Goal: Task Accomplishment & Management: Use online tool/utility

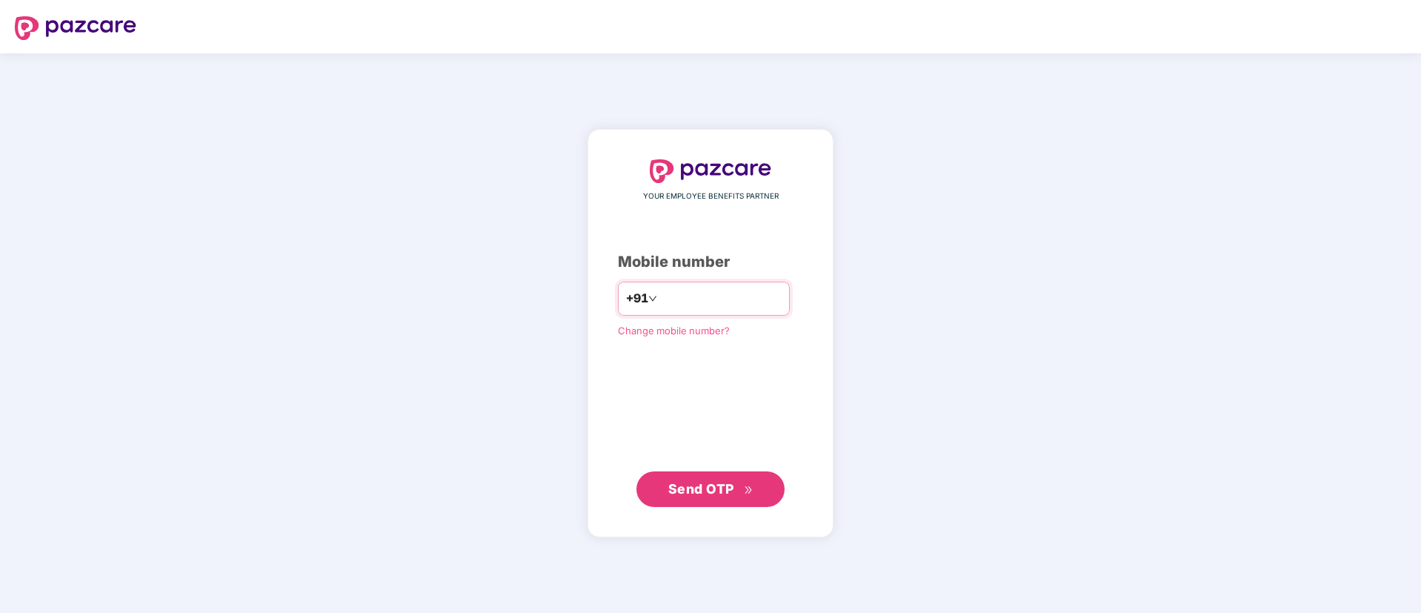
click at [660, 292] on input "number" at bounding box center [720, 299] width 121 height 24
type input "**********"
click at [675, 486] on span "Send OTP" at bounding box center [701, 489] width 66 height 16
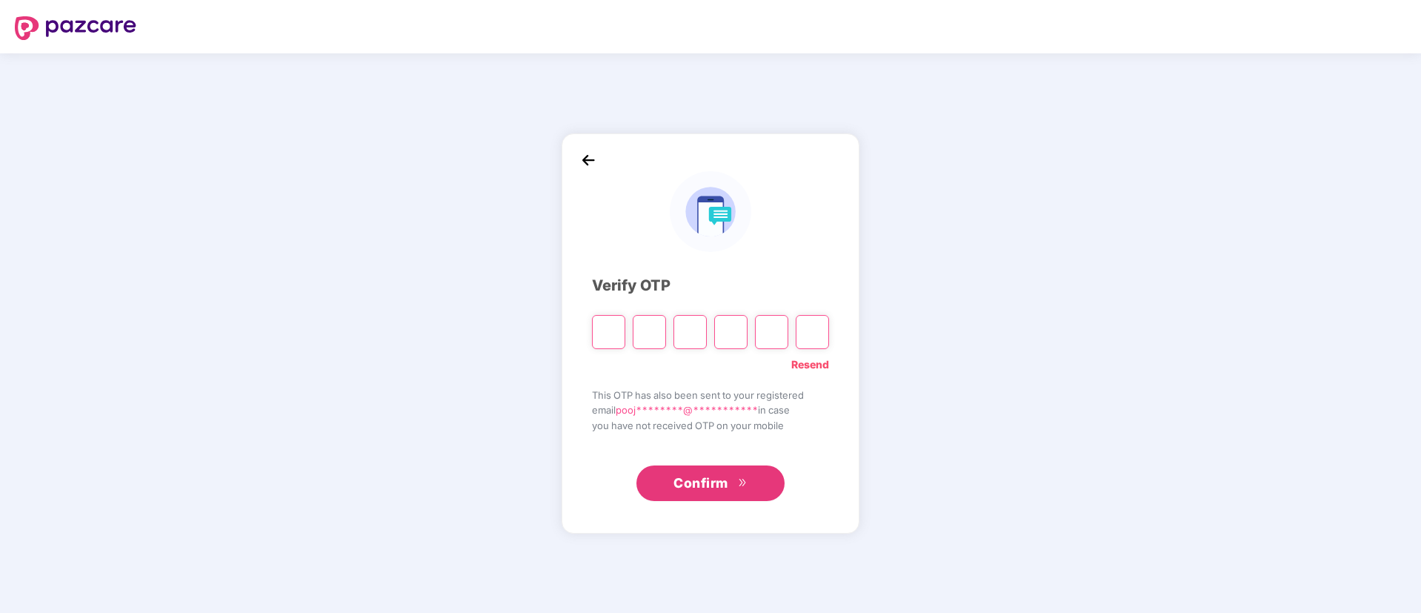
paste input "*"
type input "*"
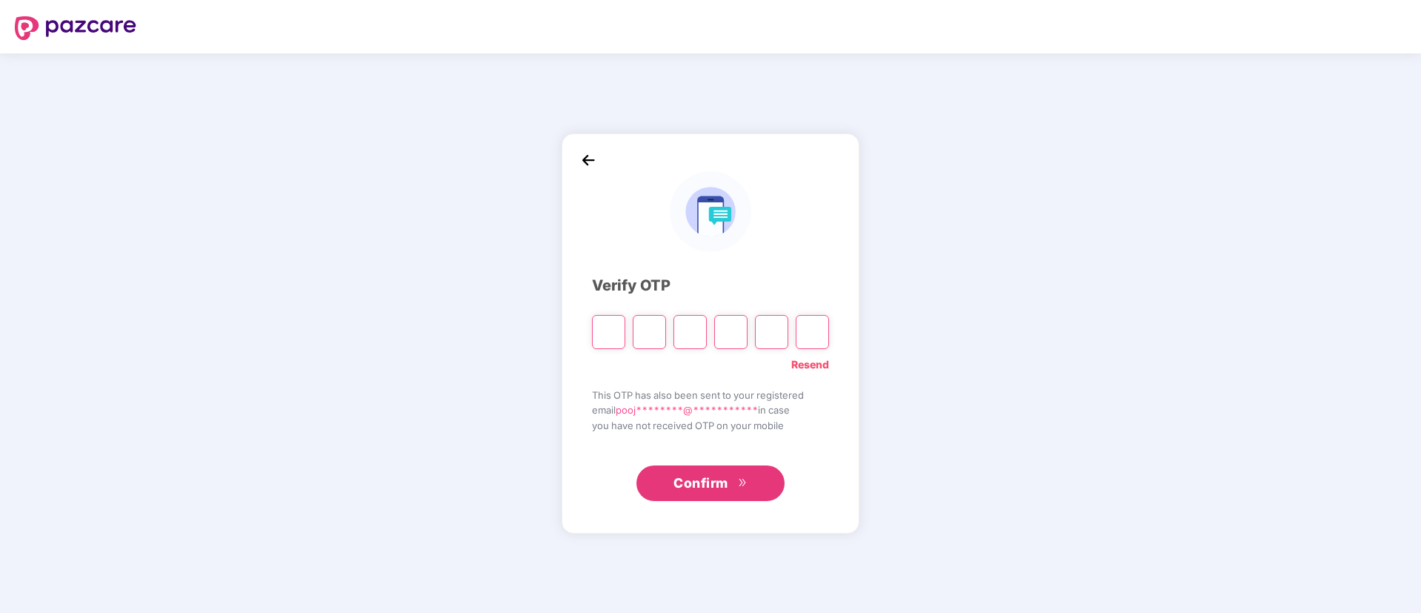
type input "*"
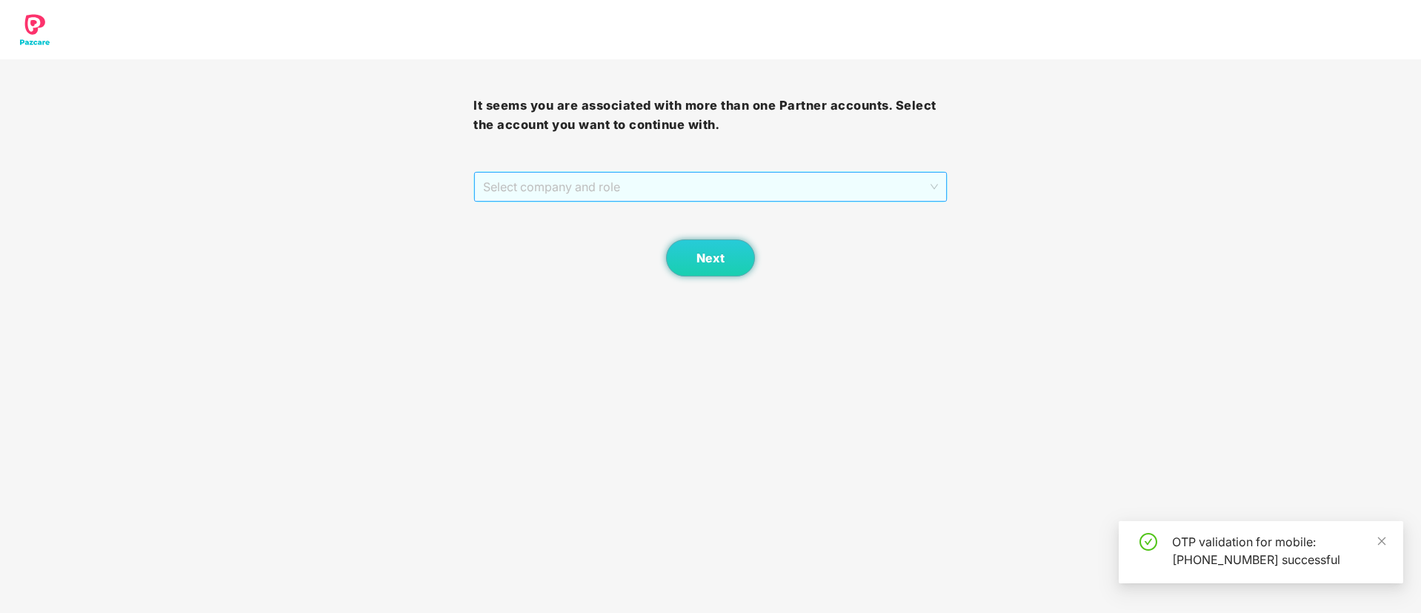
click at [618, 180] on span "Select company and role" at bounding box center [710, 187] width 454 height 28
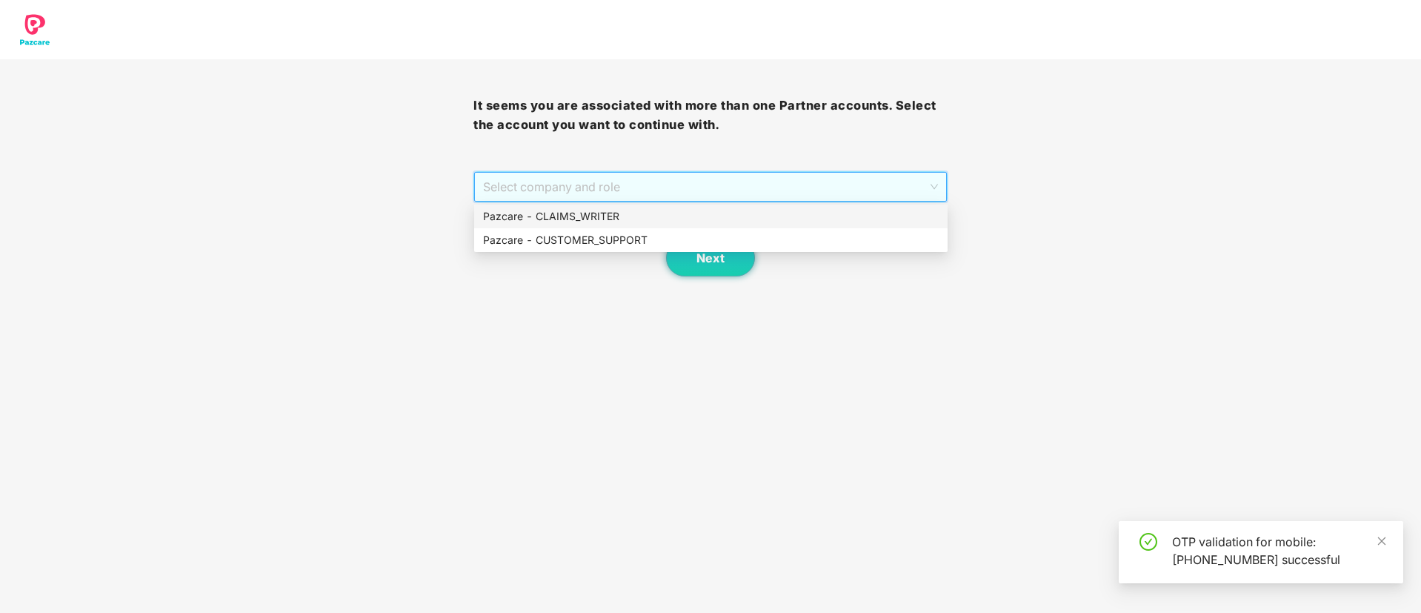
click at [607, 214] on div "Pazcare - CLAIMS_WRITER" at bounding box center [710, 216] width 455 height 16
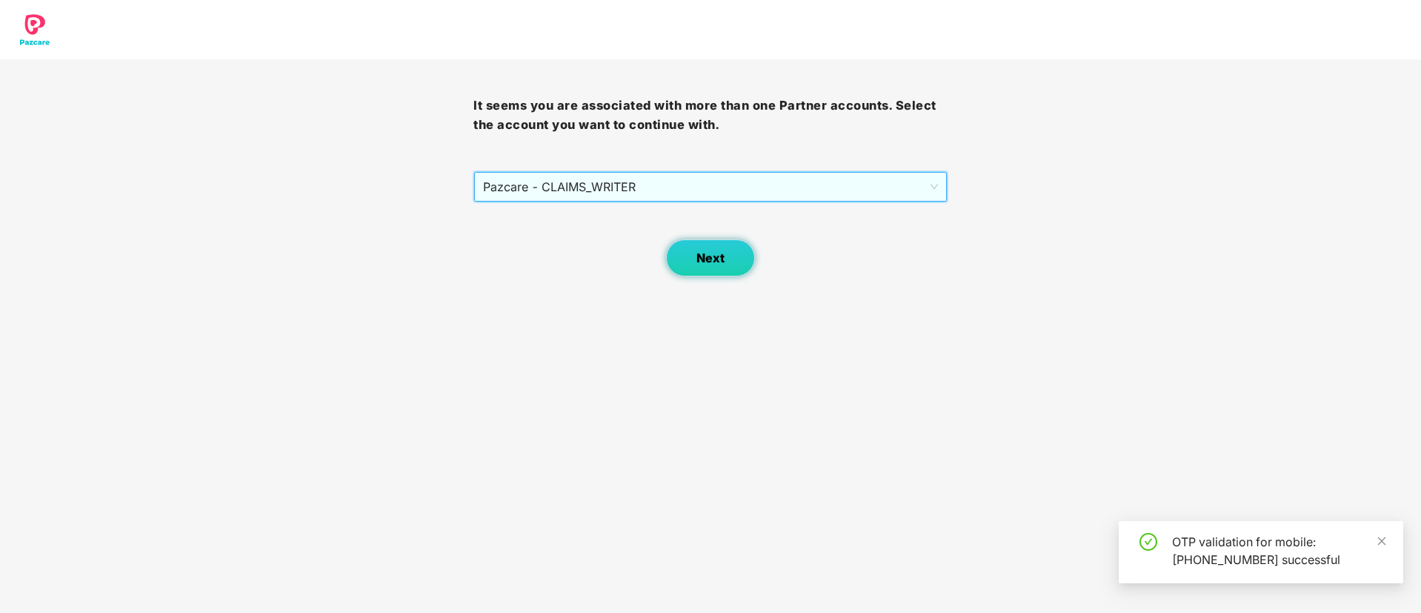
click at [719, 263] on span "Next" at bounding box center [710, 258] width 28 height 14
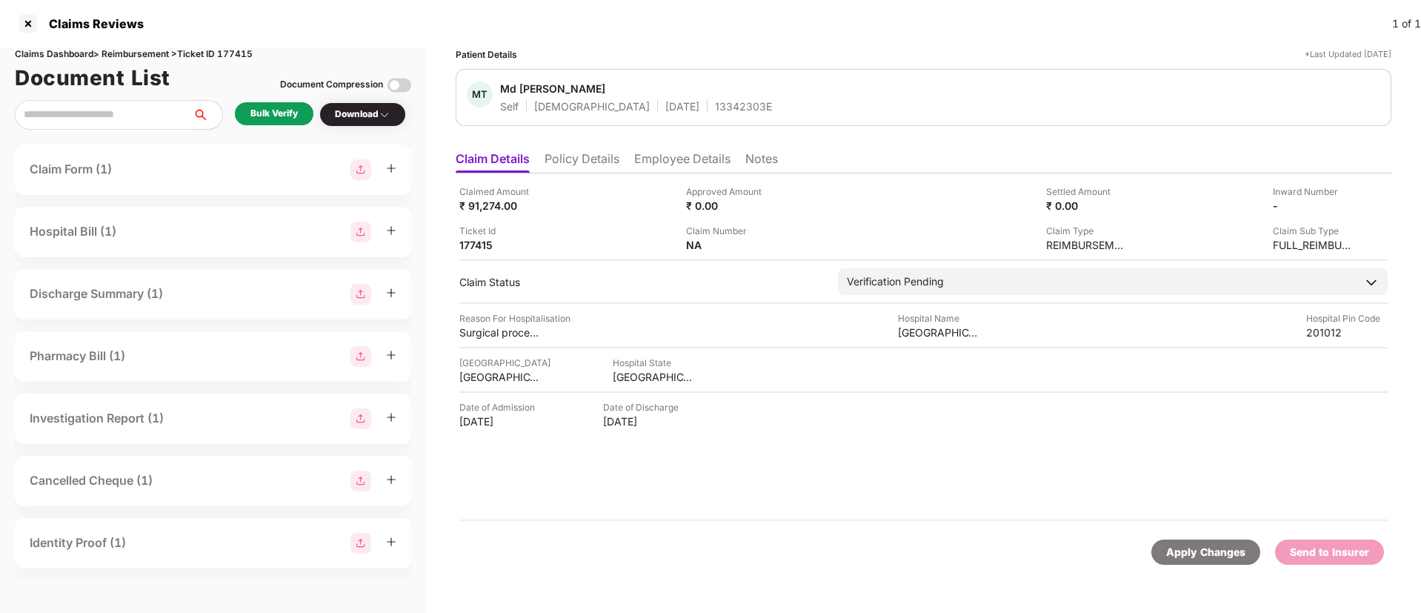
click at [280, 107] on div "Bulk Verify" at bounding box center [273, 114] width 47 height 14
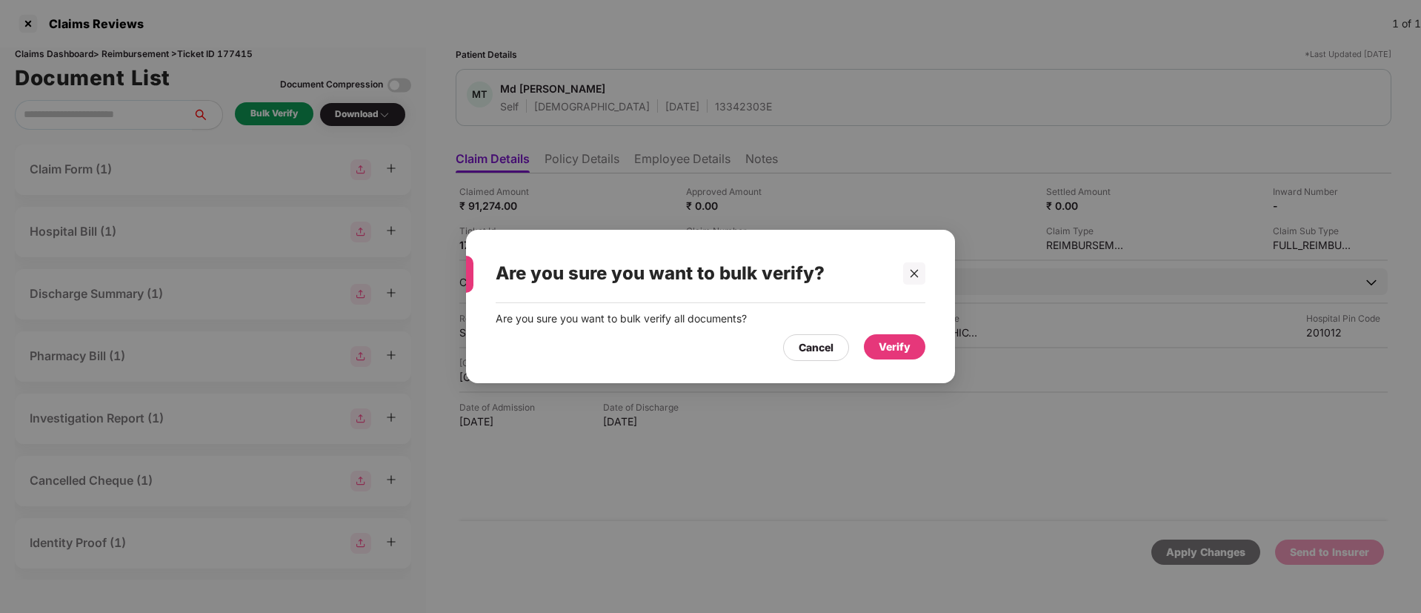
click at [888, 347] on div "Verify" at bounding box center [894, 346] width 32 height 16
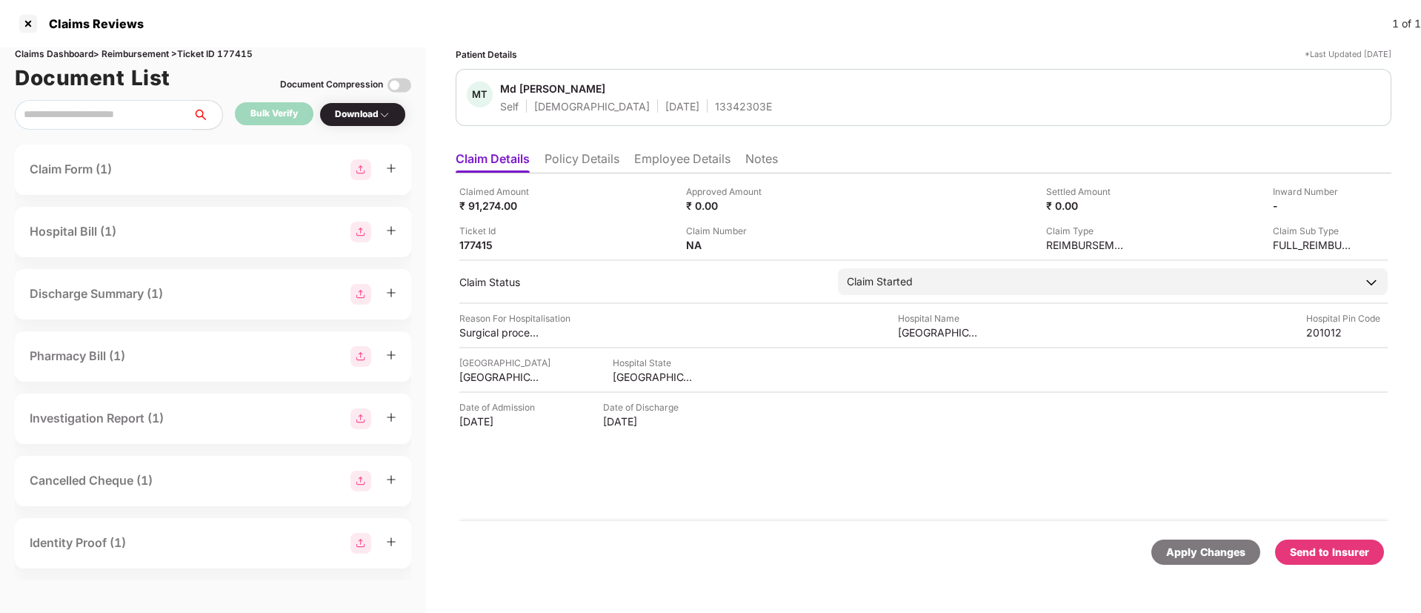
click at [375, 119] on div "Download" at bounding box center [363, 114] width 56 height 14
drag, startPoint x: 375, startPoint y: 119, endPoint x: 385, endPoint y: 118, distance: 10.4
click at [375, 118] on div "Download" at bounding box center [363, 114] width 56 height 14
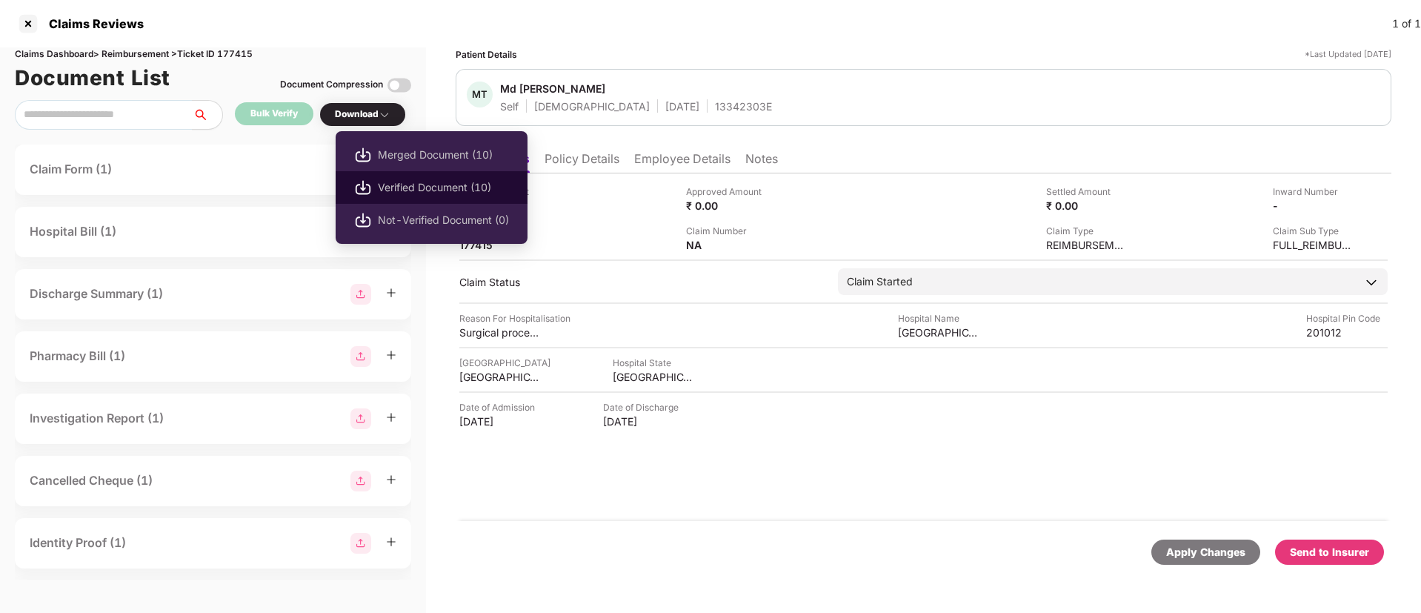
click at [424, 195] on span "Verified Document (10)" at bounding box center [443, 187] width 131 height 16
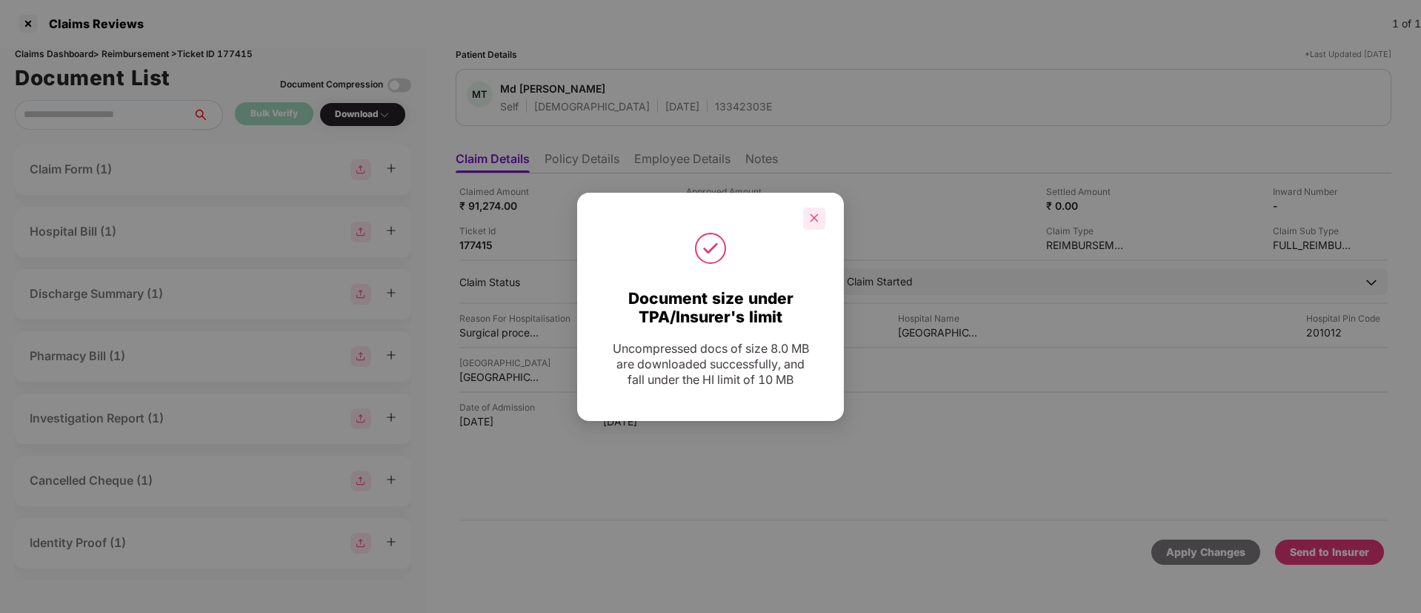
click at [811, 213] on icon "close" at bounding box center [814, 218] width 10 height 10
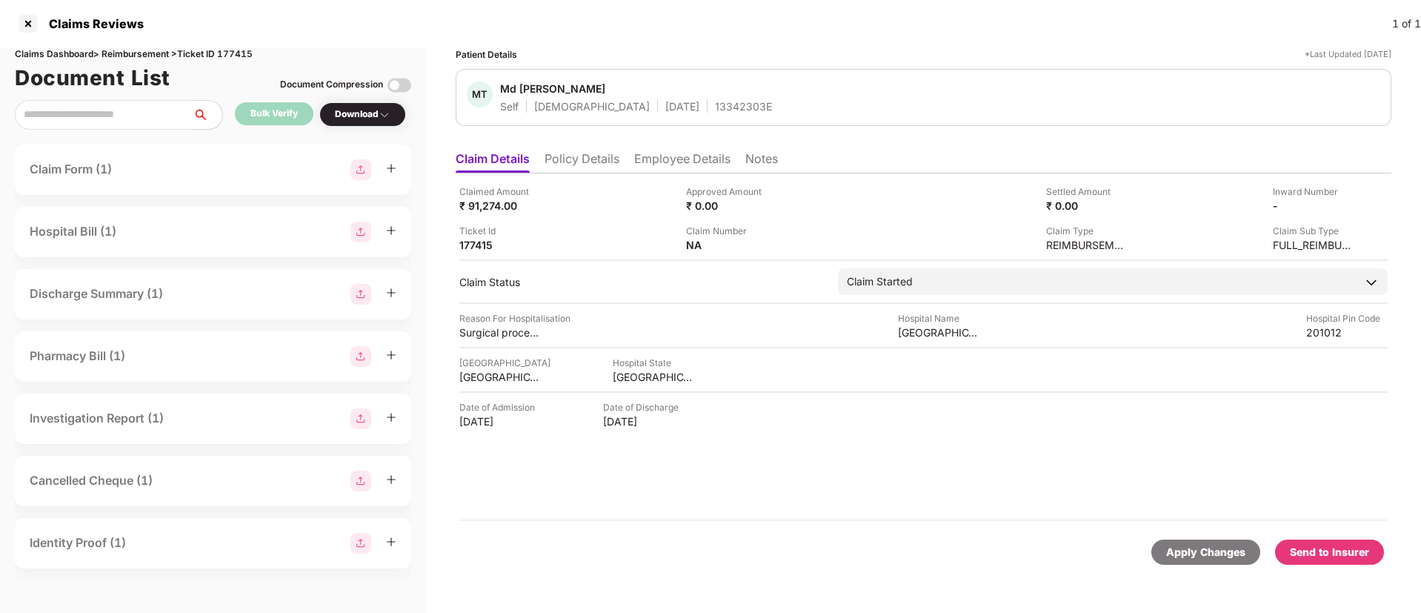
click at [1335, 551] on div "Send to Insurer" at bounding box center [1328, 552] width 79 height 16
click at [577, 157] on li "Policy Details" at bounding box center [581, 161] width 75 height 21
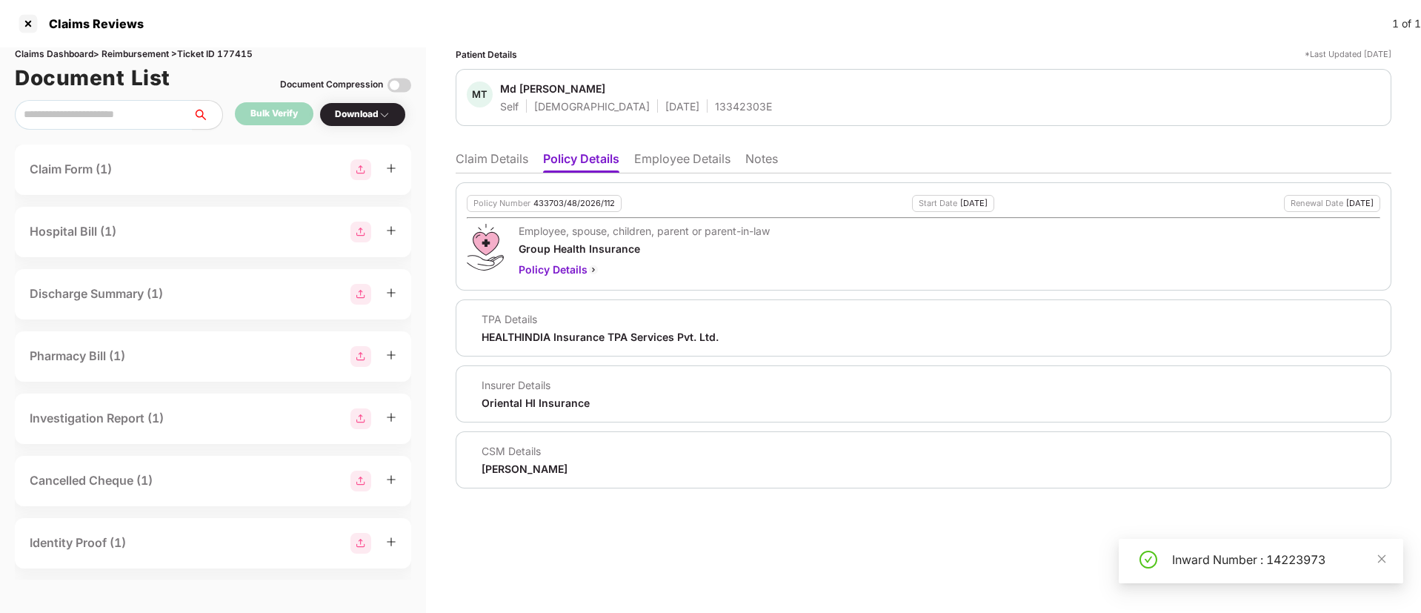
click at [646, 160] on li "Employee Details" at bounding box center [682, 161] width 96 height 21
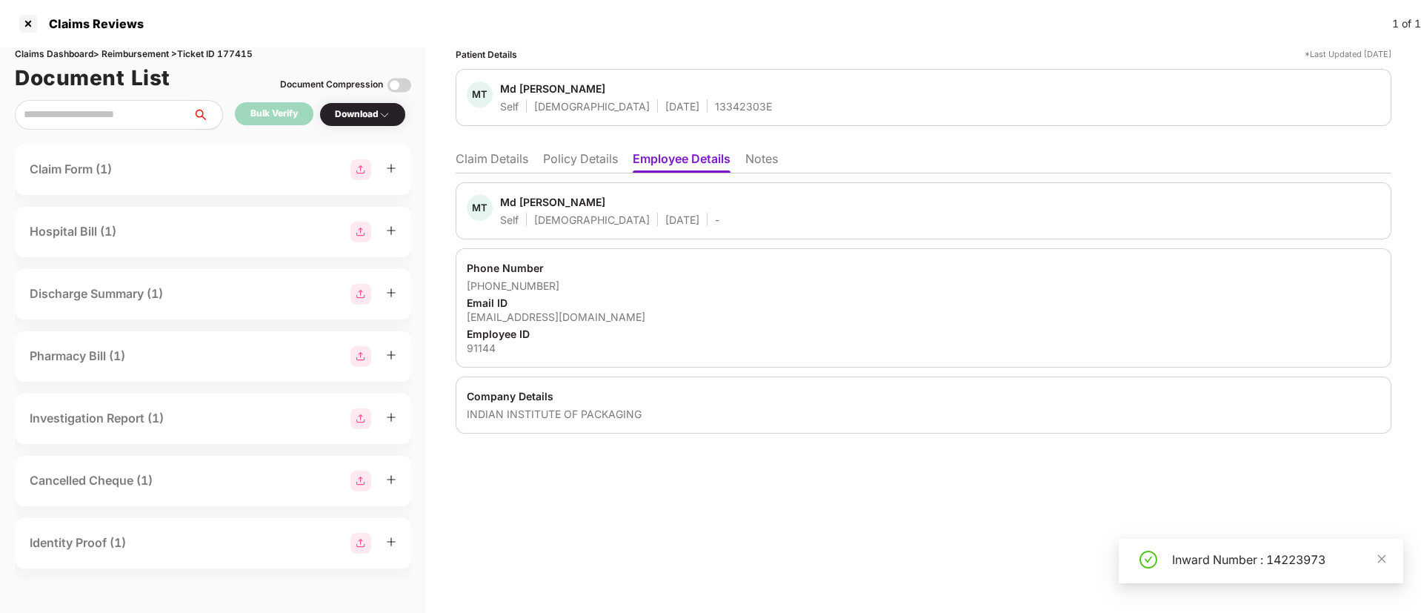
click at [510, 161] on li "Claim Details" at bounding box center [491, 161] width 73 height 21
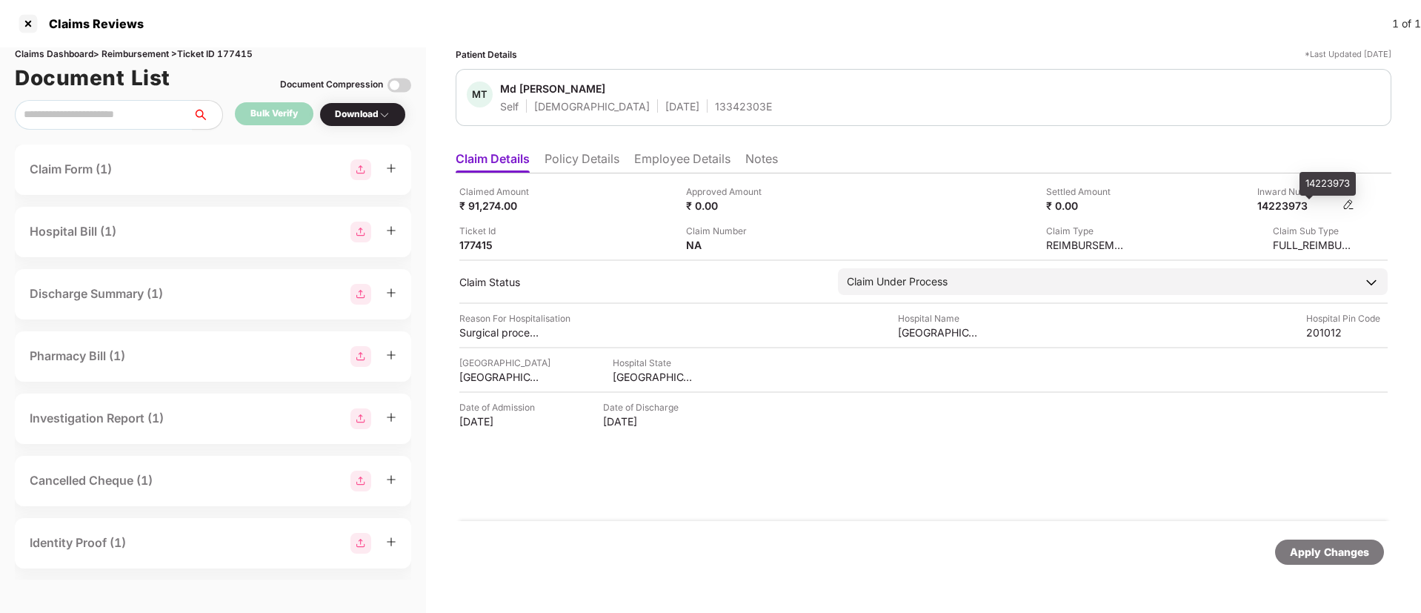
click at [1286, 209] on div "14223973" at bounding box center [1297, 205] width 81 height 14
copy div "14223973"
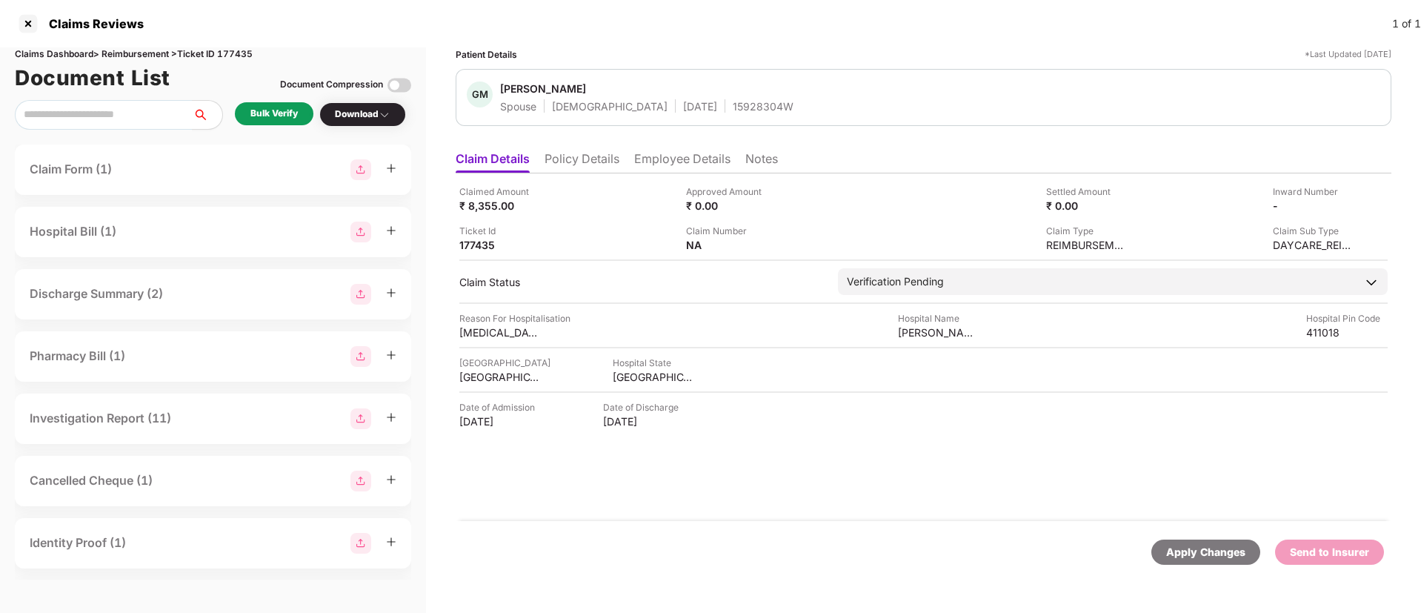
click at [276, 121] on div "Bulk Verify" at bounding box center [274, 113] width 79 height 23
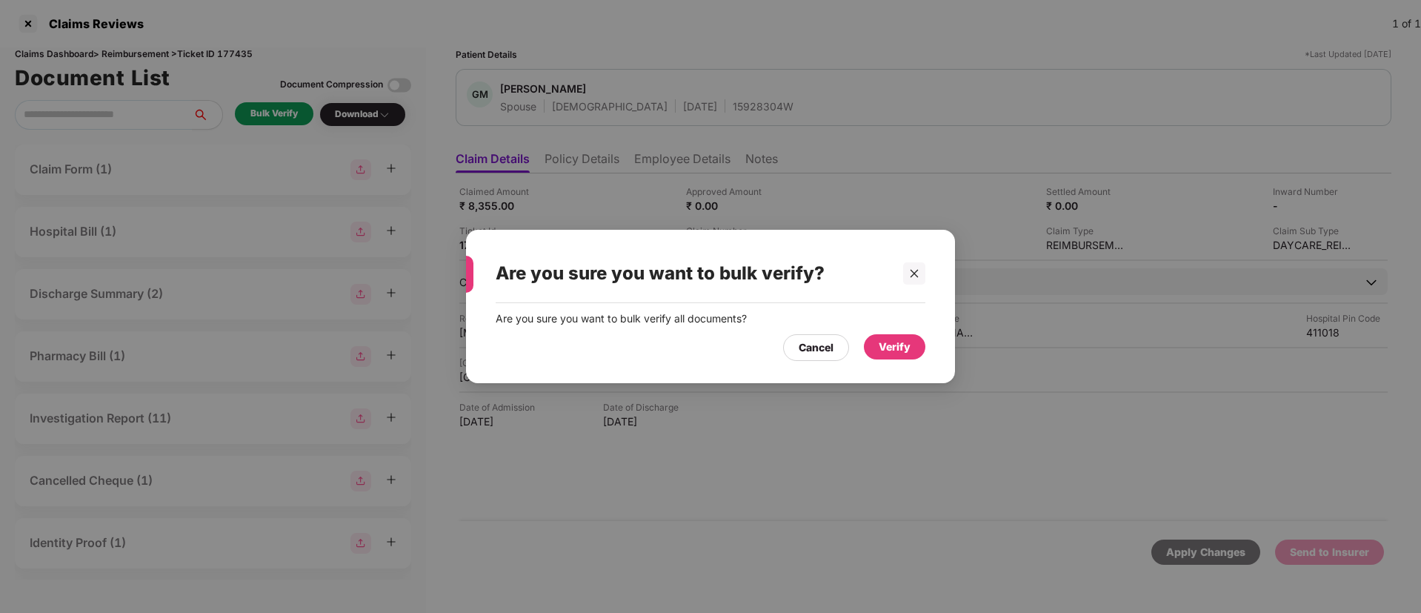
click at [908, 342] on div "Verify" at bounding box center [894, 346] width 32 height 16
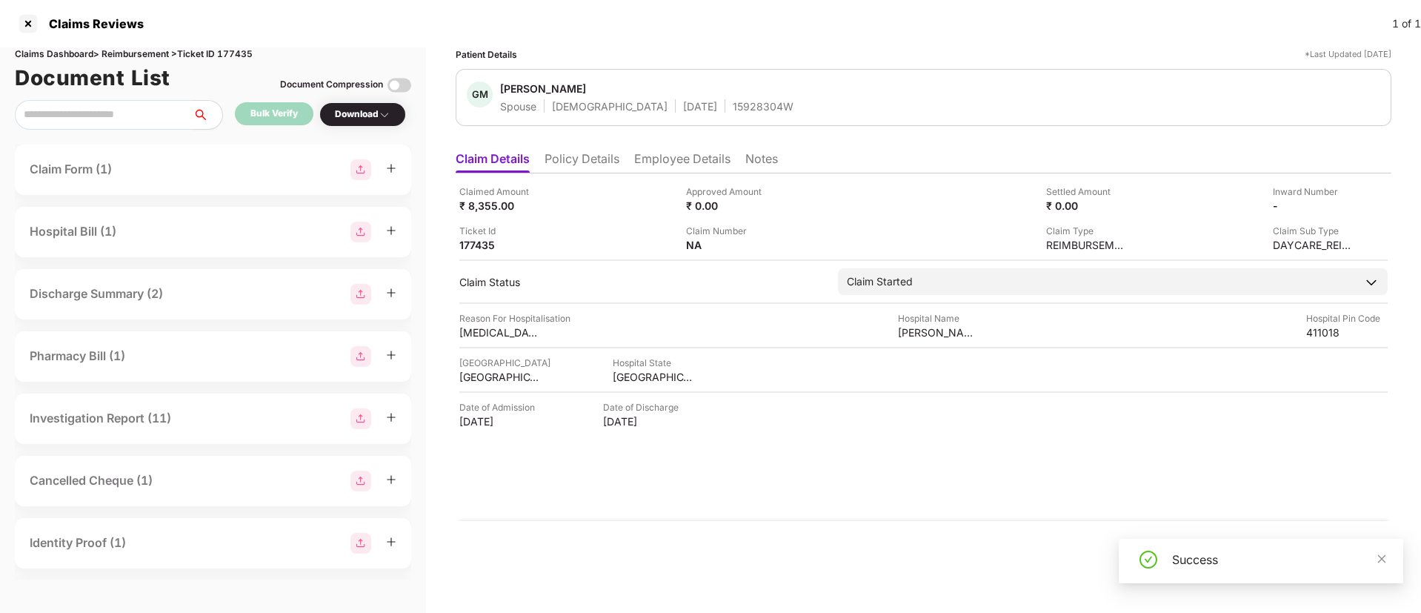
click at [373, 111] on div "Download" at bounding box center [363, 114] width 56 height 14
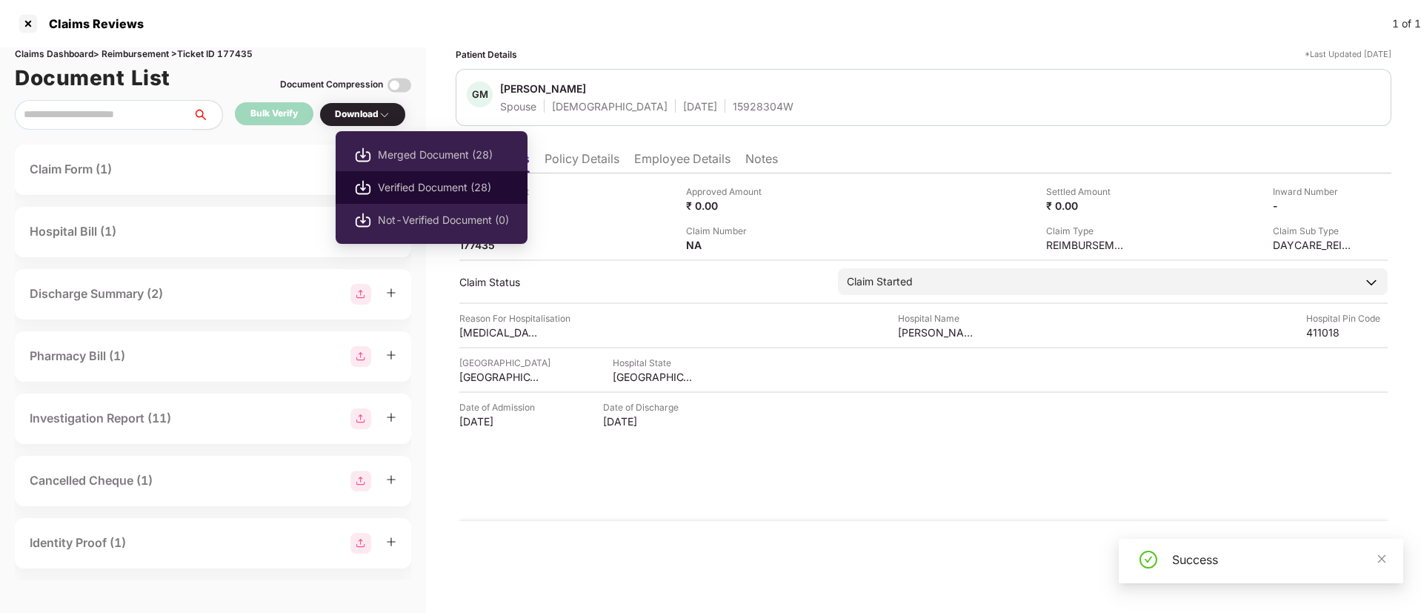
click at [393, 188] on span "Verified Document (28)" at bounding box center [443, 187] width 131 height 16
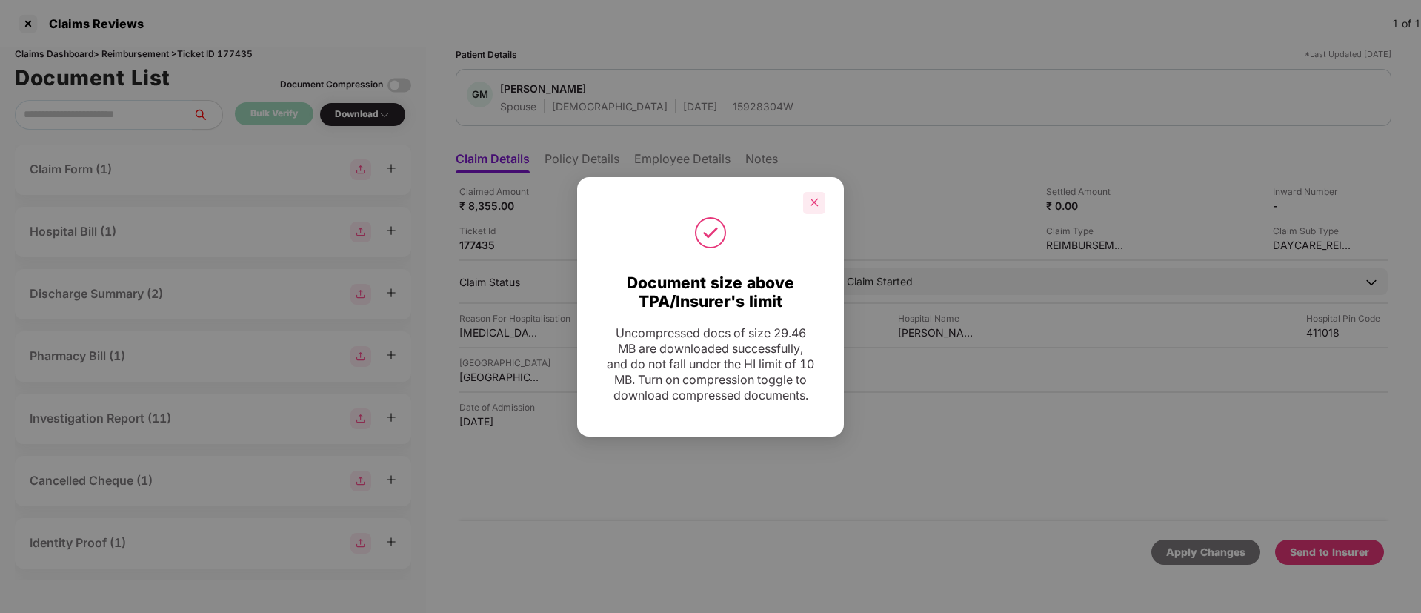
click at [822, 192] on div at bounding box center [814, 203] width 22 height 22
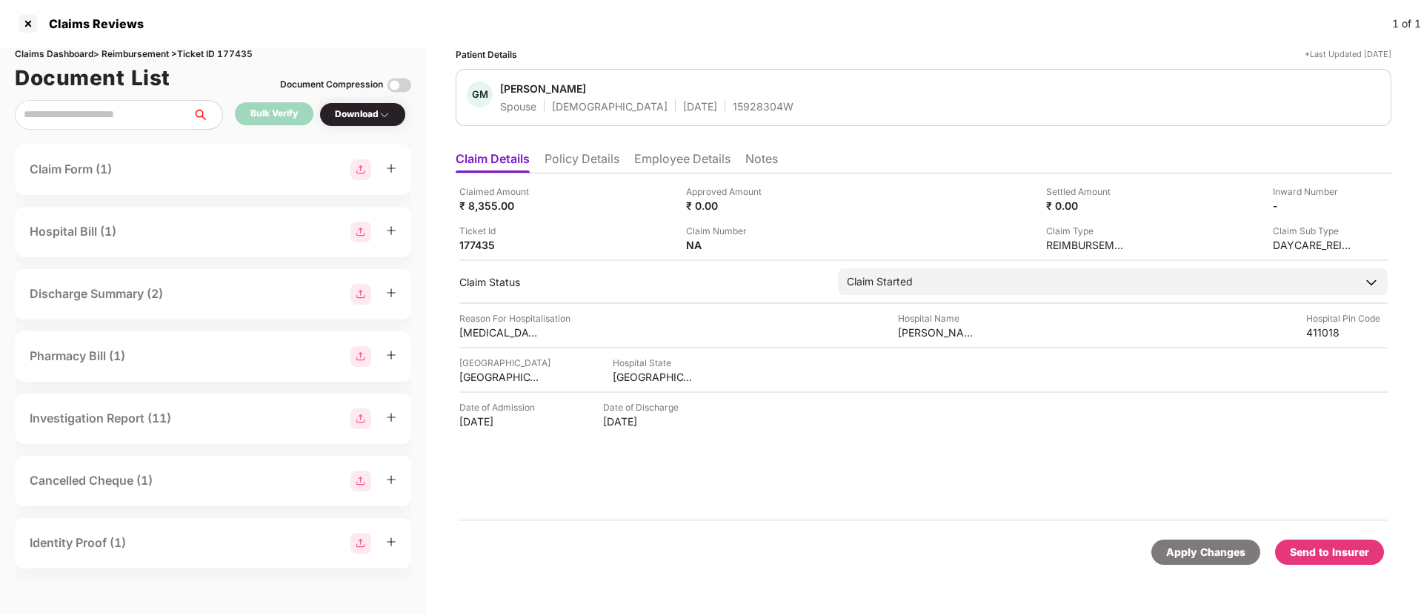
click at [1312, 538] on div "Apply Changes Send to Insurer" at bounding box center [922, 552] width 935 height 62
click at [1321, 554] on div "Send to Insurer" at bounding box center [1328, 552] width 79 height 16
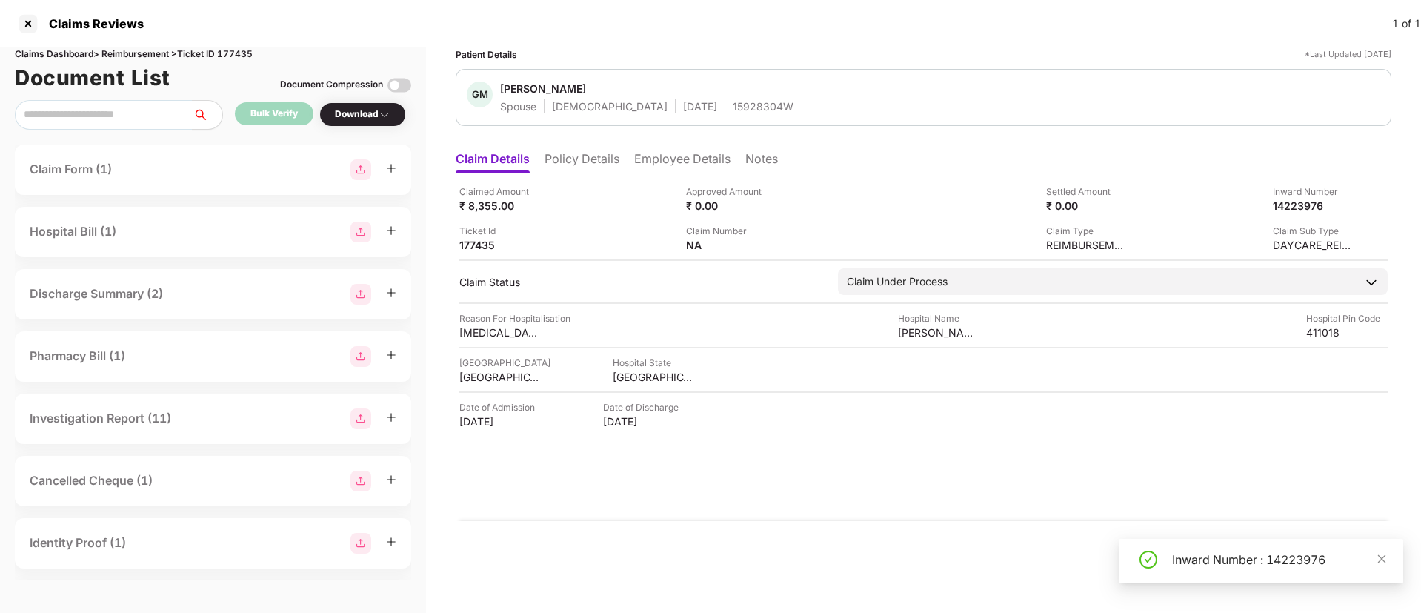
click at [558, 144] on ul "Claim Details Policy Details Employee Details Notes" at bounding box center [922, 159] width 935 height 30
click at [557, 156] on li "Policy Details" at bounding box center [581, 161] width 75 height 21
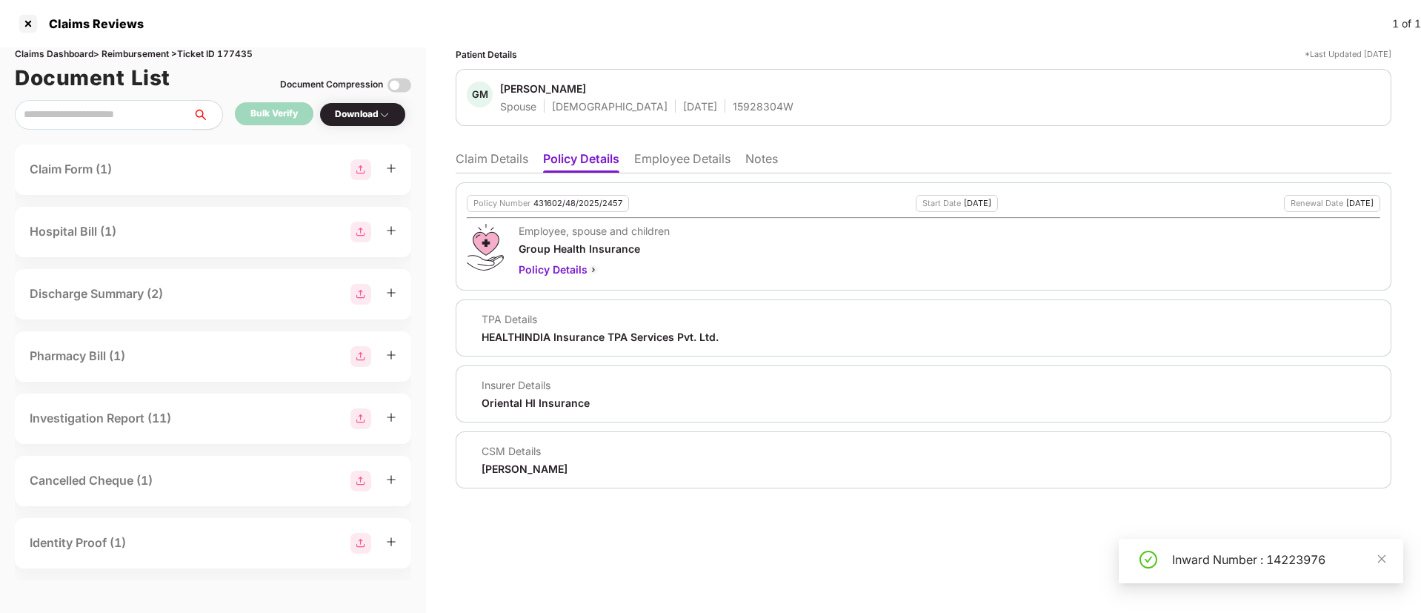
click at [639, 156] on li "Employee Details" at bounding box center [682, 161] width 96 height 21
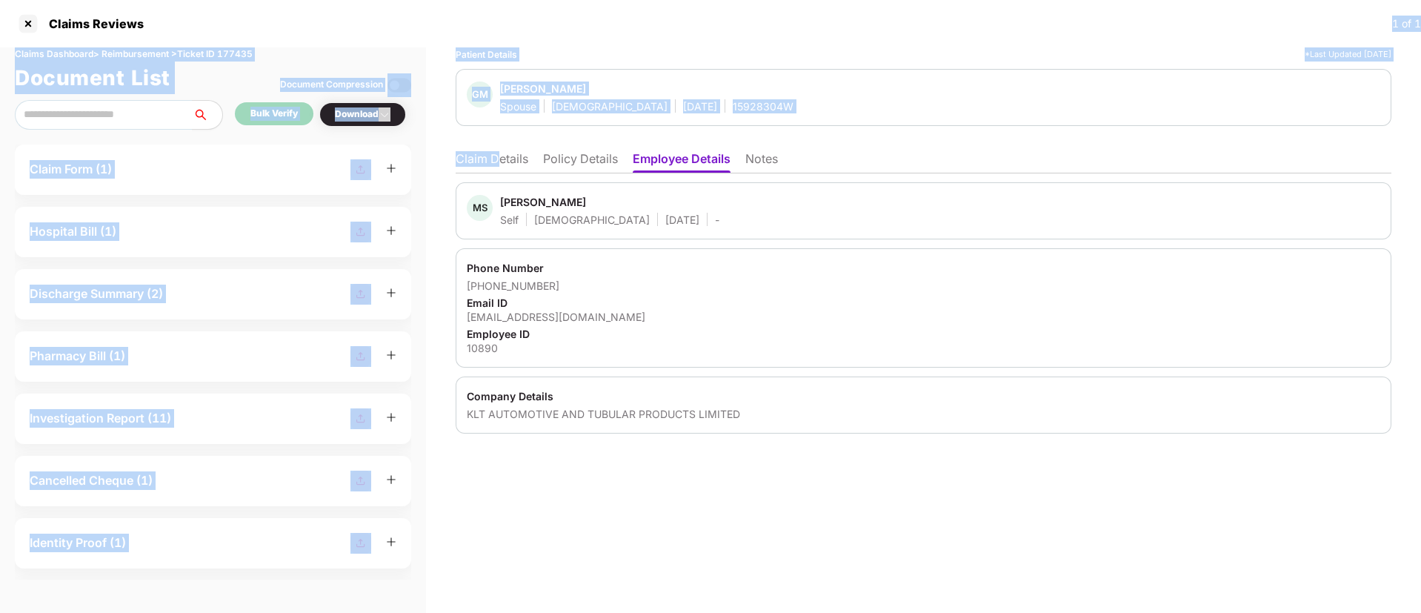
drag, startPoint x: 497, startPoint y: 161, endPoint x: 372, endPoint y: -135, distance: 321.6
click at [372, 0] on html "Claims Reviews 1 of 1 Claims Dashboard > Reimbursement > Ticket ID 177435 Docum…" at bounding box center [710, 306] width 1421 height 613
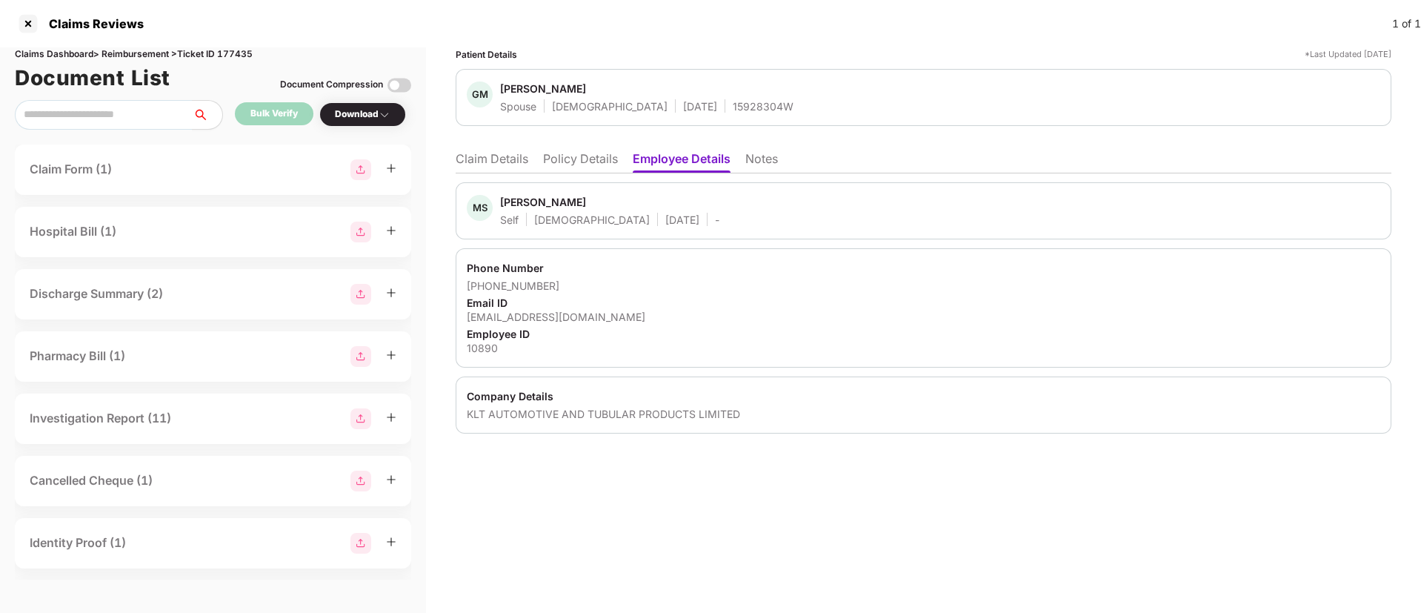
click at [725, 250] on div "Phone Number +917385127018 Email ID munnasharma7424@gmail.com Employee ID 10890" at bounding box center [922, 307] width 935 height 119
click at [490, 164] on li "Claim Details" at bounding box center [491, 161] width 73 height 21
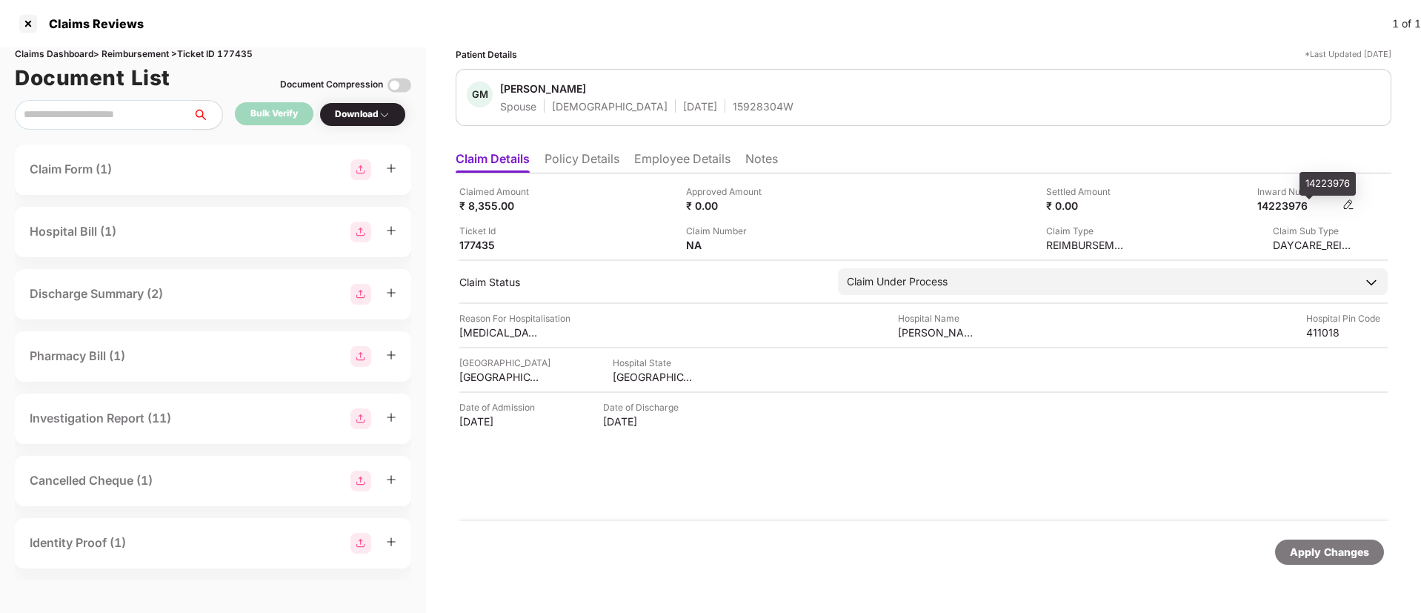
click at [1275, 201] on div "14223976" at bounding box center [1297, 205] width 81 height 14
copy div "14223976"
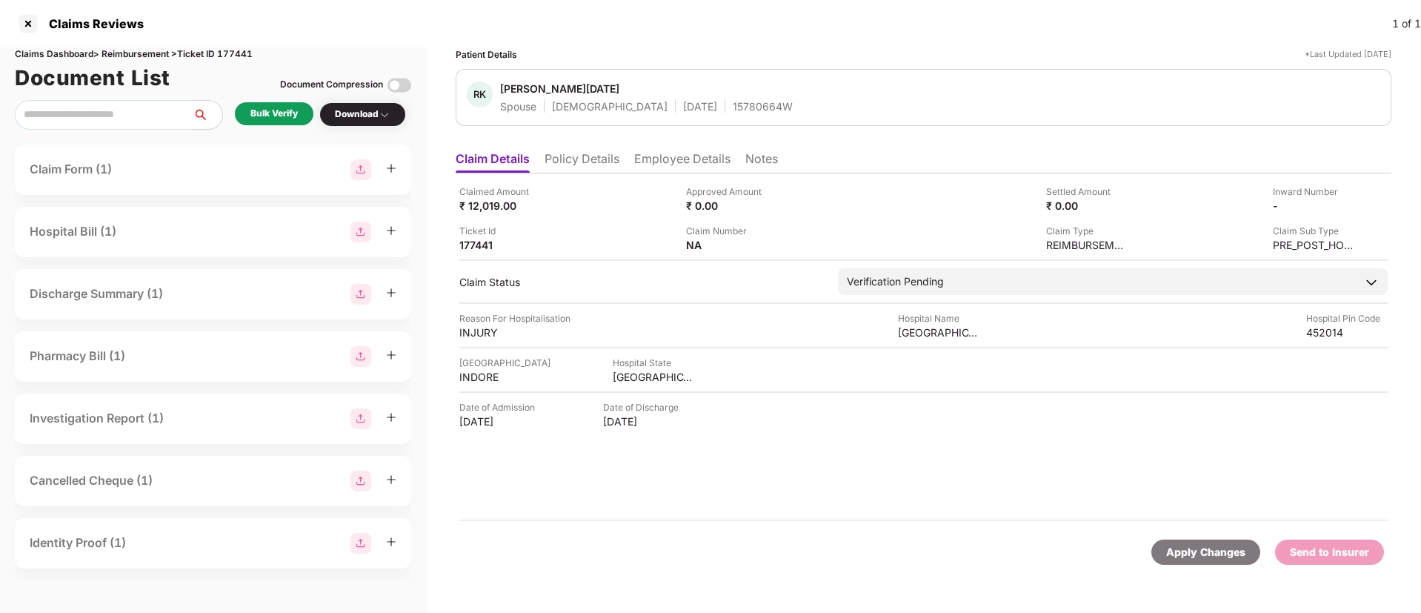
click at [277, 122] on div "Bulk Verify" at bounding box center [274, 113] width 79 height 23
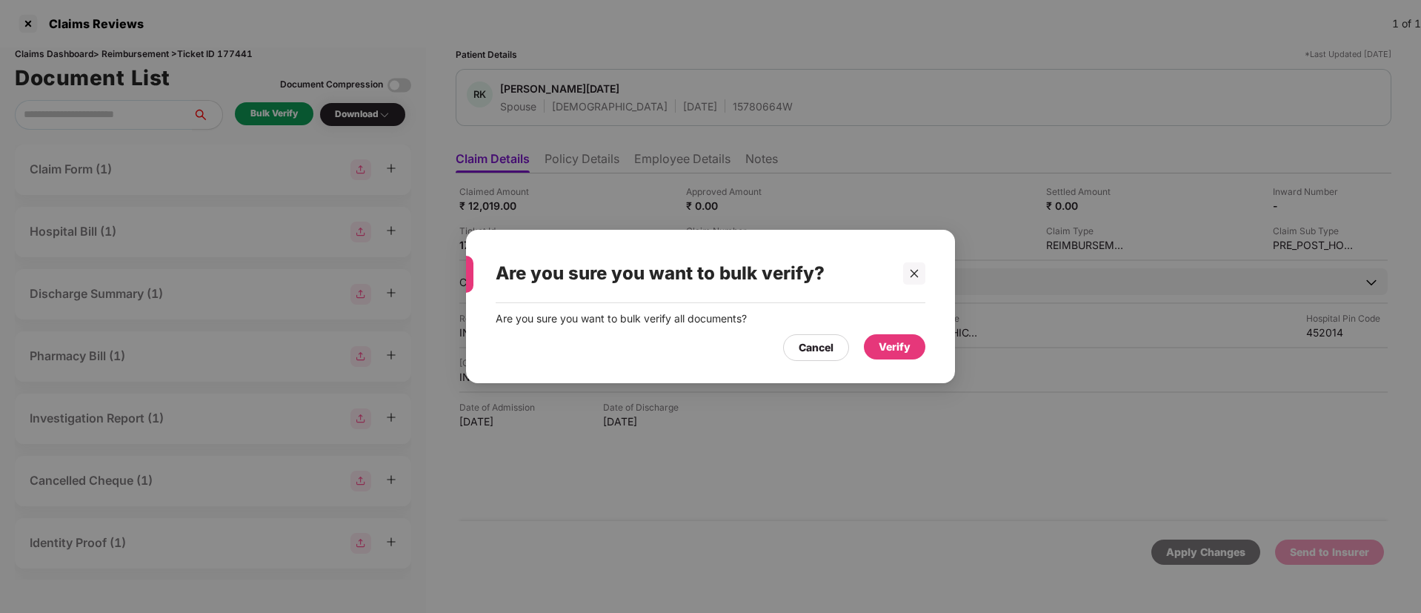
click at [882, 348] on div "Verify" at bounding box center [894, 346] width 32 height 16
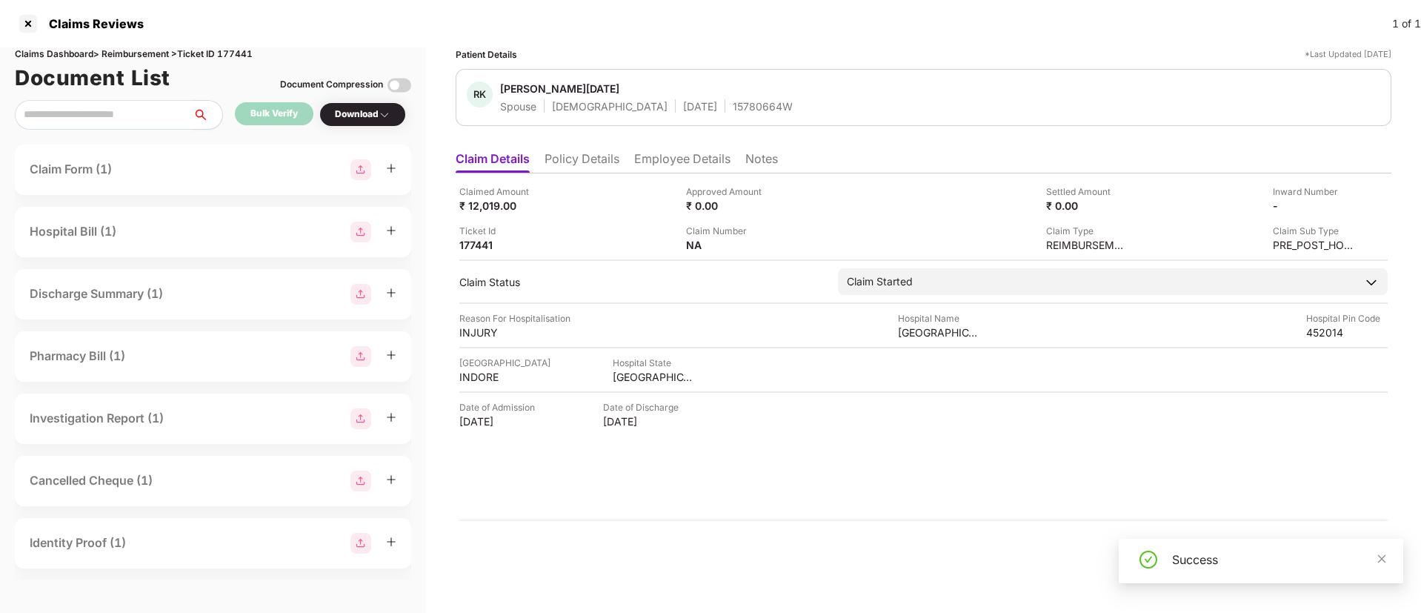
click at [356, 116] on div "Download" at bounding box center [363, 114] width 56 height 14
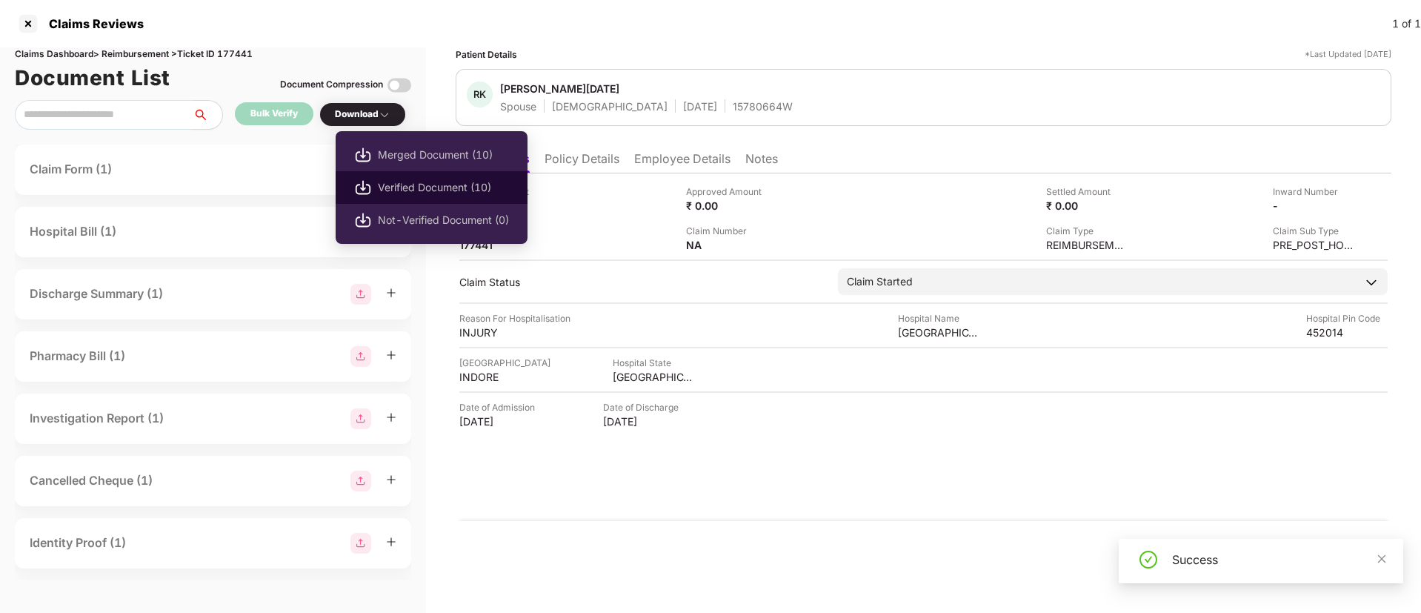
click at [425, 186] on span "Verified Document (10)" at bounding box center [443, 187] width 131 height 16
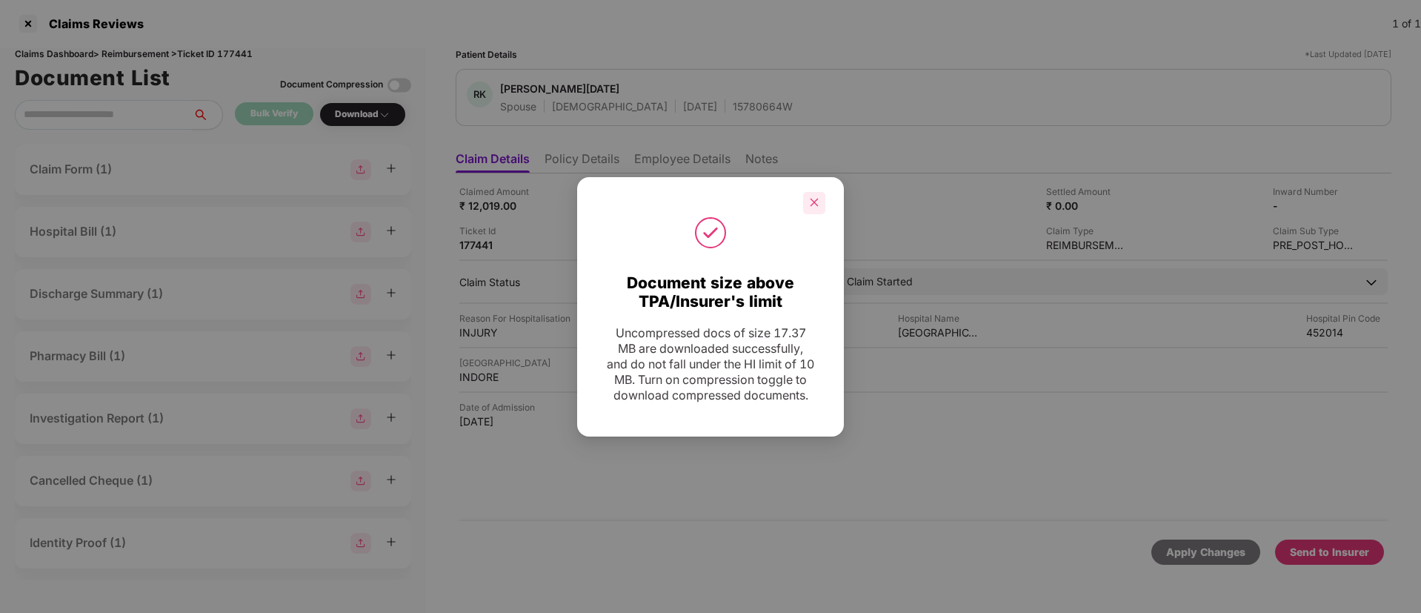
click at [815, 198] on icon "close" at bounding box center [814, 202] width 8 height 8
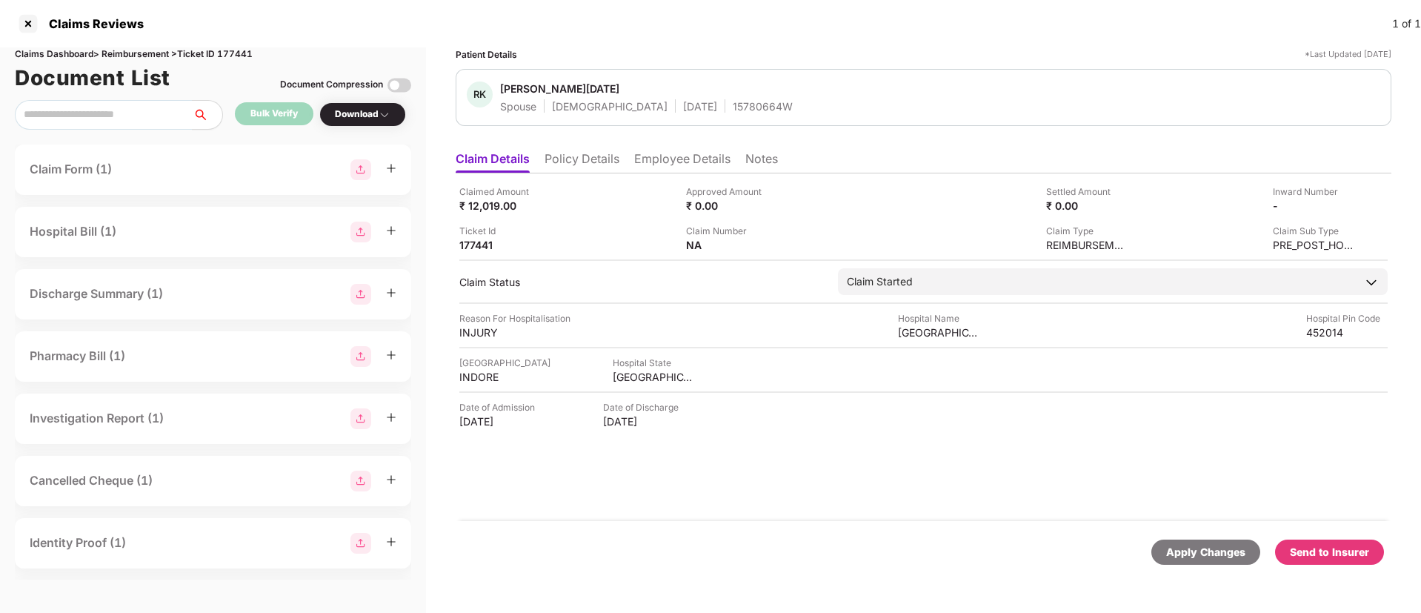
click at [1332, 548] on div "Send to Insurer" at bounding box center [1328, 552] width 79 height 16
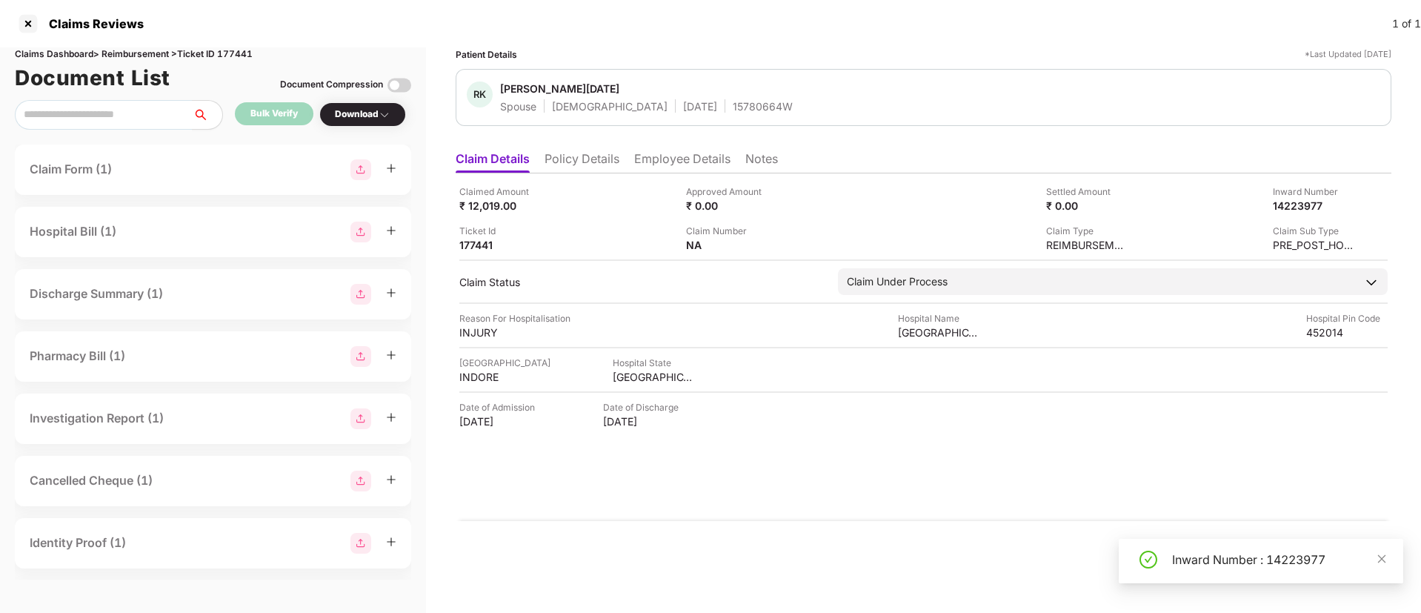
click at [670, 155] on li "Employee Details" at bounding box center [682, 161] width 96 height 21
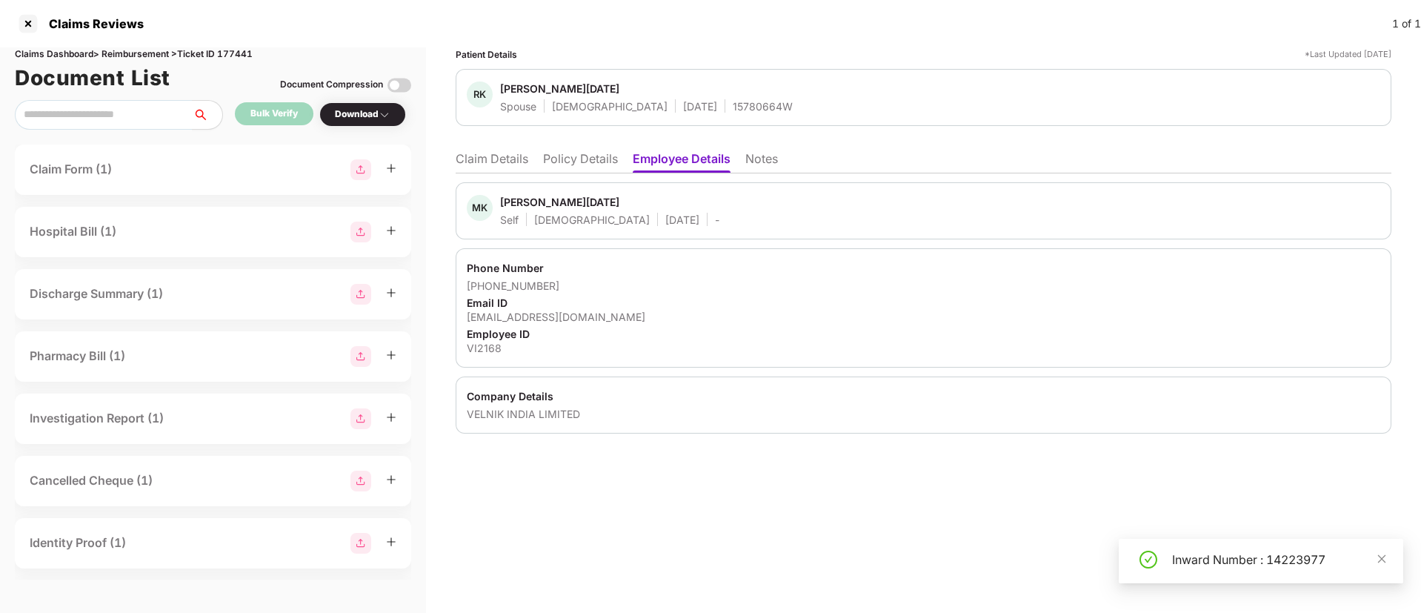
click at [593, 161] on li "Policy Details" at bounding box center [580, 161] width 75 height 21
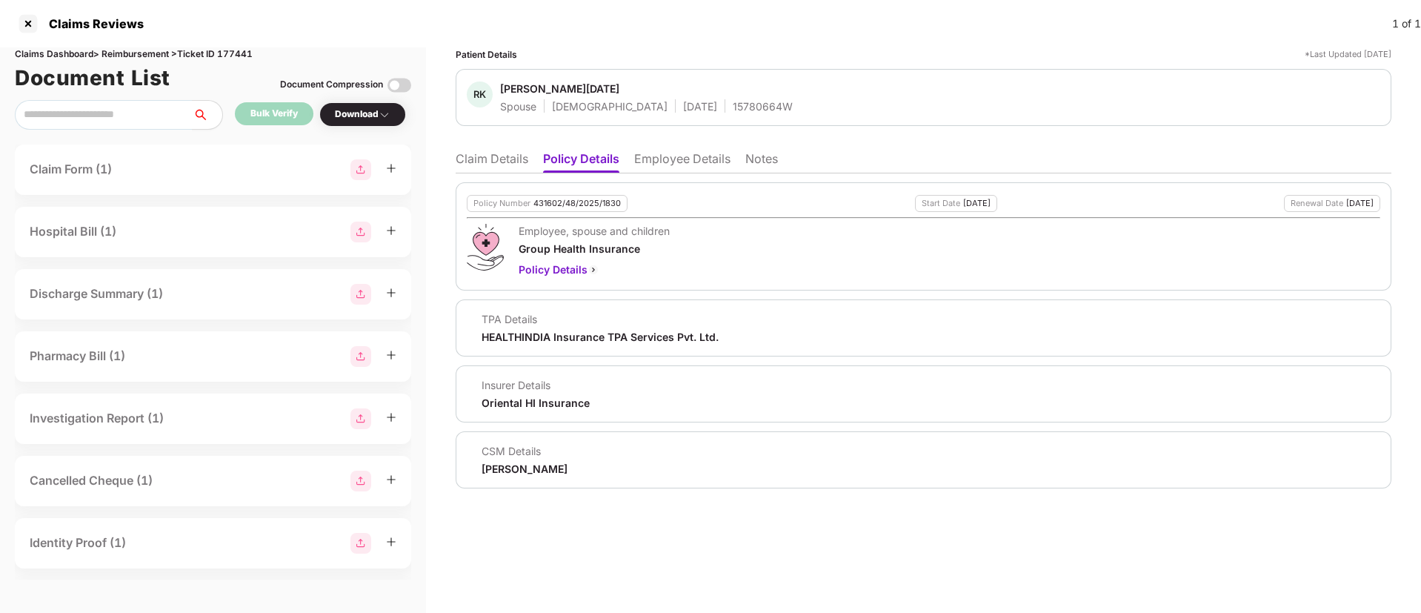
click at [504, 157] on li "Claim Details" at bounding box center [491, 161] width 73 height 21
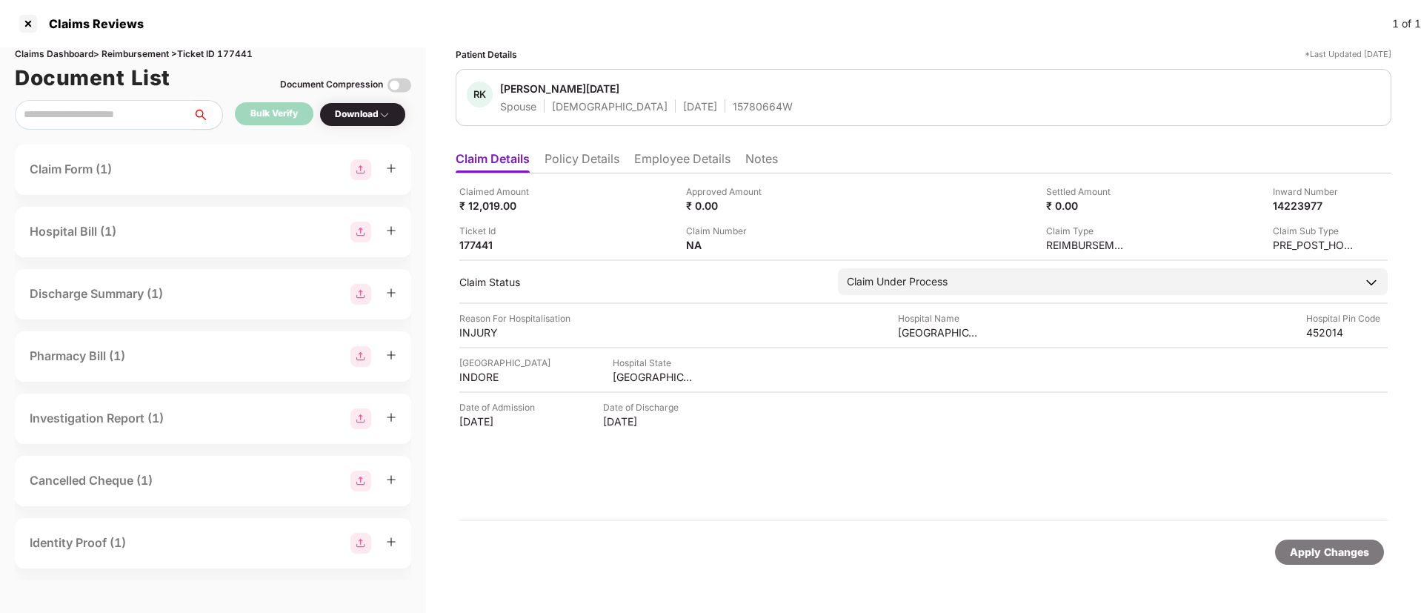
click at [546, 158] on li "Policy Details" at bounding box center [581, 161] width 75 height 21
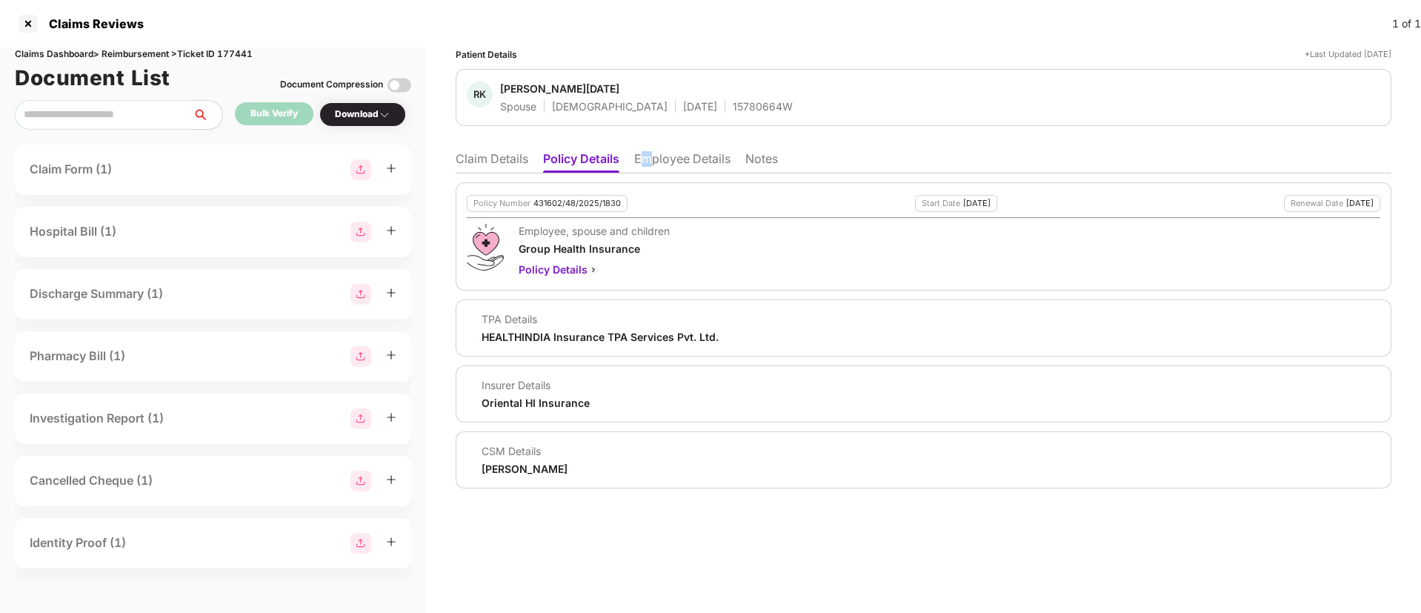
click at [650, 153] on li "Employee Details" at bounding box center [682, 161] width 96 height 21
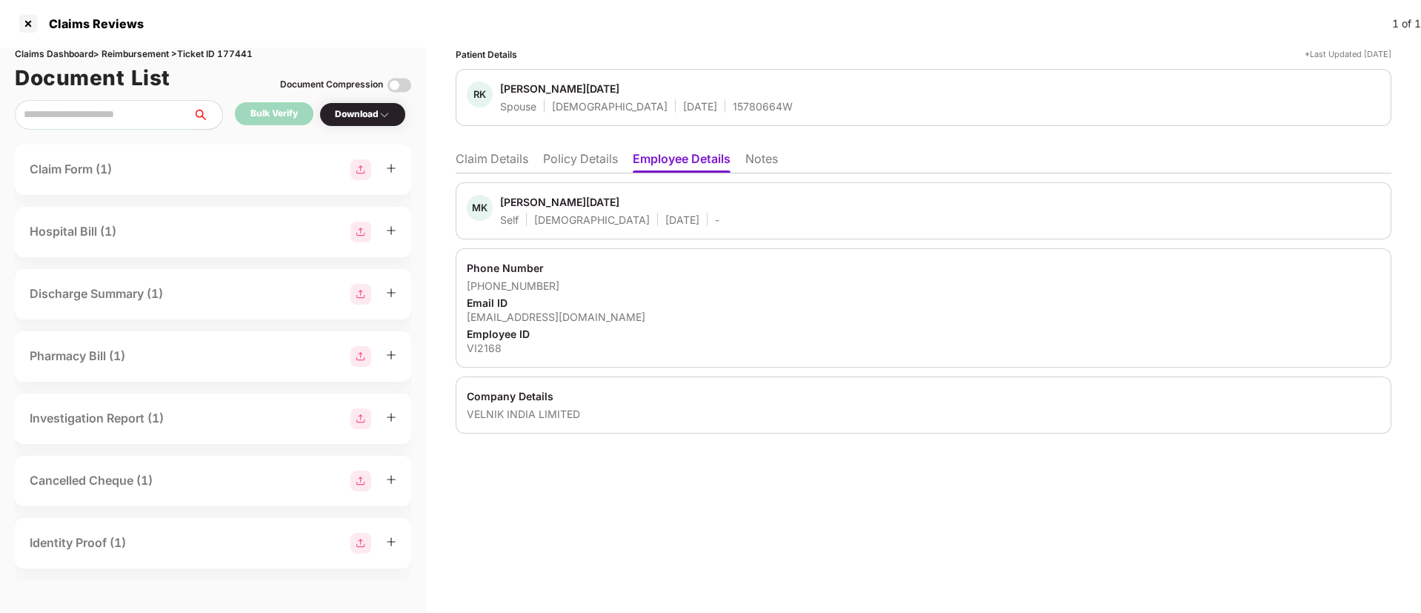
click at [614, 156] on li "Policy Details" at bounding box center [580, 161] width 75 height 21
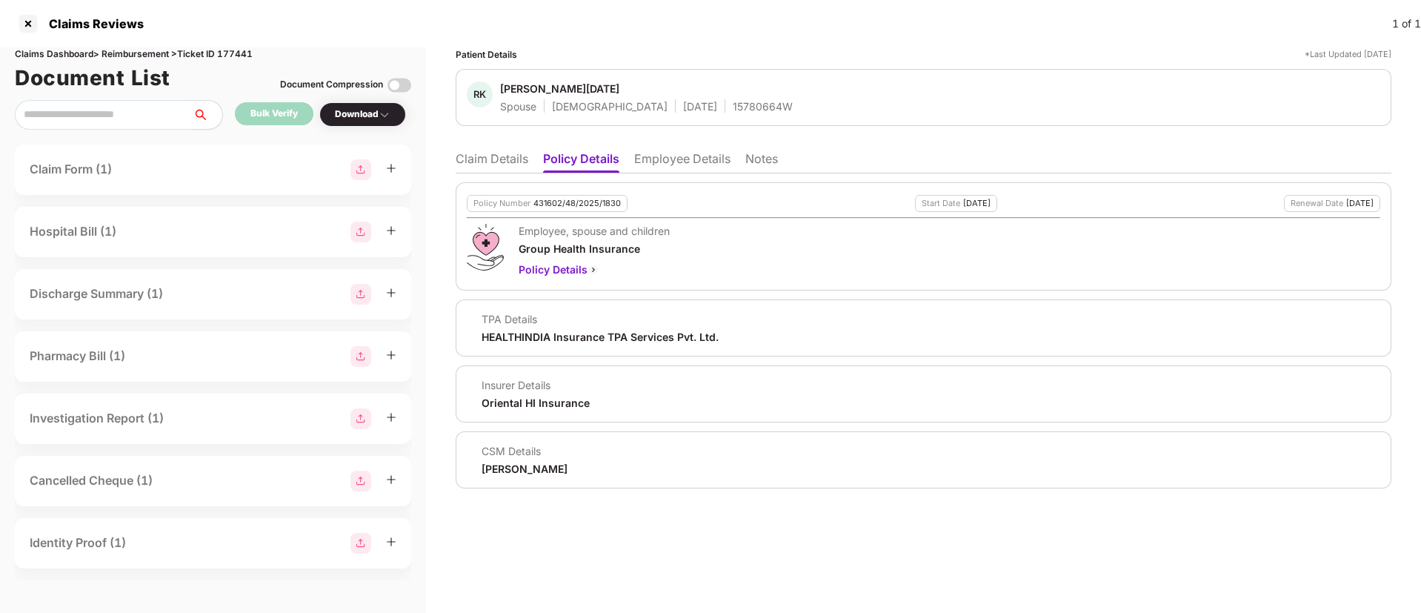
click at [638, 160] on li "Employee Details" at bounding box center [682, 161] width 96 height 21
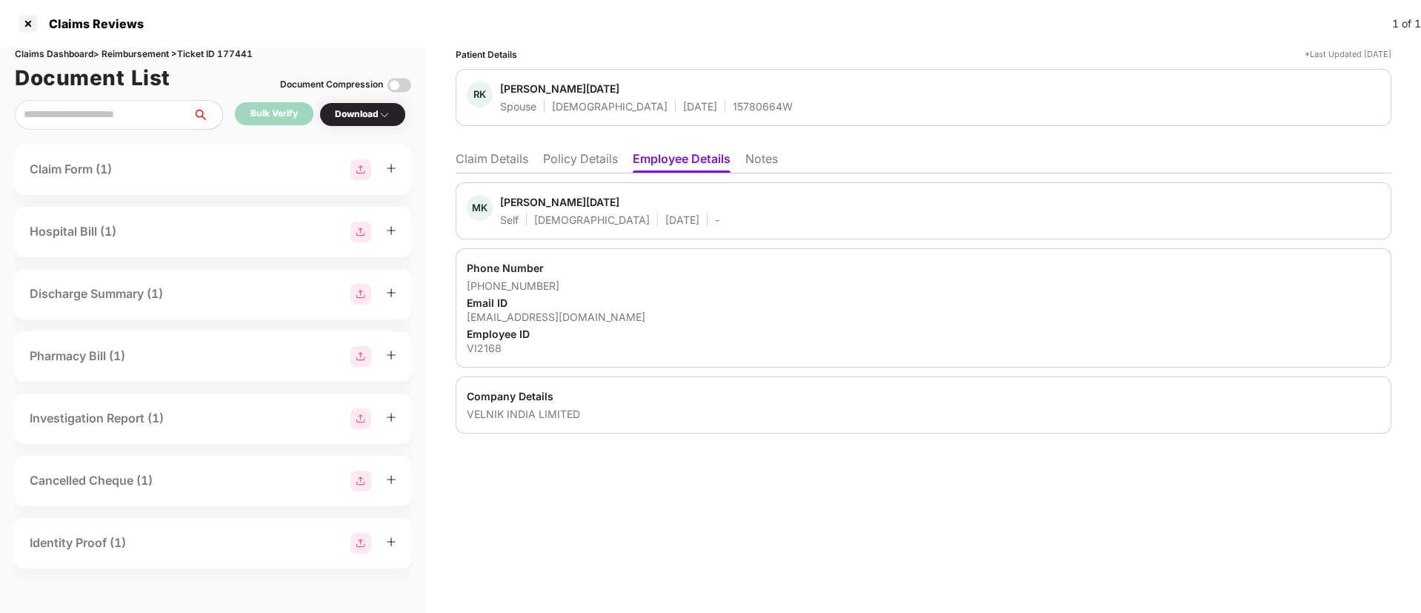
click at [576, 164] on li "Policy Details" at bounding box center [580, 161] width 75 height 21
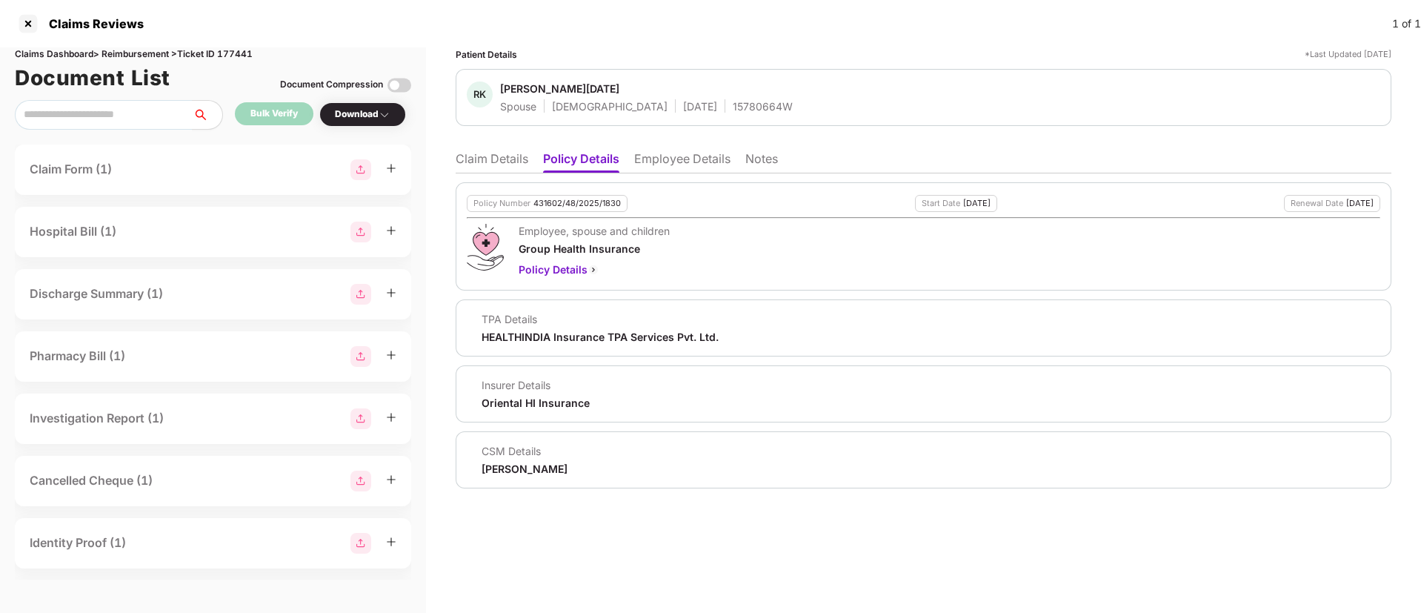
click at [487, 162] on li "Claim Details" at bounding box center [491, 161] width 73 height 21
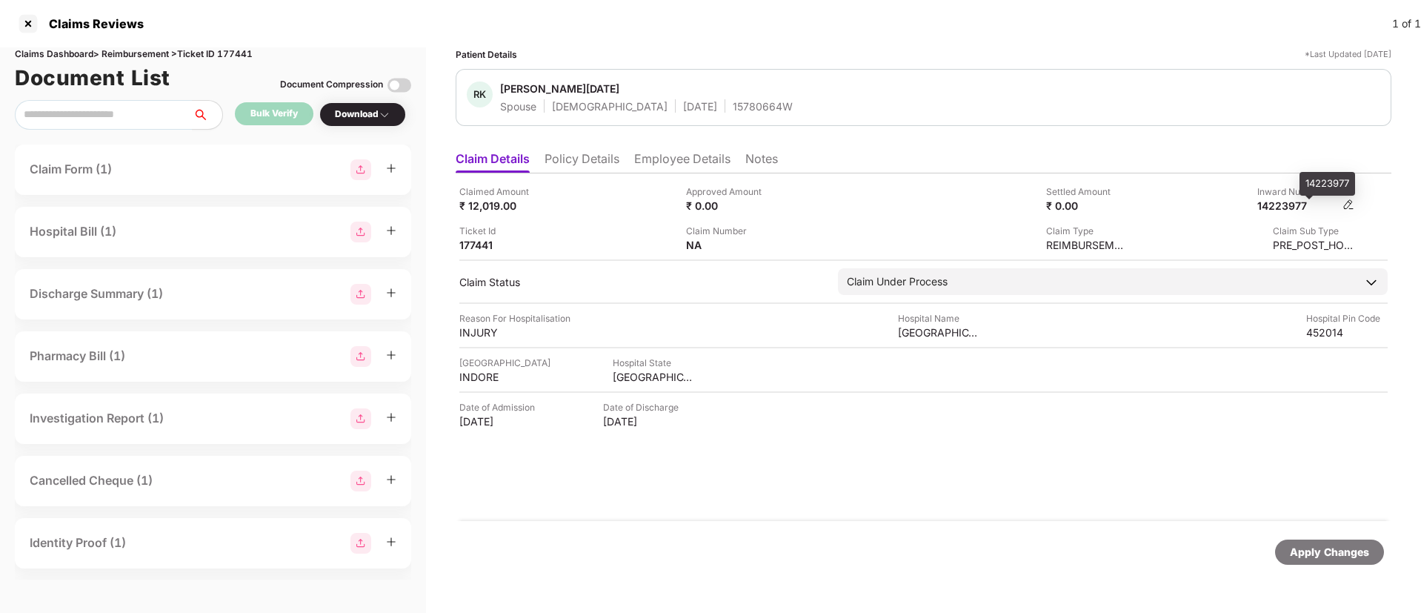
click at [1261, 207] on div "14223977" at bounding box center [1297, 205] width 81 height 14
copy div "14223977"
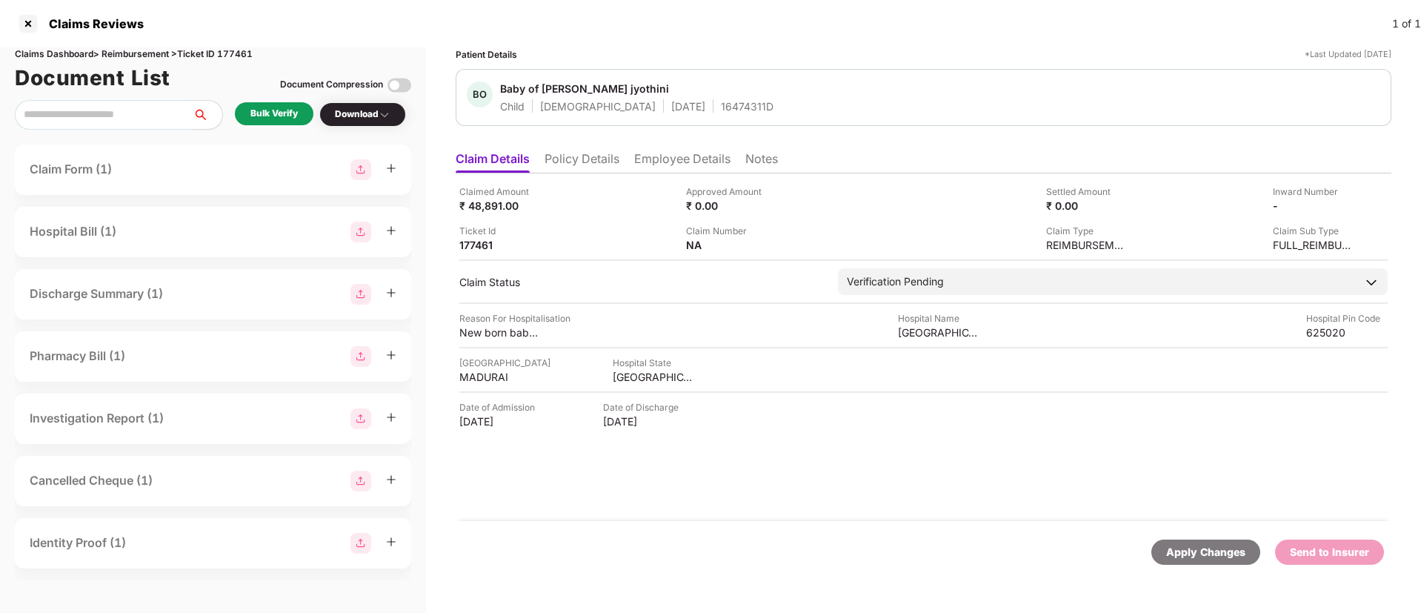
click at [272, 113] on div "Bulk Verify" at bounding box center [273, 114] width 47 height 14
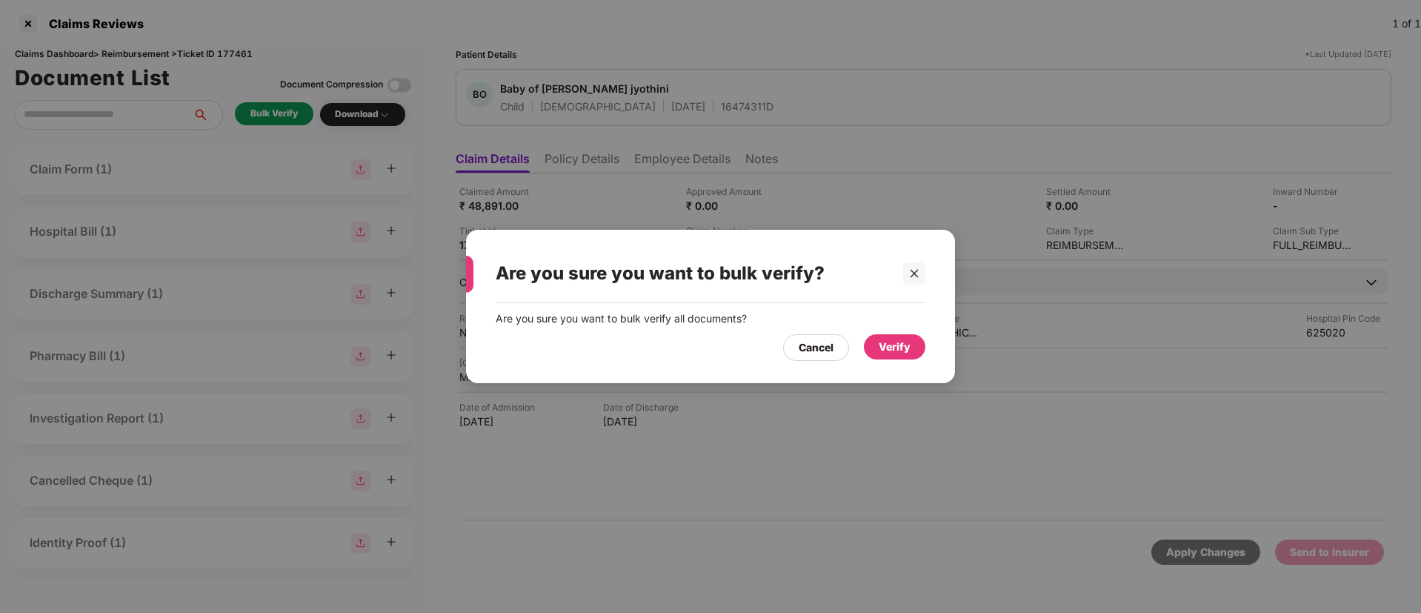
click at [891, 350] on div "Verify" at bounding box center [894, 346] width 32 height 16
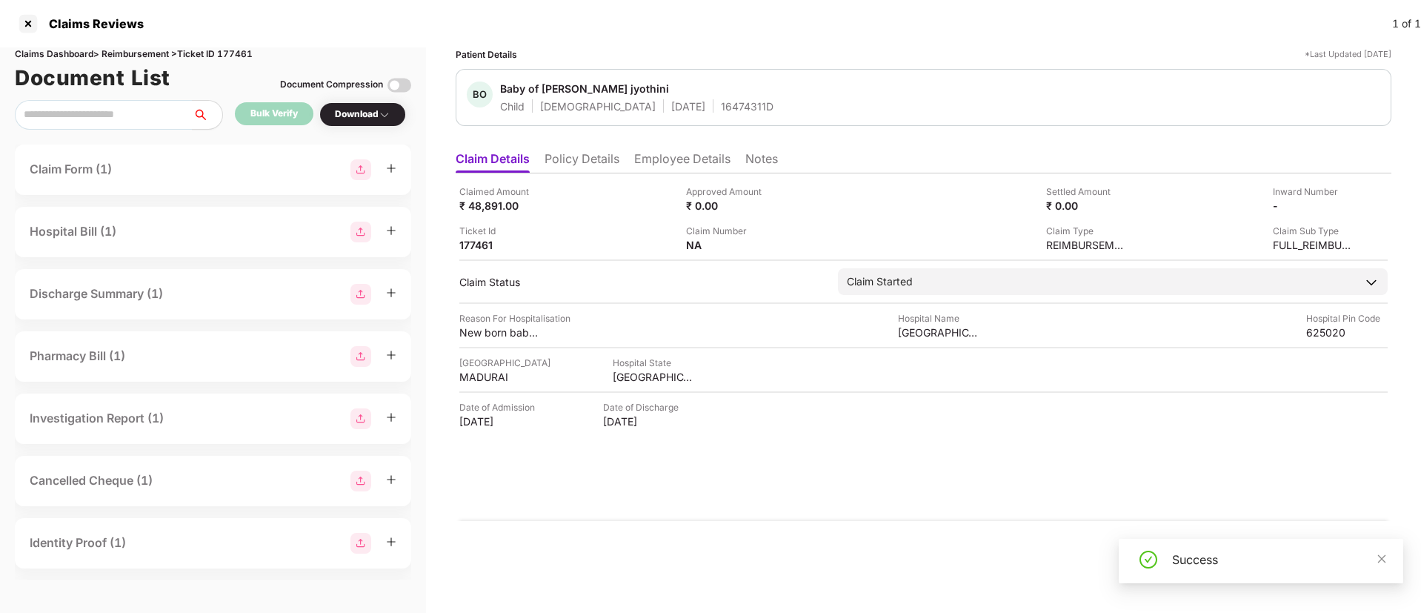
click at [368, 117] on div "Download" at bounding box center [363, 114] width 56 height 14
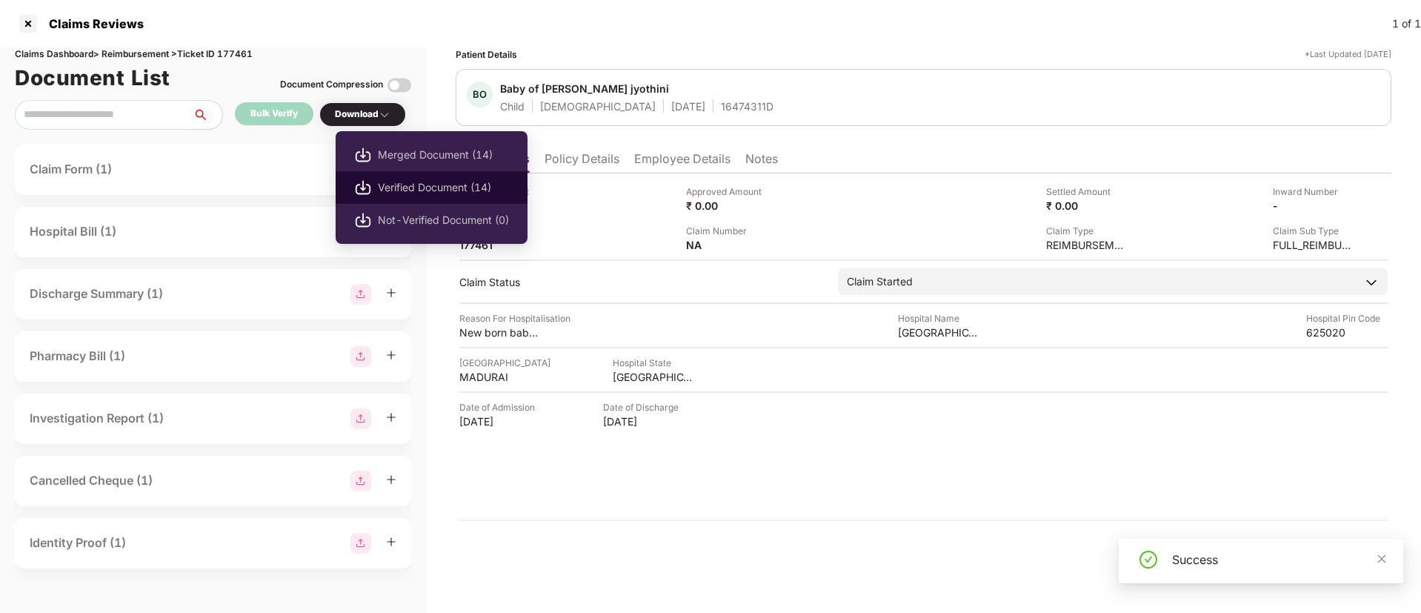
click at [420, 190] on span "Verified Document (14)" at bounding box center [443, 187] width 131 height 16
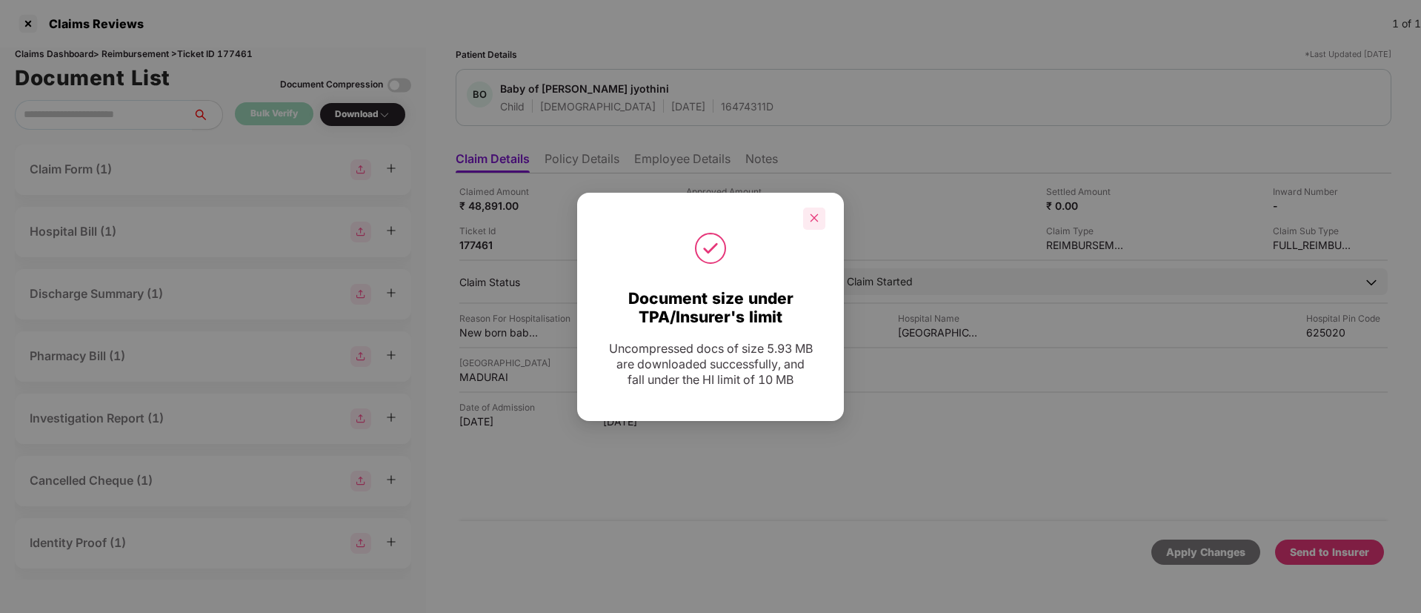
click at [812, 221] on icon "close" at bounding box center [814, 218] width 10 height 10
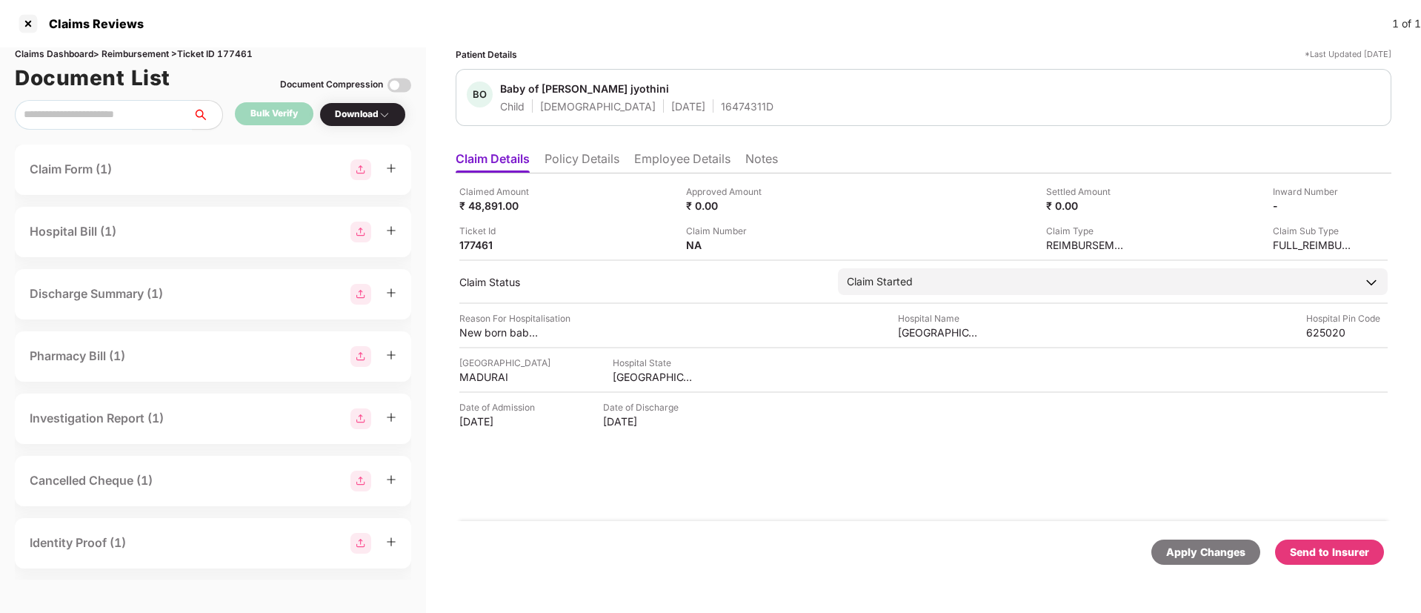
drag, startPoint x: 1331, startPoint y: 547, endPoint x: 1041, endPoint y: 498, distance: 293.7
click at [1041, 498] on form "Claimed Amount ₹ 48,891.00 Approved Amount ₹ 0.00 Settled Amount ₹ 0.00 Inward …" at bounding box center [922, 378] width 935 height 410
click at [1336, 551] on div "Send to Insurer" at bounding box center [1328, 552] width 79 height 16
click at [607, 164] on li "Policy Details" at bounding box center [581, 161] width 75 height 21
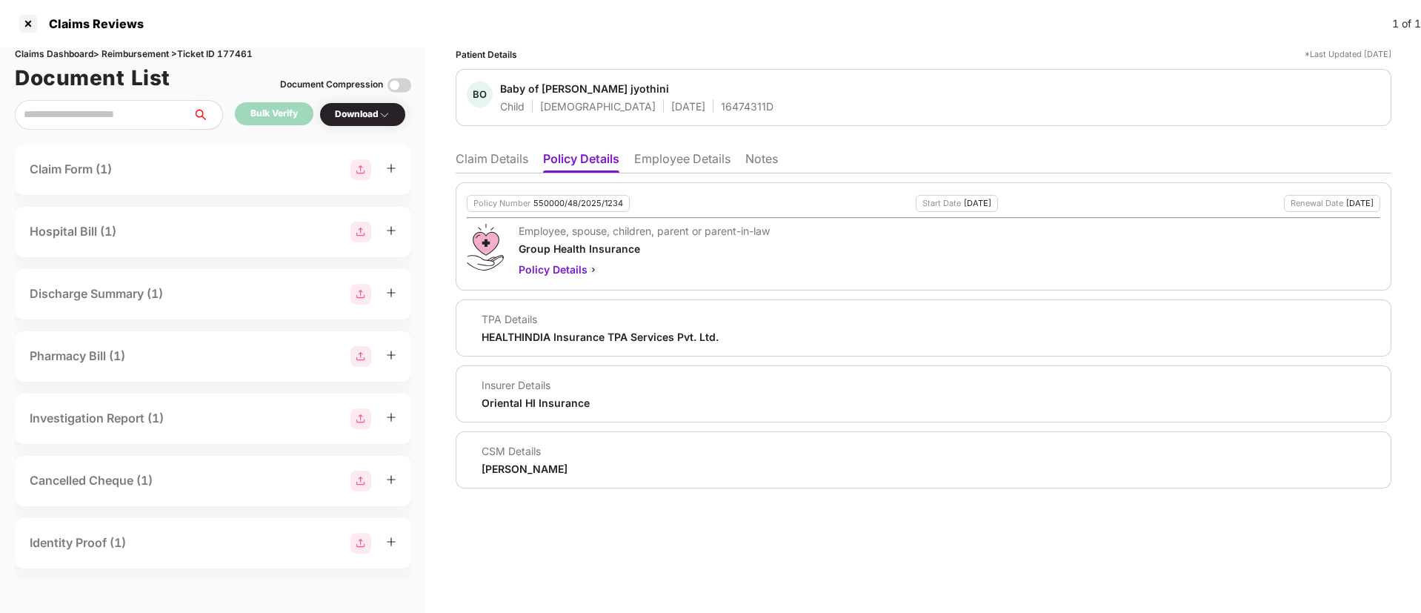
click at [650, 161] on li "Employee Details" at bounding box center [682, 161] width 96 height 21
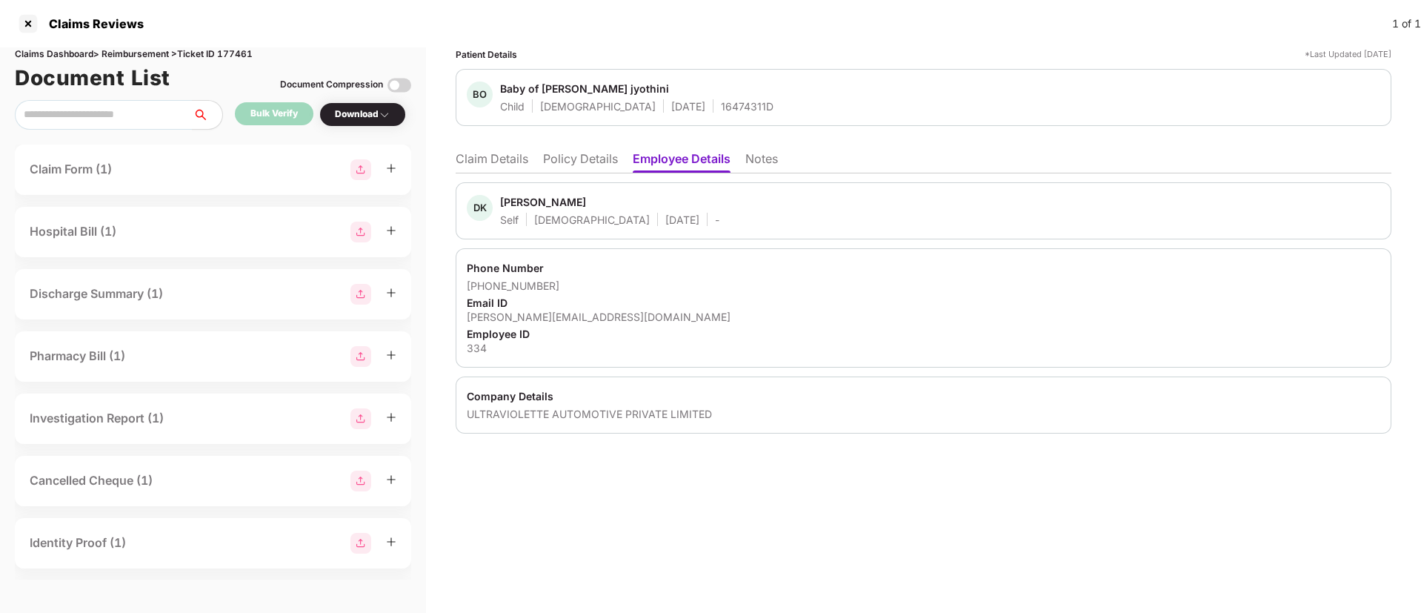
click at [516, 163] on li "Claim Details" at bounding box center [491, 161] width 73 height 21
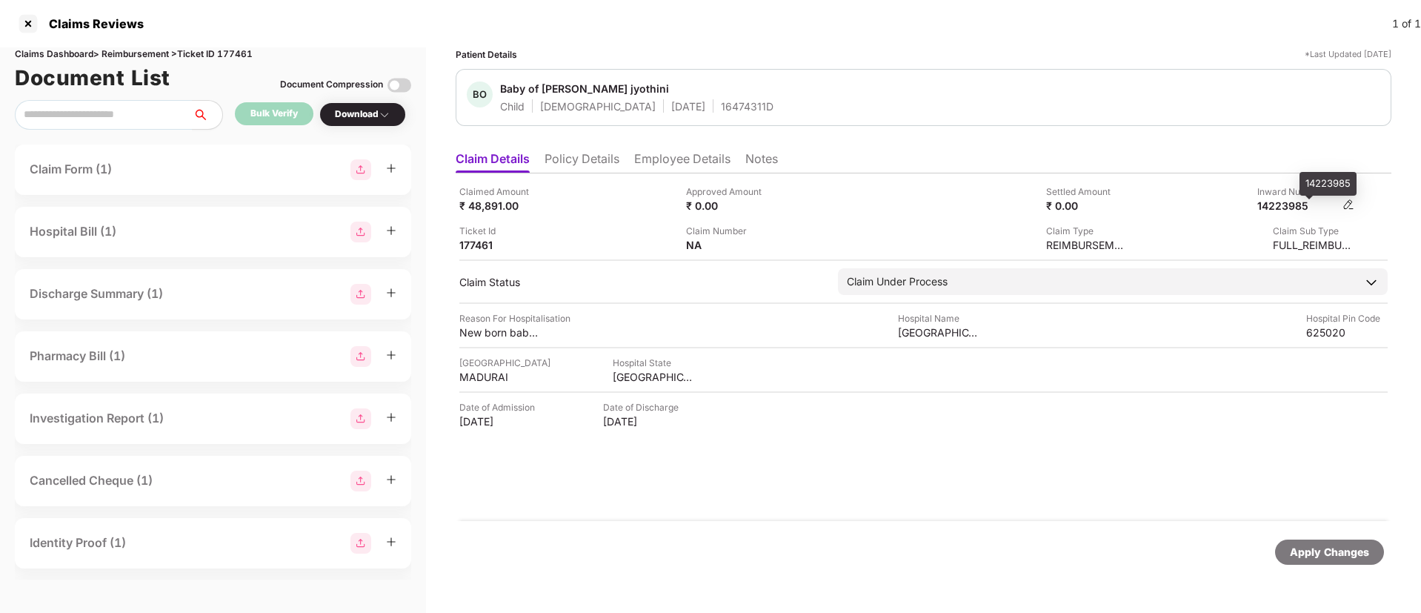
click at [1286, 205] on div "14223985" at bounding box center [1297, 205] width 81 height 14
click at [1286, 204] on div "14223985" at bounding box center [1297, 205] width 81 height 14
copy div "14223985"
click at [238, 54] on div "Claims Dashboard > Reimbursement > Ticket ID 177461" at bounding box center [213, 54] width 396 height 14
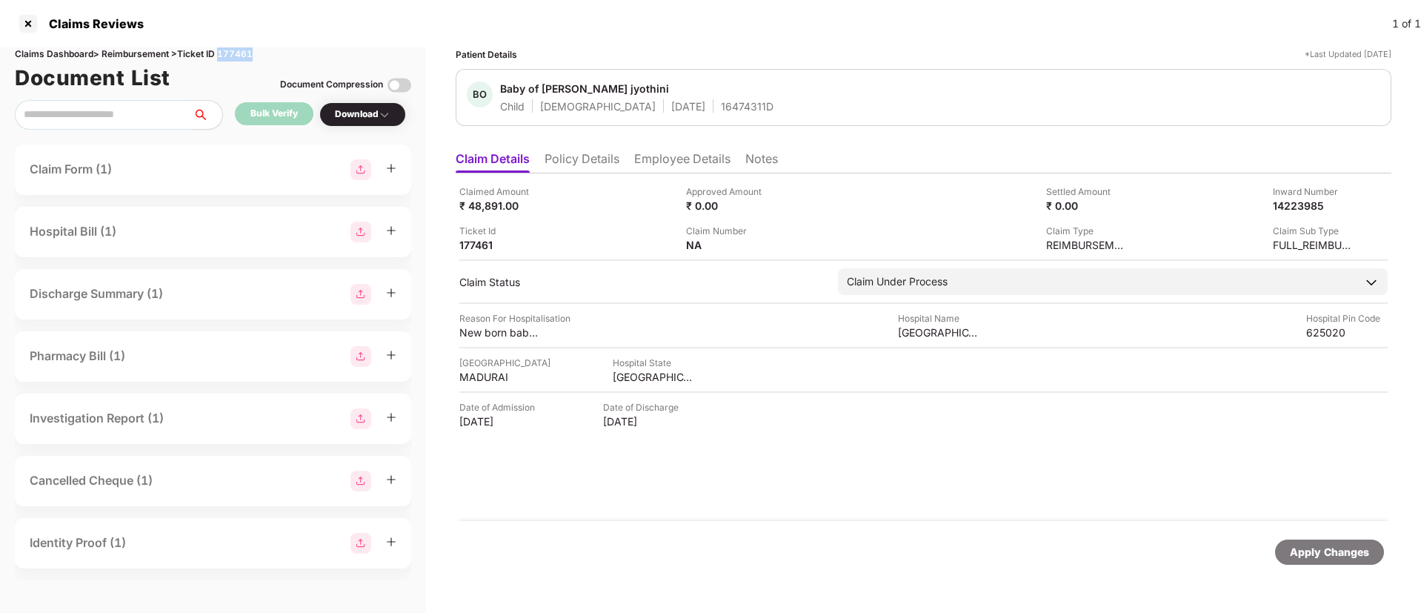
copy div "177461"
click at [1290, 207] on div "14223985" at bounding box center [1297, 205] width 81 height 14
copy div "14223985"
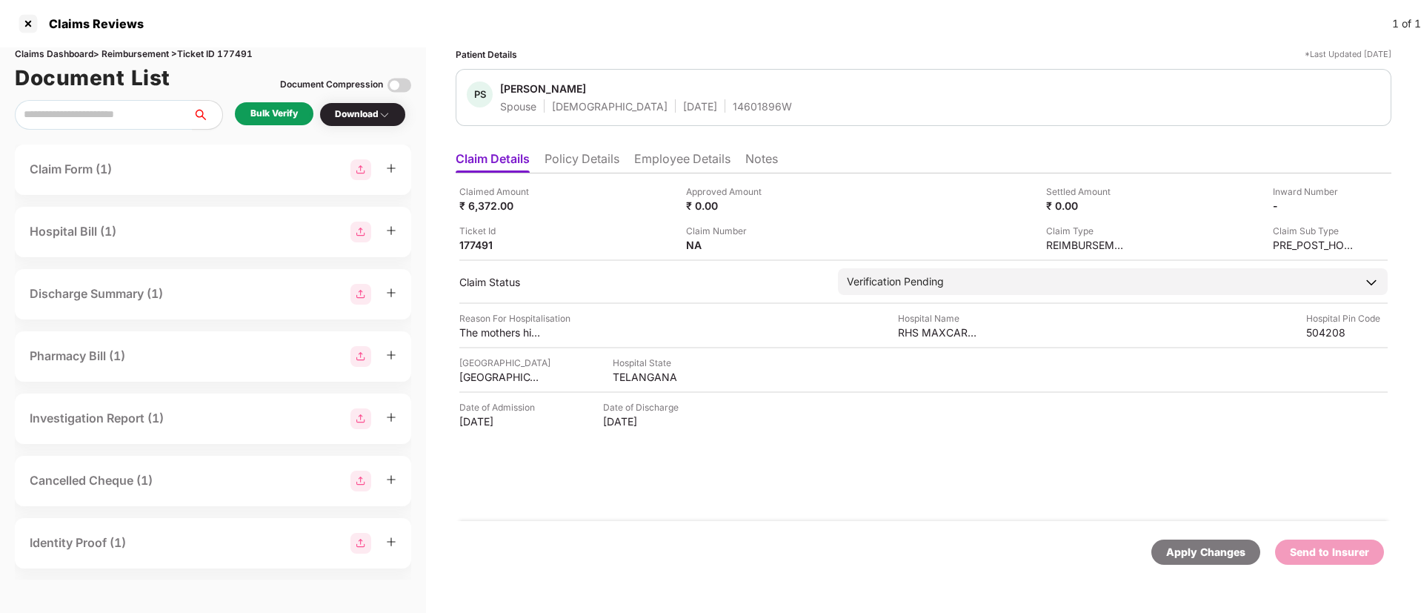
click at [270, 115] on div "Bulk Verify" at bounding box center [273, 114] width 47 height 14
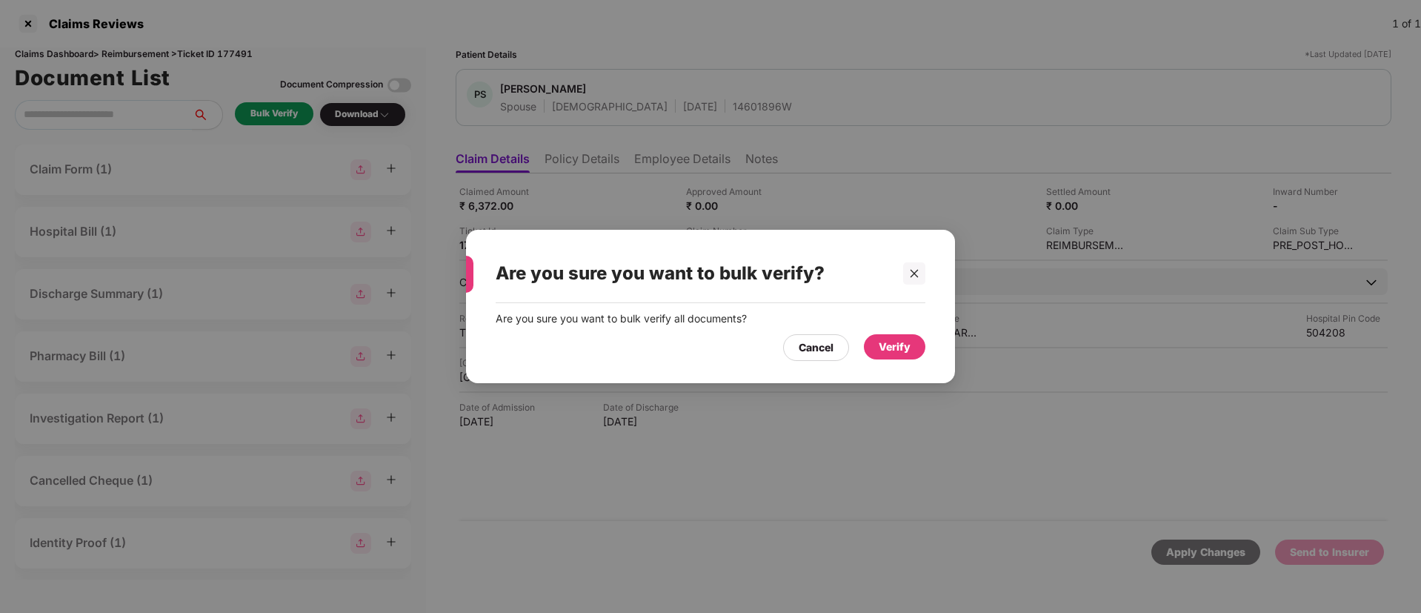
click at [889, 347] on div "Verify" at bounding box center [894, 346] width 32 height 16
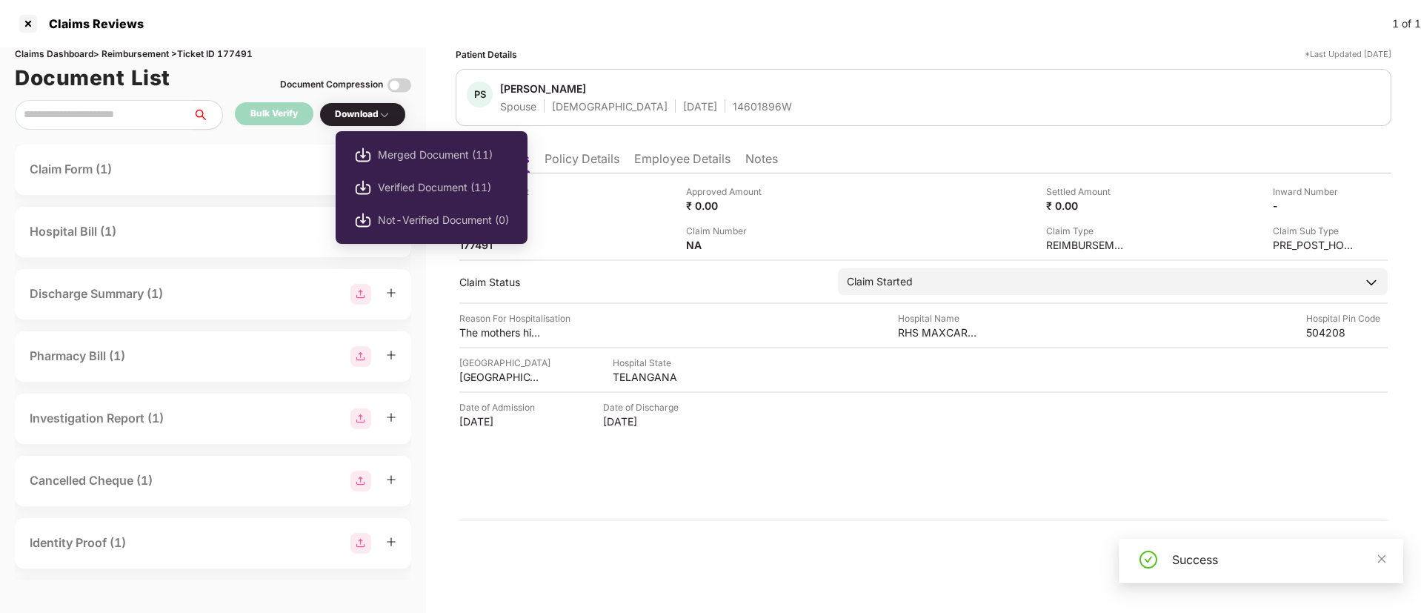
click at [357, 115] on div "Download" at bounding box center [363, 114] width 56 height 14
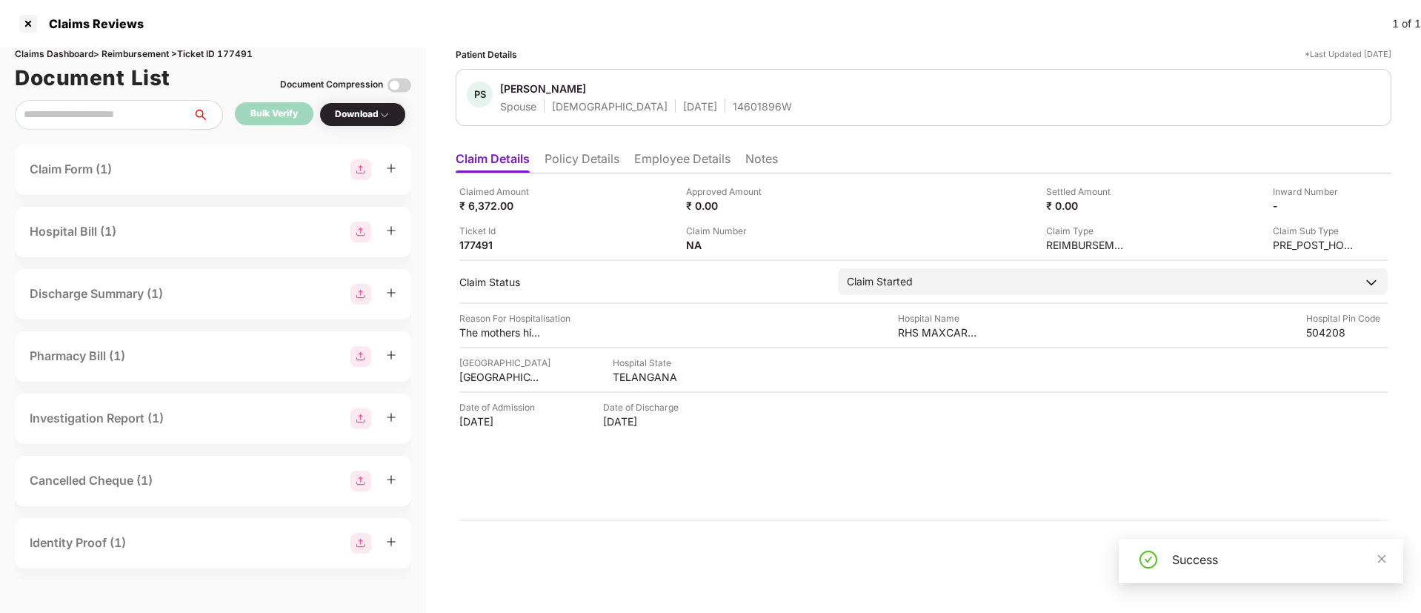
click at [357, 115] on div "Download" at bounding box center [363, 114] width 56 height 14
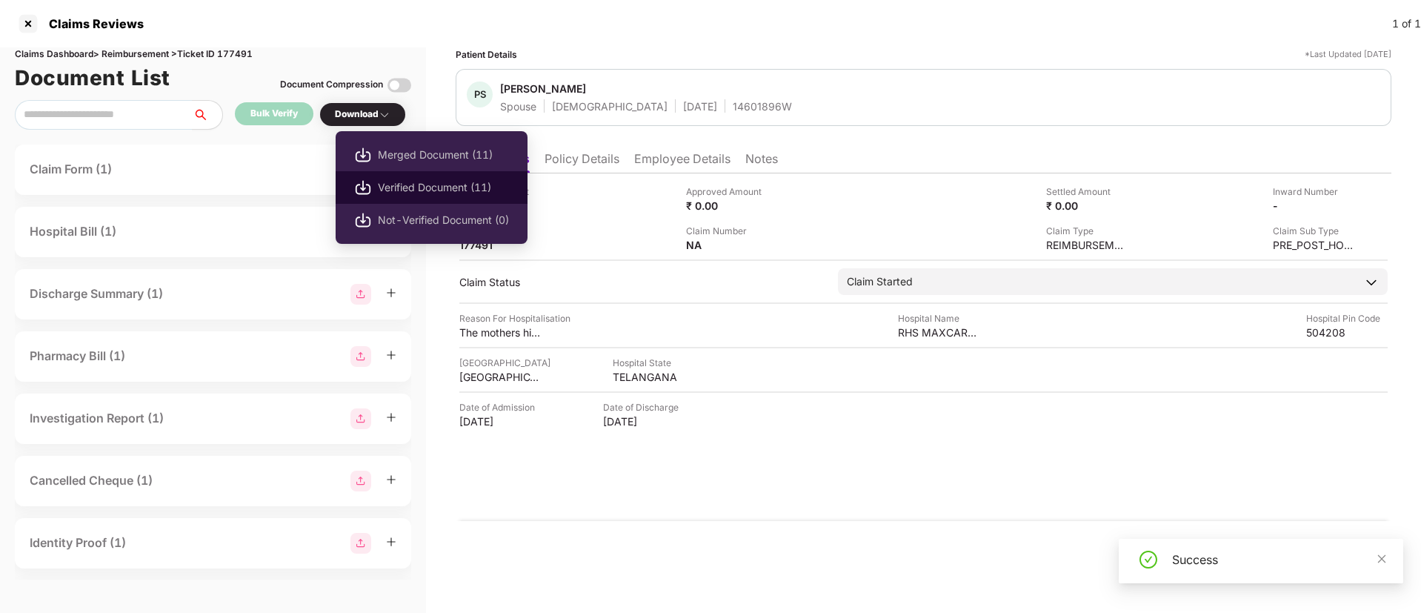
click at [434, 184] on span "Verified Document (11)" at bounding box center [443, 187] width 131 height 16
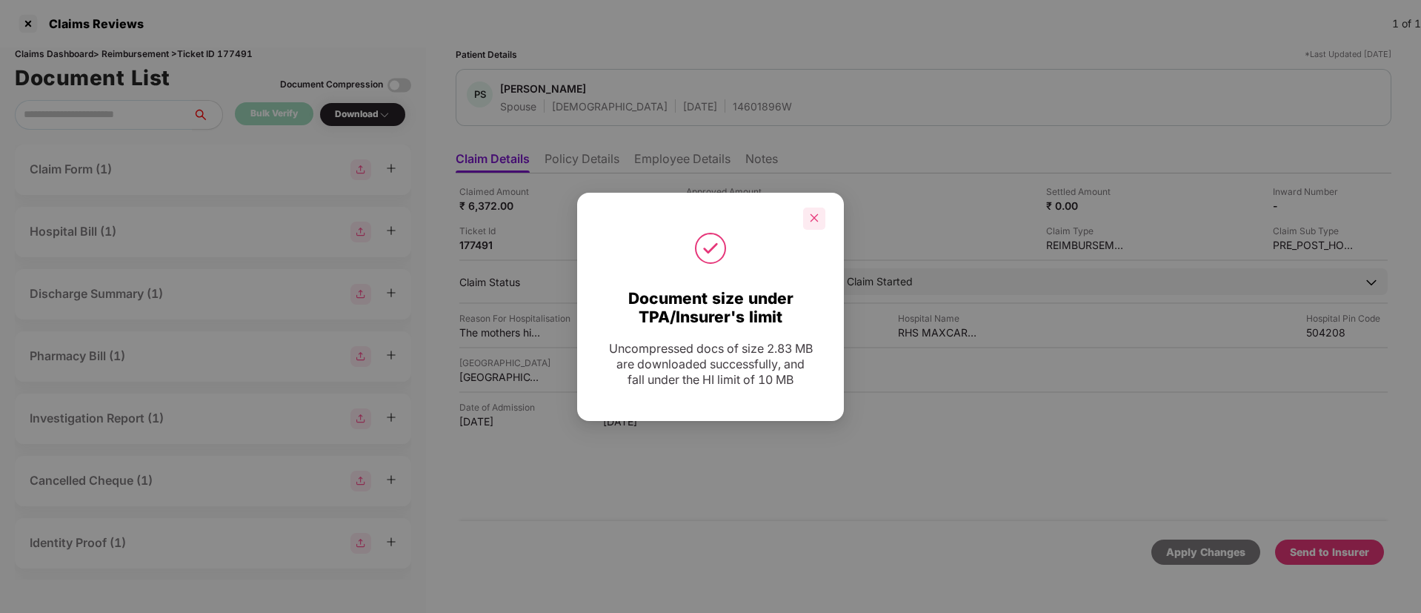
click at [817, 213] on icon "close" at bounding box center [814, 218] width 10 height 10
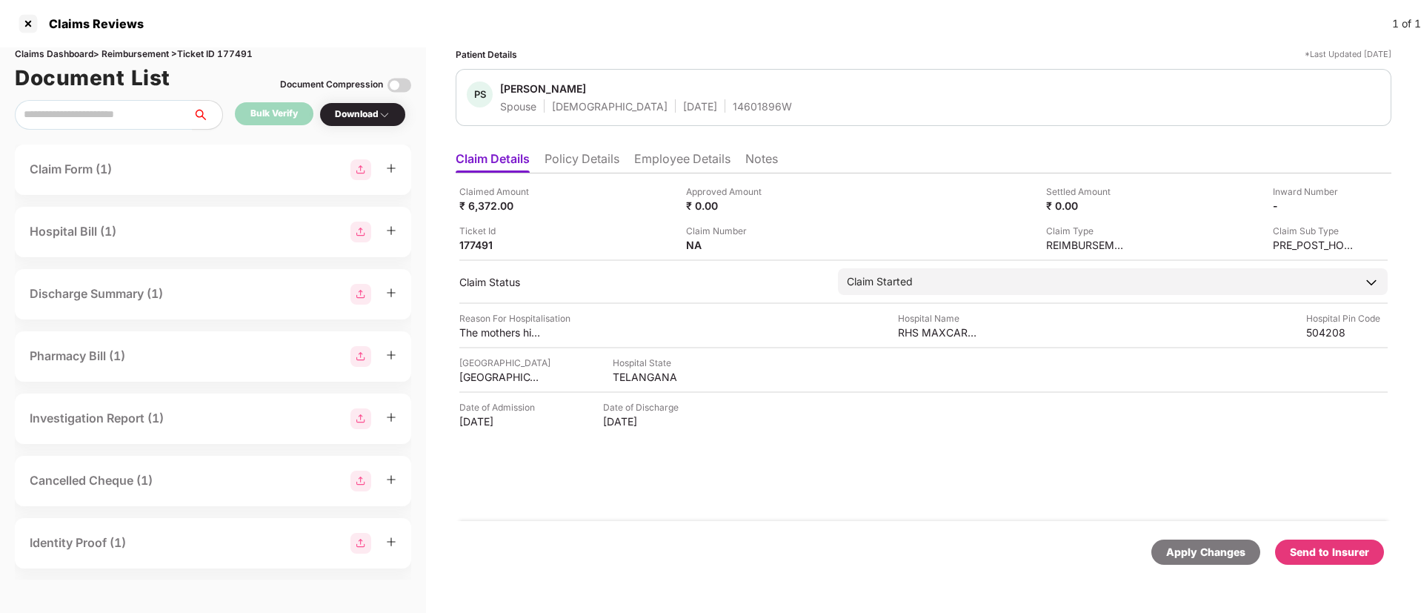
click at [1331, 554] on div "Send to Insurer" at bounding box center [1328, 552] width 79 height 16
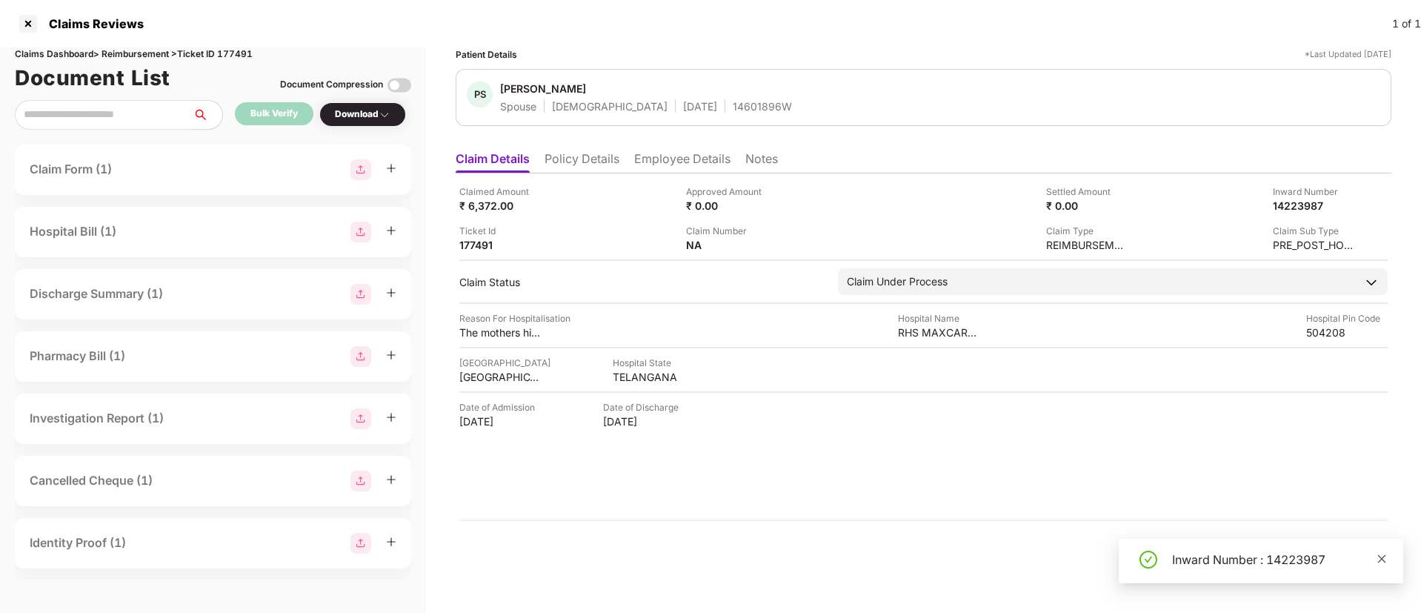
click at [1376, 558] on icon "close" at bounding box center [1381, 558] width 10 height 10
click at [588, 153] on li "Policy Details" at bounding box center [581, 161] width 75 height 21
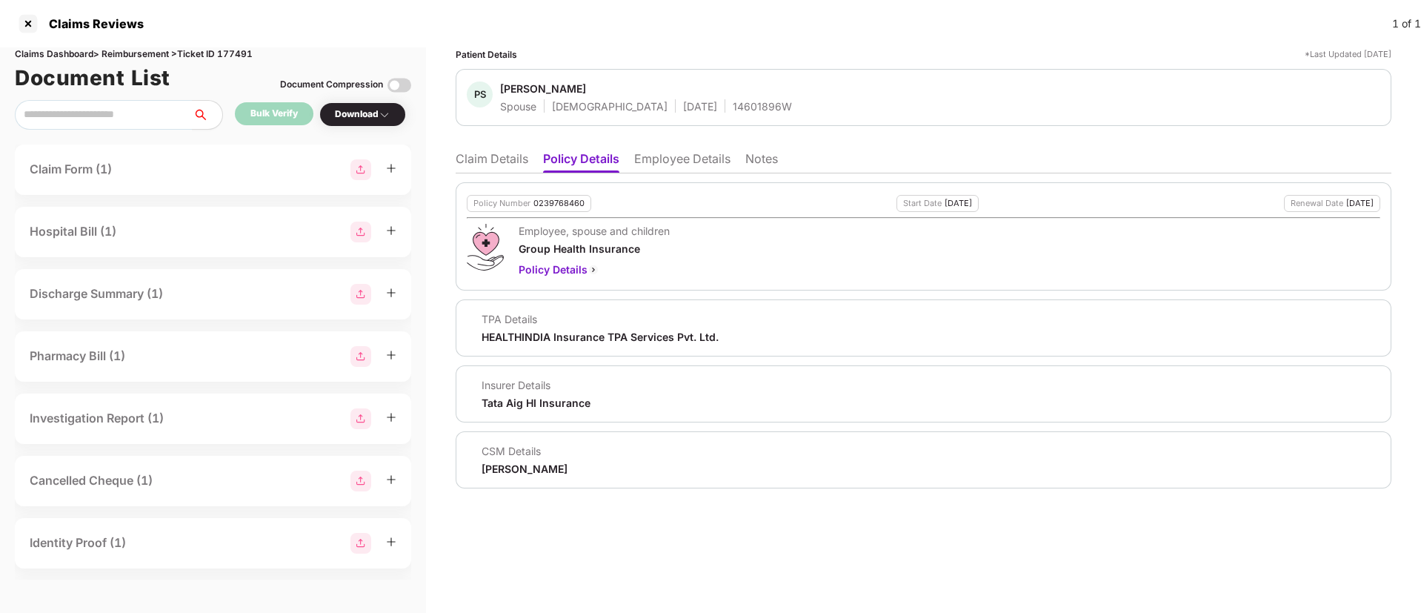
click at [510, 158] on li "Claim Details" at bounding box center [491, 161] width 73 height 21
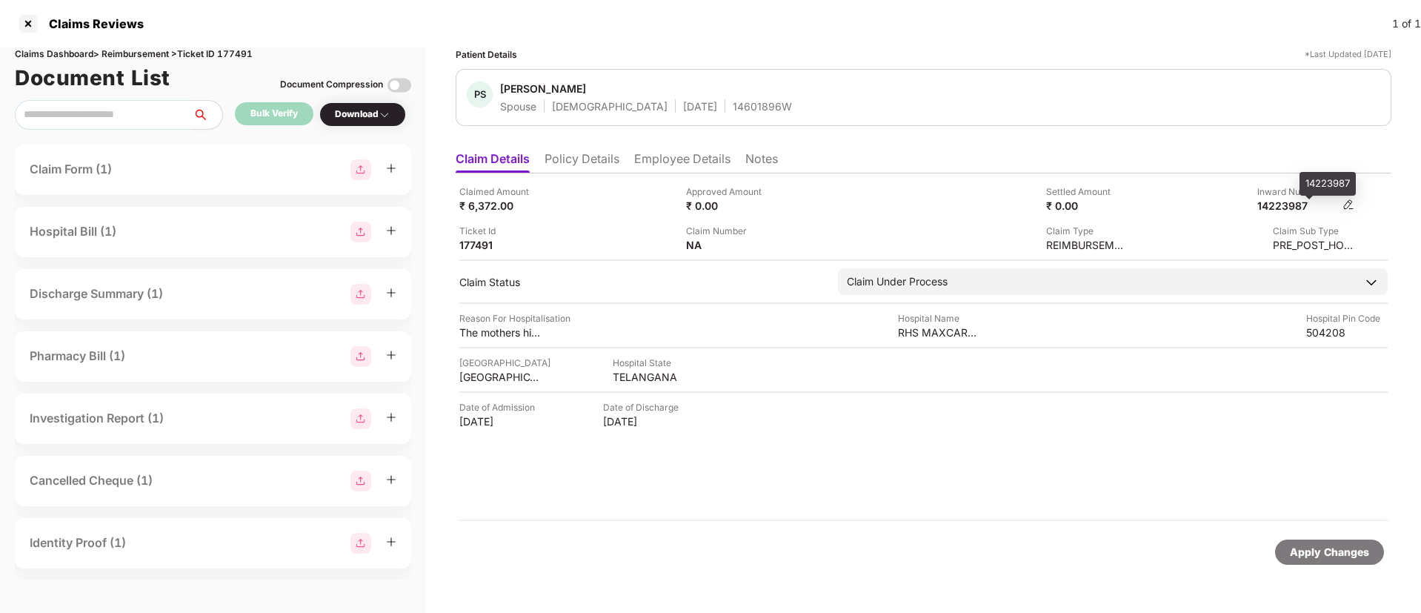
click at [1286, 202] on div "14223987" at bounding box center [1297, 205] width 81 height 14
copy div "14223987"
click at [22, 24] on div at bounding box center [28, 24] width 24 height 24
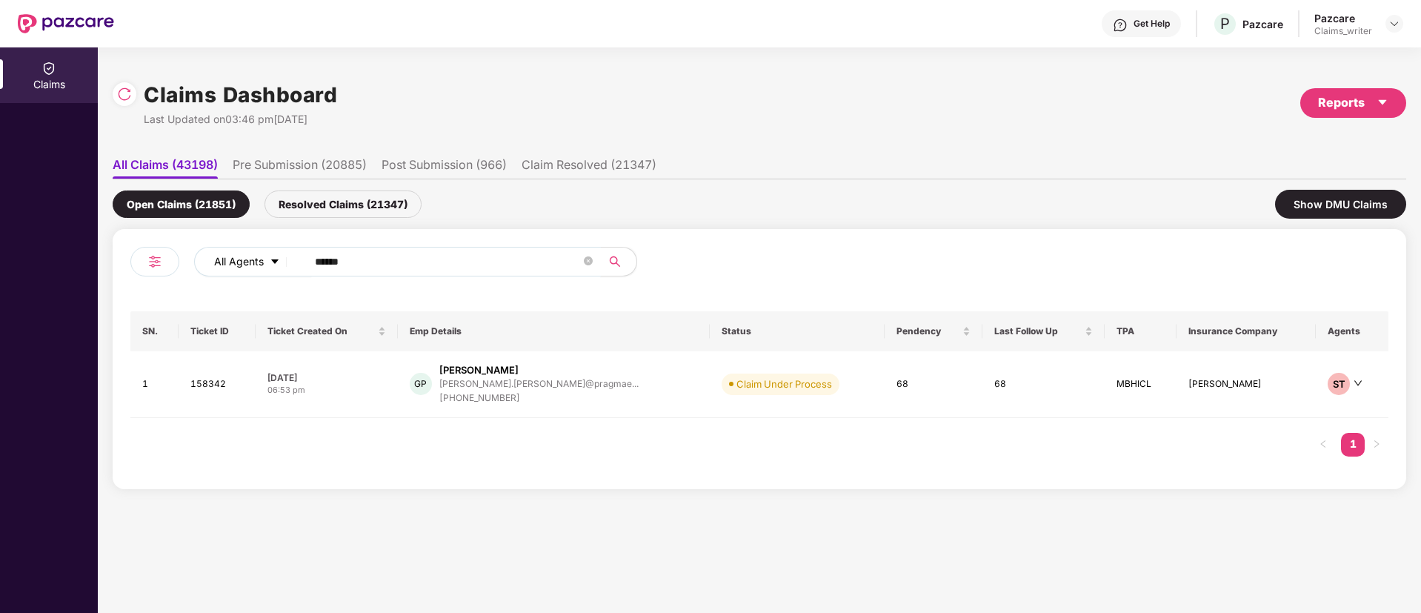
drag, startPoint x: 398, startPoint y: 261, endPoint x: 263, endPoint y: 257, distance: 135.6
click at [263, 257] on div "All Agents ******" at bounding box center [571, 262] width 755 height 30
paste input "text"
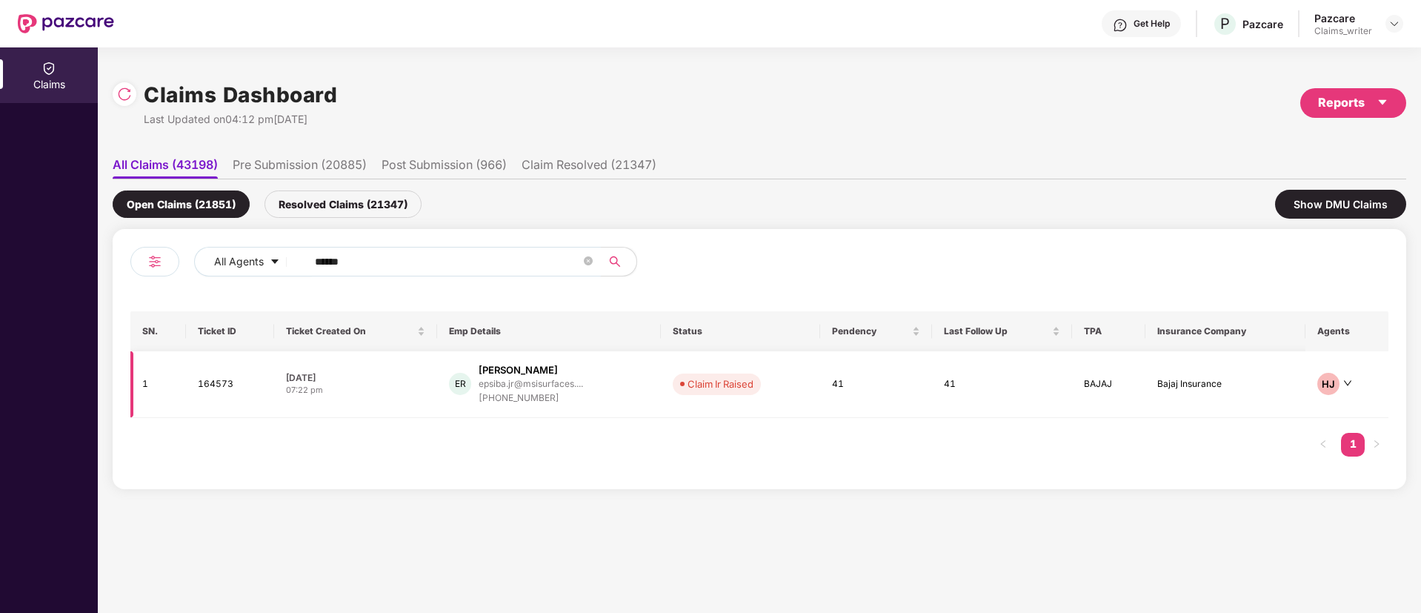
type input "******"
click at [210, 392] on td "164573" at bounding box center [230, 384] width 88 height 67
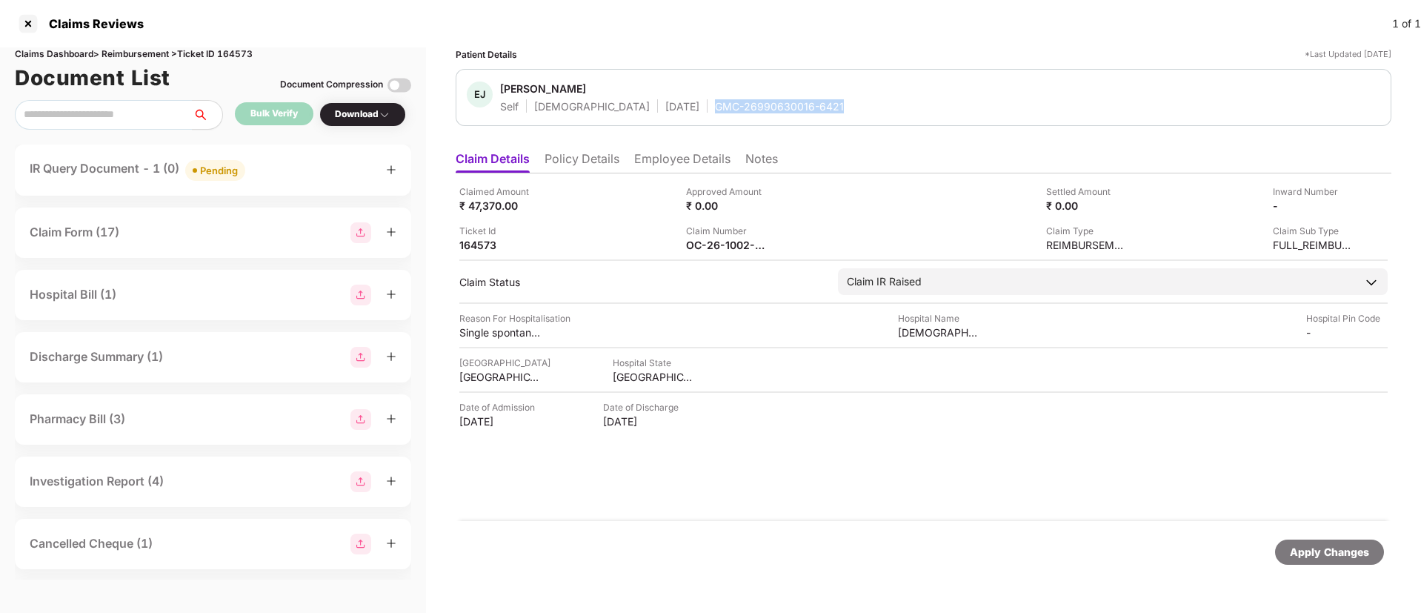
drag, startPoint x: 665, startPoint y: 102, endPoint x: 807, endPoint y: 102, distance: 141.5
click at [807, 102] on div "EJ Epsiba Jasmine R Self Female 15 May 1994 GMC-26990630016-6421" at bounding box center [923, 97] width 913 height 32
copy div "GMC-26990630016-6421"
click at [32, 22] on div at bounding box center [28, 24] width 24 height 24
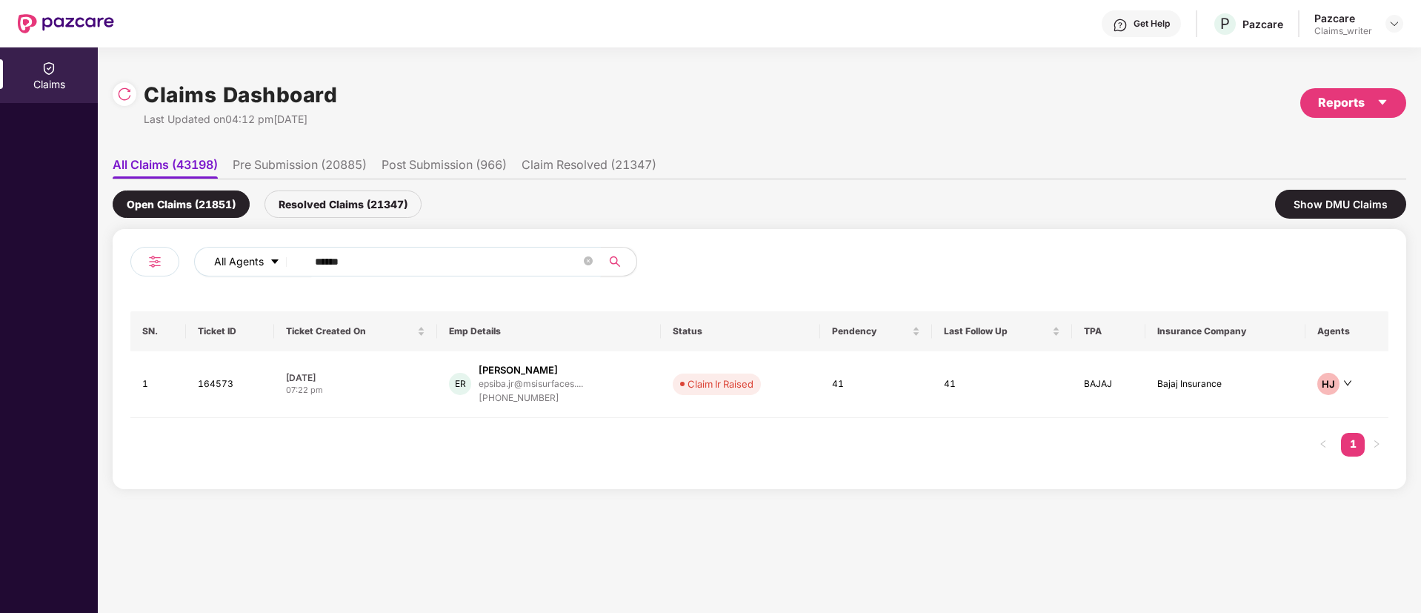
drag, startPoint x: 377, startPoint y: 265, endPoint x: 274, endPoint y: 266, distance: 103.0
click at [274, 266] on div "All Agents ******" at bounding box center [571, 262] width 755 height 30
paste input "text"
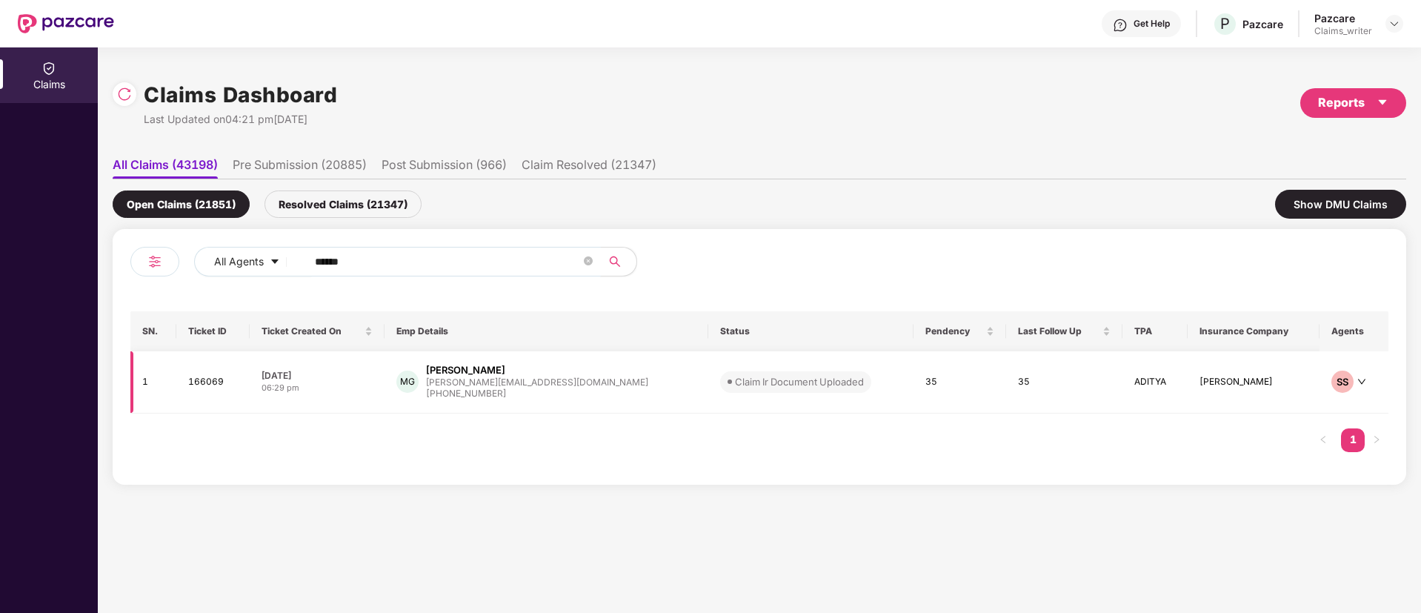
type input "******"
click at [200, 395] on td "166069" at bounding box center [212, 382] width 73 height 62
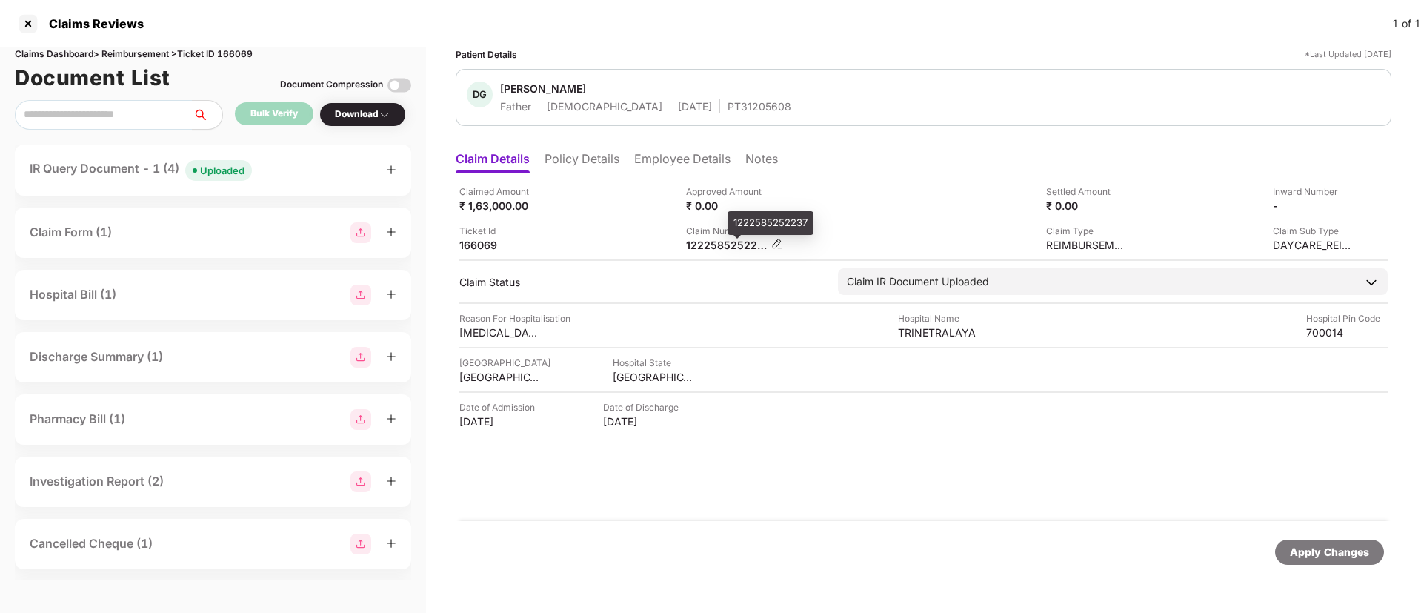
click at [722, 244] on div "1222585252237" at bounding box center [726, 245] width 81 height 14
click at [572, 158] on li "Policy Details" at bounding box center [581, 161] width 75 height 21
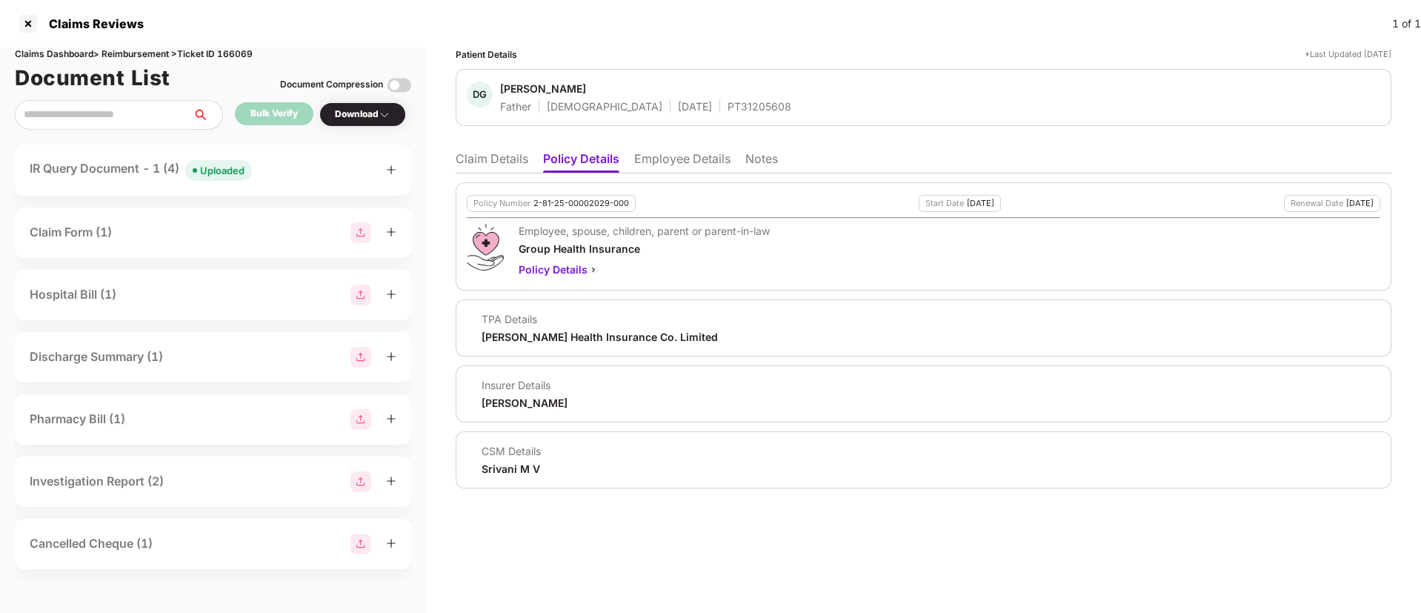
click at [515, 156] on li "Claim Details" at bounding box center [491, 161] width 73 height 21
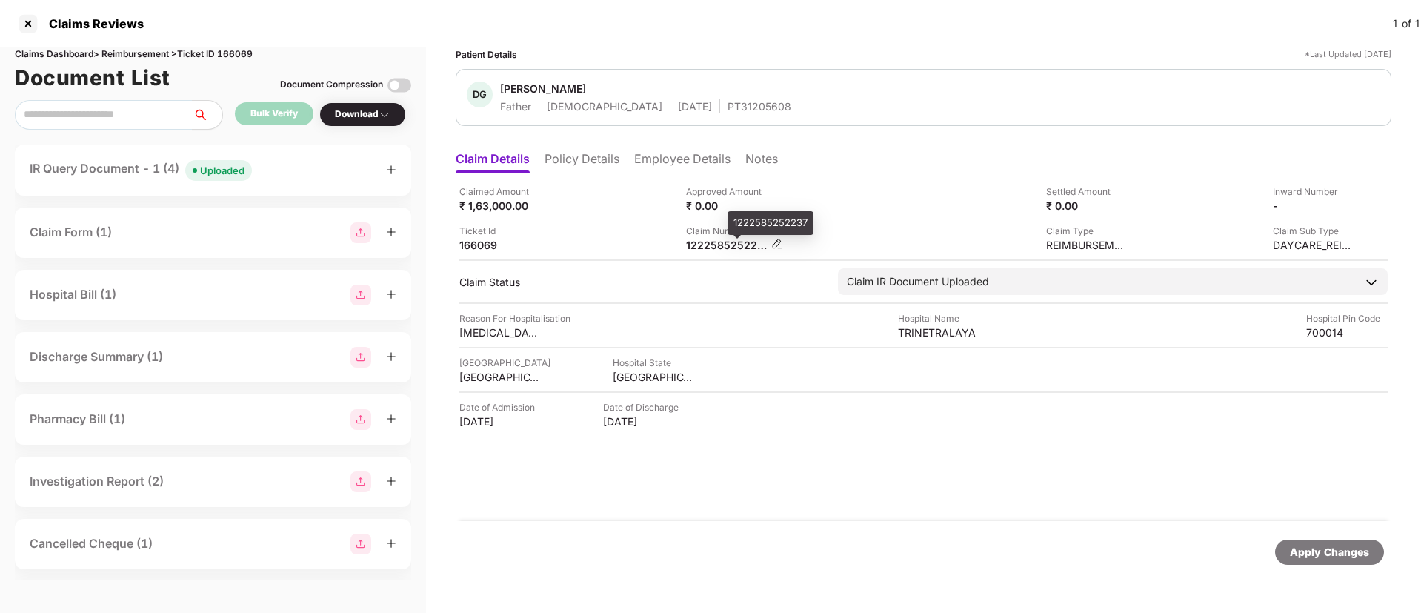
click at [719, 241] on div "1222585252237" at bounding box center [726, 245] width 81 height 14
copy div "1222585252237"
click at [28, 21] on div at bounding box center [28, 24] width 24 height 24
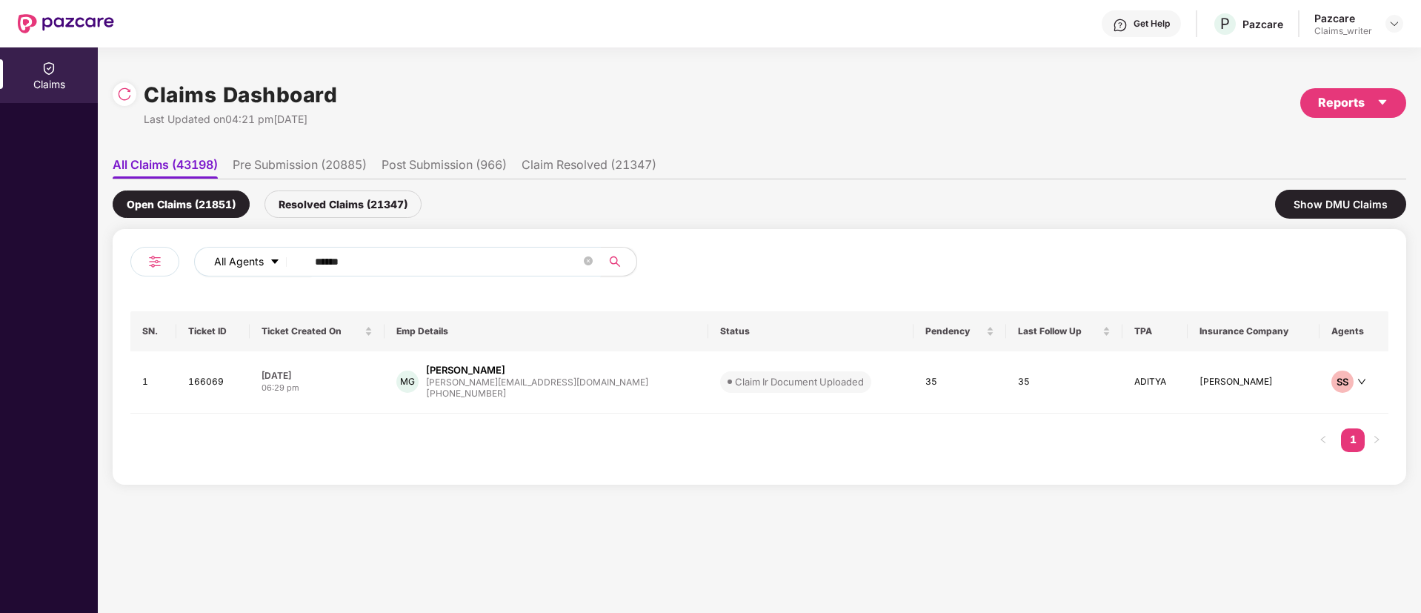
drag, startPoint x: 376, startPoint y: 264, endPoint x: 288, endPoint y: 255, distance: 87.8
click at [288, 255] on div "All Agents ******" at bounding box center [571, 262] width 755 height 30
paste input "text"
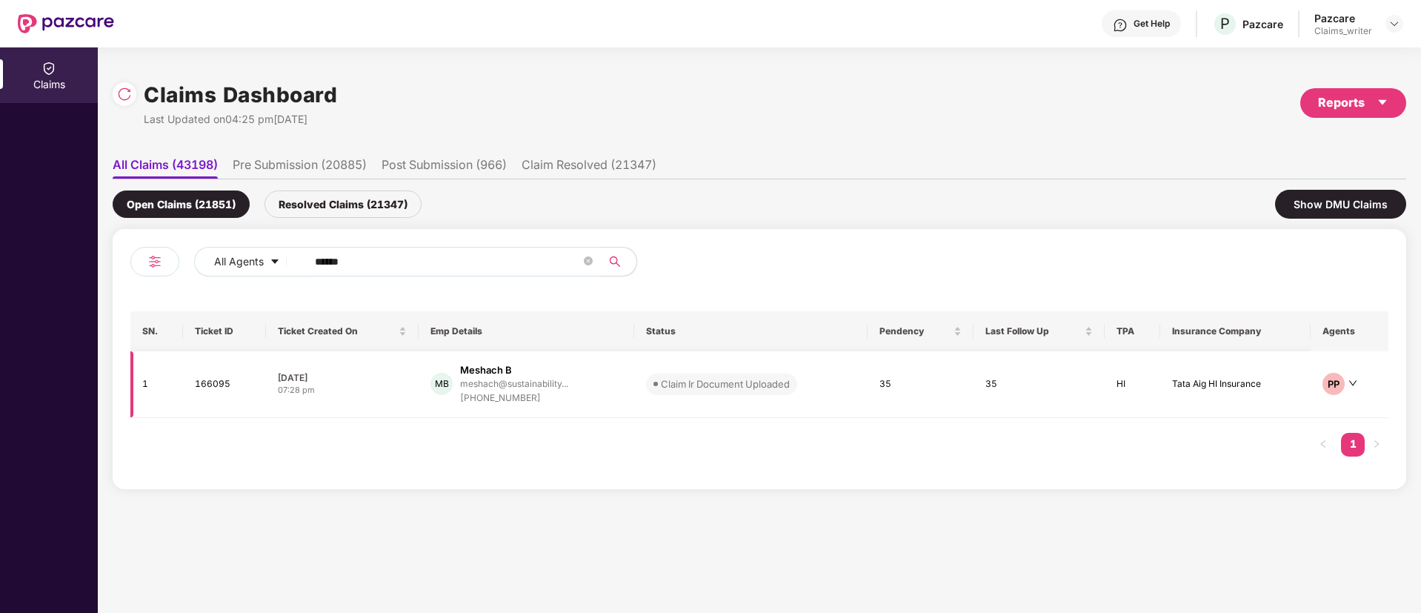
type input "******"
click at [195, 393] on td "166095" at bounding box center [224, 384] width 83 height 67
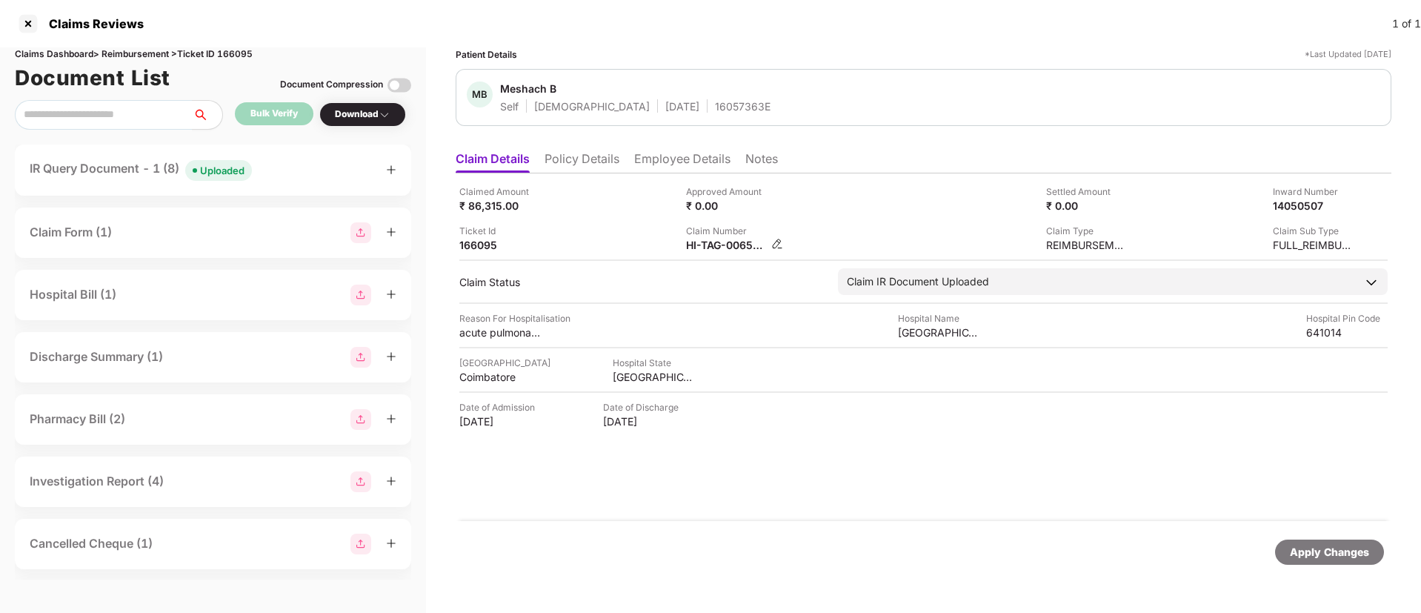
click at [772, 241] on img at bounding box center [777, 244] width 12 height 12
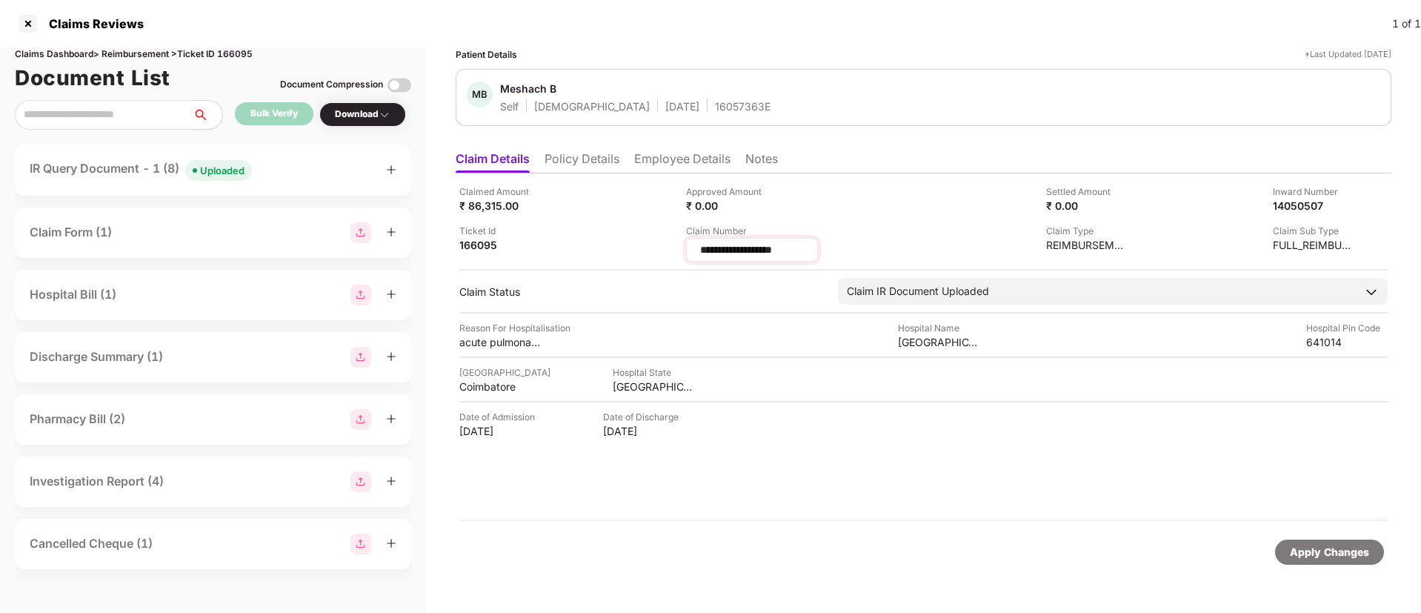
drag, startPoint x: 798, startPoint y: 248, endPoint x: 687, endPoint y: 249, distance: 111.1
click at [687, 249] on div "**********" at bounding box center [752, 250] width 132 height 24
click at [712, 247] on input "**********" at bounding box center [751, 250] width 107 height 16
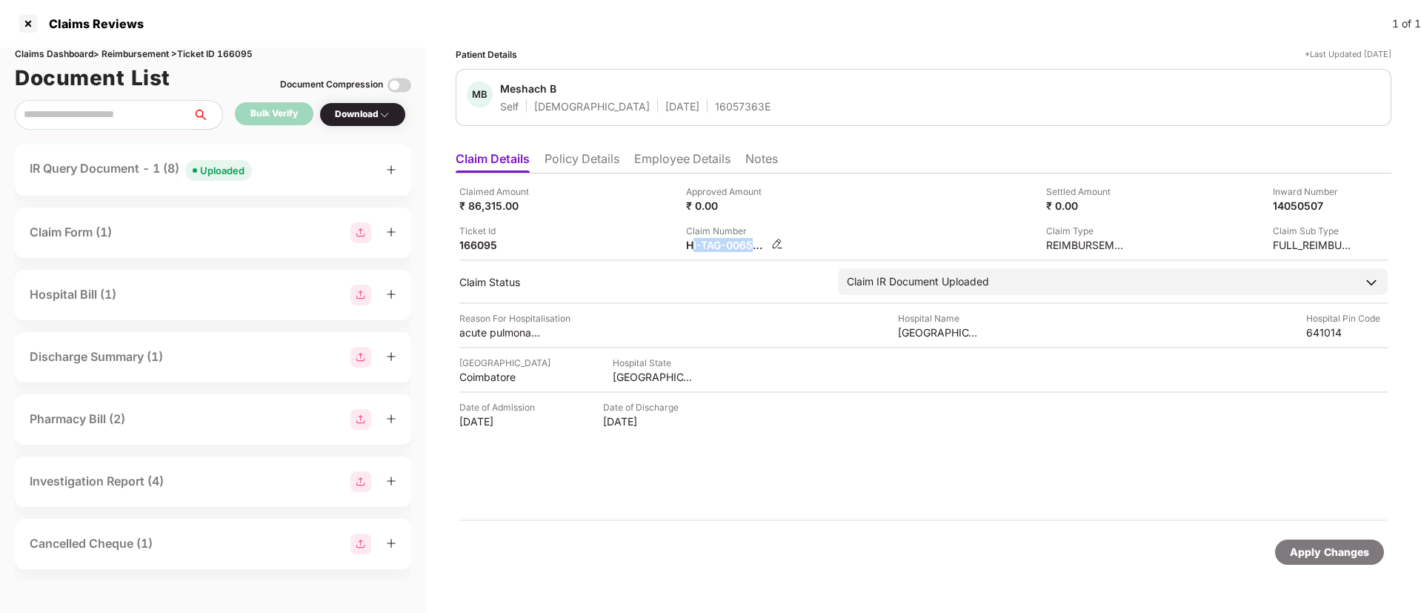
drag, startPoint x: 693, startPoint y: 245, endPoint x: 760, endPoint y: 248, distance: 66.7
click at [778, 240] on img at bounding box center [777, 244] width 12 height 12
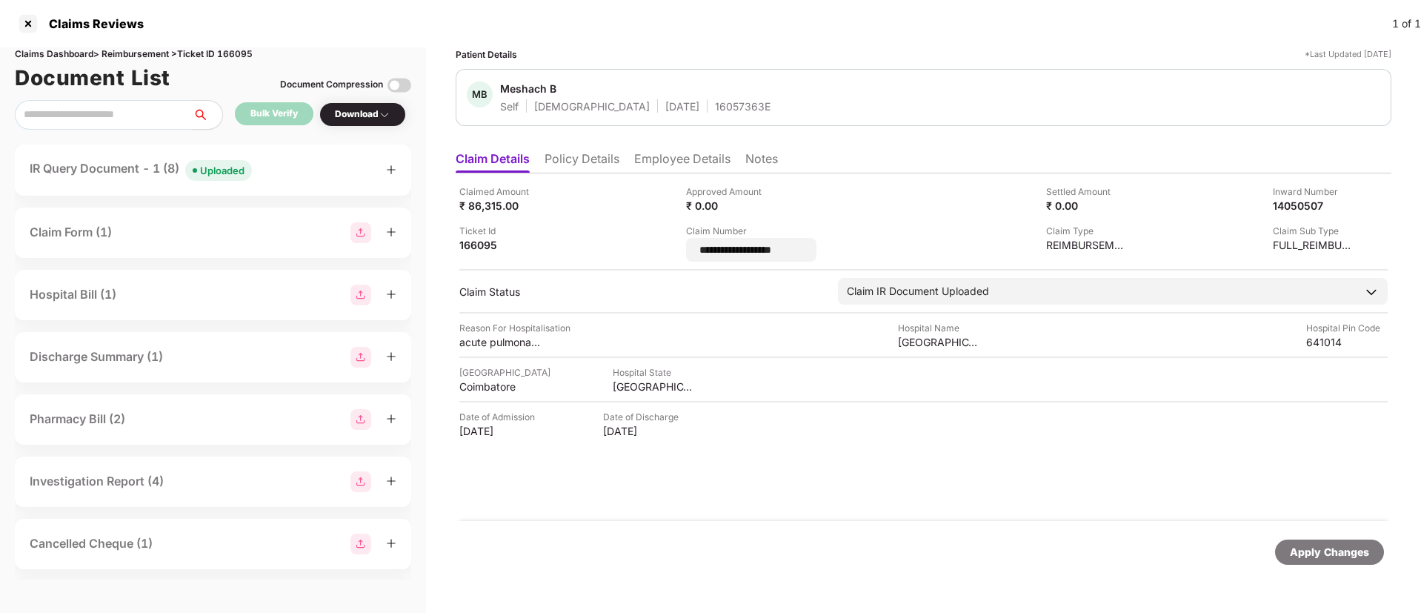
drag, startPoint x: 795, startPoint y: 250, endPoint x: 685, endPoint y: 243, distance: 109.8
click at [685, 243] on div "**********" at bounding box center [923, 222] width 928 height 77
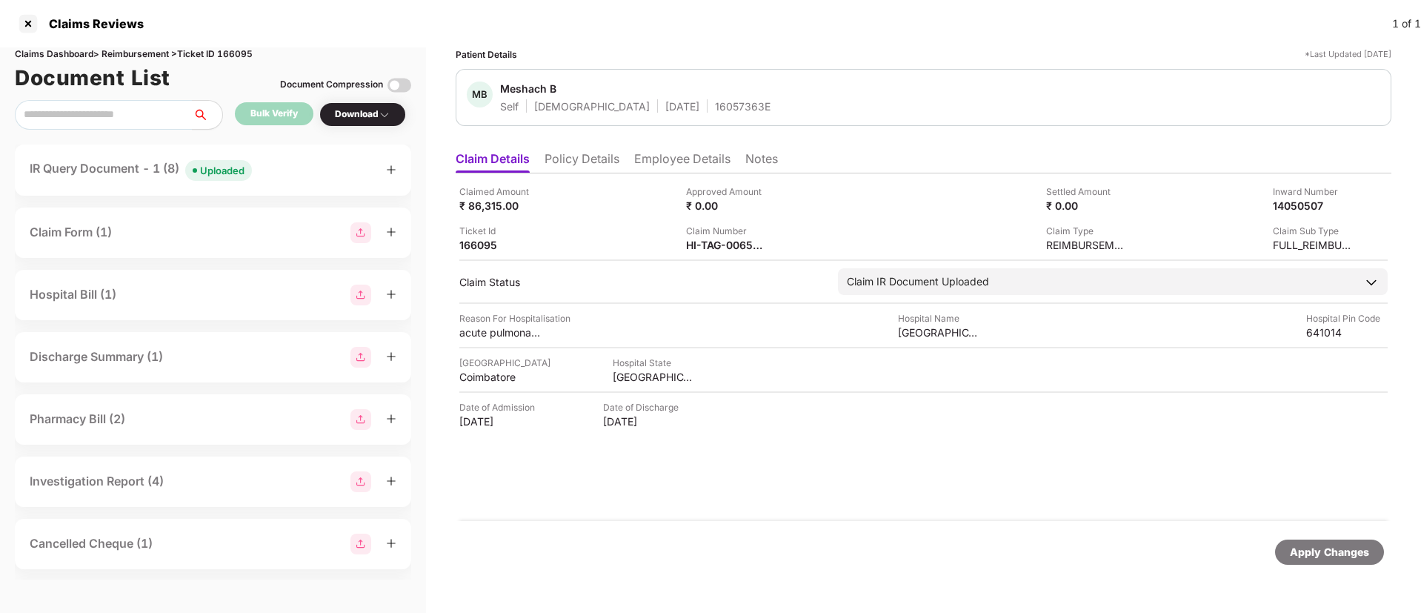
click at [236, 172] on div "Uploaded" at bounding box center [222, 170] width 44 height 15
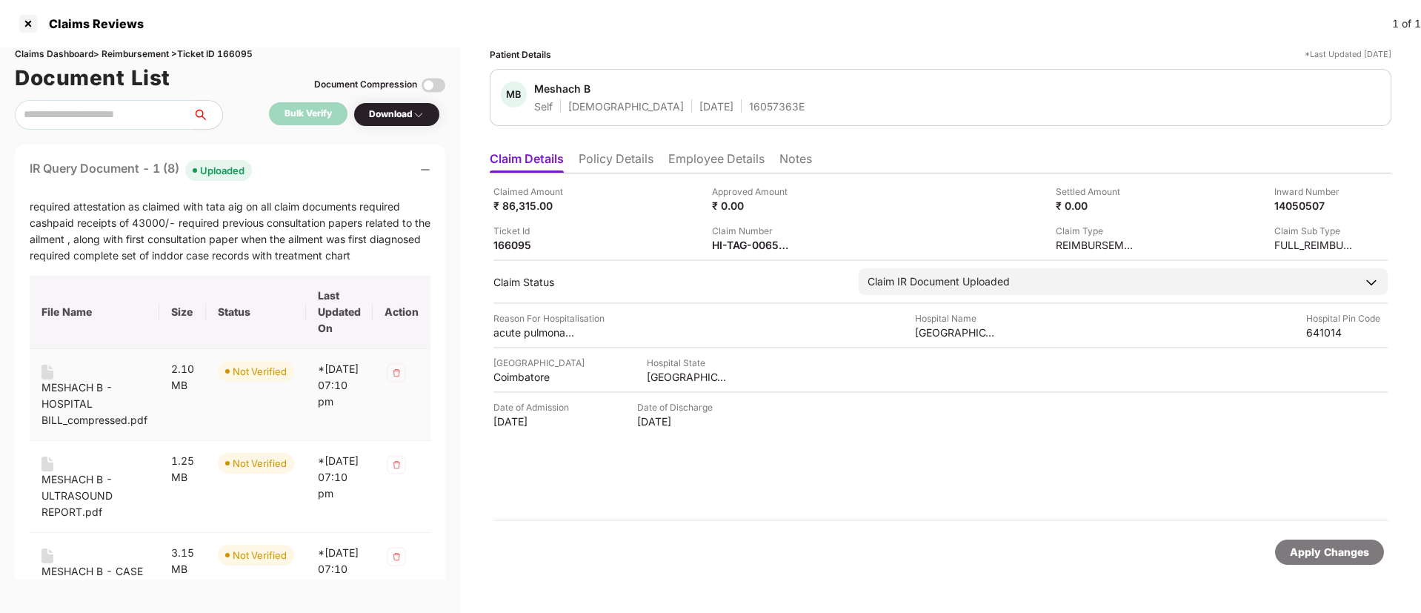
click at [64, 393] on div "MESHACH B - HOSPITAL BILL_compressed.pdf" at bounding box center [94, 403] width 106 height 49
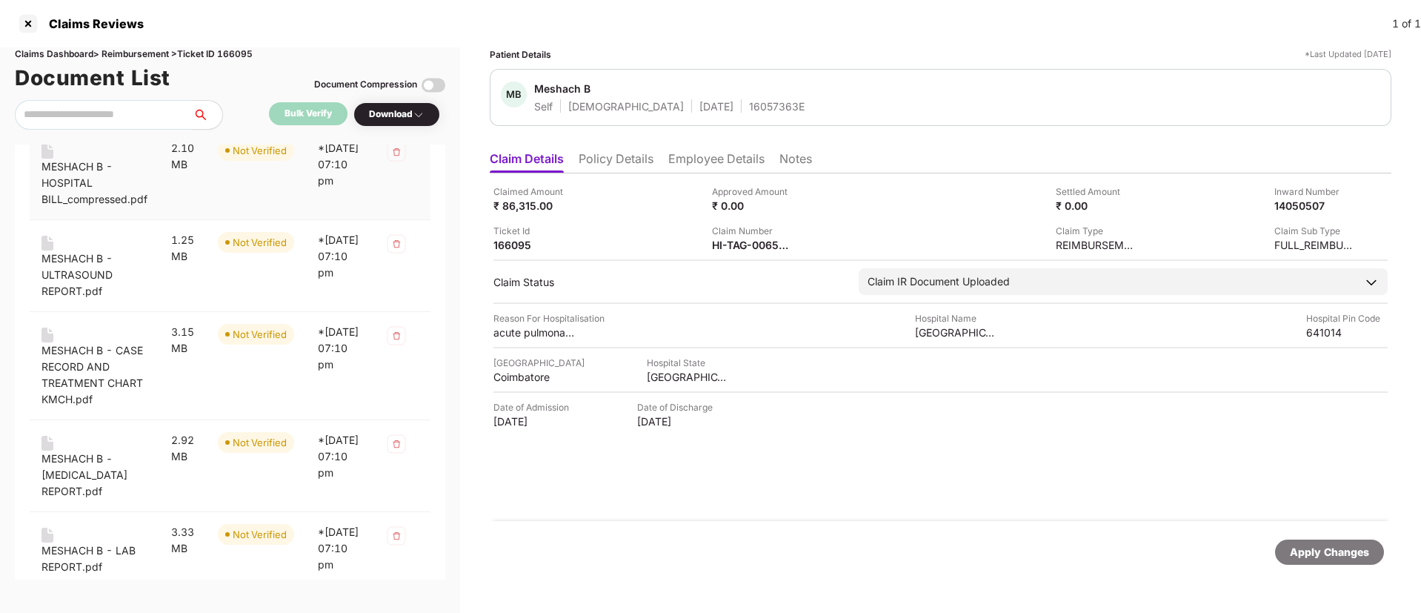
scroll to position [222, 0]
click at [64, 256] on div "MESHACH B - ULTRASOUND REPORT.pdf" at bounding box center [94, 273] width 106 height 49
click at [69, 351] on div "MESHACH B - CASE RECORD AND TREATMENT CHART KMCH.pdf" at bounding box center [94, 373] width 106 height 65
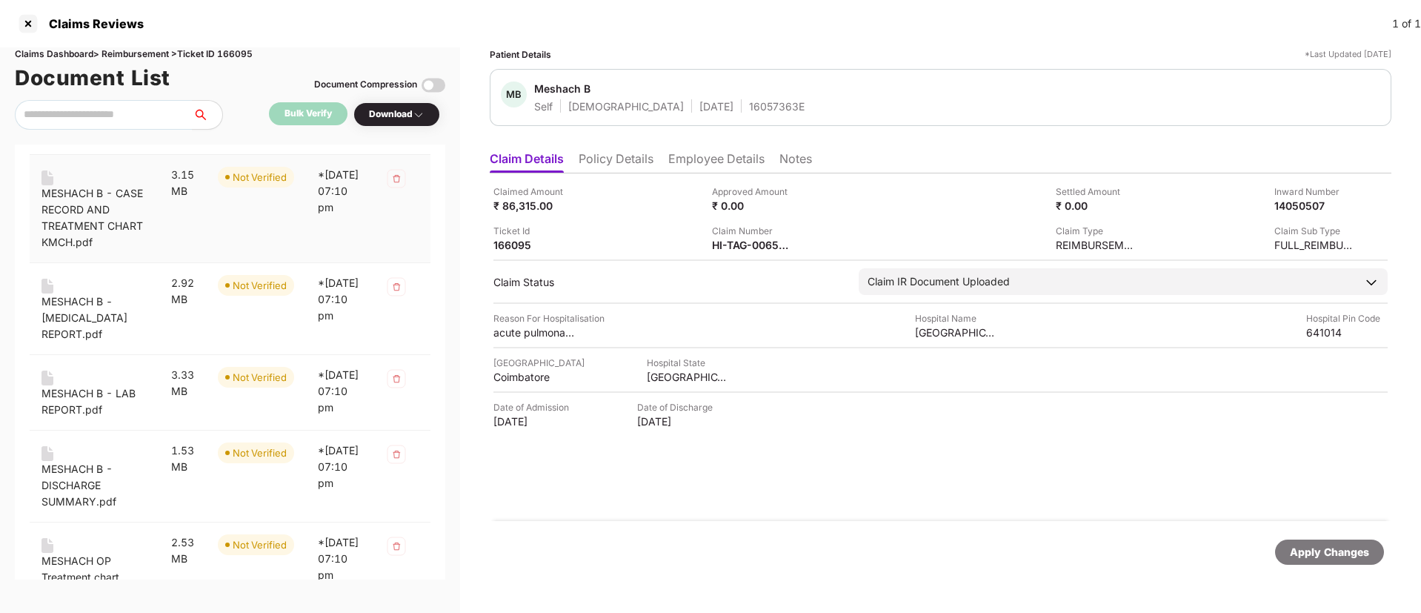
scroll to position [444, 0]
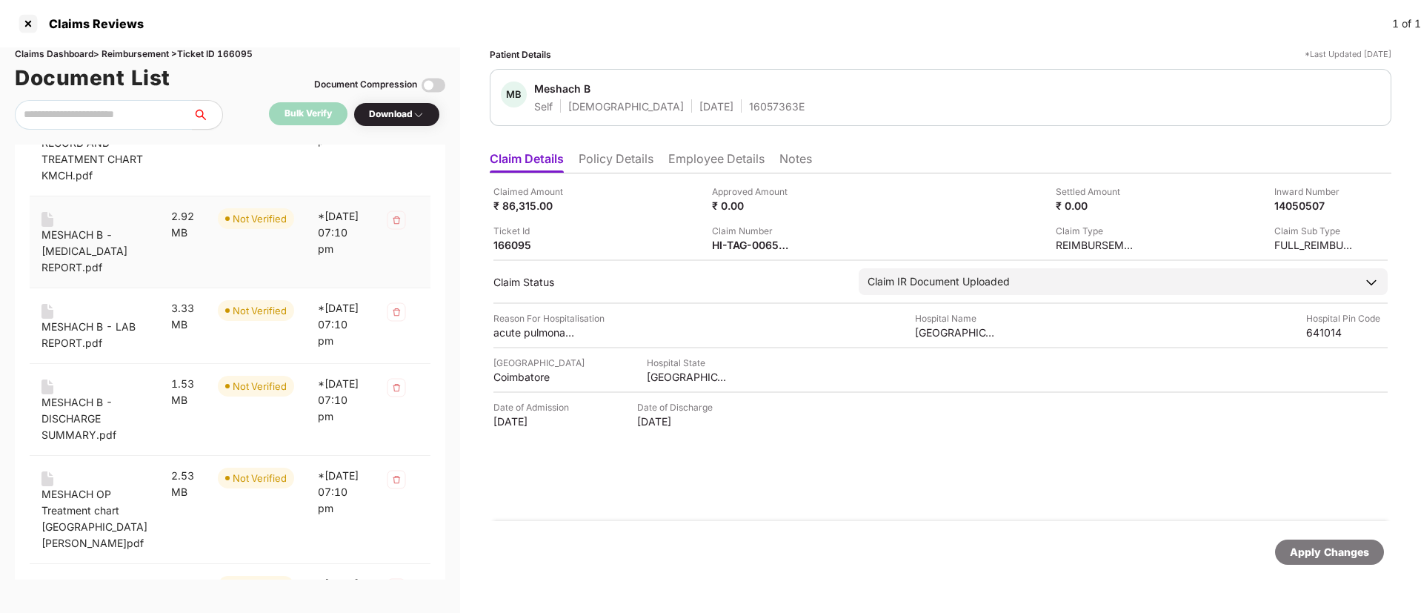
click at [81, 237] on div "MESHACH B - ECG REPORT.pdf" at bounding box center [94, 251] width 106 height 49
click at [74, 327] on div "MESHACH B - LAB REPORT.pdf" at bounding box center [94, 334] width 106 height 33
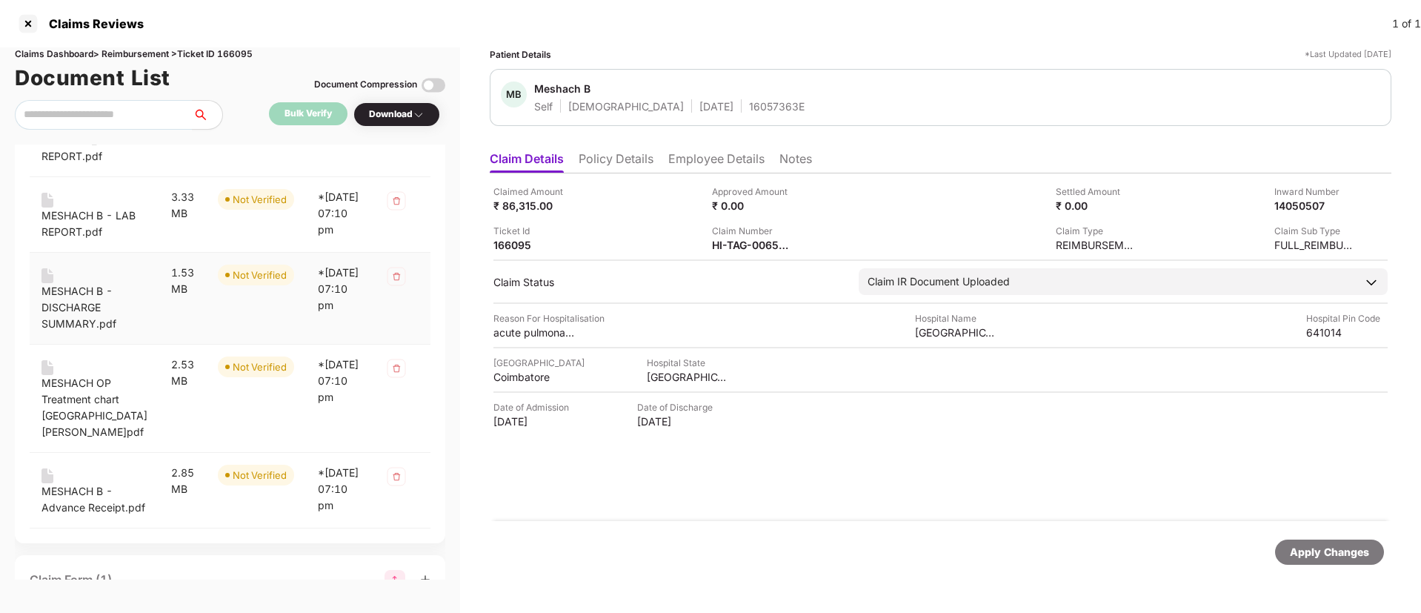
click at [63, 309] on div "MESHACH B - DISCHARGE SUMMARY.pdf" at bounding box center [94, 307] width 106 height 49
click at [74, 404] on div "MESHACH OP Treatment chart St Johns hospital_compressed.pdf" at bounding box center [94, 407] width 106 height 65
click at [71, 487] on div "MESHACH B - Advance Receipt.pdf" at bounding box center [94, 499] width 106 height 33
click at [809, 246] on div "HI-TAG-006564601(0)" at bounding box center [760, 245] width 97 height 14
click at [809, 247] on img at bounding box center [803, 244] width 12 height 12
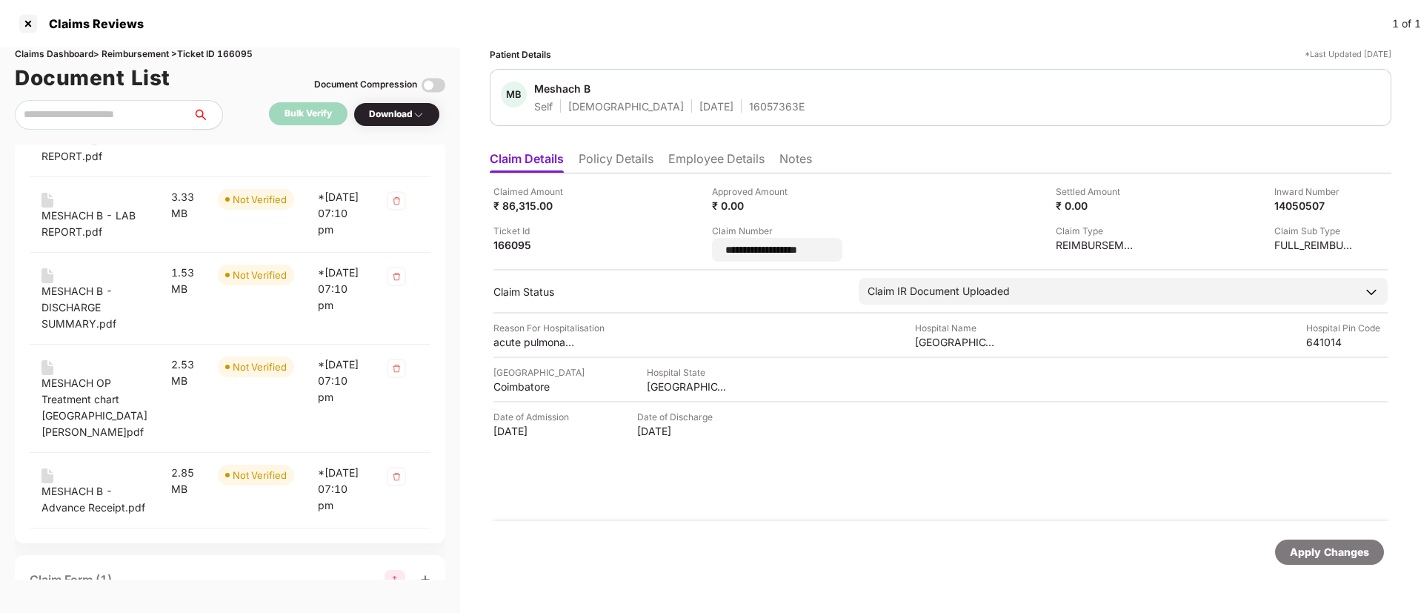
drag, startPoint x: 864, startPoint y: 249, endPoint x: 722, endPoint y: 252, distance: 142.2
click at [723, 252] on div "**********" at bounding box center [940, 222] width 894 height 77
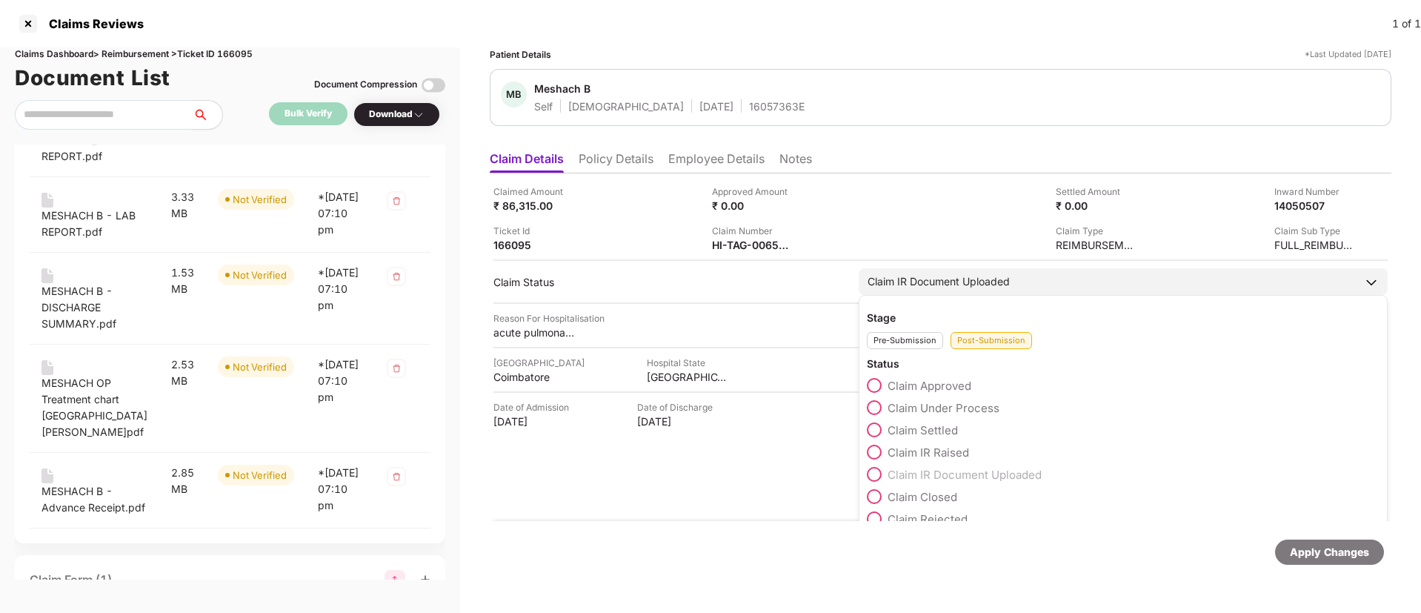
scroll to position [21, 0]
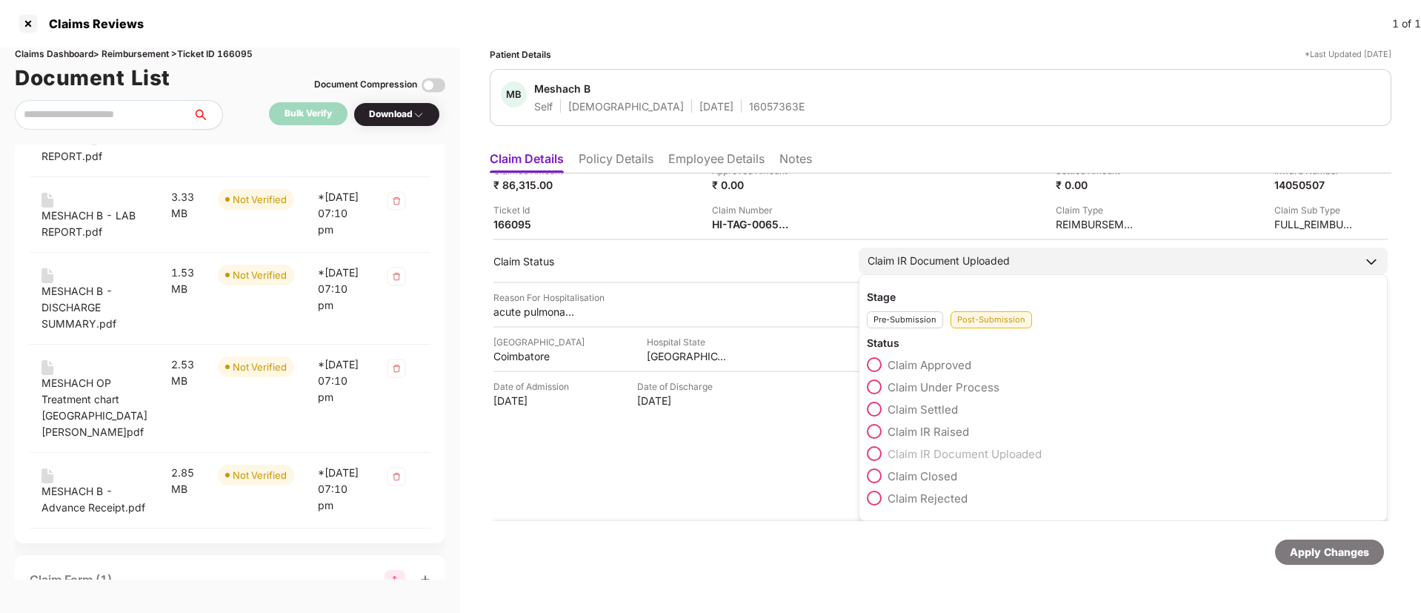
click at [881, 387] on span at bounding box center [874, 386] width 15 height 15
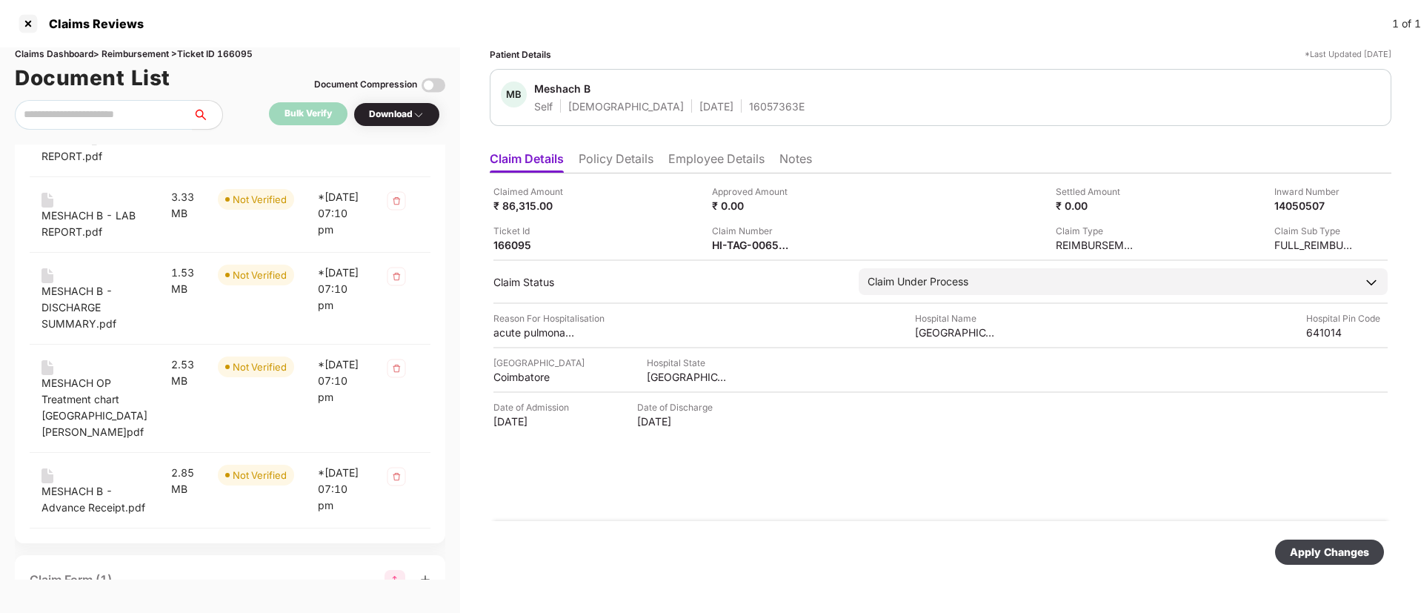
scroll to position [0, 0]
click at [1336, 552] on div "Apply Changes" at bounding box center [1328, 552] width 79 height 16
click at [1382, 537] on icon "close" at bounding box center [1381, 540] width 10 height 10
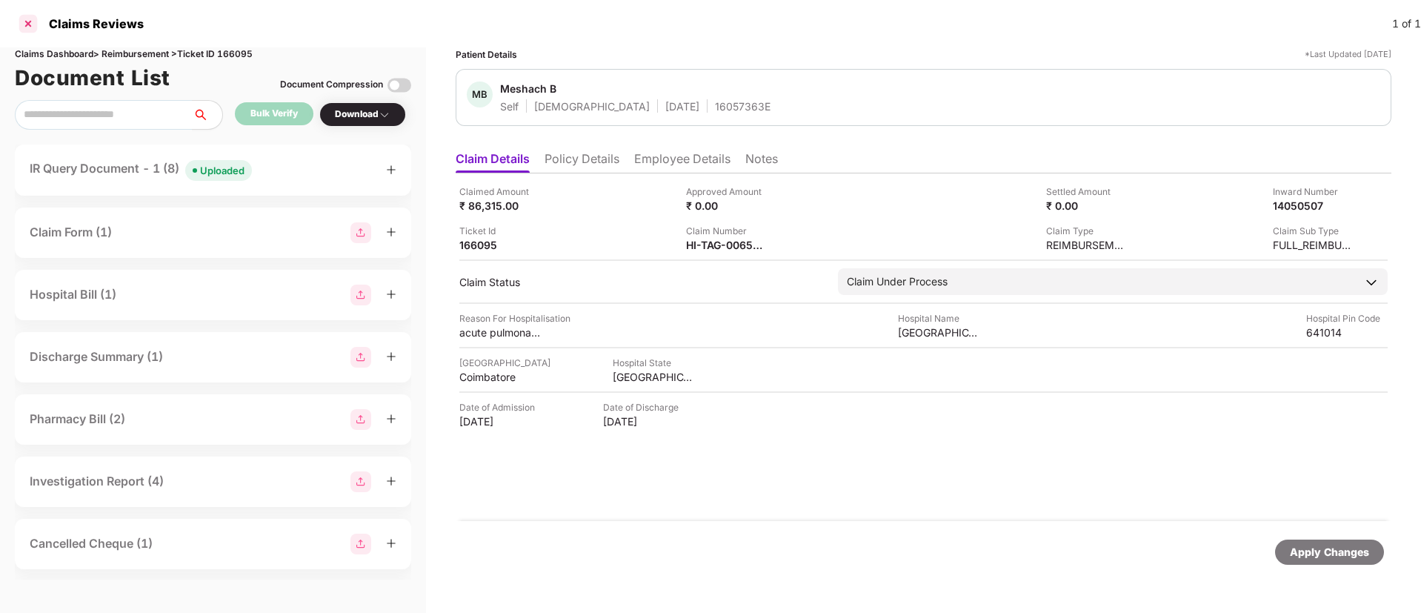
click at [35, 26] on div at bounding box center [28, 24] width 24 height 24
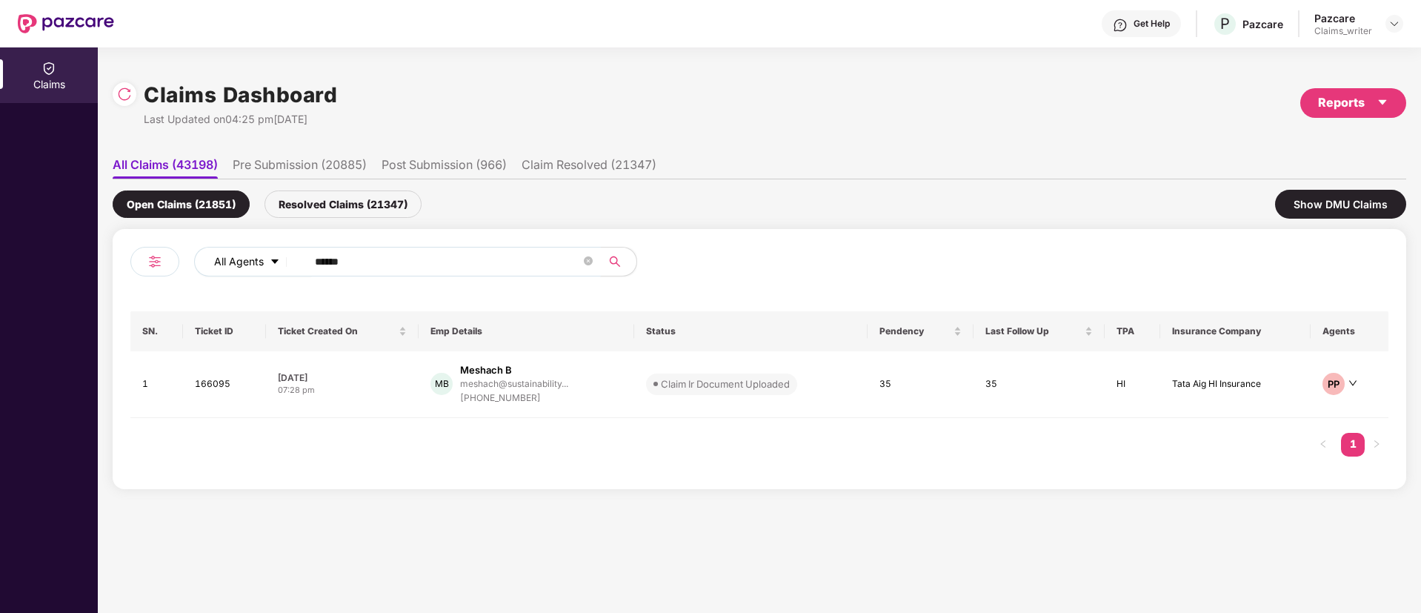
drag, startPoint x: 375, startPoint y: 261, endPoint x: 272, endPoint y: 253, distance: 103.2
click at [273, 253] on div "All Agents ******" at bounding box center [571, 262] width 755 height 30
paste input "text"
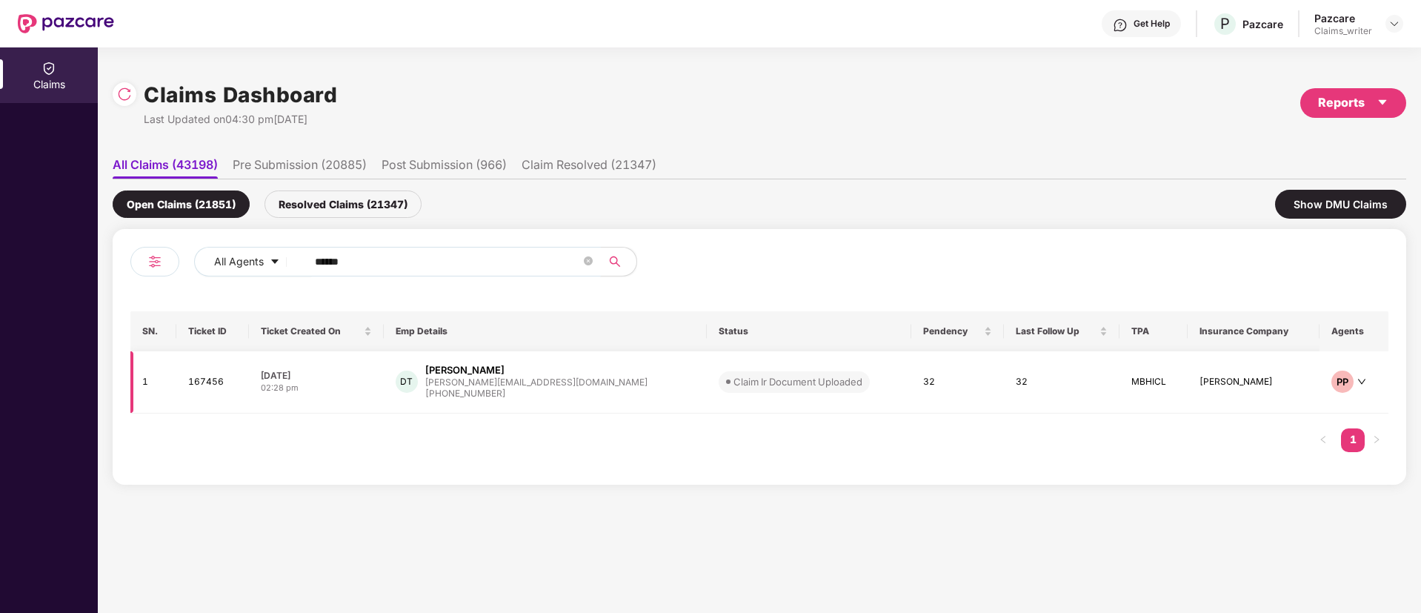
type input "******"
click at [212, 379] on td "167456" at bounding box center [212, 382] width 73 height 62
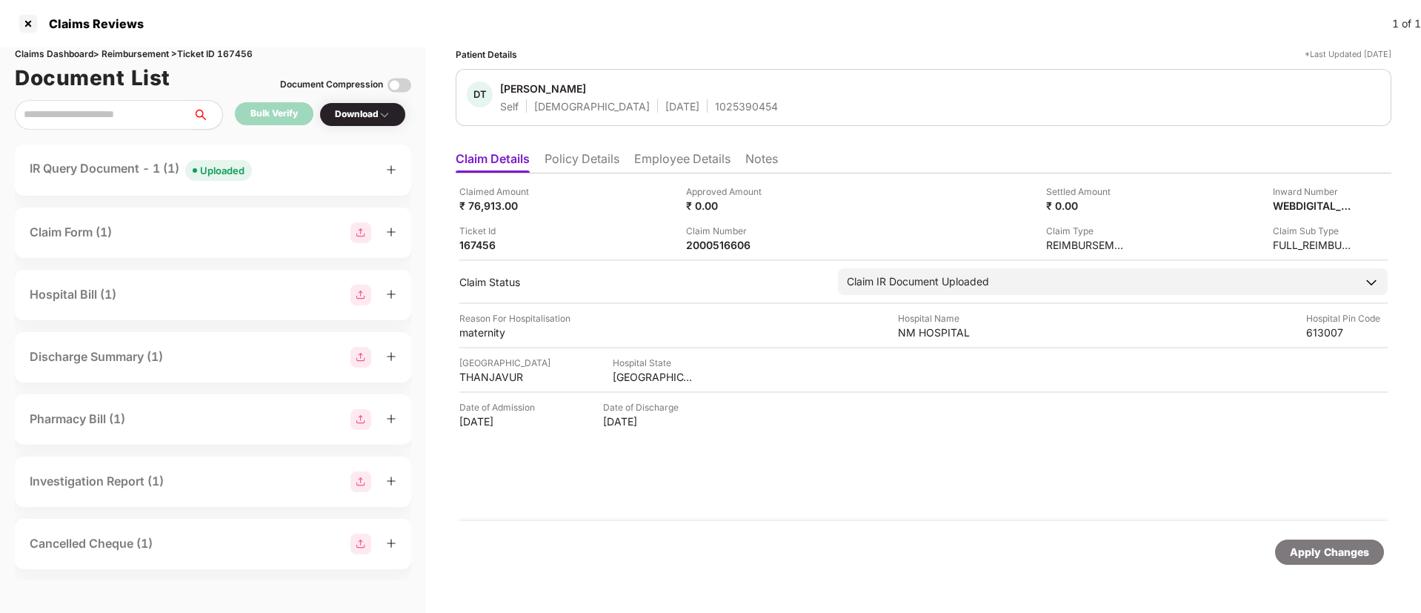
click at [221, 169] on div "Uploaded" at bounding box center [222, 170] width 44 height 15
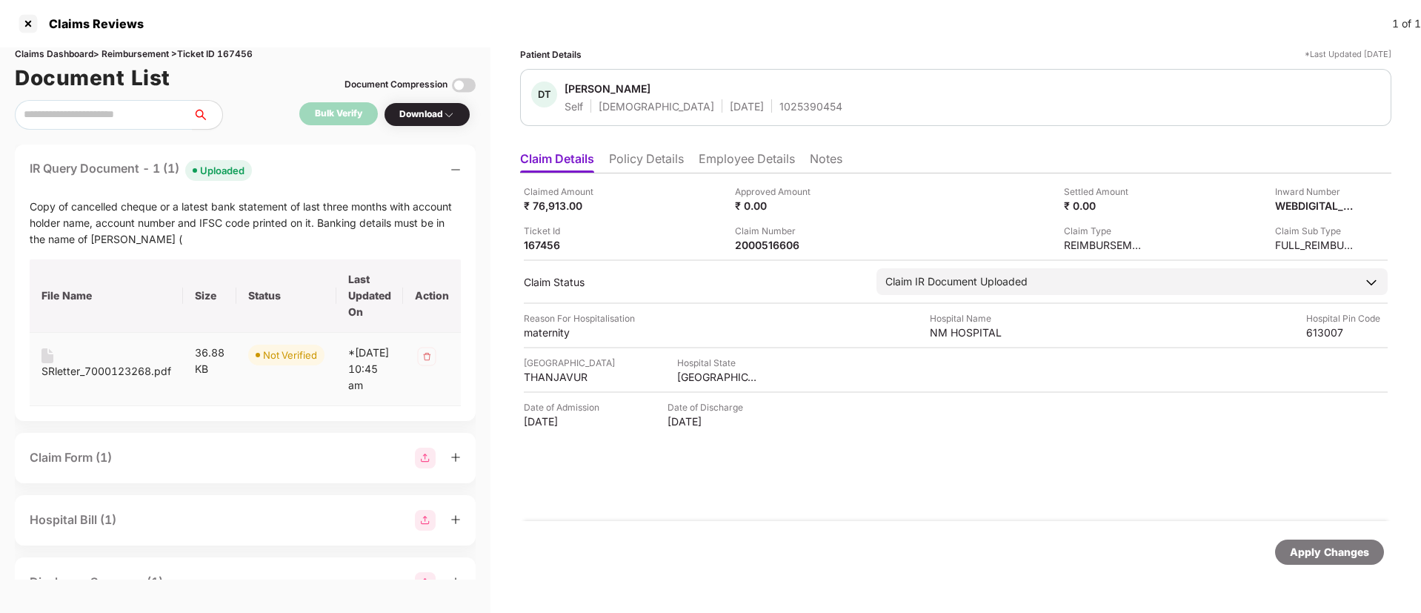
click at [67, 368] on div "SRletter_7000123268.pdf" at bounding box center [106, 371] width 130 height 16
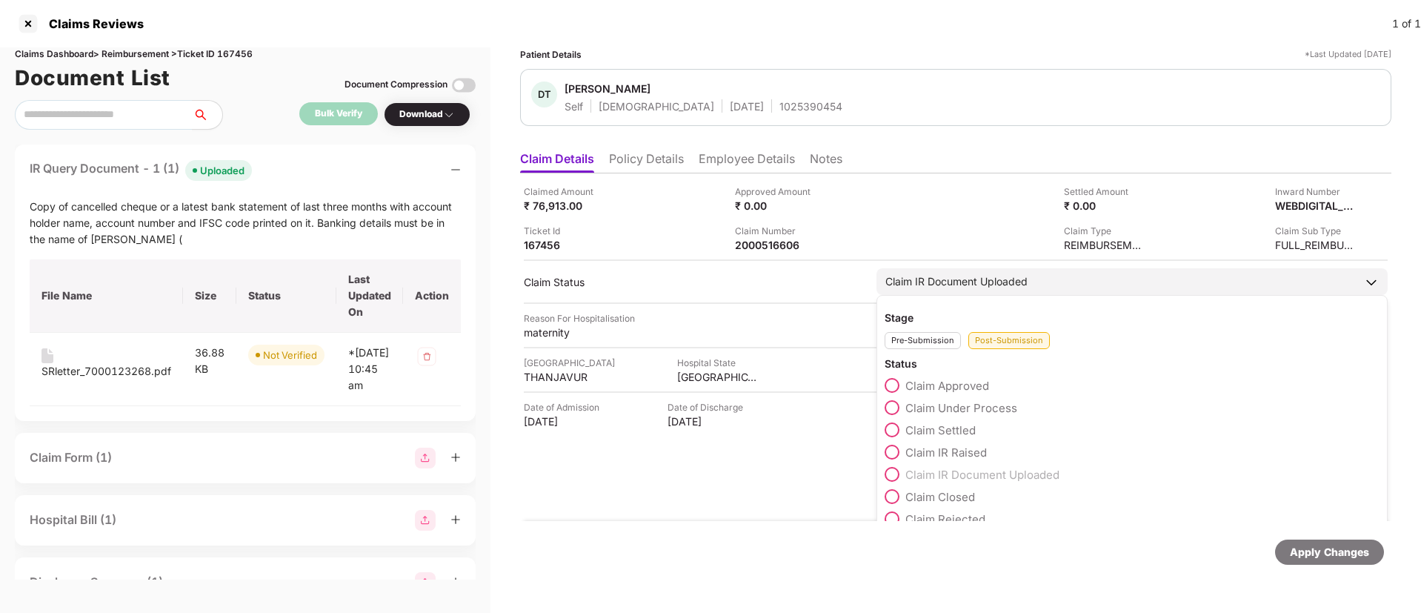
click at [892, 454] on span at bounding box center [891, 451] width 15 height 15
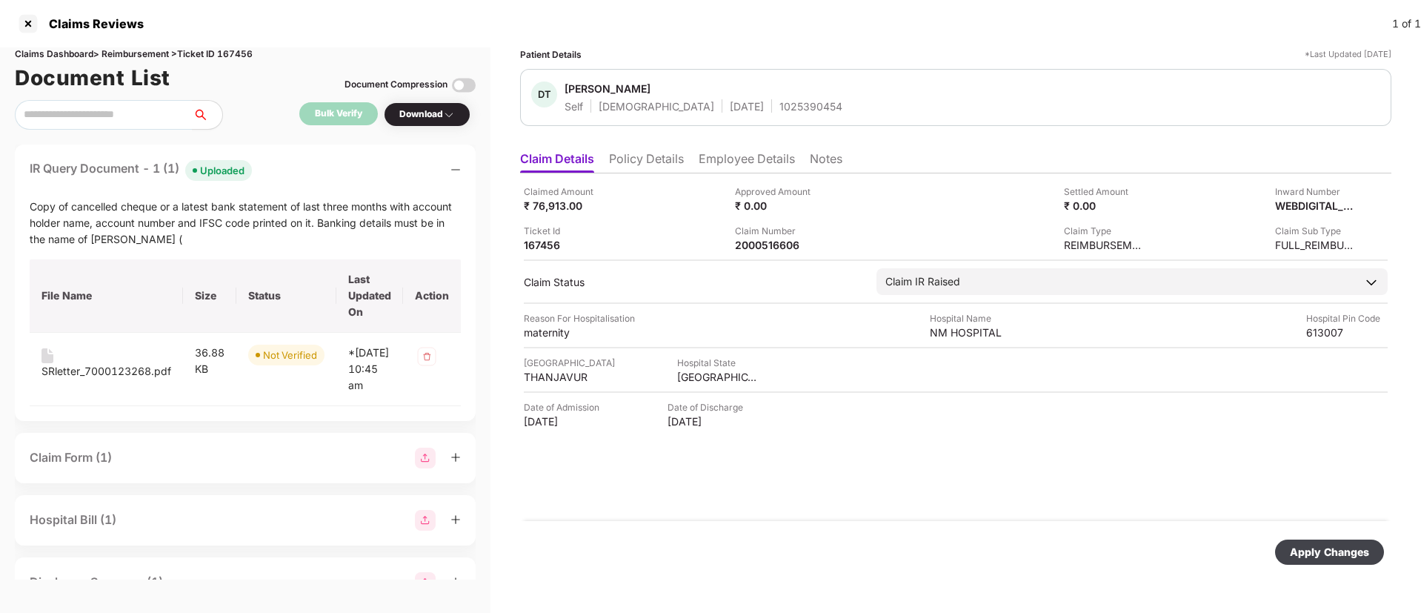
click at [1324, 549] on div "Apply Changes" at bounding box center [1328, 552] width 79 height 16
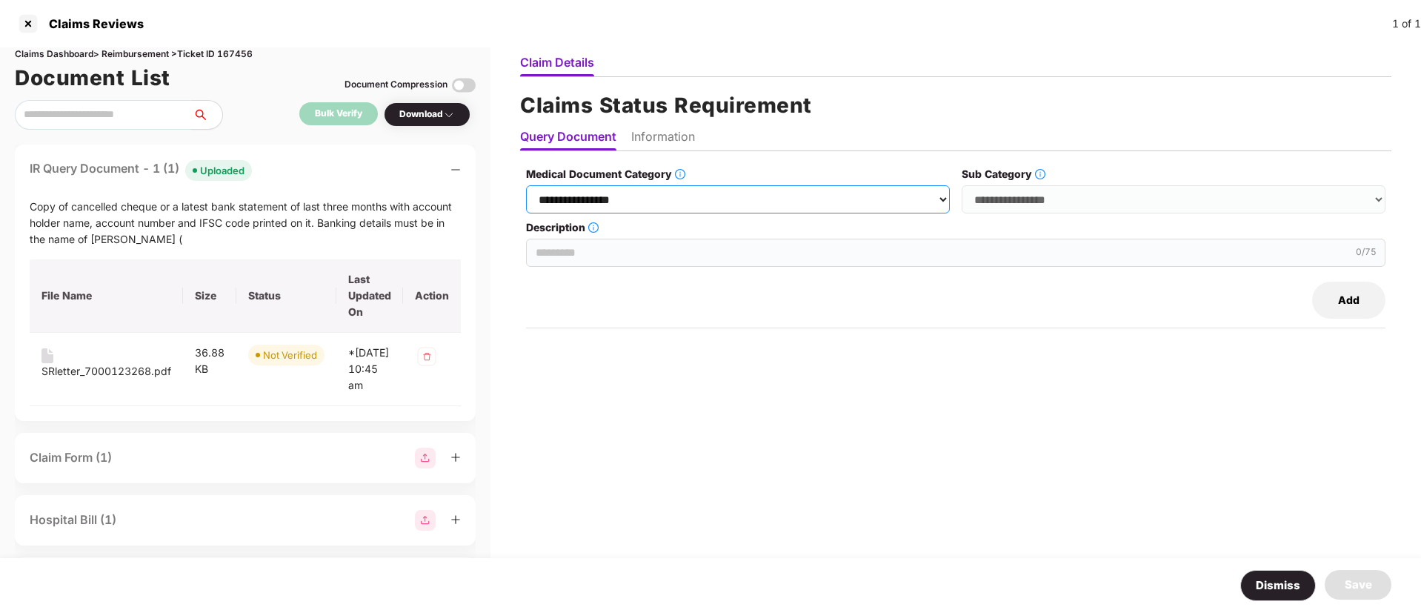
click at [696, 203] on select "**********" at bounding box center [738, 199] width 424 height 28
select select "**********"
click at [527, 185] on select "**********" at bounding box center [738, 199] width 424 height 28
click at [994, 201] on select "**********" at bounding box center [1173, 199] width 424 height 28
select select "******"
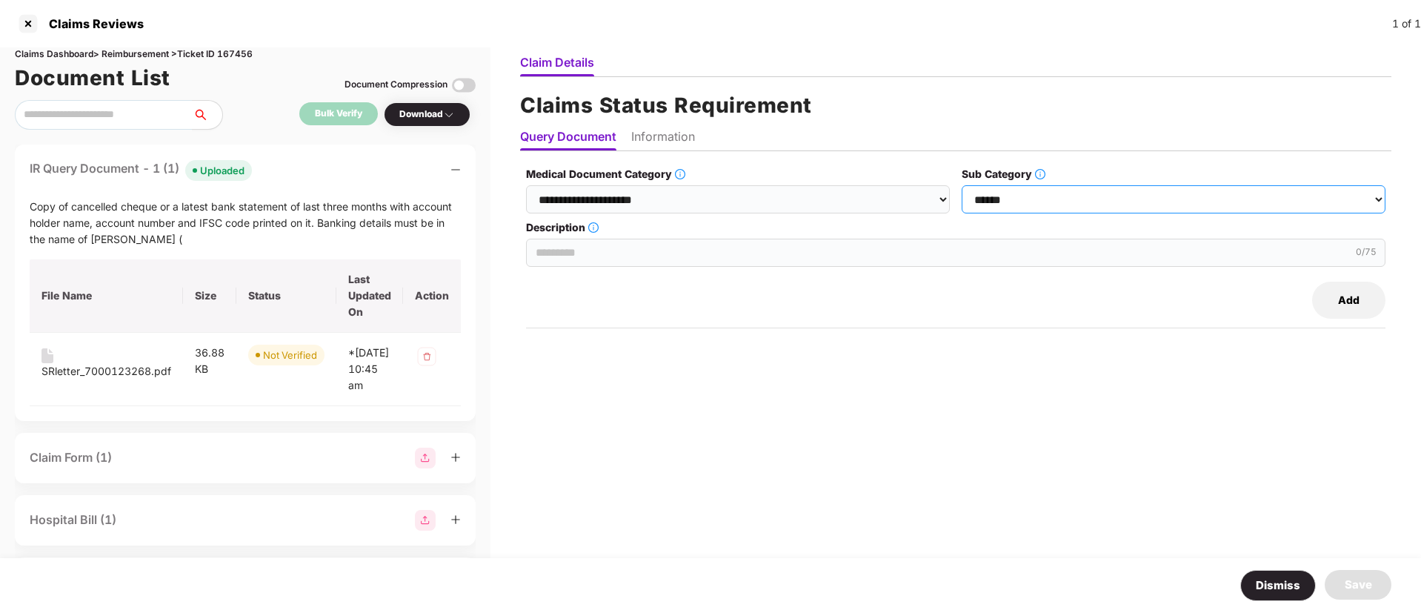
click at [963, 185] on select "**********" at bounding box center [1173, 199] width 424 height 28
click at [681, 251] on input "Description" at bounding box center [955, 252] width 859 height 28
paste input "**********"
type input "**********"
click at [667, 136] on li "Information" at bounding box center [663, 139] width 64 height 21
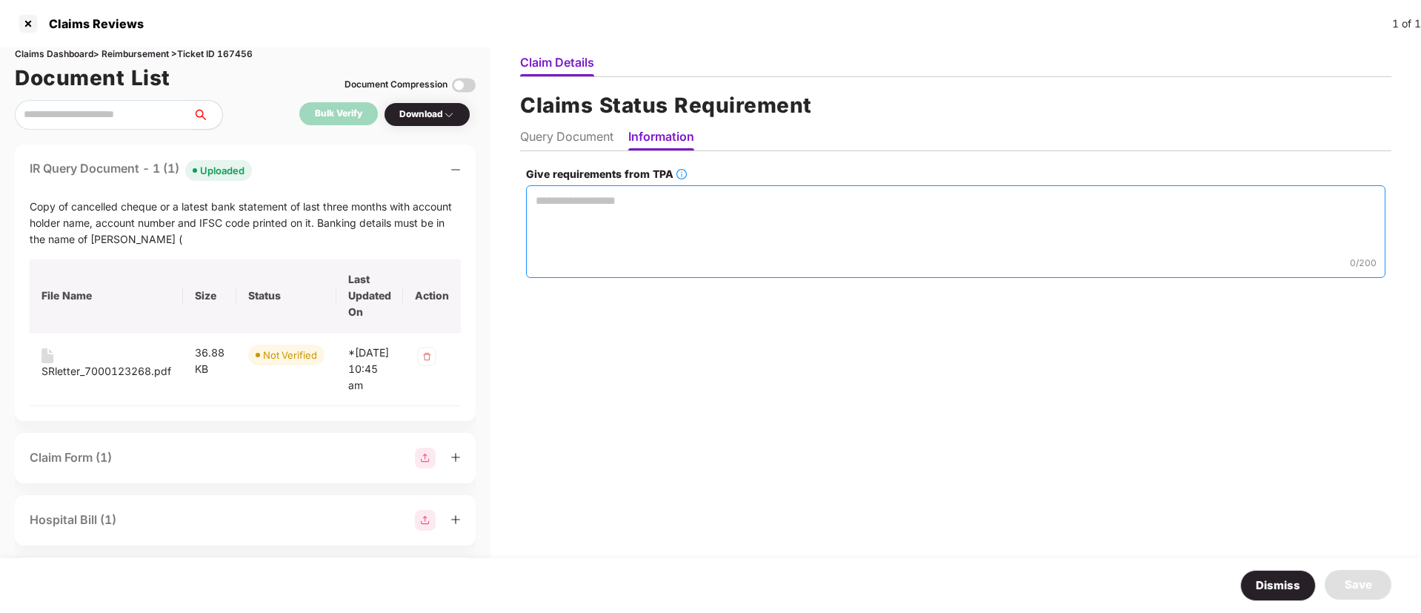
click at [610, 235] on textarea "Give requirements from TPA" at bounding box center [955, 231] width 859 height 93
paste textarea "**********"
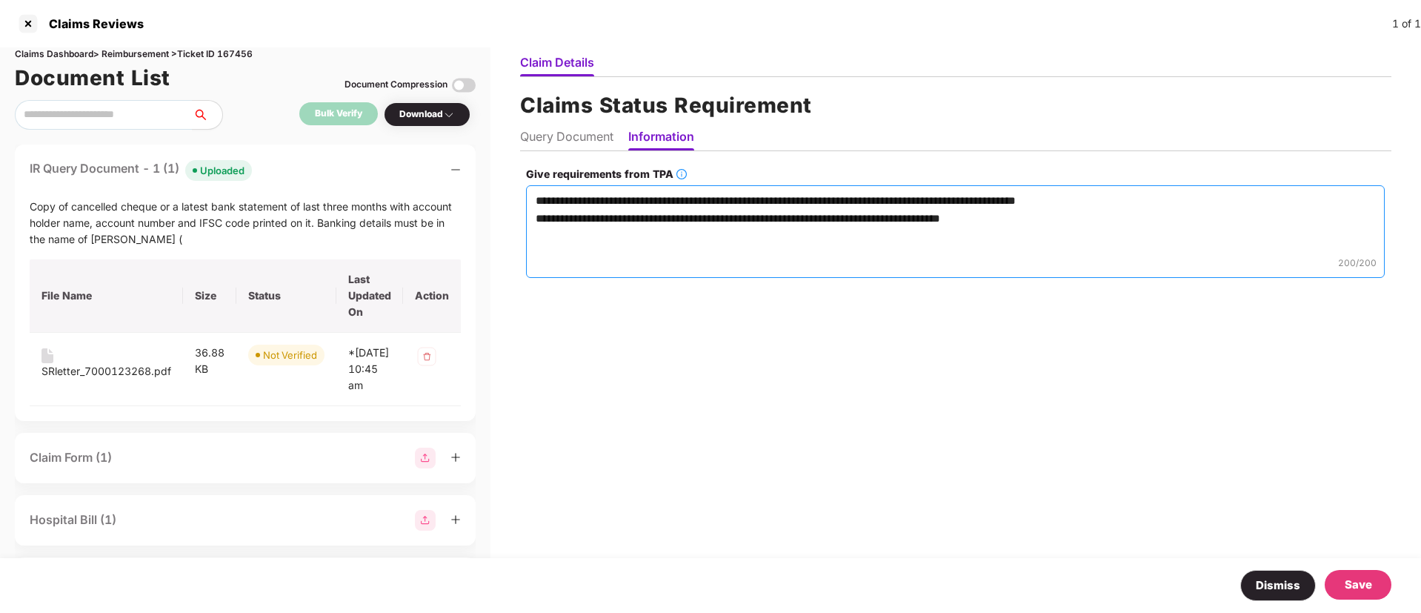
type textarea "**********"
click at [1358, 584] on div "Save" at bounding box center [1357, 584] width 27 height 18
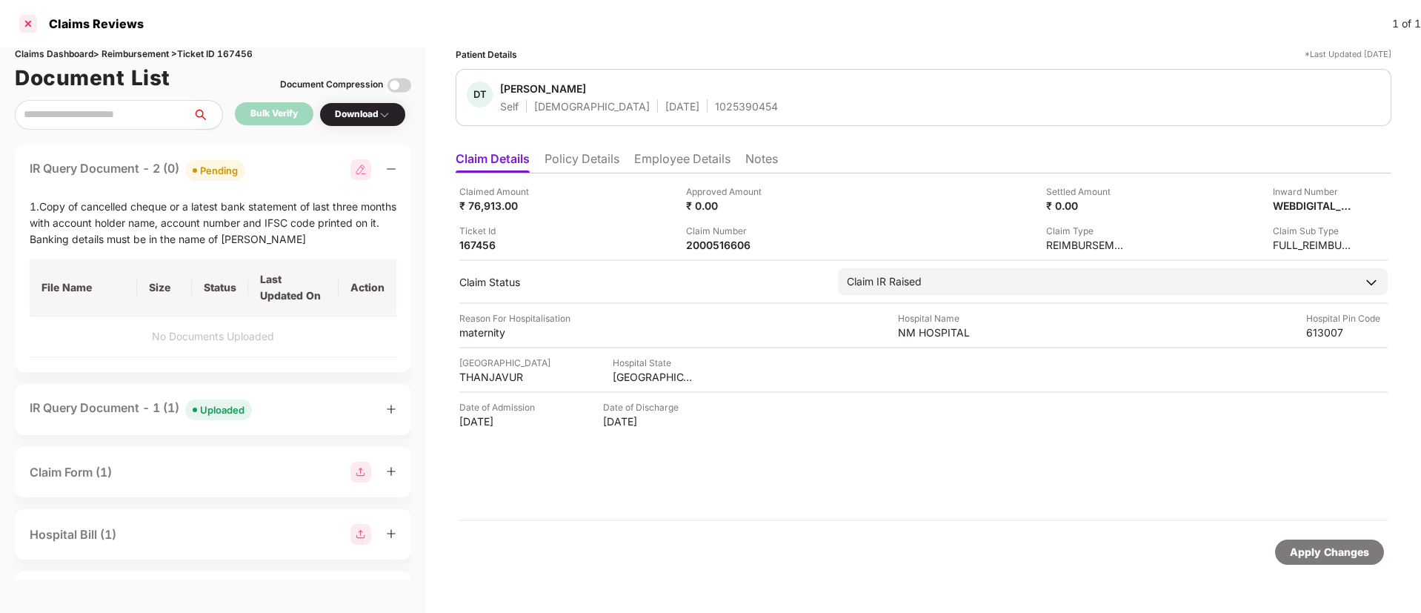
click at [29, 32] on div at bounding box center [28, 24] width 24 height 24
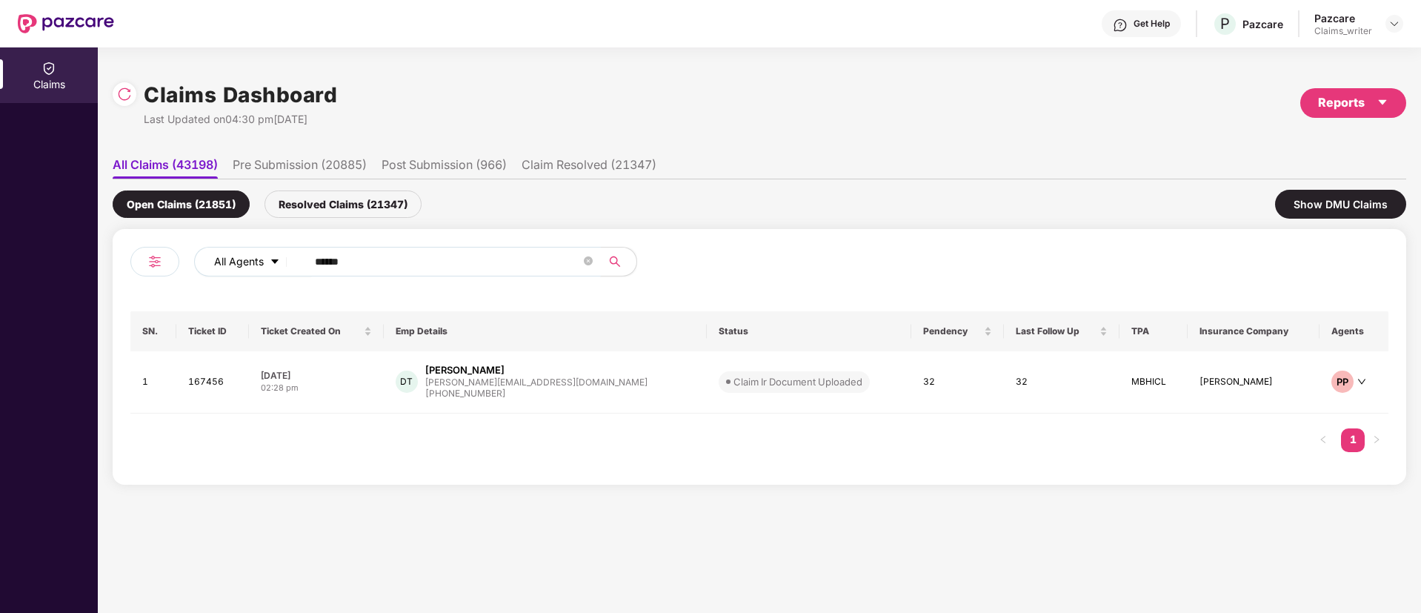
drag, startPoint x: 375, startPoint y: 273, endPoint x: 244, endPoint y: 261, distance: 130.9
click at [244, 261] on div "All Agents ******" at bounding box center [571, 262] width 755 height 30
paste input "text"
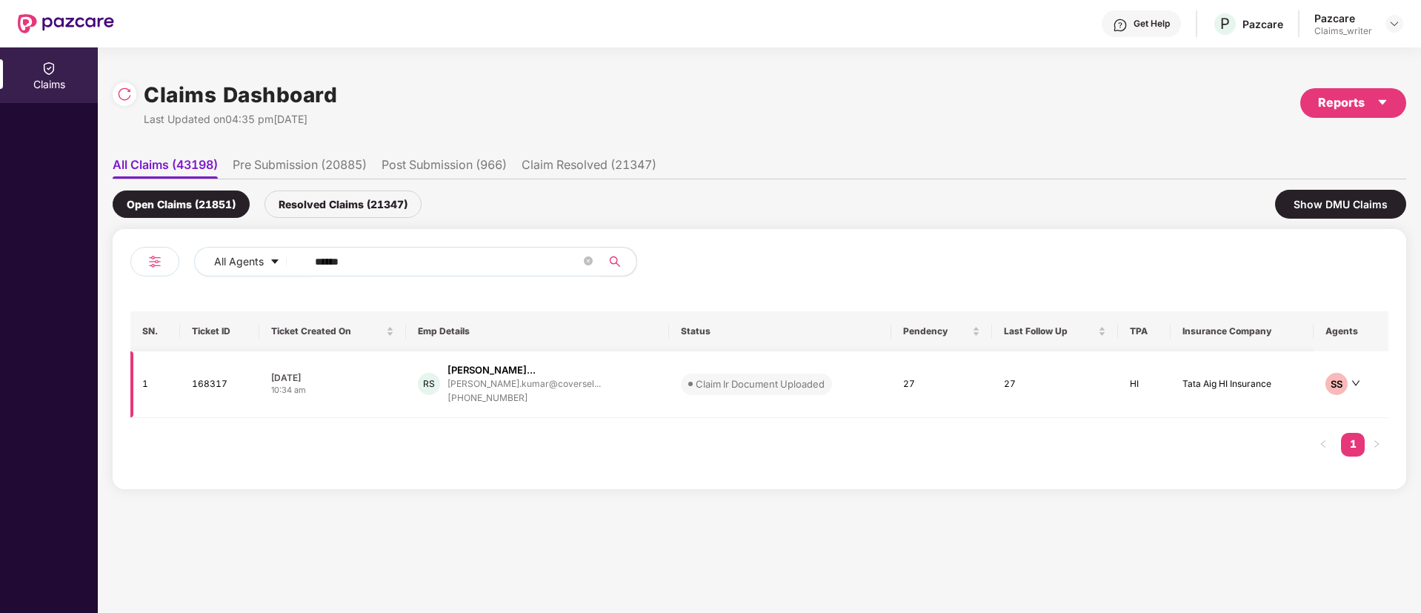
type input "******"
click at [199, 390] on td "168317" at bounding box center [219, 384] width 79 height 67
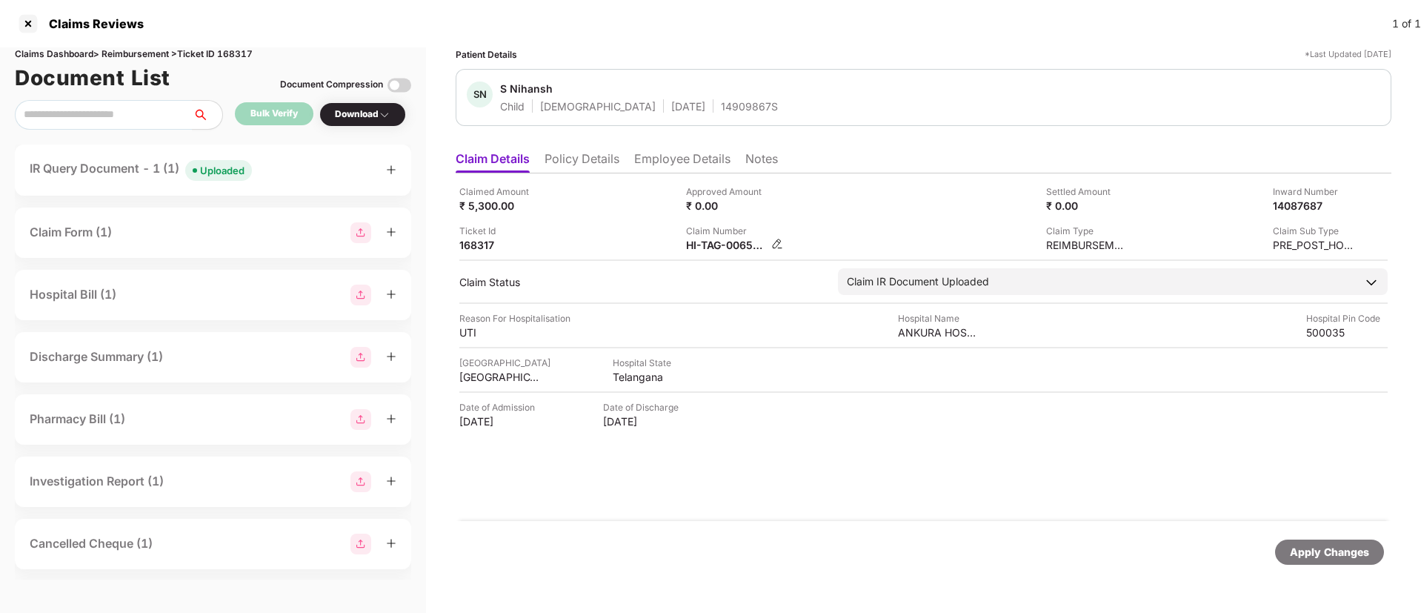
click at [776, 242] on img at bounding box center [777, 244] width 12 height 12
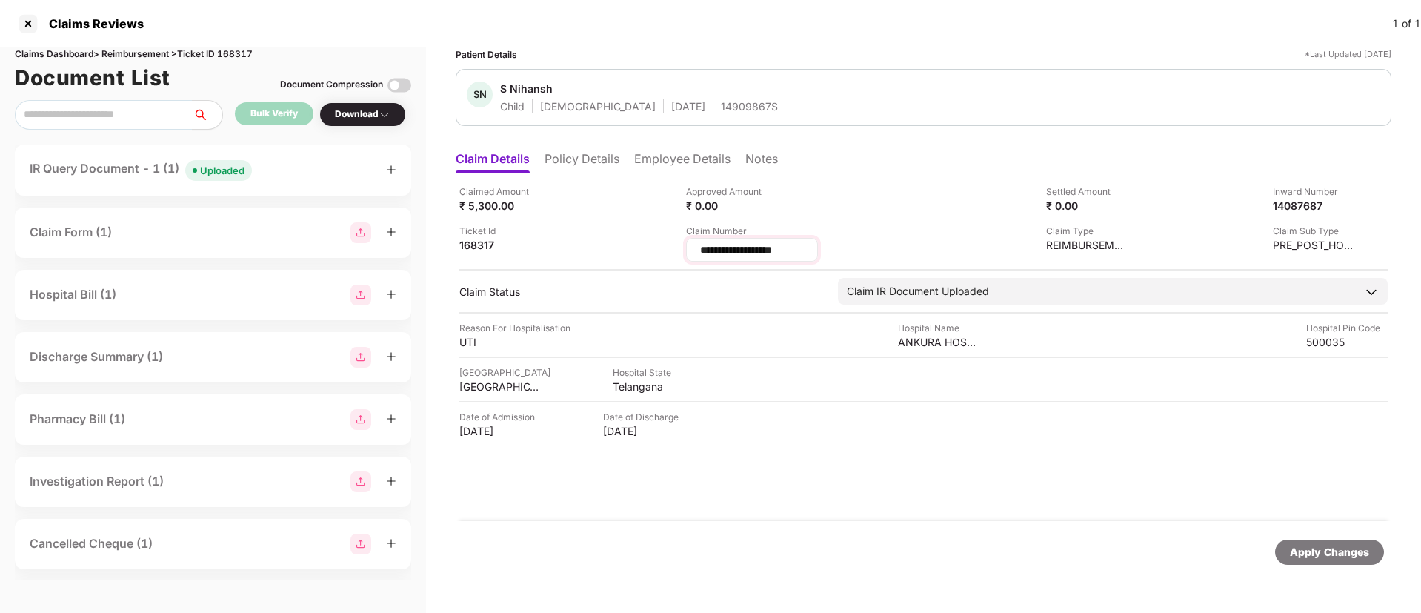
drag, startPoint x: 798, startPoint y: 248, endPoint x: 694, endPoint y: 244, distance: 103.8
click at [694, 244] on div "**********" at bounding box center [752, 250] width 132 height 24
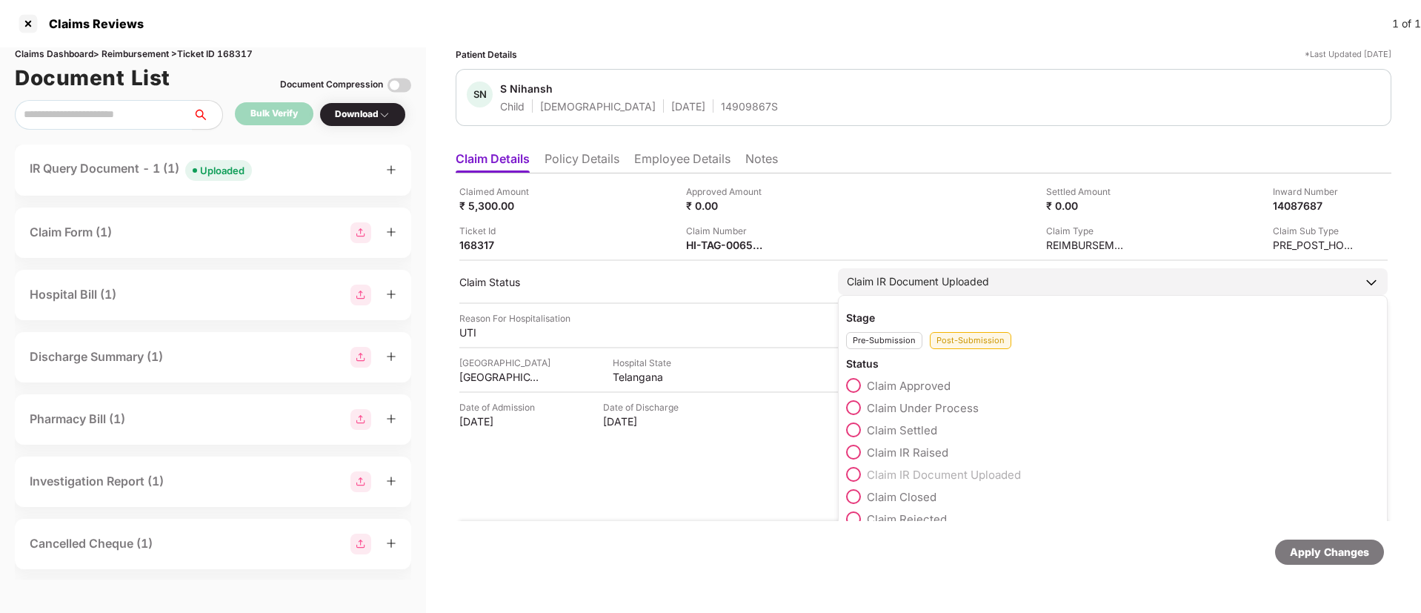
click at [859, 408] on span at bounding box center [853, 407] width 15 height 15
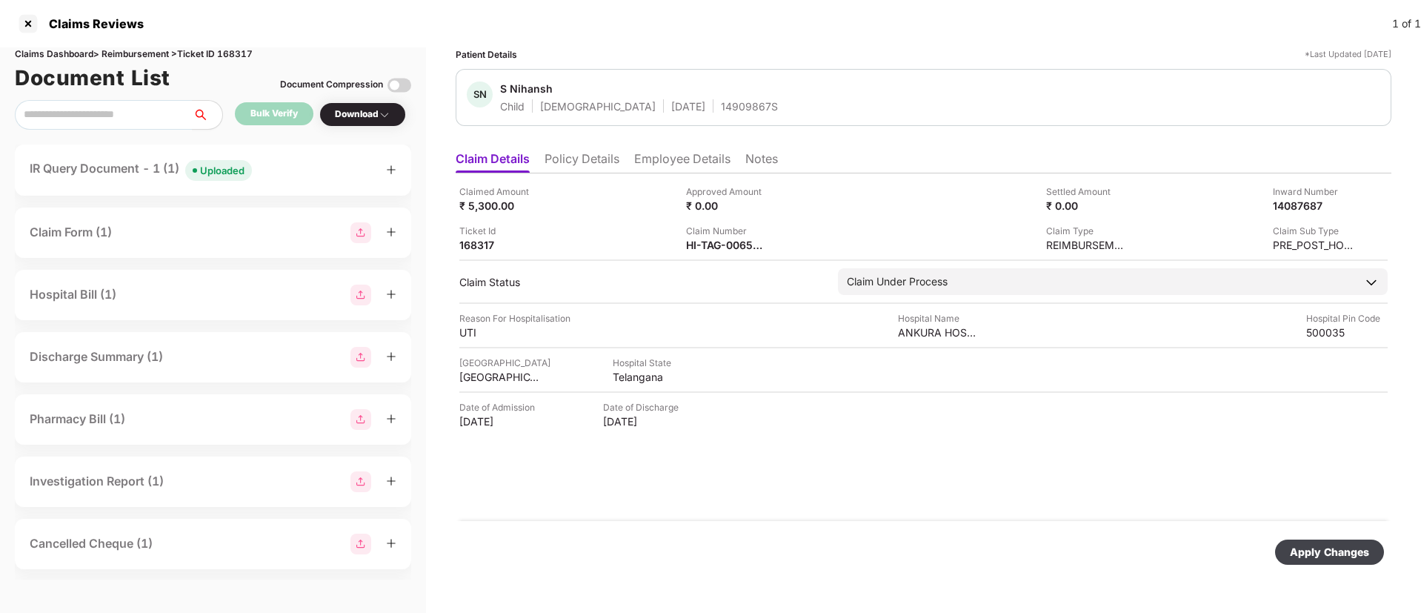
click at [1338, 551] on div "Apply Changes" at bounding box center [1328, 552] width 79 height 16
click at [222, 171] on div "Uploaded" at bounding box center [222, 170] width 44 height 15
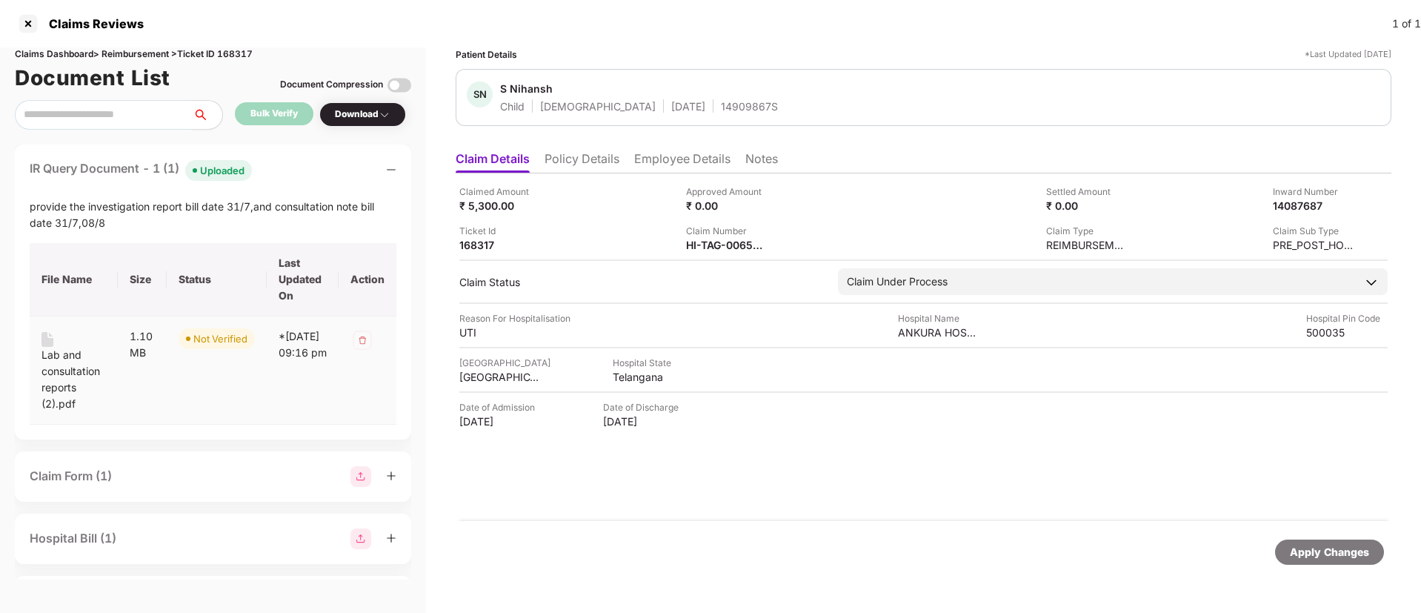
click at [53, 366] on div "Lab and consultation reports (2).pdf" at bounding box center [73, 379] width 64 height 65
click at [63, 356] on div "Lab and consultation reports (2).pdf" at bounding box center [73, 379] width 64 height 65
click at [48, 365] on div "Lab and consultation reports (2).pdf" at bounding box center [73, 379] width 64 height 65
click at [46, 343] on img at bounding box center [47, 339] width 12 height 15
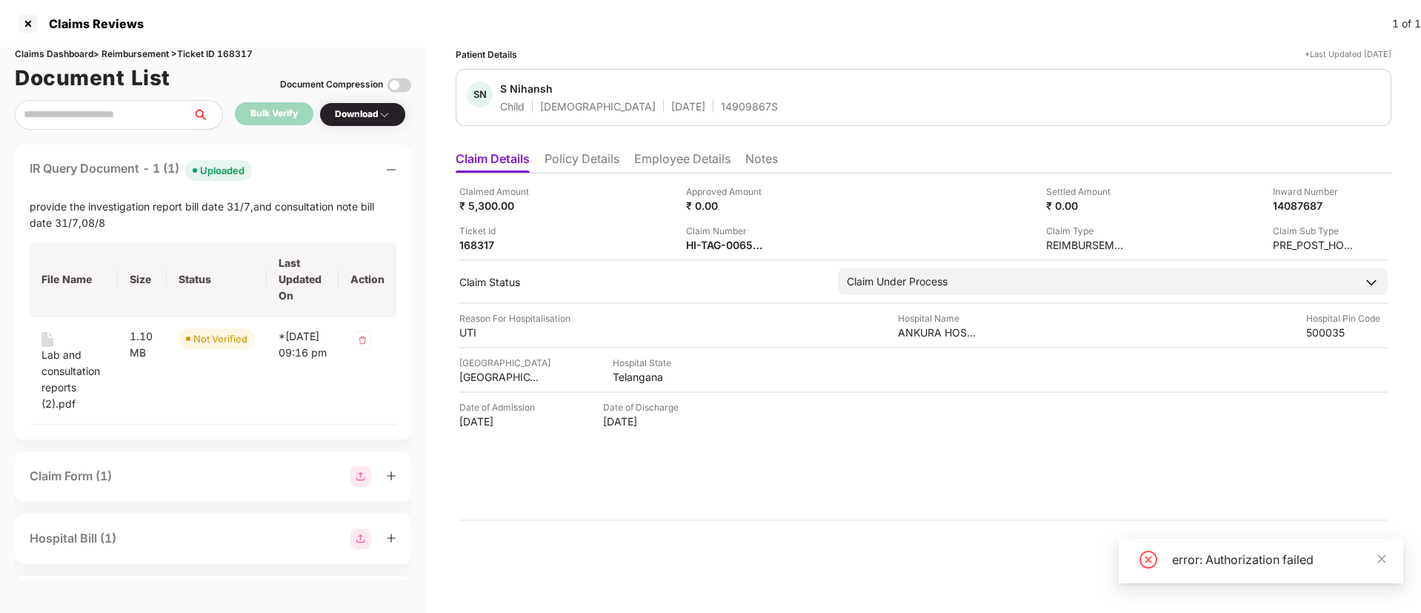
click at [1386, 559] on div "error: Authorization failed" at bounding box center [1260, 560] width 284 height 44
click at [1379, 558] on icon "close" at bounding box center [1381, 558] width 10 height 10
click at [242, 54] on div "Claims Dashboard > Reimbursement > Ticket ID 168317" at bounding box center [213, 54] width 396 height 14
click at [240, 56] on div "Claims Dashboard > Reimbursement > Ticket ID 168317" at bounding box center [213, 54] width 396 height 14
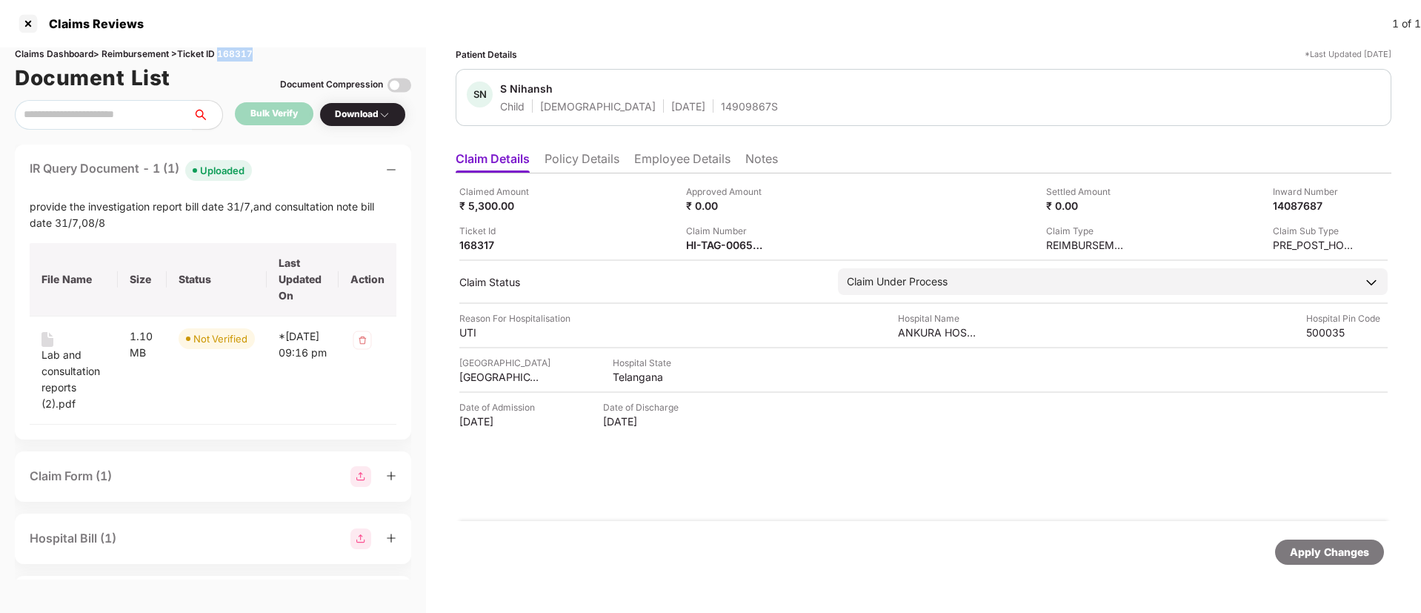
click at [240, 56] on div "Claims Dashboard > Reimbursement > Ticket ID 168317" at bounding box center [213, 54] width 396 height 14
copy div "168317"
click at [49, 344] on img at bounding box center [47, 339] width 12 height 15
click at [47, 336] on img at bounding box center [47, 339] width 12 height 15
click at [31, 31] on div at bounding box center [28, 24] width 24 height 24
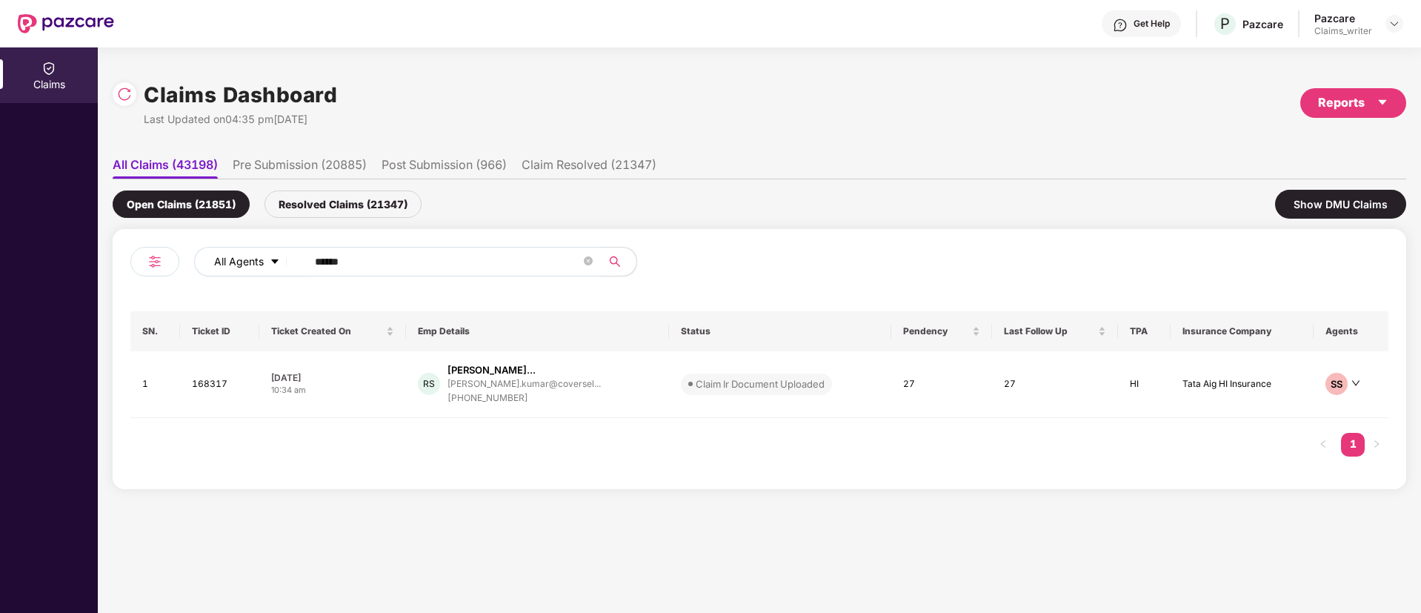
drag, startPoint x: 387, startPoint y: 264, endPoint x: 247, endPoint y: 258, distance: 140.1
click at [247, 258] on div "All Agents ******" at bounding box center [571, 262] width 755 height 30
paste input "text"
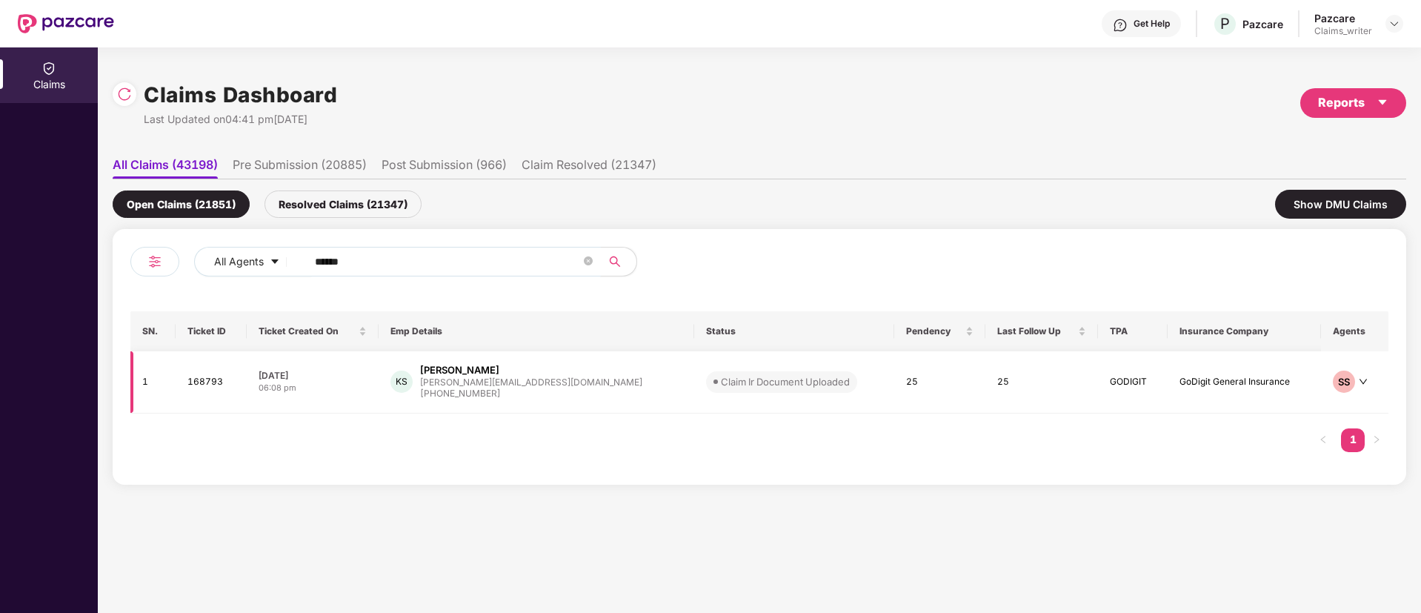
type input "******"
click at [218, 376] on td "168793" at bounding box center [211, 382] width 71 height 62
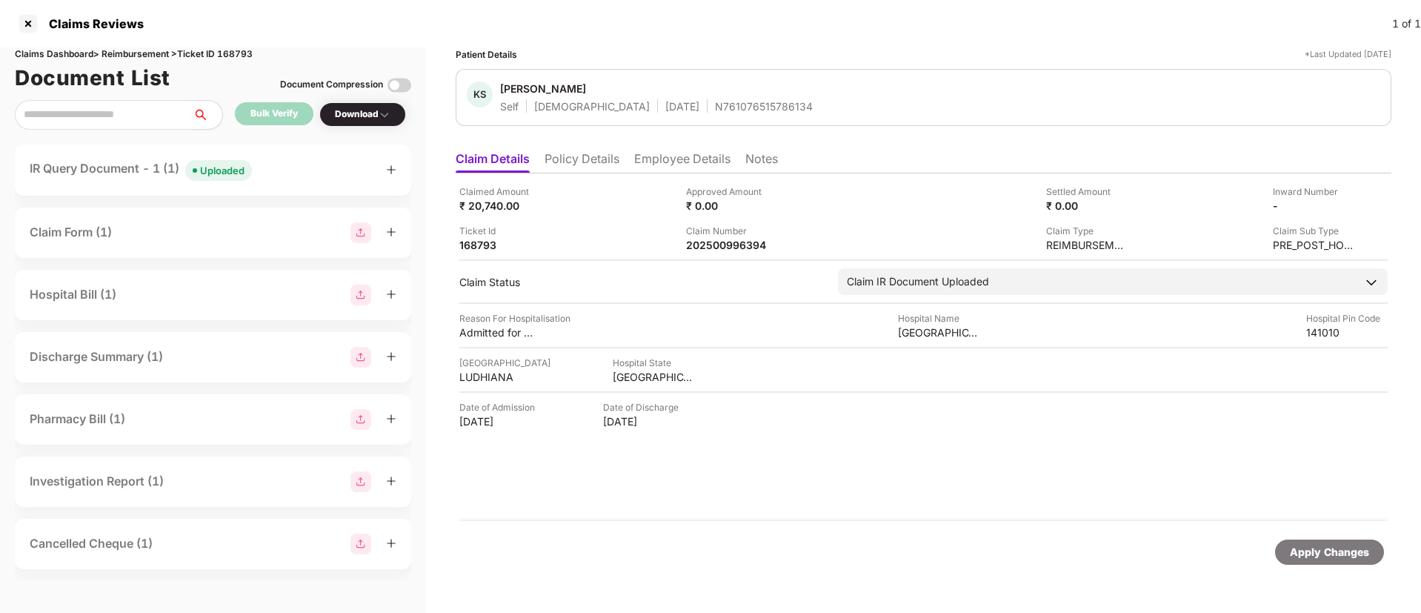
click at [210, 170] on div "Uploaded" at bounding box center [222, 170] width 44 height 15
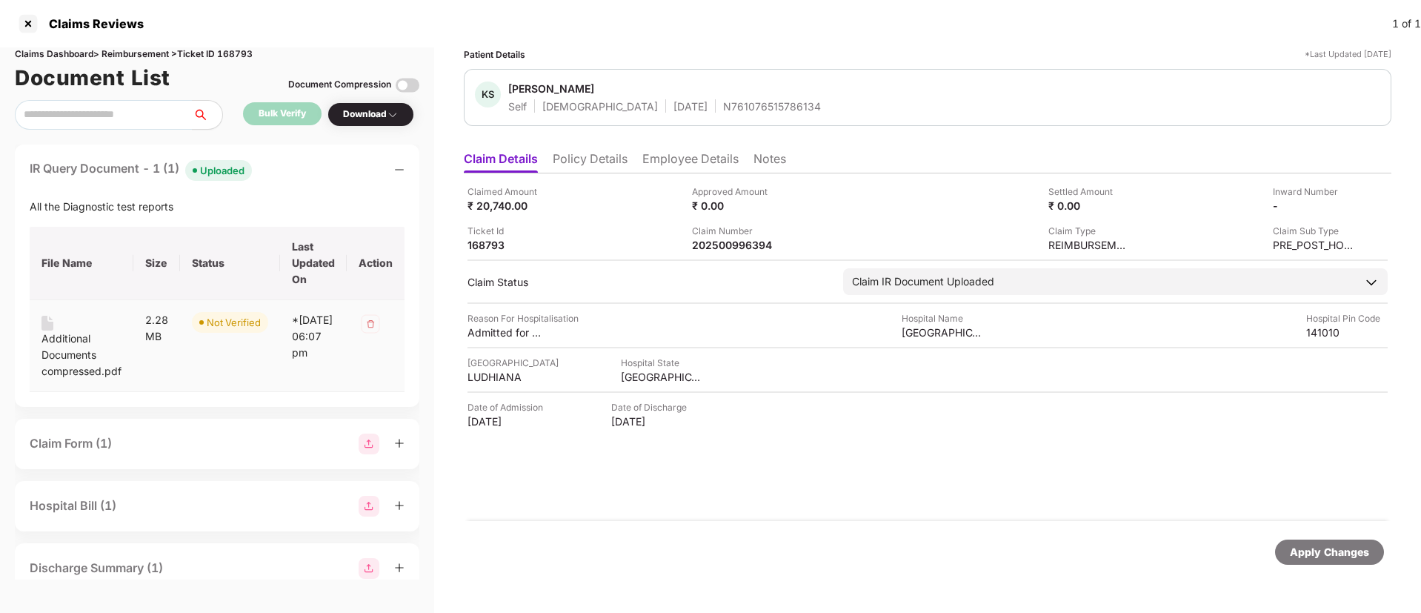
click at [66, 354] on div "Additional Documents compressed.pdf" at bounding box center [81, 354] width 80 height 49
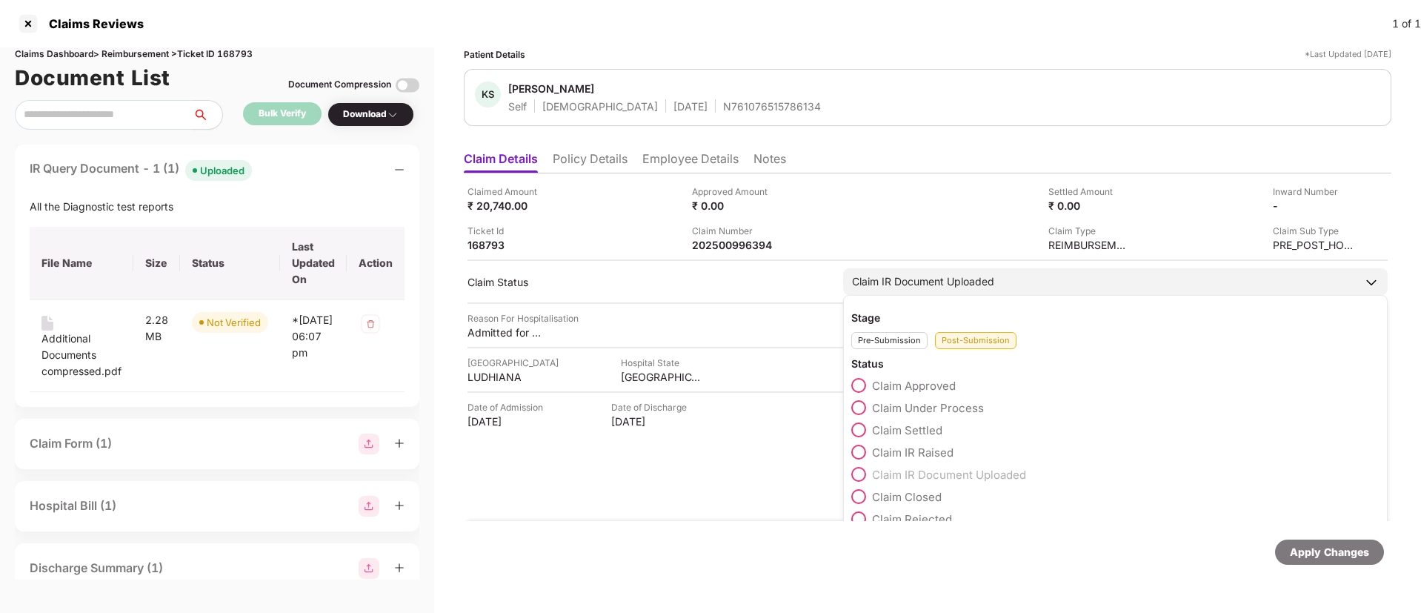
click at [860, 407] on span at bounding box center [858, 407] width 15 height 15
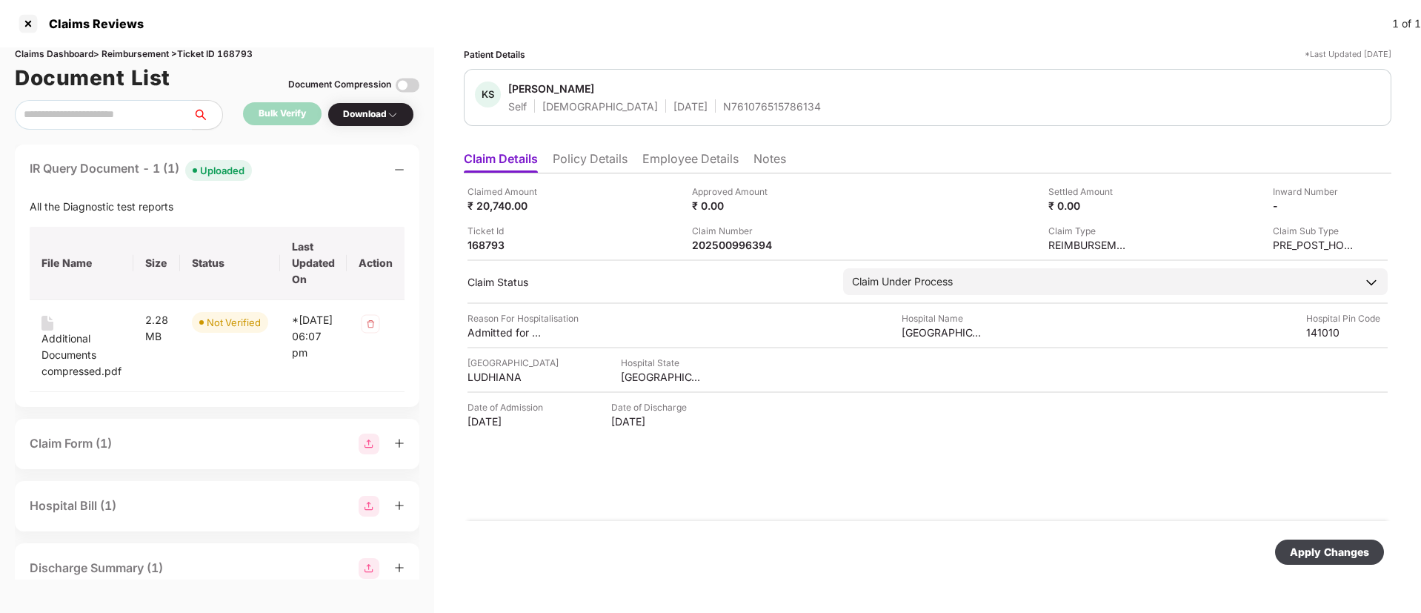
click at [1338, 553] on div "Apply Changes" at bounding box center [1328, 552] width 79 height 16
click at [742, 241] on div "202500996394" at bounding box center [732, 245] width 81 height 14
copy div "202500996394"
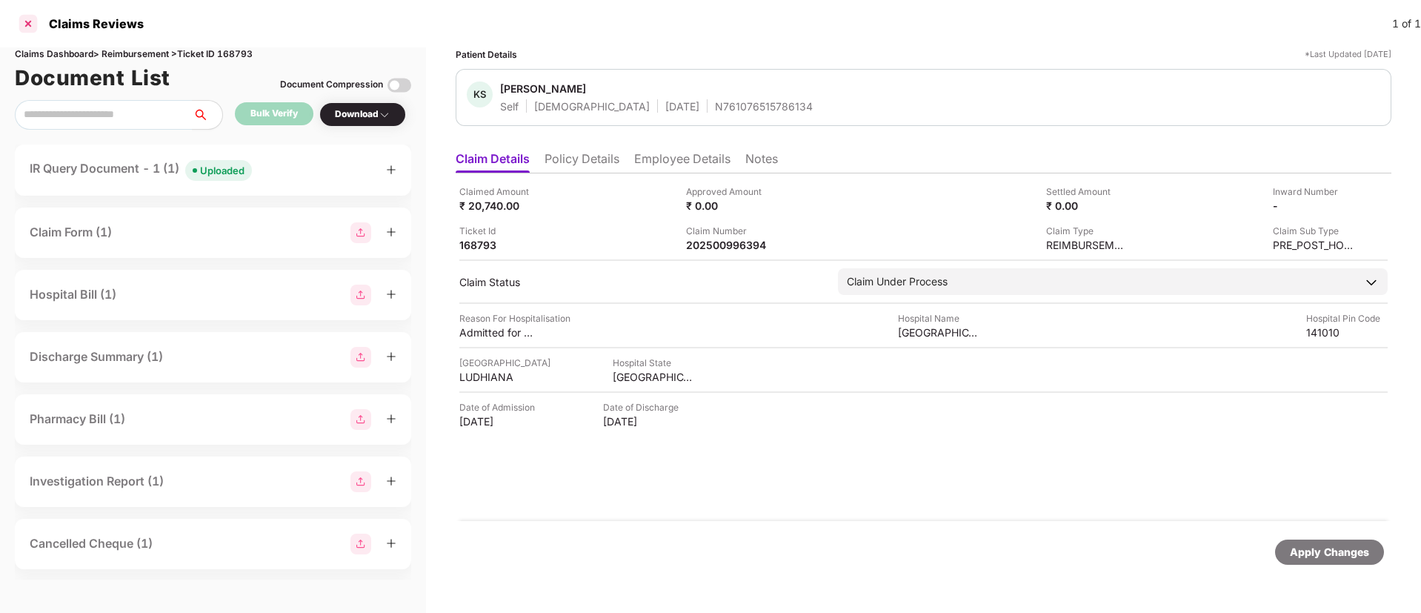
click at [30, 23] on div at bounding box center [28, 24] width 24 height 24
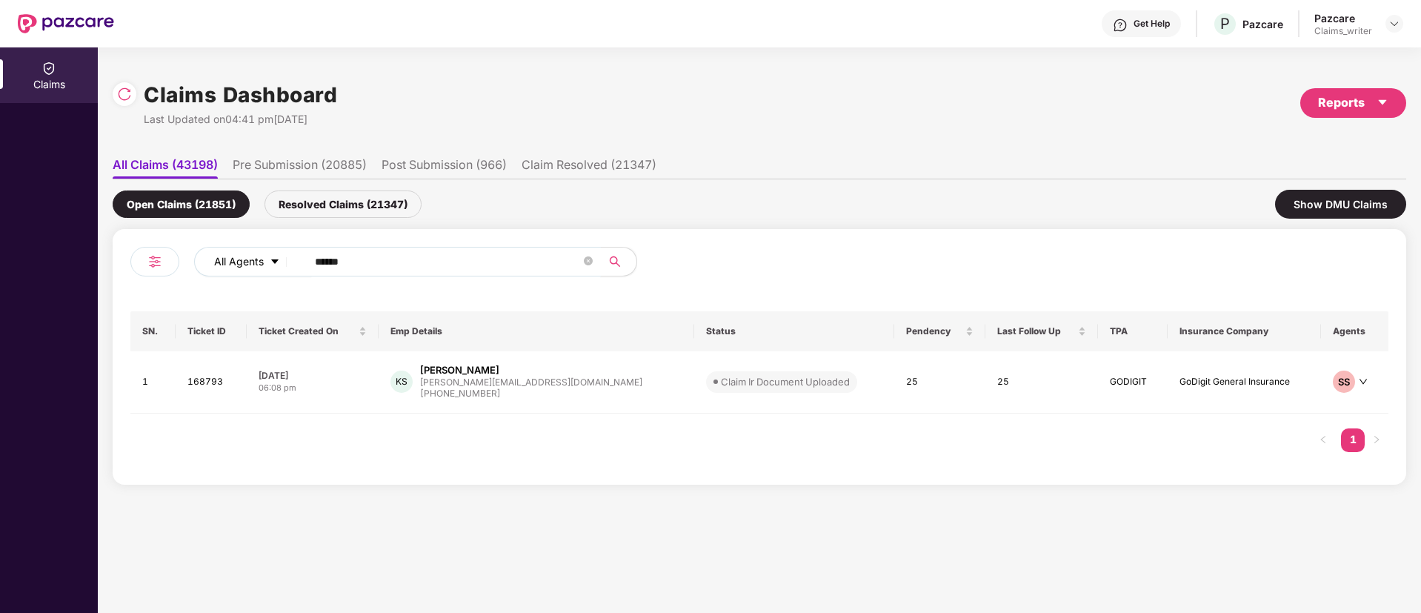
drag, startPoint x: 363, startPoint y: 256, endPoint x: 296, endPoint y: 265, distance: 68.1
click at [296, 265] on div "All Agents ******" at bounding box center [571, 262] width 755 height 30
paste input "text"
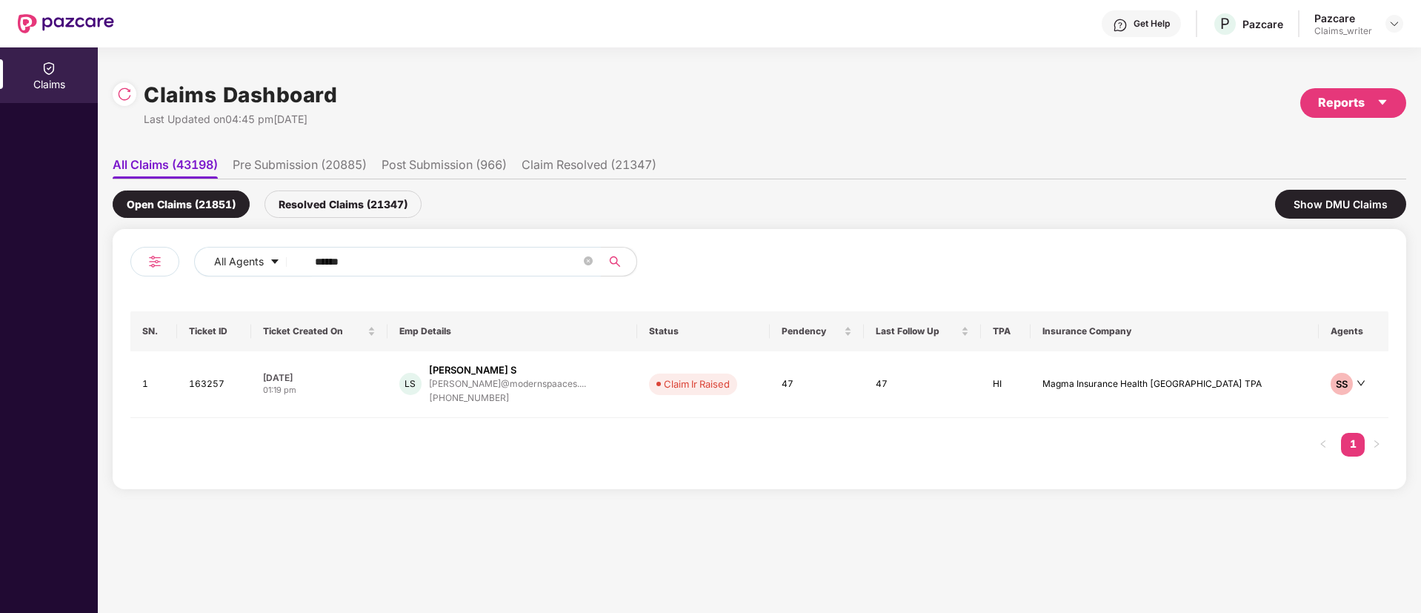
type input "******"
click at [198, 391] on td "163257" at bounding box center [214, 384] width 74 height 67
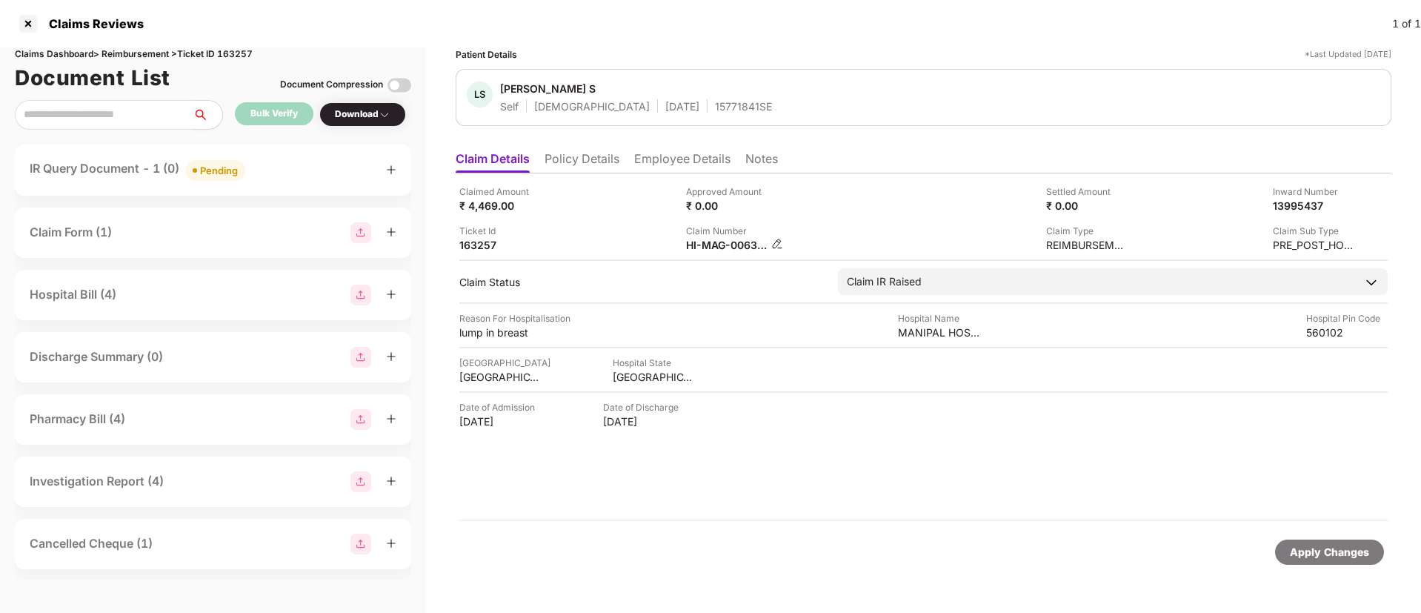
click at [773, 241] on img at bounding box center [777, 244] width 12 height 12
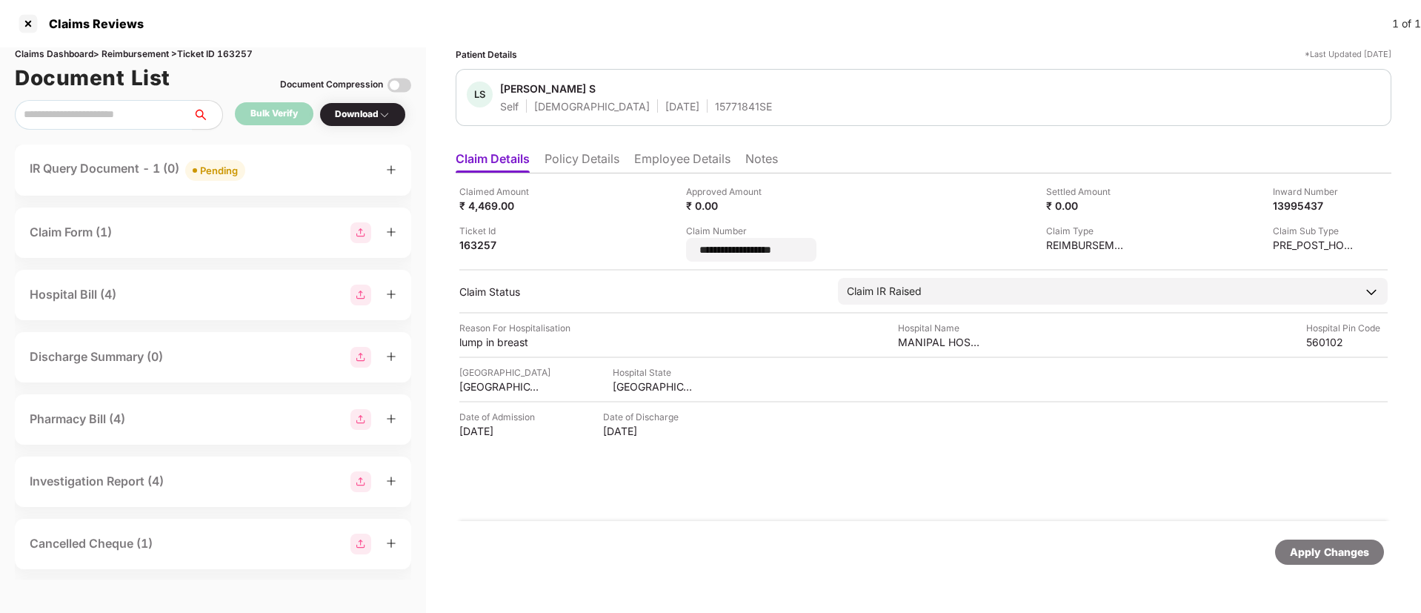
drag, startPoint x: 804, startPoint y: 251, endPoint x: 680, endPoint y: 247, distance: 124.5
click at [680, 247] on div "**********" at bounding box center [923, 222] width 928 height 77
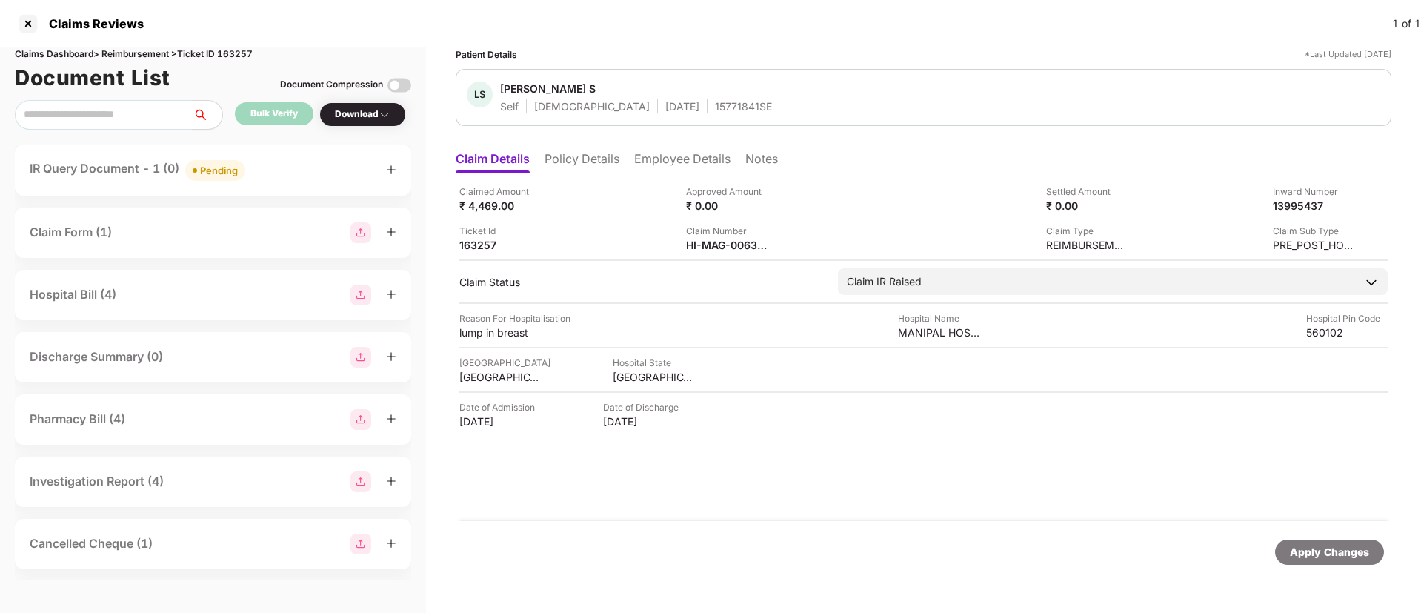
click at [757, 161] on li "Notes" at bounding box center [761, 161] width 33 height 21
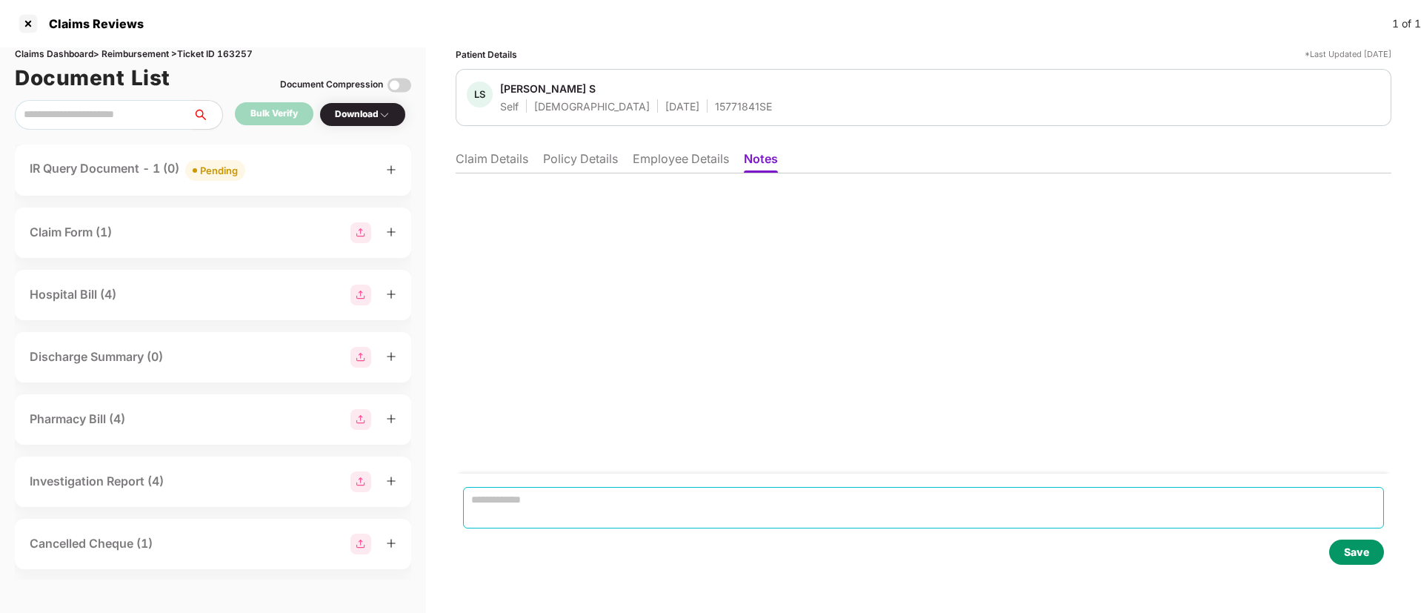
click at [573, 517] on textarea at bounding box center [923, 507] width 921 height 41
paste textarea "**********"
type textarea "**********"
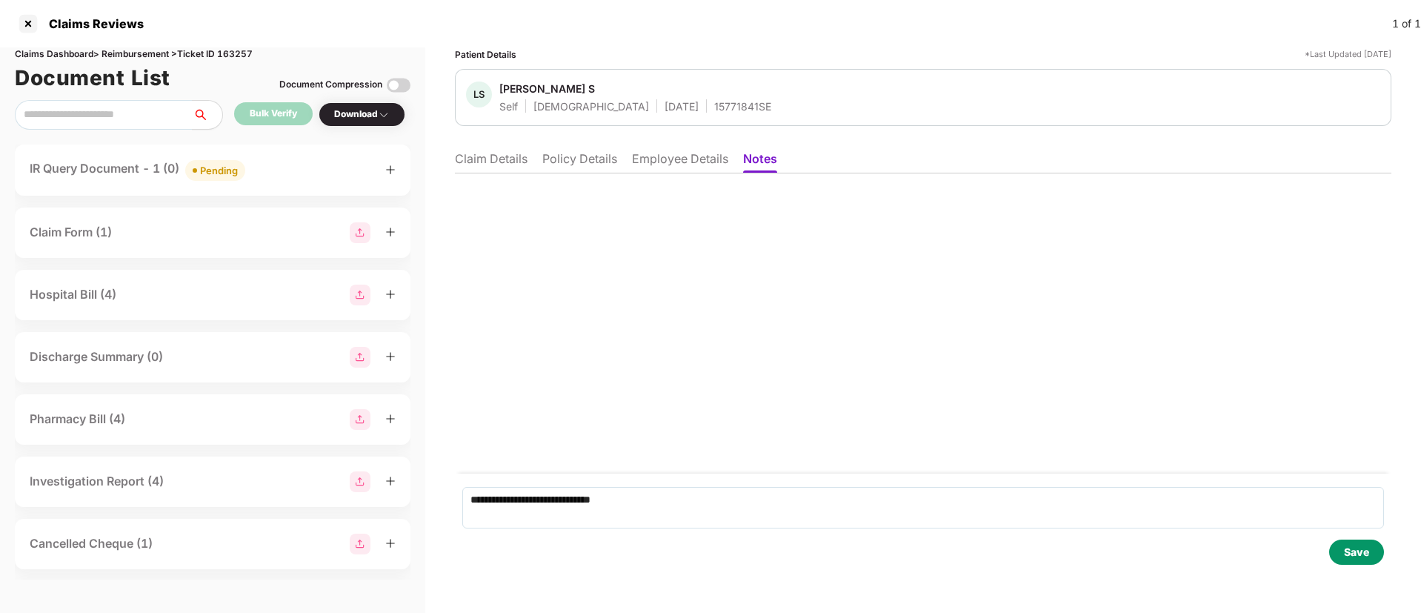
click at [1358, 554] on div "Save" at bounding box center [1356, 552] width 25 height 16
click at [490, 163] on li "Claim Details" at bounding box center [491, 161] width 73 height 21
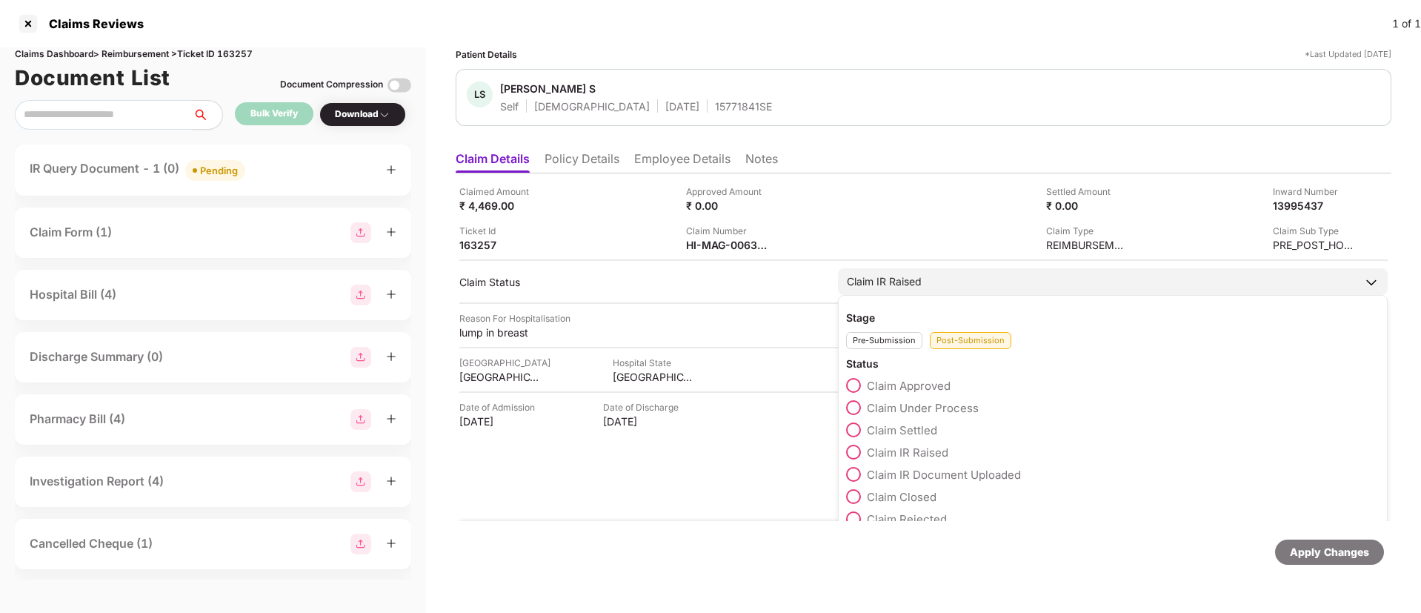
click at [850, 489] on span at bounding box center [853, 496] width 15 height 15
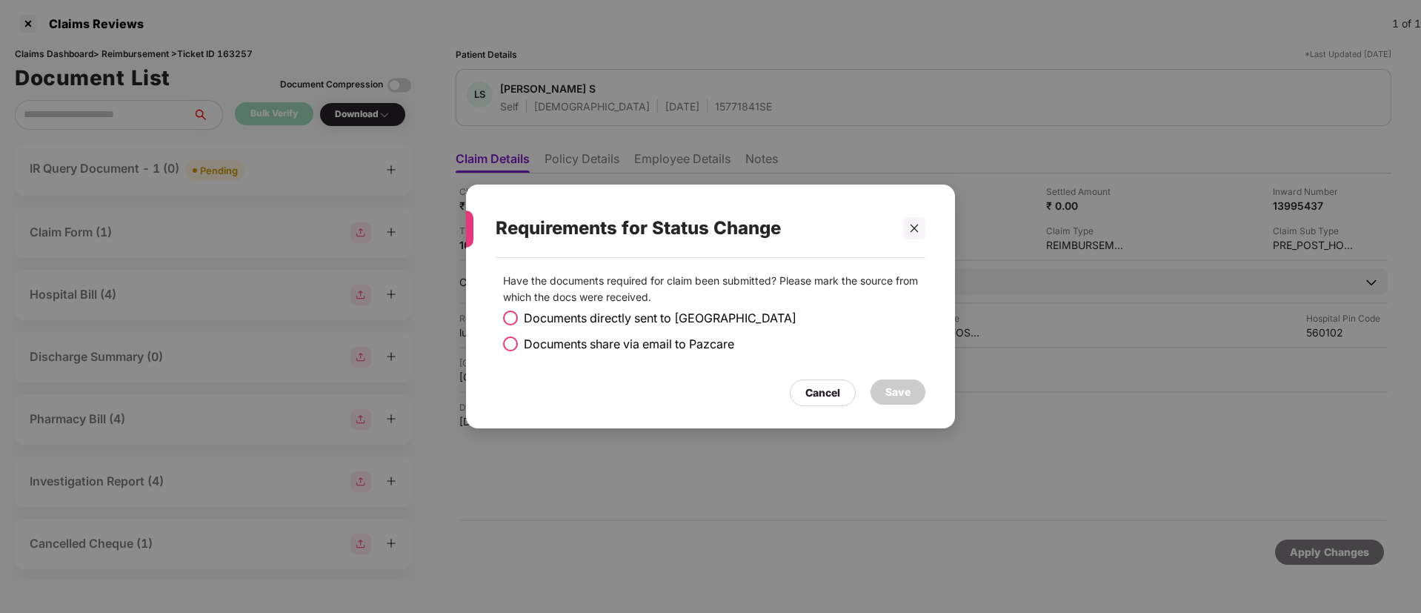
click at [509, 341] on span at bounding box center [510, 343] width 15 height 15
click at [892, 391] on div "Save" at bounding box center [897, 392] width 25 height 16
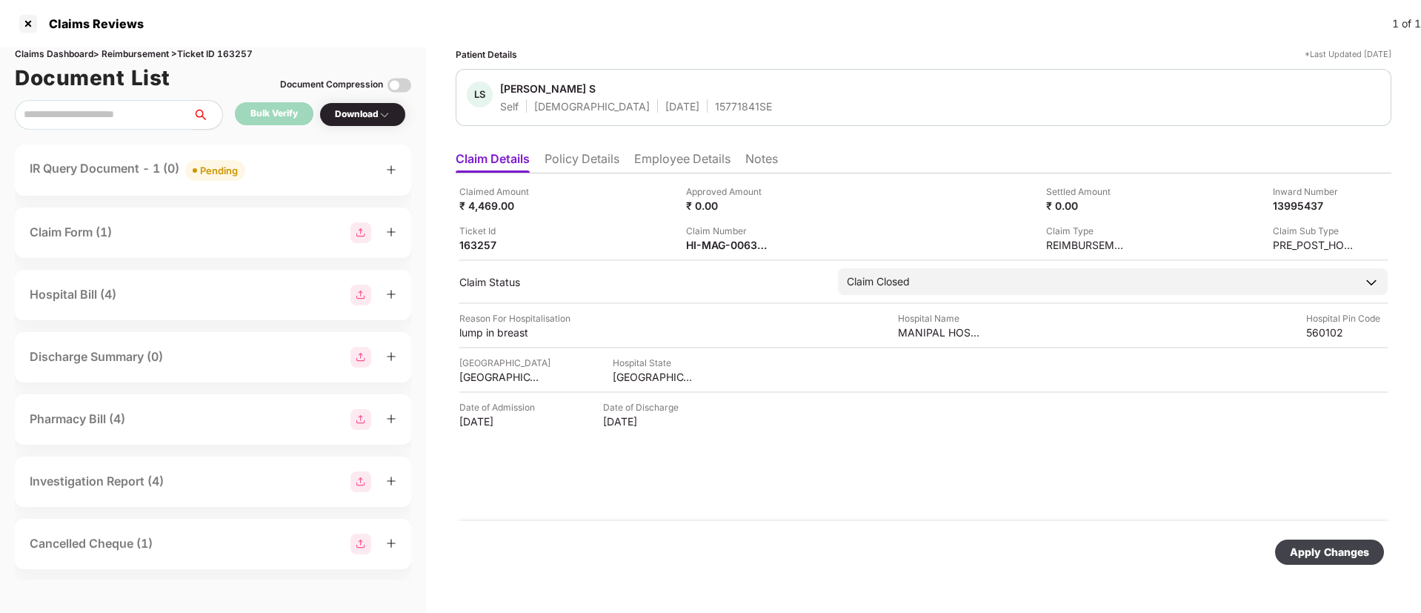
click at [1334, 550] on div "Apply Changes" at bounding box center [1328, 552] width 79 height 16
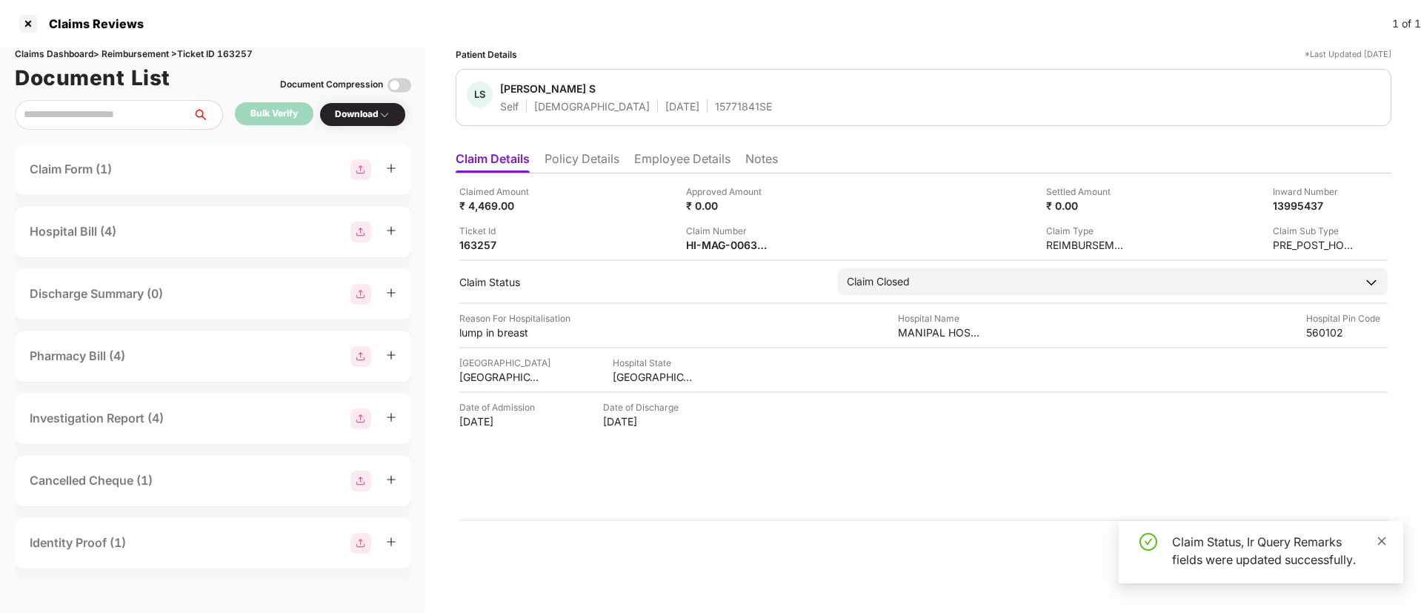
click at [1384, 537] on icon "close" at bounding box center [1381, 540] width 10 height 10
click at [27, 24] on div at bounding box center [28, 24] width 24 height 24
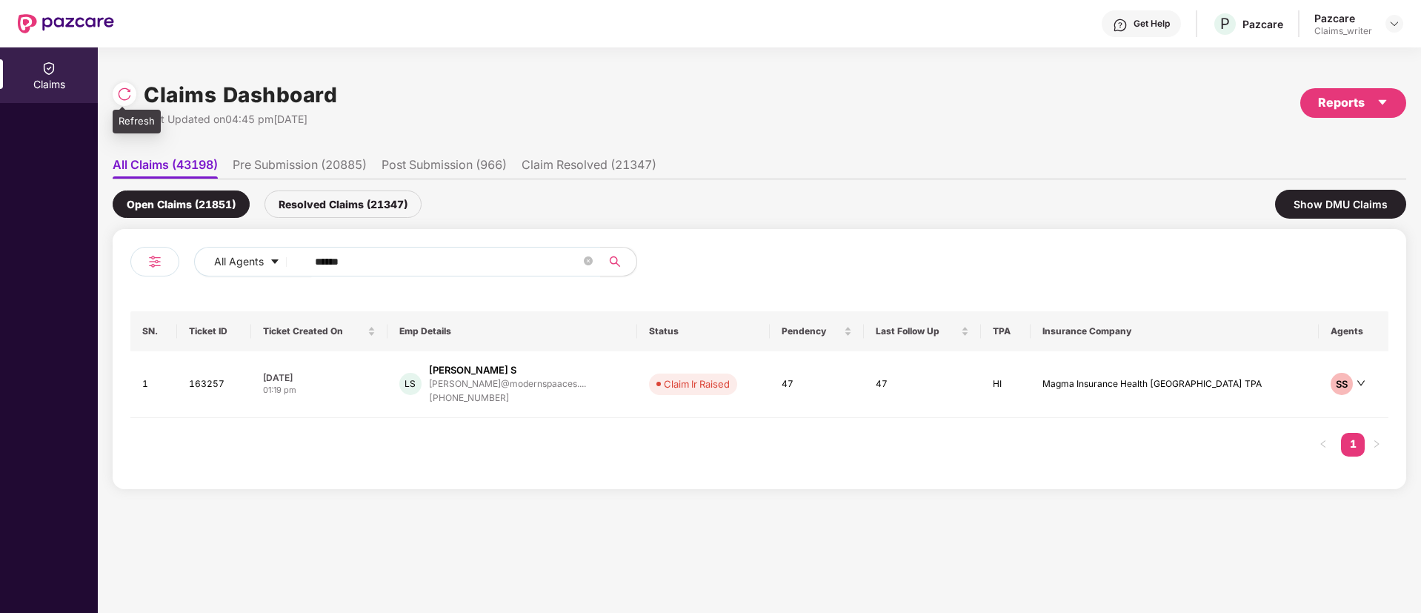
click at [132, 96] on div at bounding box center [125, 94] width 24 height 24
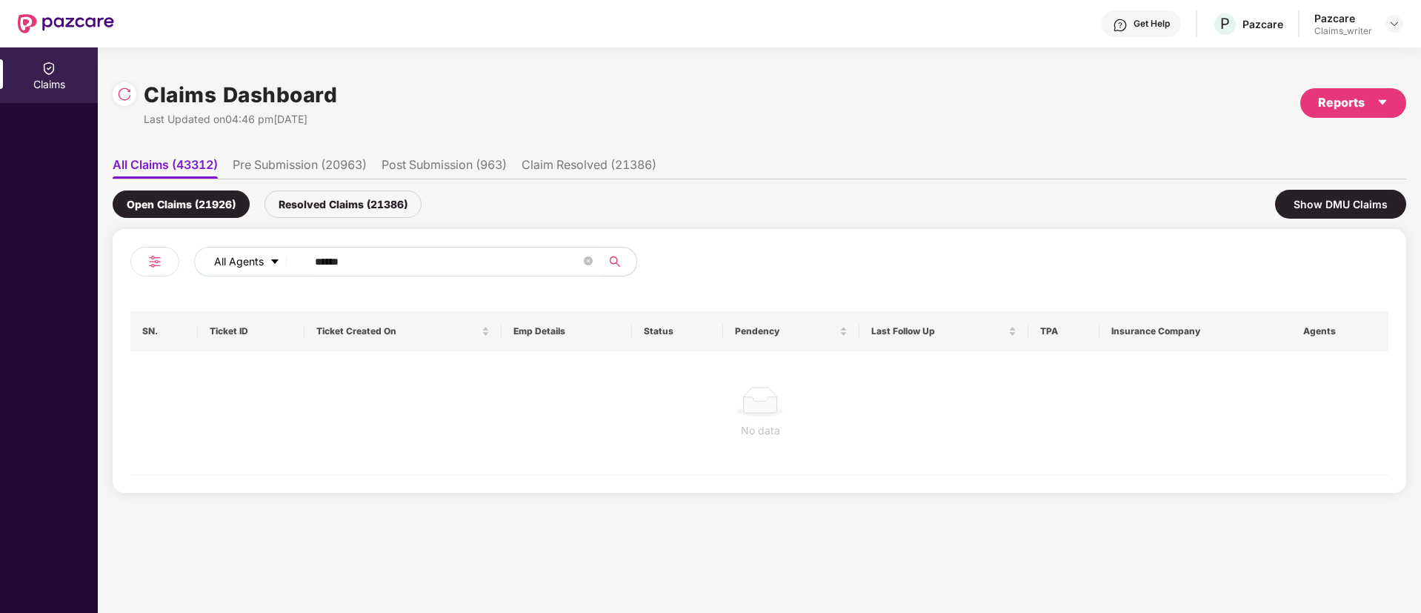
drag, startPoint x: 381, startPoint y: 268, endPoint x: 287, endPoint y: 254, distance: 94.4
click at [287, 254] on div "All Agents ******" at bounding box center [571, 262] width 755 height 30
paste input "text"
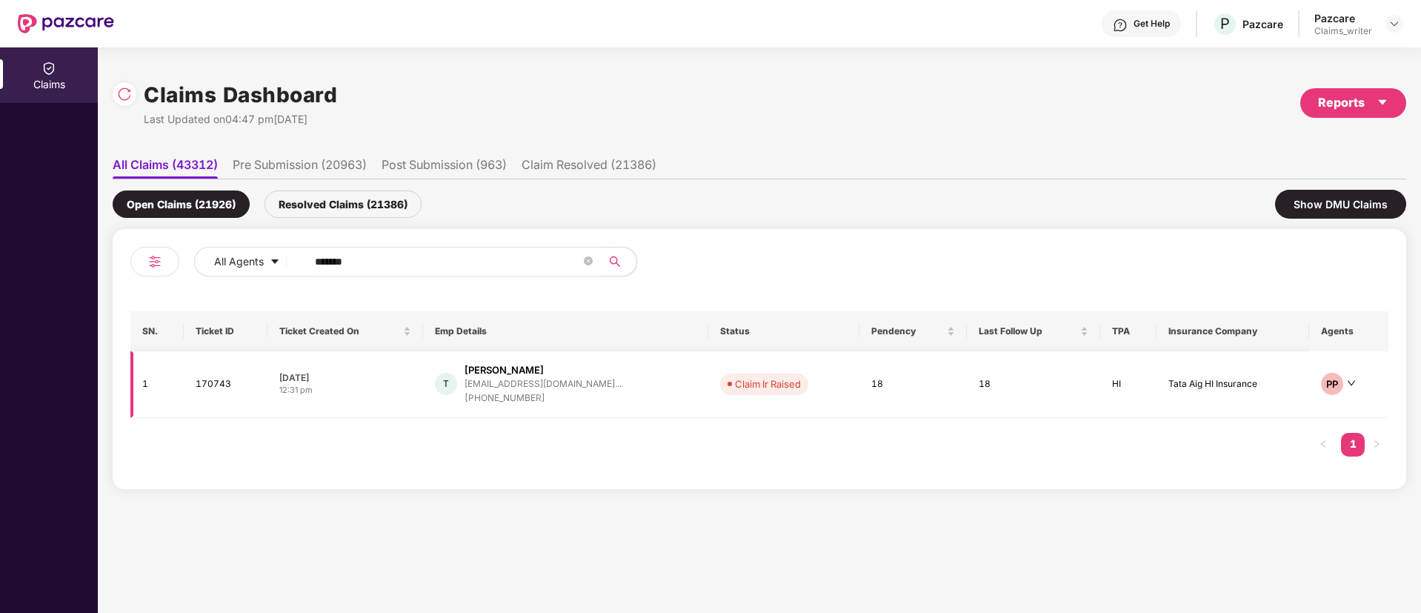
type input "******"
click at [235, 373] on td "170743" at bounding box center [226, 384] width 84 height 67
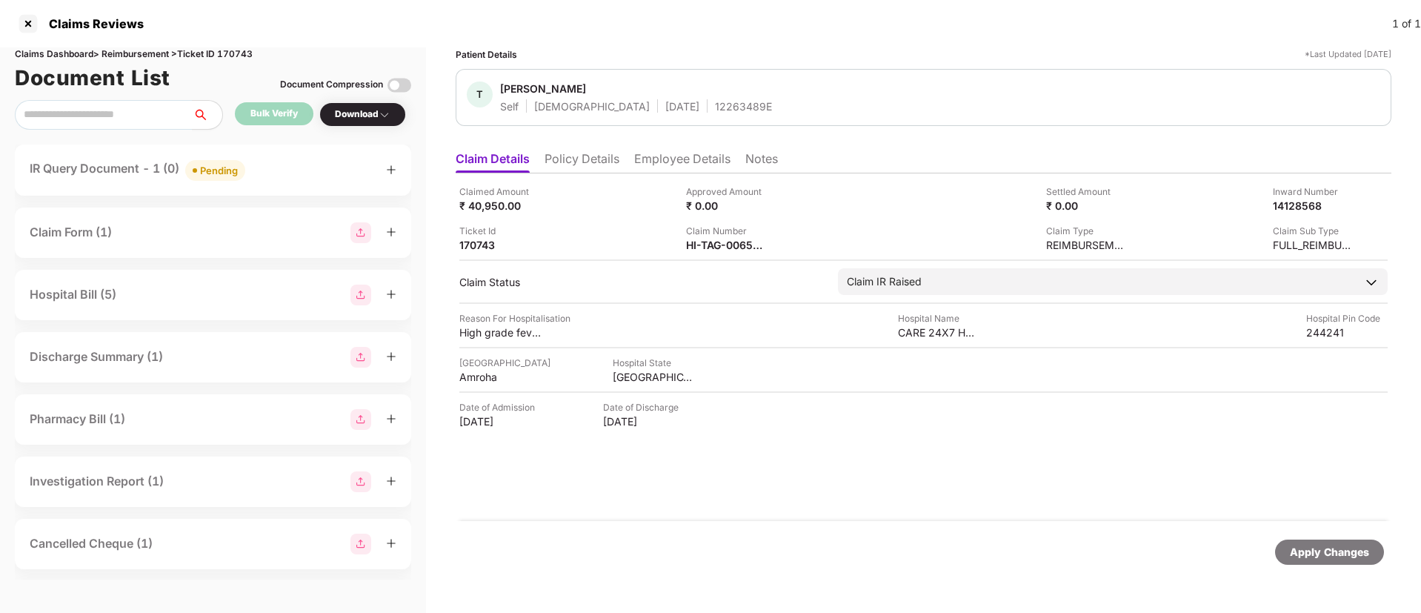
click at [226, 169] on div "Pending" at bounding box center [219, 170] width 38 height 15
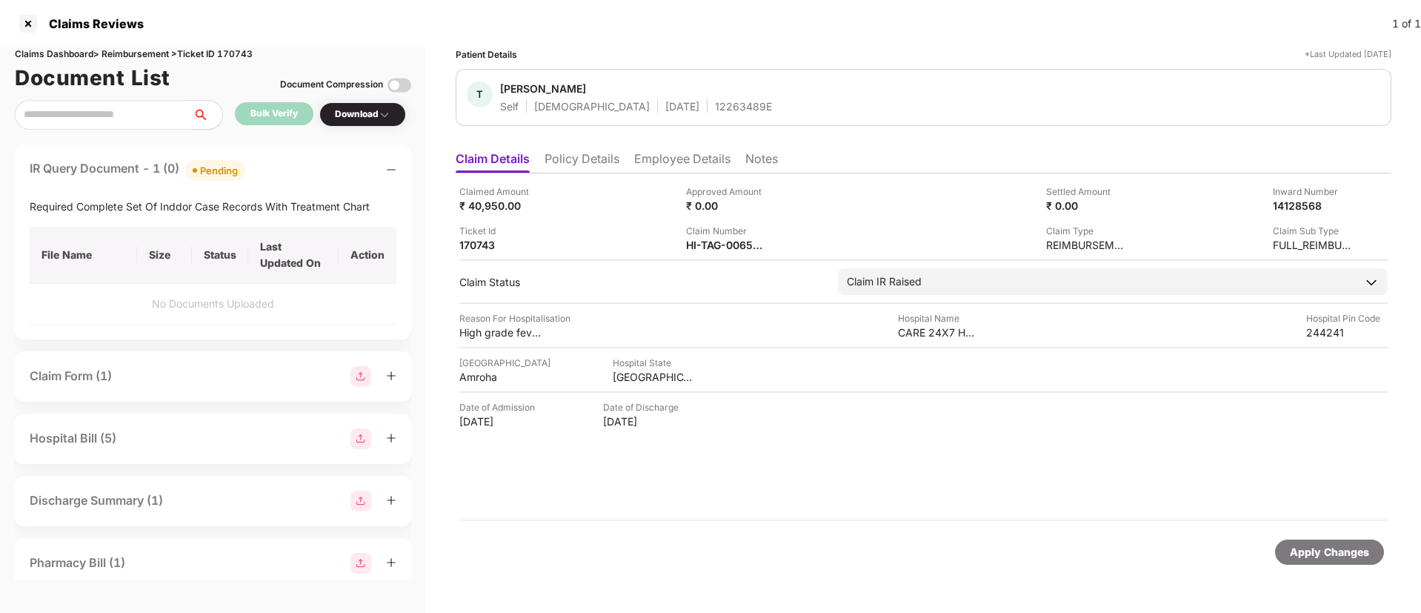
click at [590, 161] on li "Policy Details" at bounding box center [581, 161] width 75 height 21
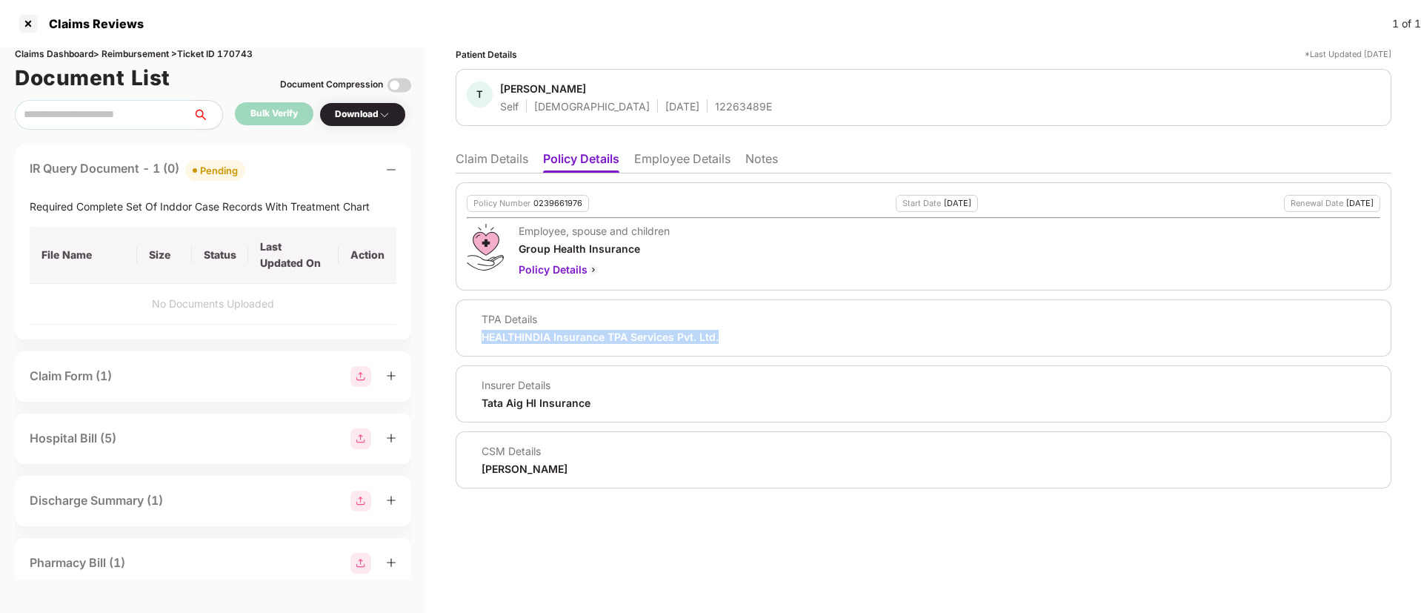
drag, startPoint x: 498, startPoint y: 335, endPoint x: 731, endPoint y: 329, distance: 232.6
click at [731, 329] on div "TPA Details HEALTHINDIA Insurance TPA Services Pvt. Ltd." at bounding box center [923, 328] width 913 height 32
copy div "HEALTHINDIA Insurance TPA Services Pvt. Ltd."
click at [524, 159] on li "Claim Details" at bounding box center [491, 161] width 73 height 21
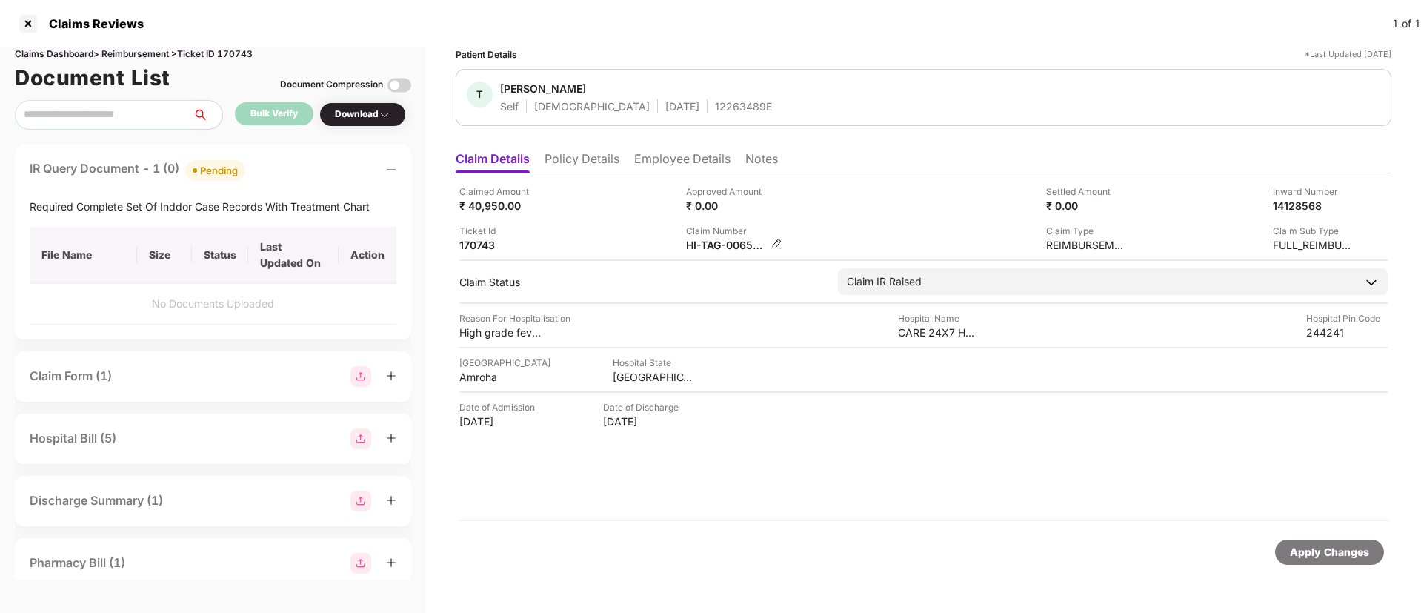
click at [780, 244] on img at bounding box center [777, 244] width 12 height 12
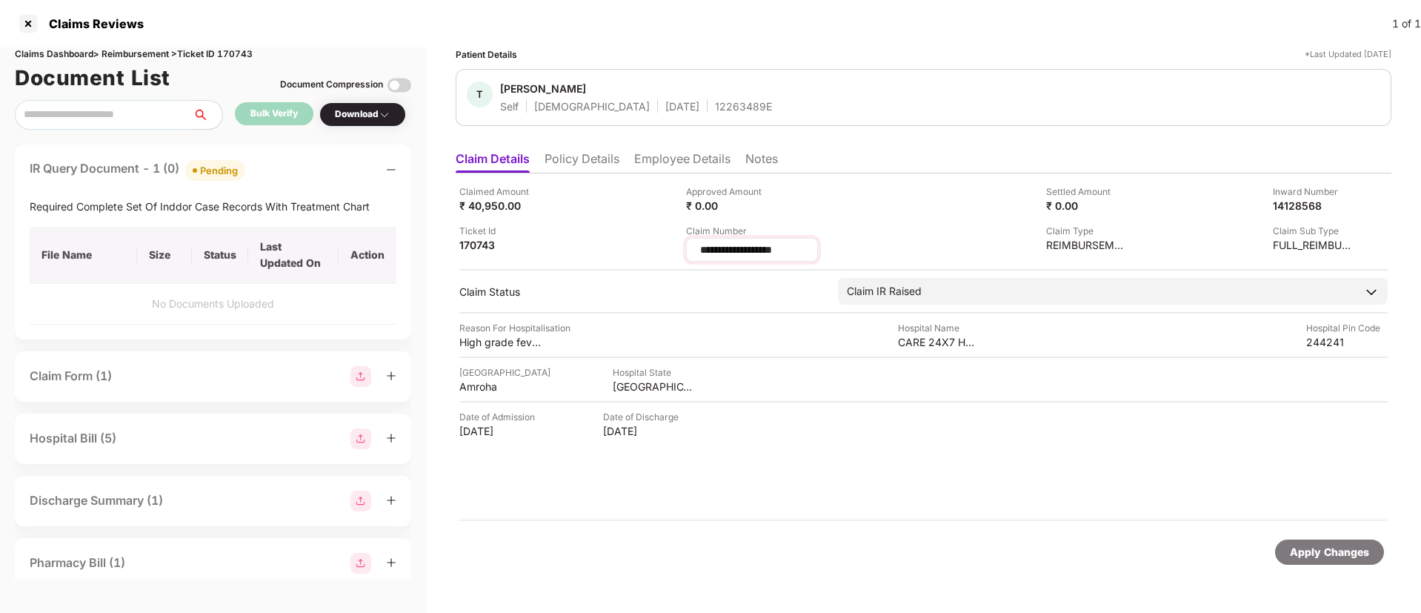
click at [805, 250] on input "**********" at bounding box center [751, 250] width 107 height 16
type input "**********"
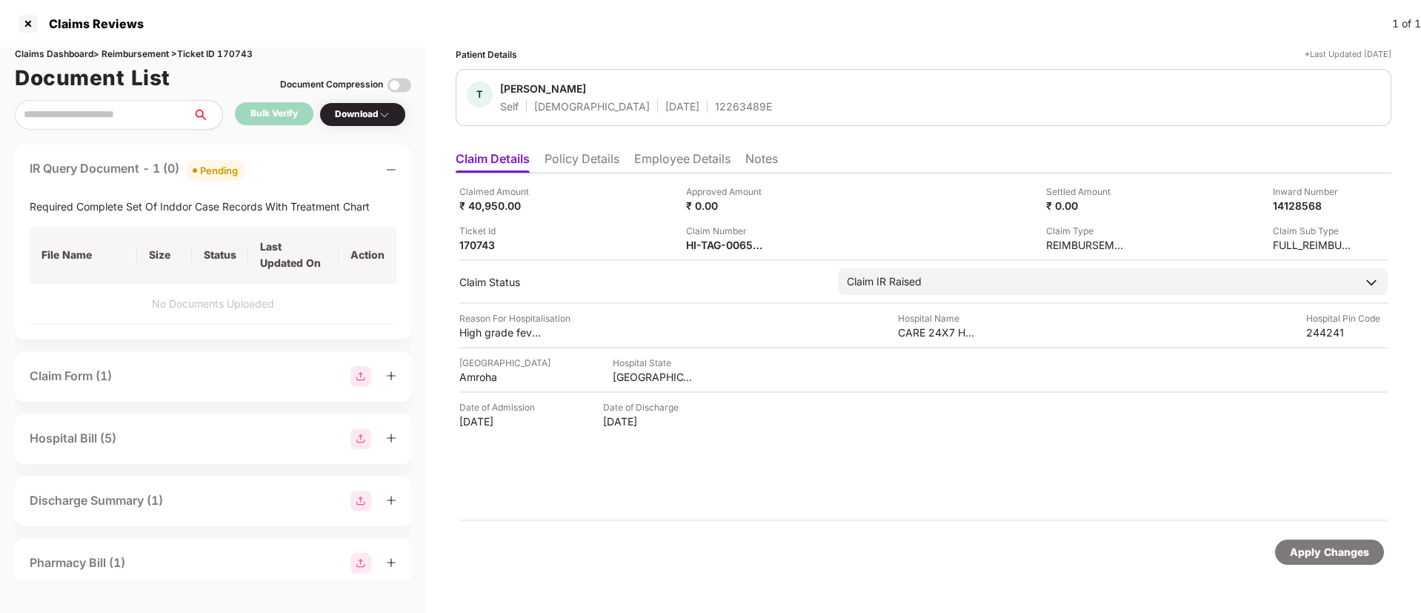
click at [1307, 548] on div "Apply Changes" at bounding box center [1328, 552] width 79 height 16
click at [1317, 556] on div "Apply Changes" at bounding box center [1328, 552] width 79 height 16
click at [727, 337] on div "Reason For Hospitalisation High grade fever Hospital Name CARE 24X7 HOSPITAL AN…" at bounding box center [923, 325] width 928 height 28
click at [33, 25] on div at bounding box center [28, 24] width 24 height 24
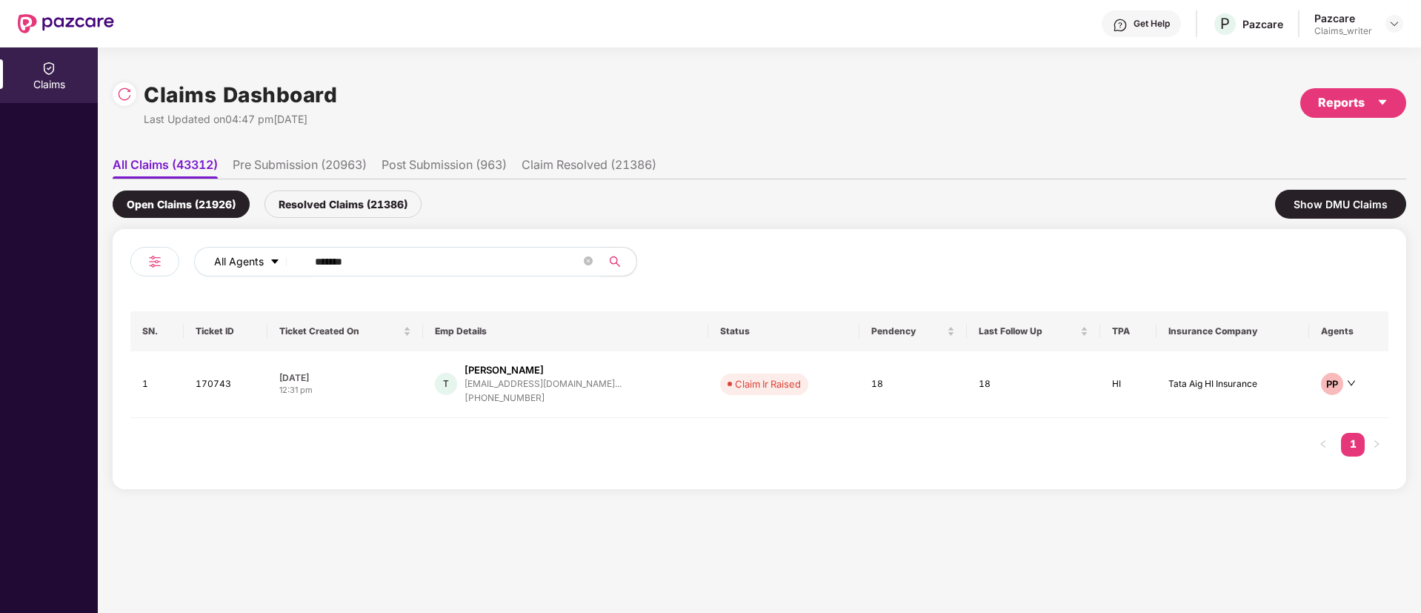
drag, startPoint x: 373, startPoint y: 258, endPoint x: 283, endPoint y: 266, distance: 89.9
click at [283, 266] on div "All Agents ******" at bounding box center [571, 262] width 755 height 30
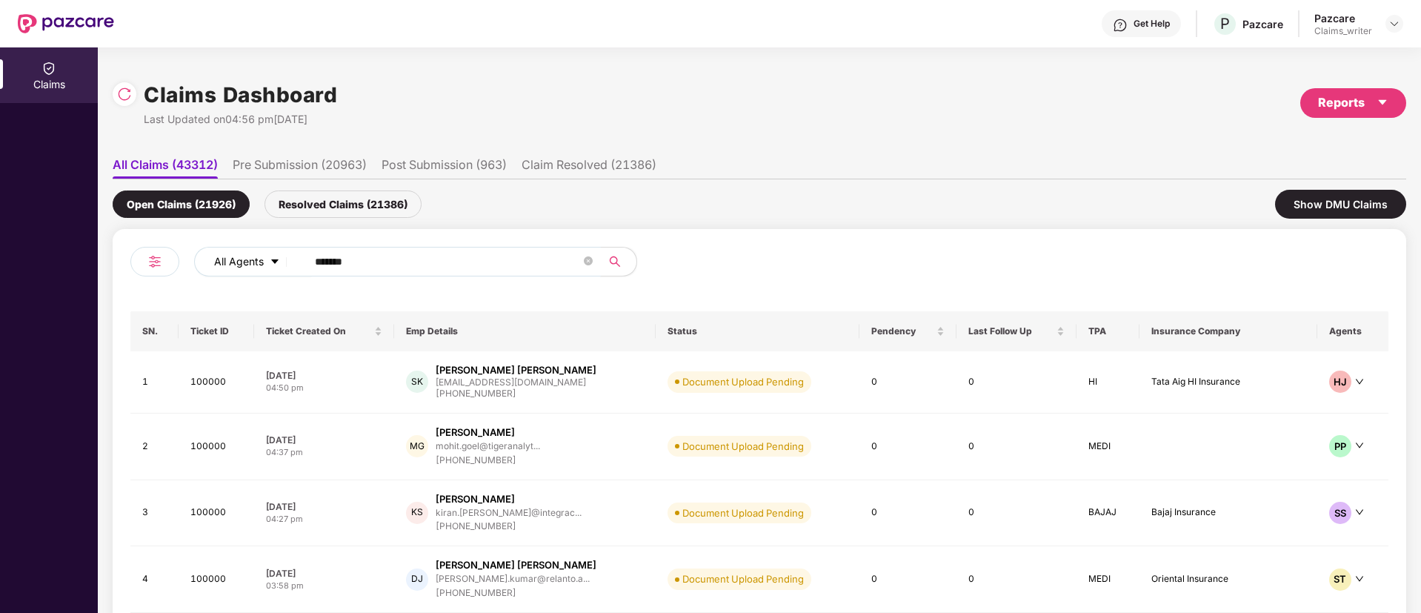
paste input "text"
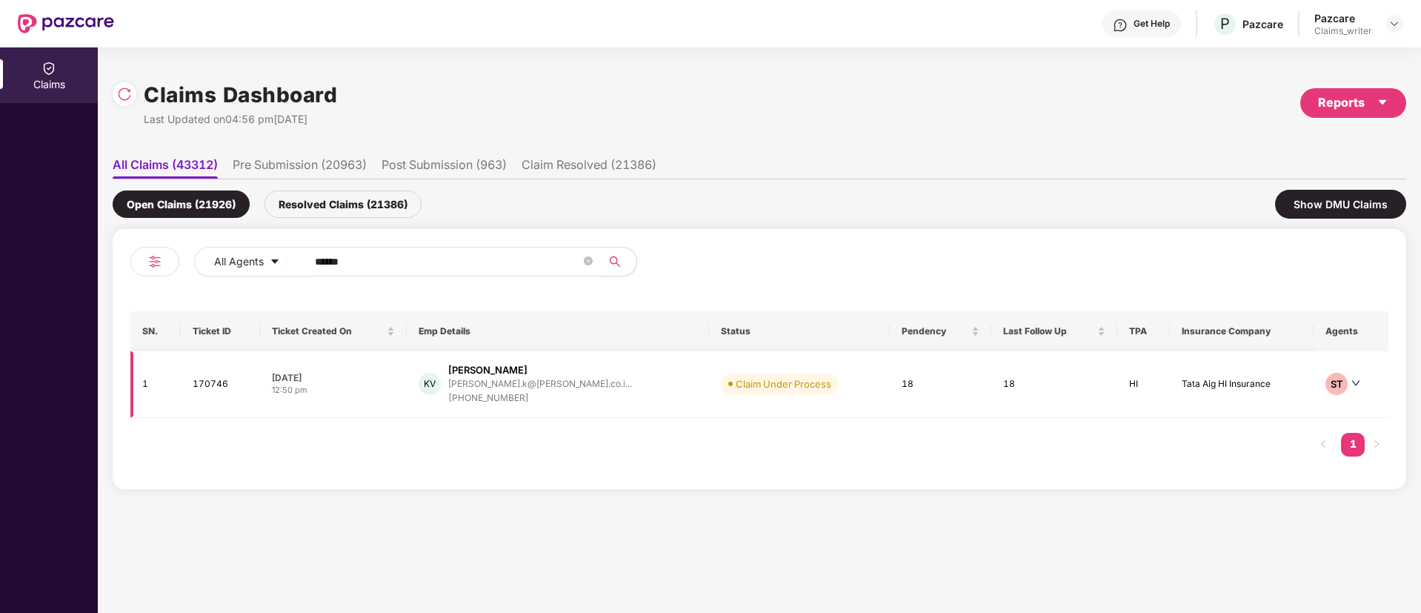
type input "******"
click at [217, 378] on td "170746" at bounding box center [220, 384] width 79 height 67
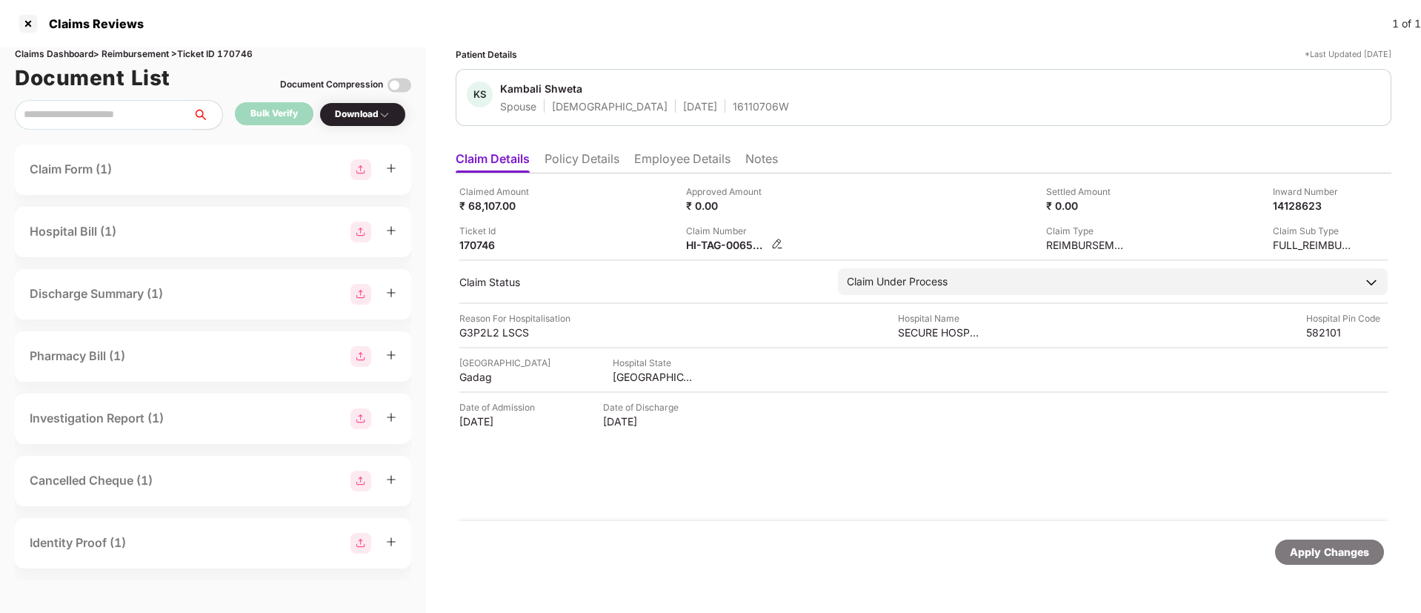
click at [778, 239] on img at bounding box center [777, 244] width 12 height 12
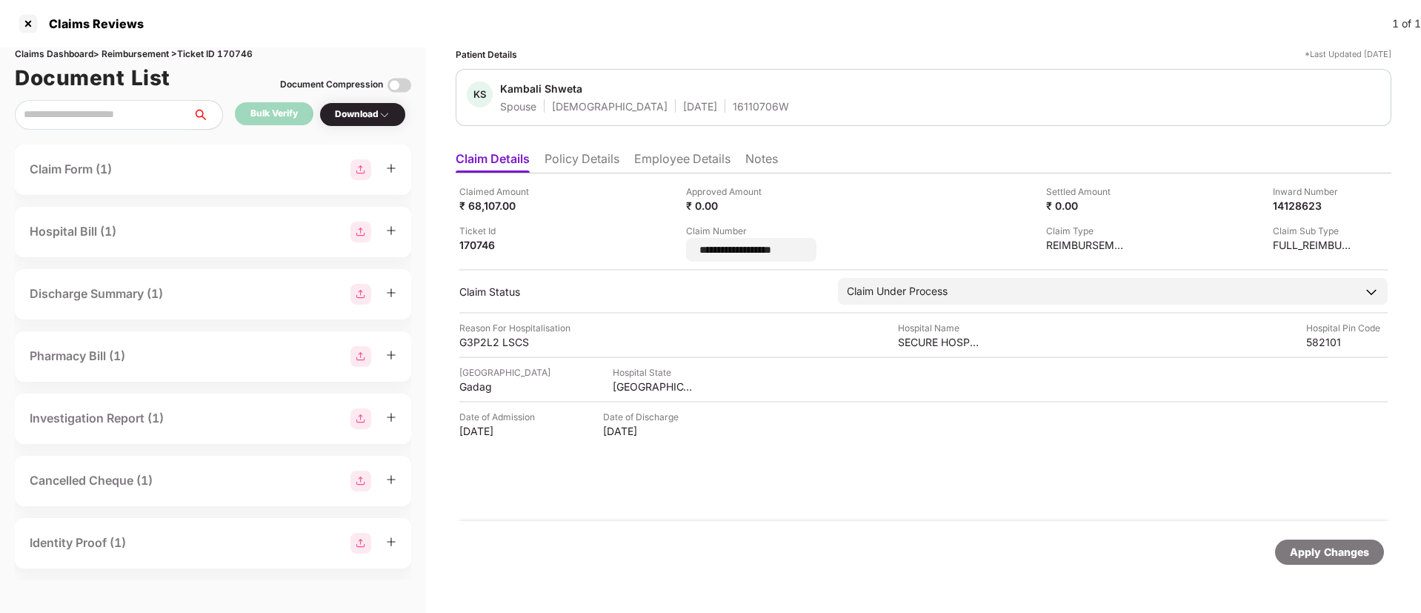
drag, startPoint x: 796, startPoint y: 250, endPoint x: 664, endPoint y: 258, distance: 132.1
click at [664, 258] on div "**********" at bounding box center [923, 222] width 928 height 77
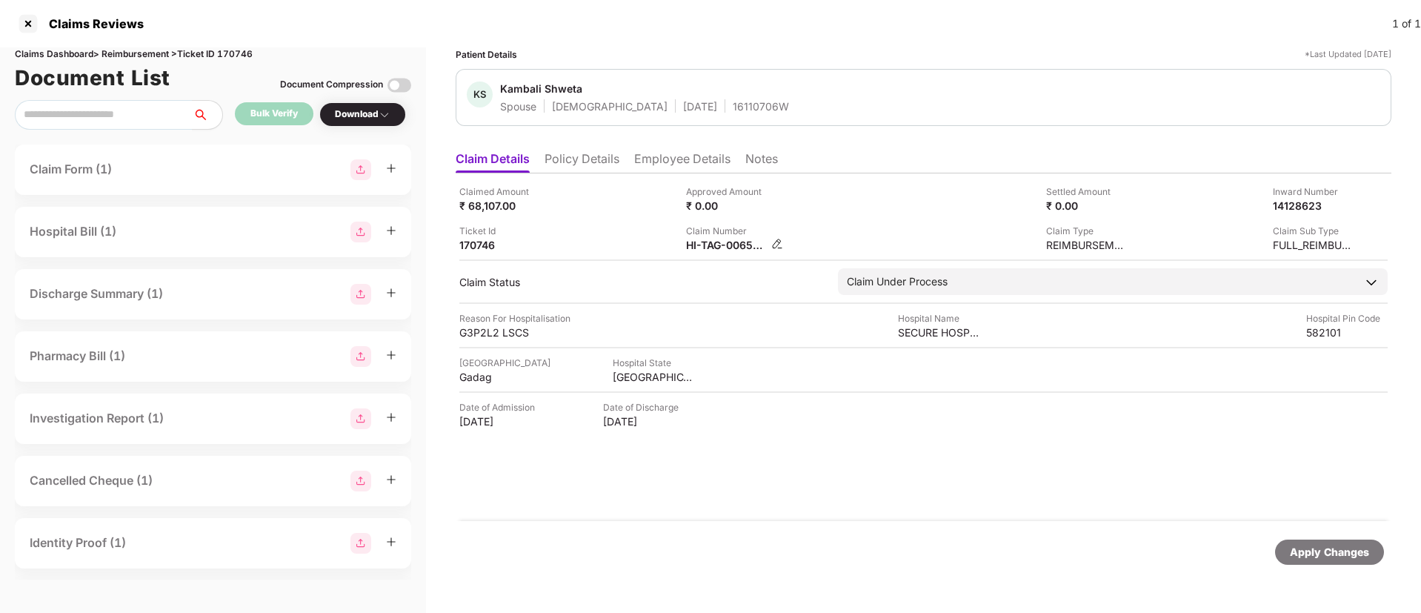
click at [780, 246] on img at bounding box center [777, 244] width 12 height 12
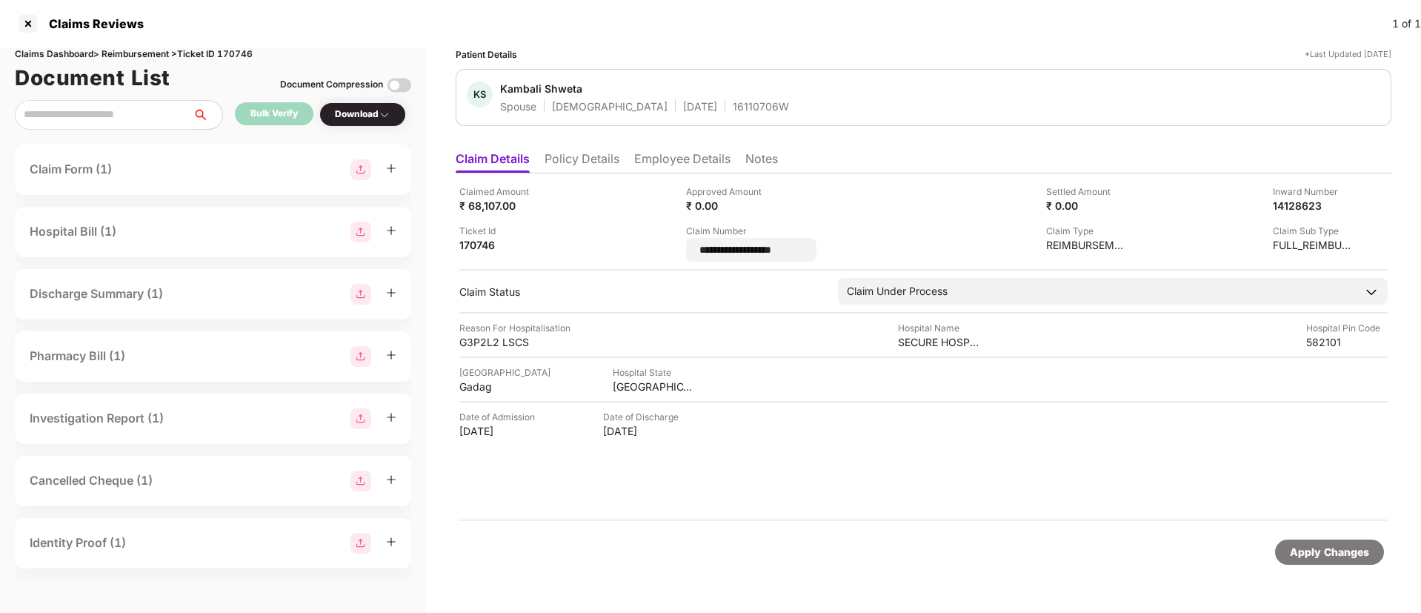
drag, startPoint x: 815, startPoint y: 249, endPoint x: 685, endPoint y: 247, distance: 129.6
click at [685, 247] on div "**********" at bounding box center [923, 222] width 928 height 77
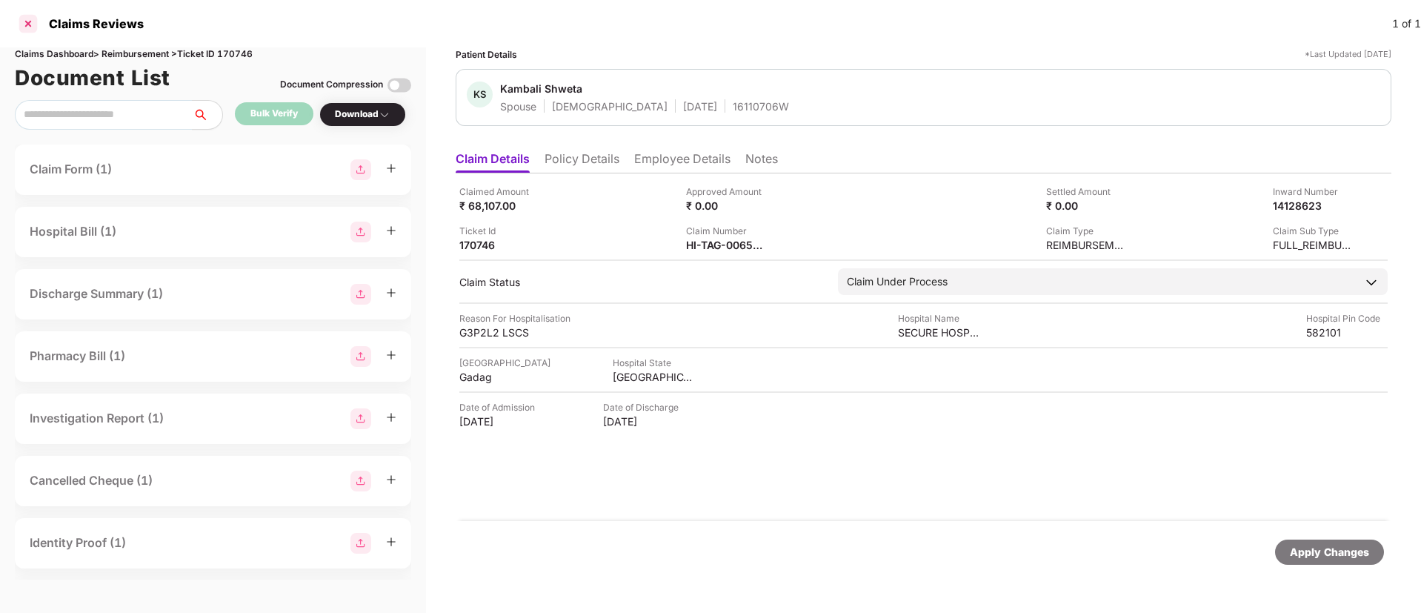
click at [30, 19] on div at bounding box center [28, 24] width 24 height 24
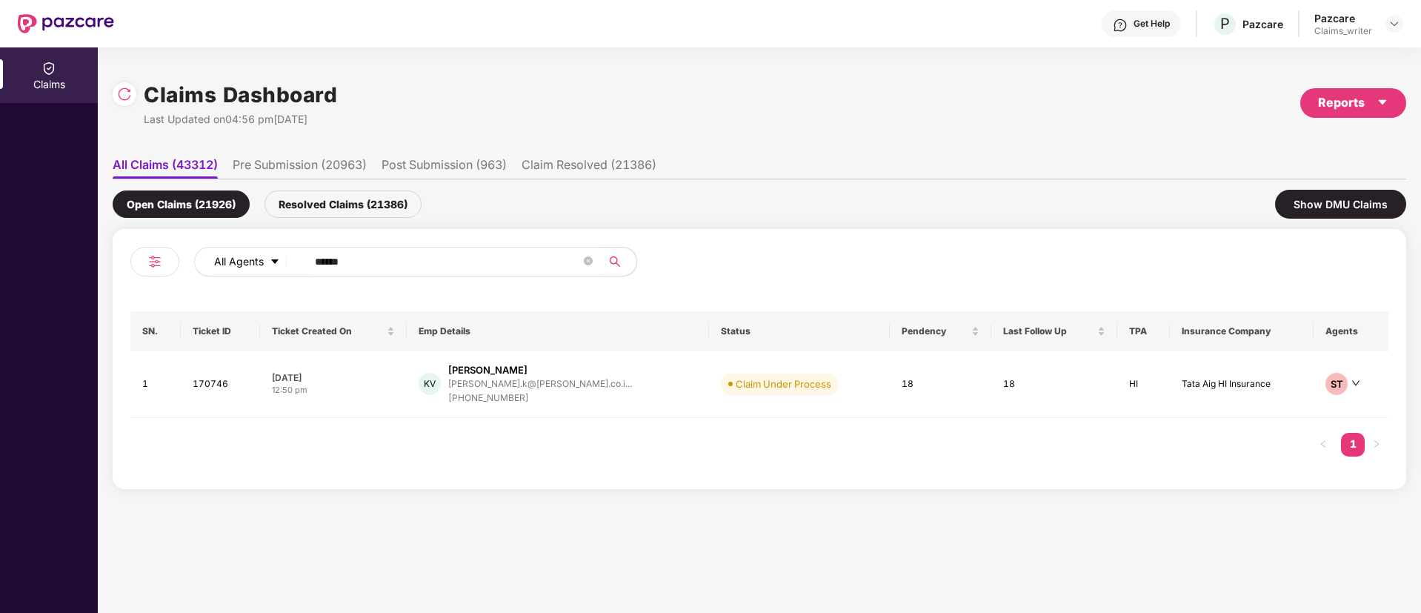
drag, startPoint x: 364, startPoint y: 270, endPoint x: 292, endPoint y: 268, distance: 72.6
click at [292, 268] on div "All Agents ******" at bounding box center [571, 262] width 755 height 30
paste input "text"
type input "******"
click at [212, 383] on td "171039" at bounding box center [220, 382] width 79 height 62
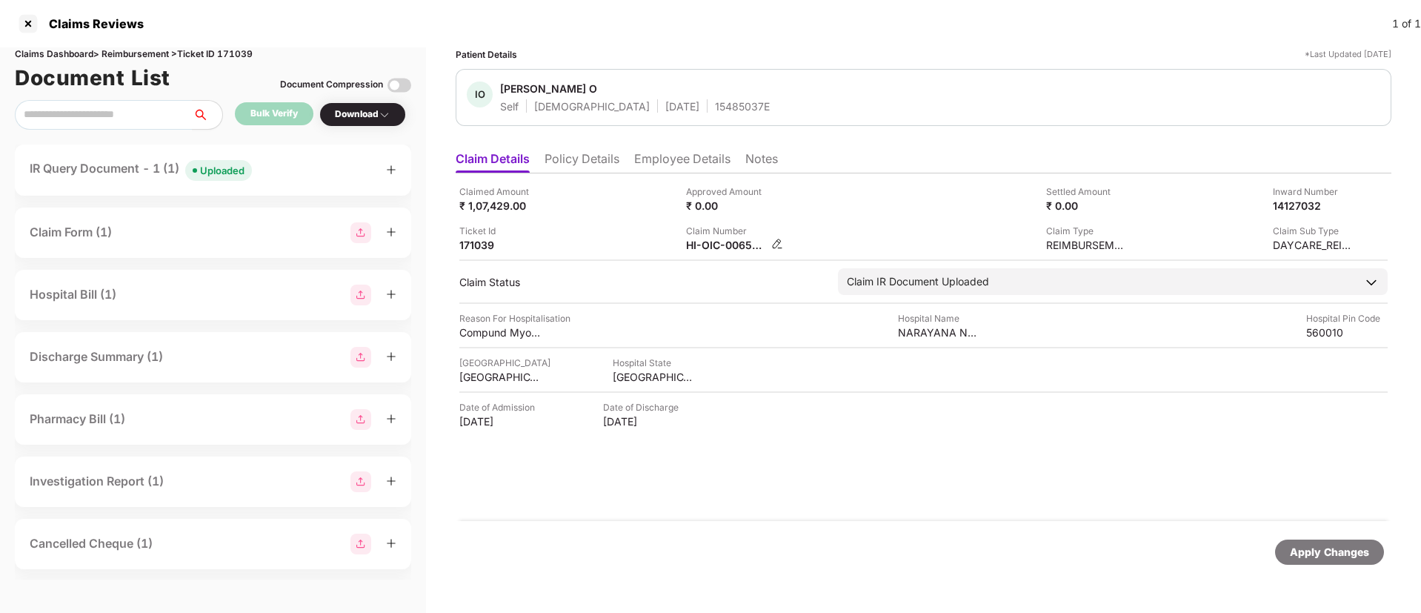
click at [773, 244] on img at bounding box center [777, 244] width 12 height 12
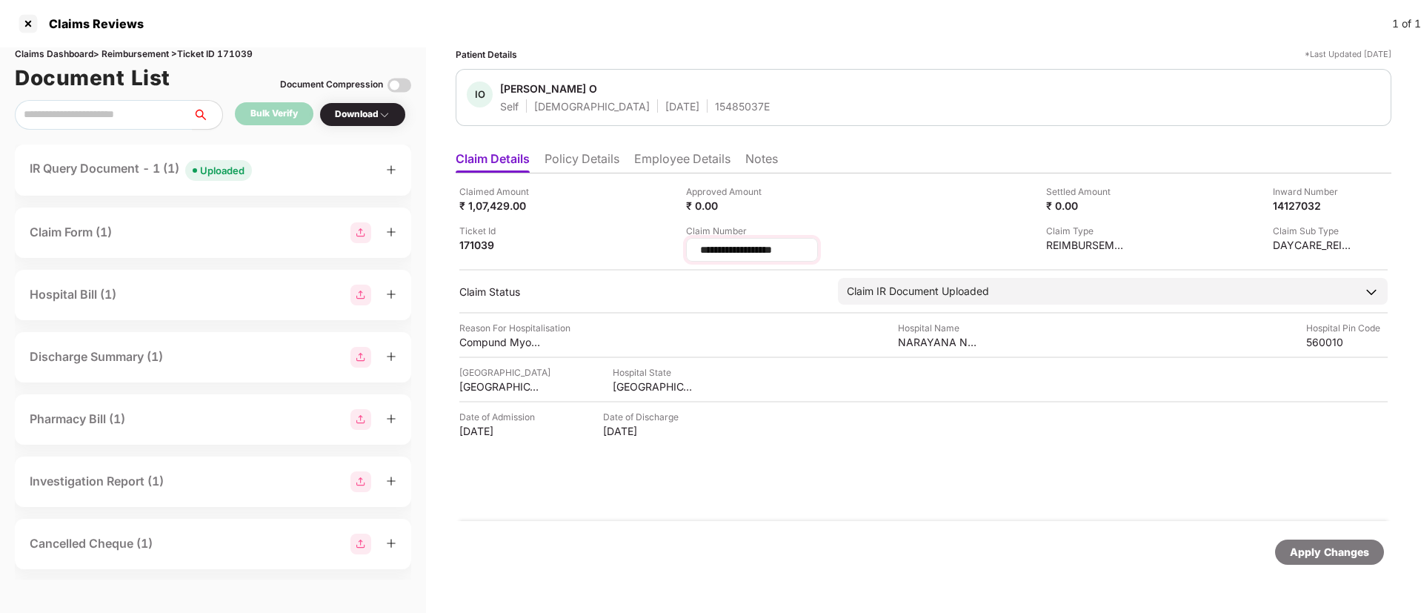
drag, startPoint x: 795, startPoint y: 249, endPoint x: 692, endPoint y: 253, distance: 103.8
click at [692, 253] on div "**********" at bounding box center [752, 250] width 132 height 24
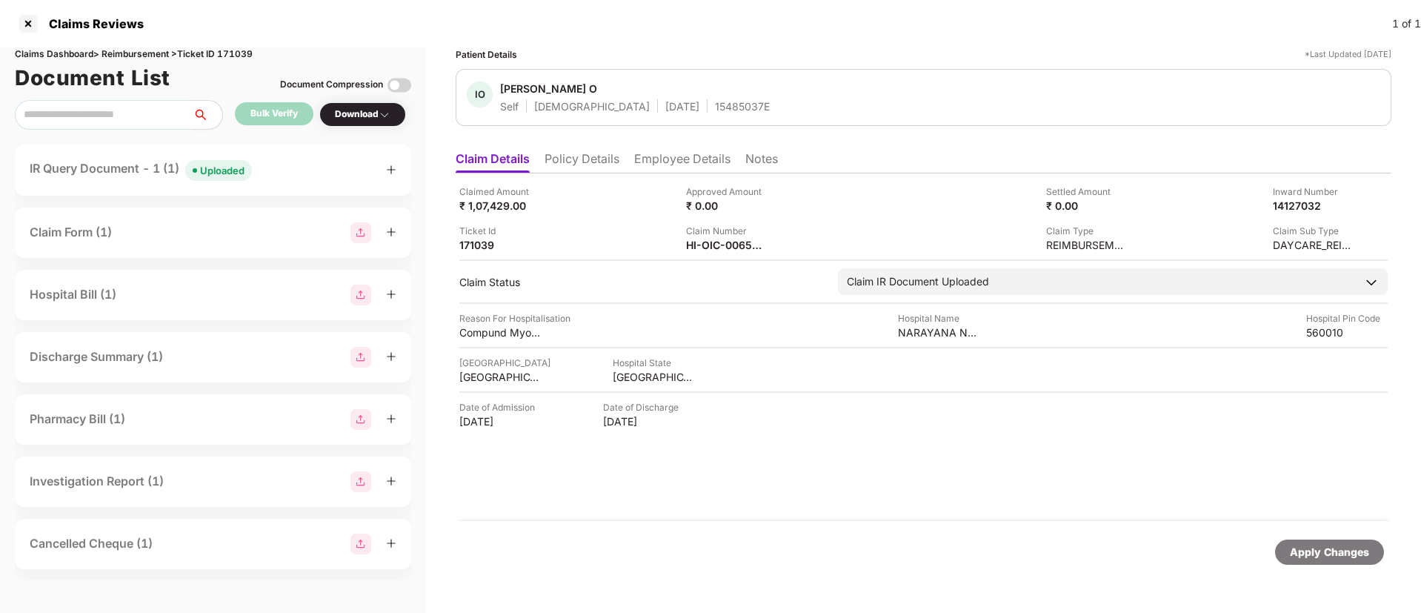
click at [221, 172] on div "Uploaded" at bounding box center [222, 170] width 44 height 15
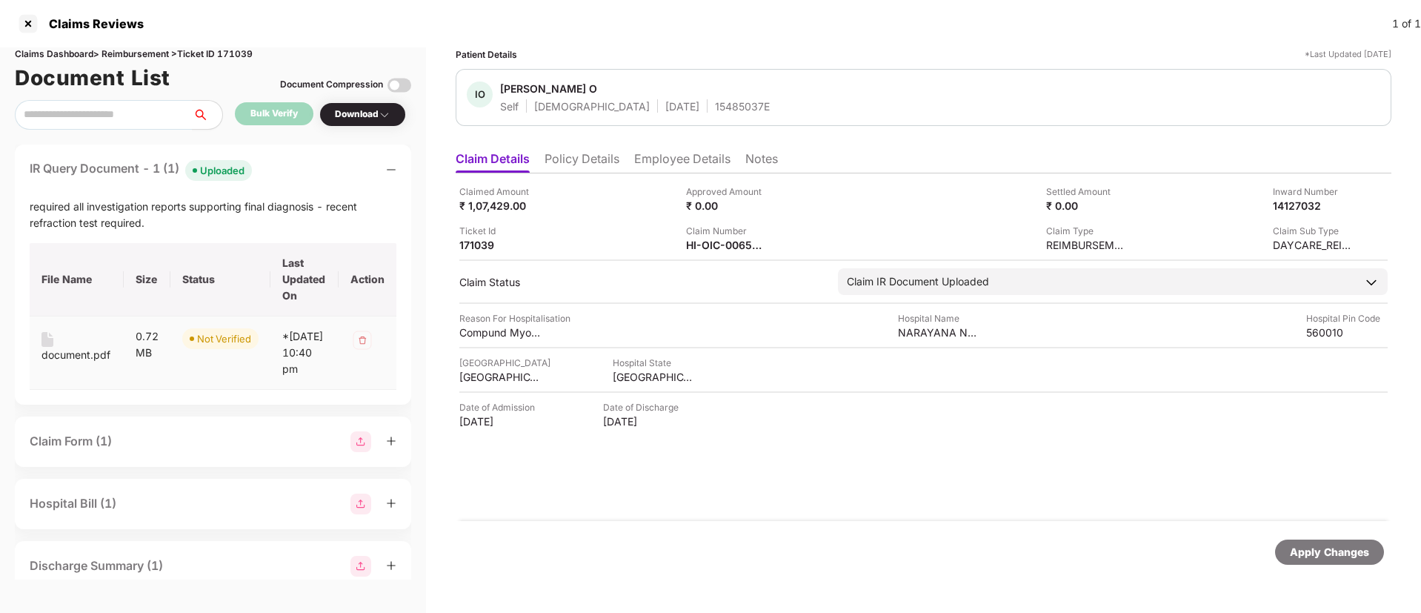
click at [60, 349] on div "document.pdf" at bounding box center [75, 355] width 69 height 16
click at [779, 240] on img at bounding box center [777, 244] width 12 height 12
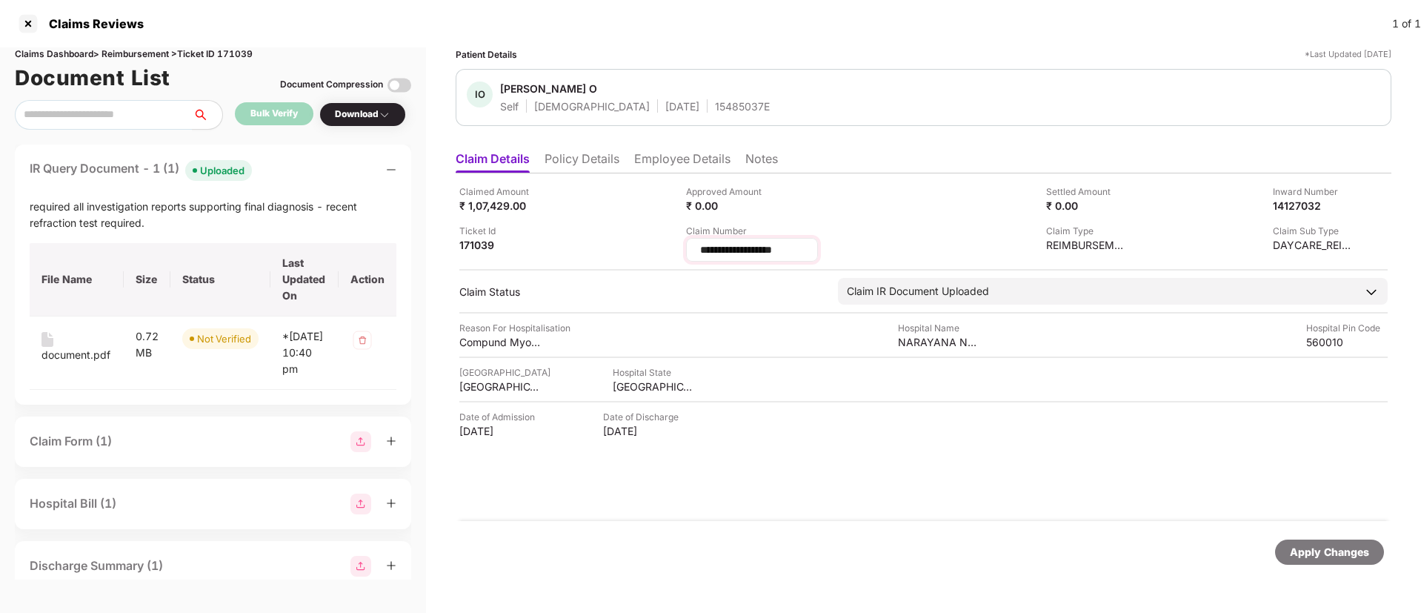
drag, startPoint x: 827, startPoint y: 248, endPoint x: 687, endPoint y: 253, distance: 140.1
click at [687, 253] on div "**********" at bounding box center [752, 250] width 132 height 24
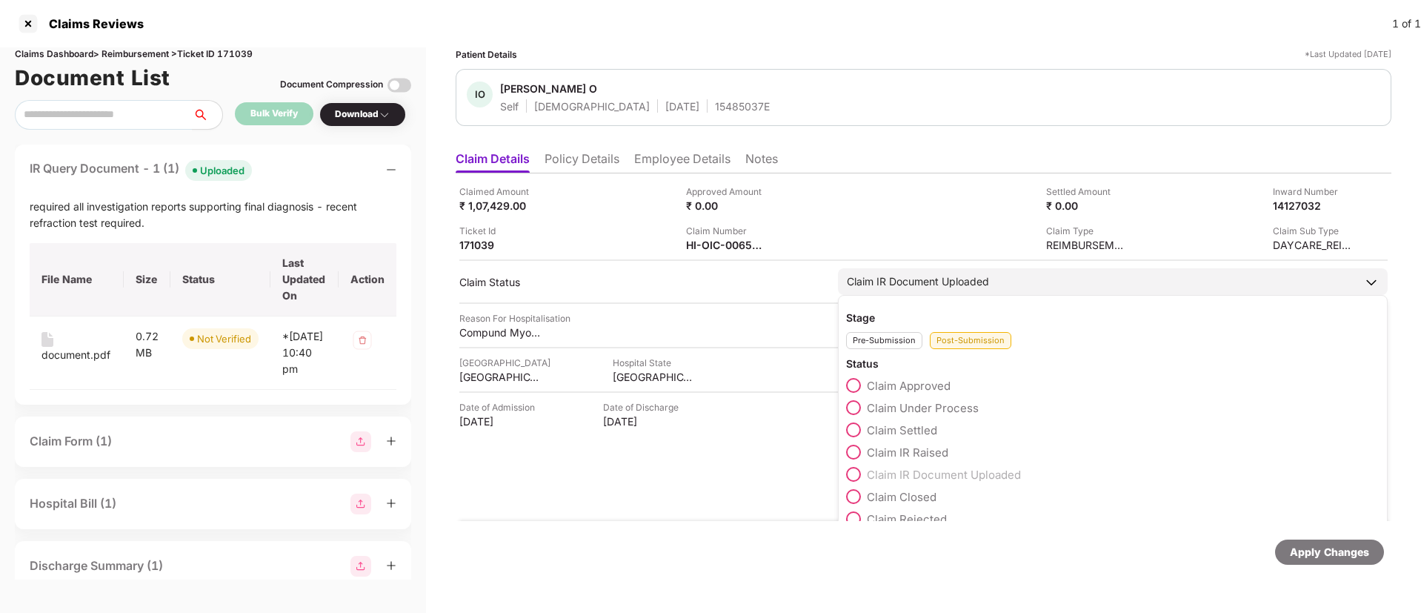
click at [854, 407] on span at bounding box center [853, 407] width 15 height 15
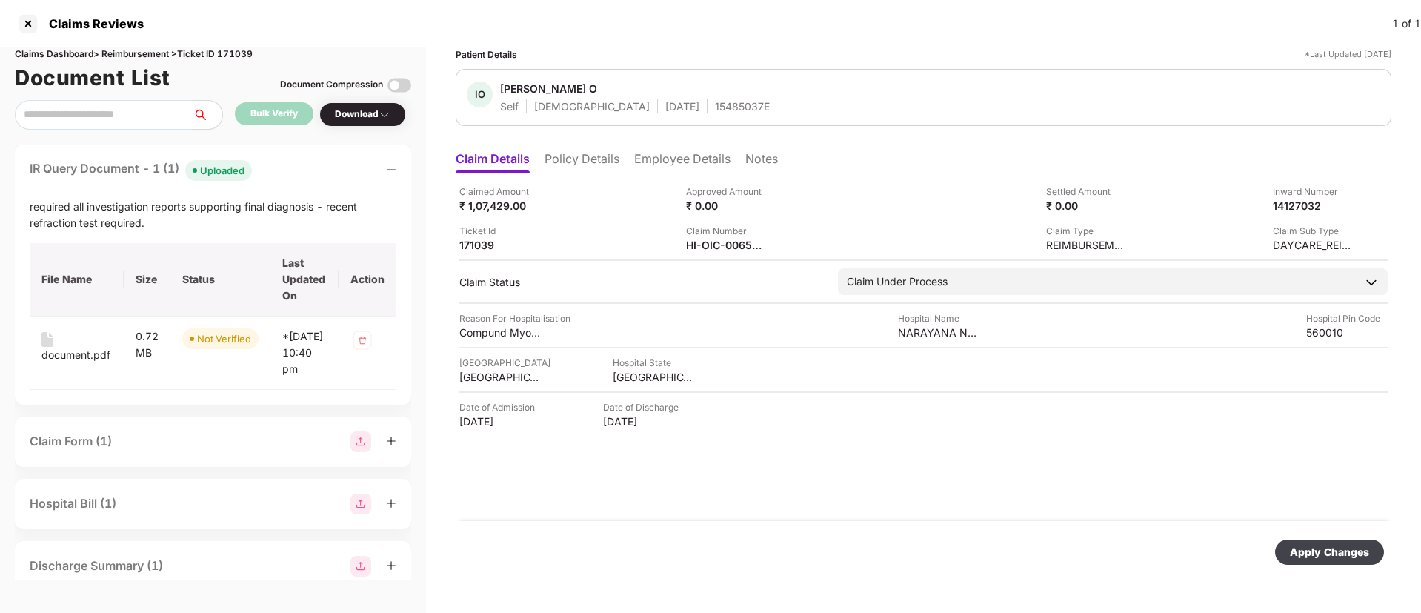
click at [1298, 555] on div "Apply Changes" at bounding box center [1328, 552] width 79 height 16
click at [1377, 535] on icon "close" at bounding box center [1381, 540] width 10 height 10
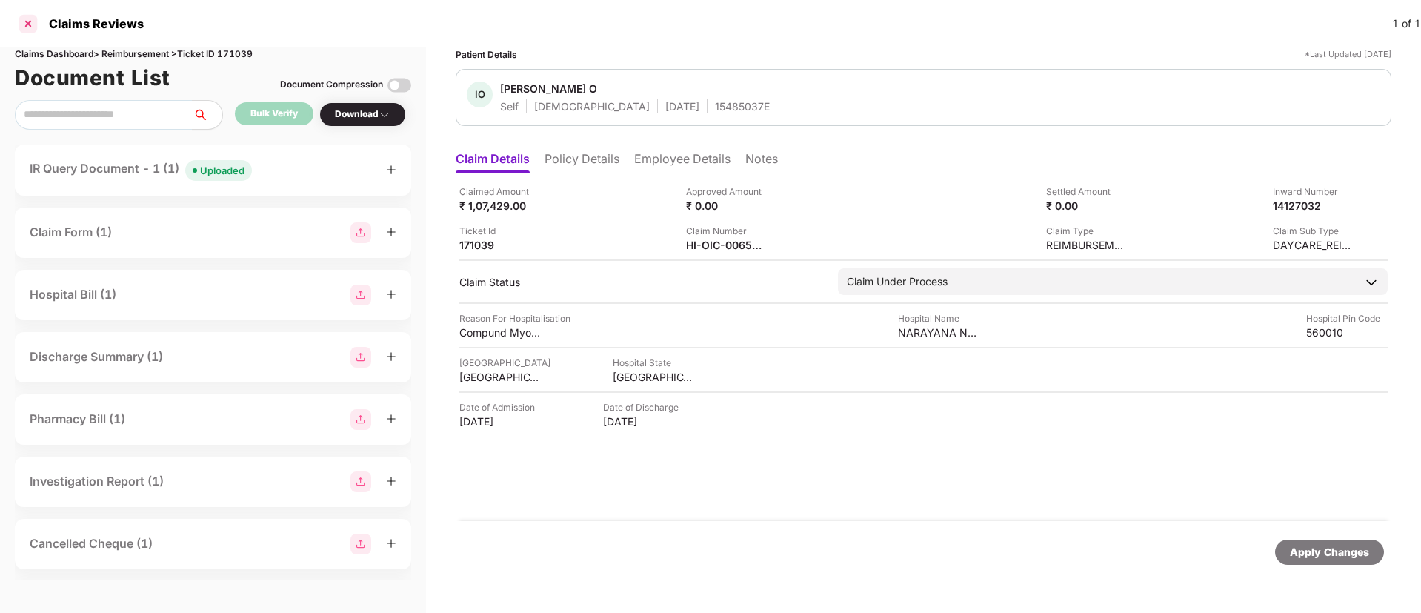
click at [33, 15] on div at bounding box center [28, 24] width 24 height 24
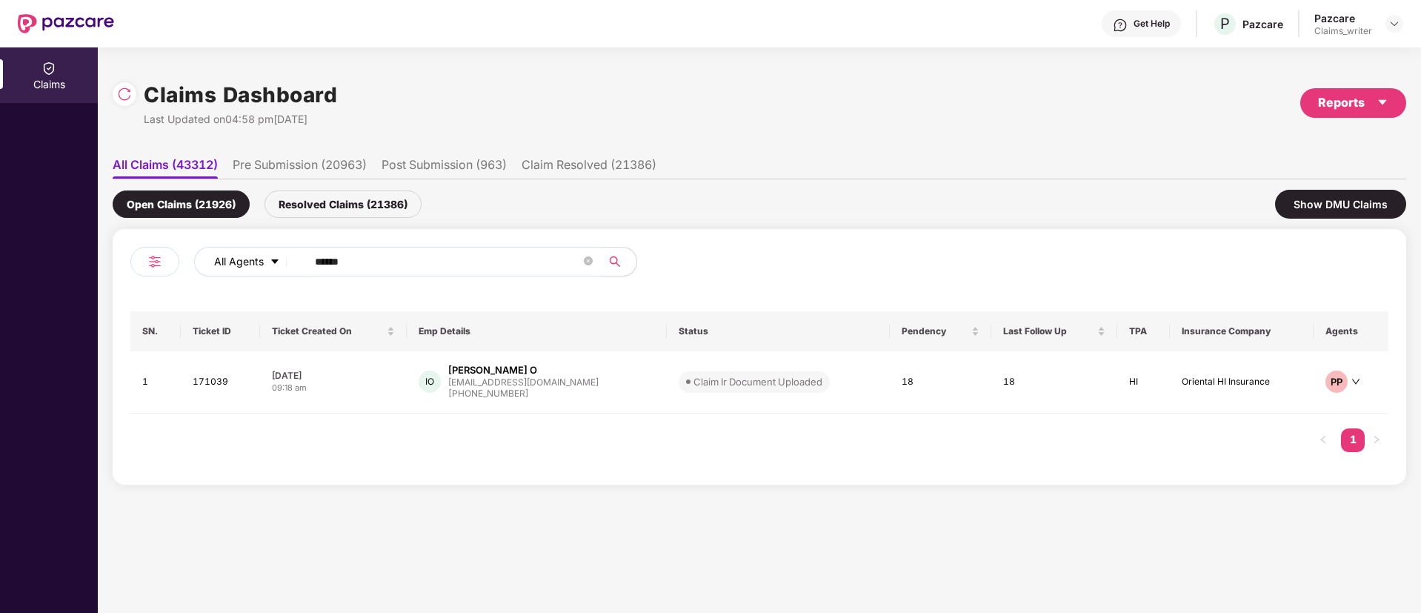
drag, startPoint x: 320, startPoint y: 260, endPoint x: 274, endPoint y: 254, distance: 46.3
click at [275, 254] on div "All Agents ******" at bounding box center [571, 262] width 755 height 30
paste input "text"
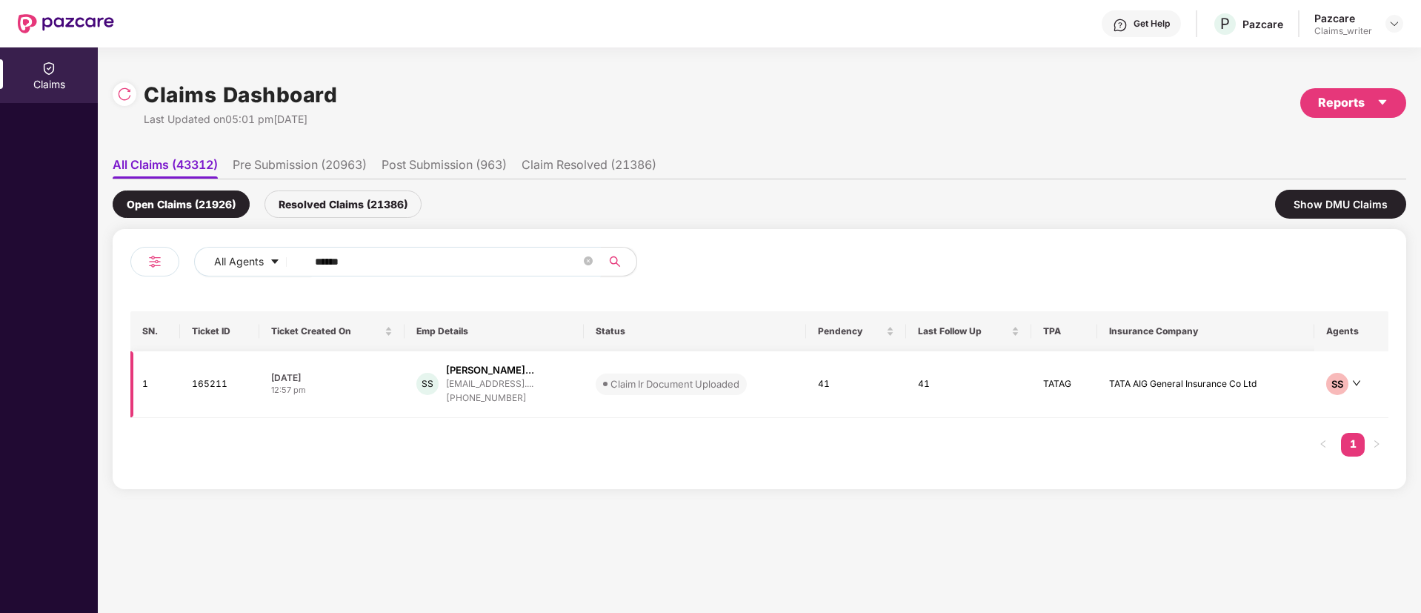
type input "******"
click at [217, 376] on td "165211" at bounding box center [219, 384] width 79 height 67
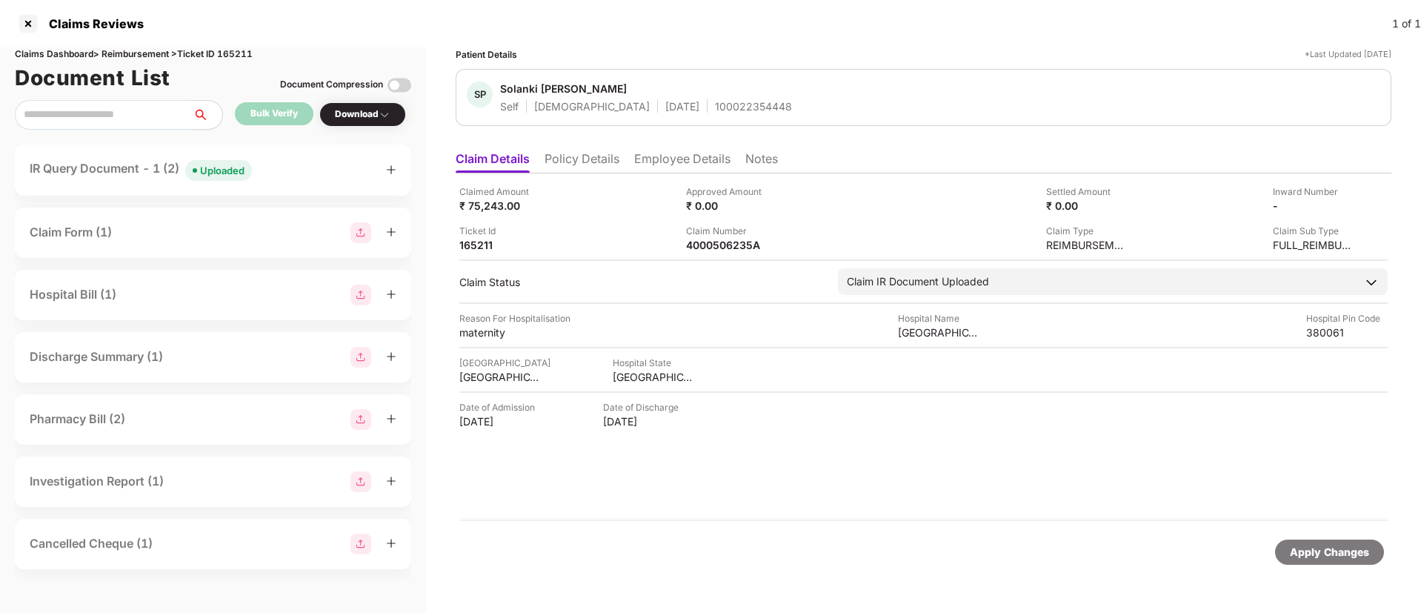
click at [221, 176] on div "Uploaded" at bounding box center [222, 170] width 44 height 15
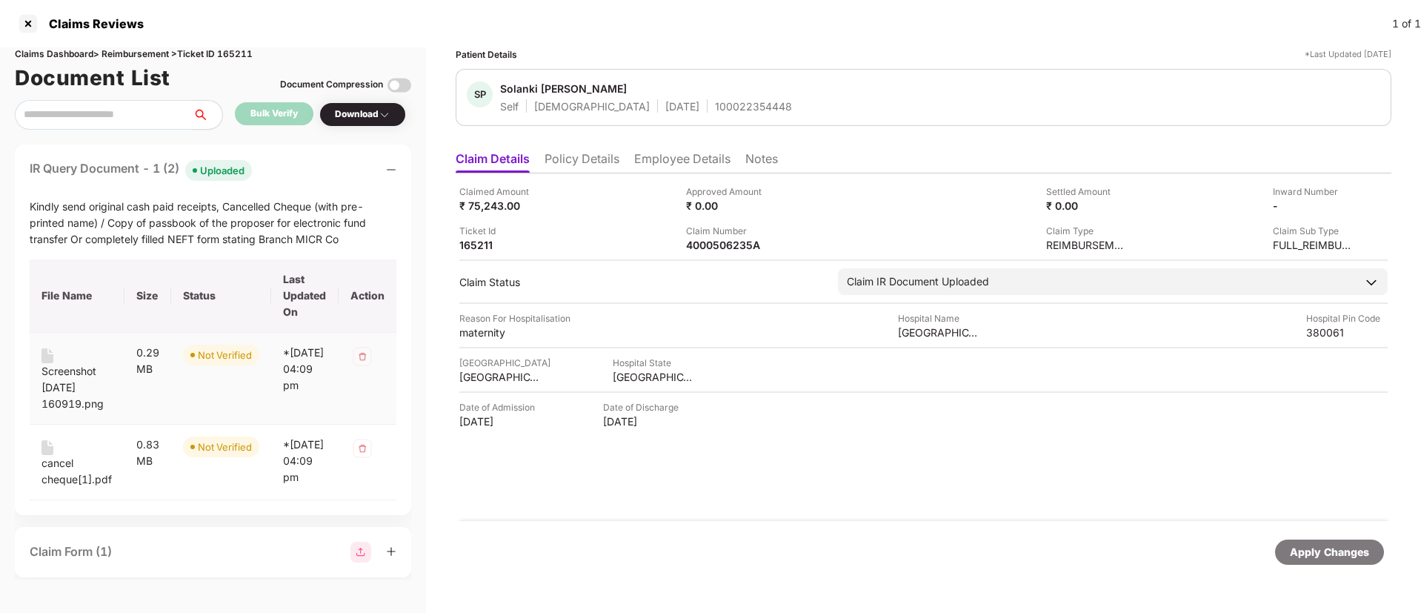
click at [53, 370] on div "Screenshot [DATE] 160919.png" at bounding box center [76, 387] width 71 height 49
click at [57, 459] on div "cancel cheque[1].pdf" at bounding box center [76, 471] width 71 height 33
click at [729, 238] on div "4000506235A" at bounding box center [726, 245] width 81 height 14
click at [730, 238] on div "4000506235A" at bounding box center [726, 245] width 81 height 14
copy div "4000506235A"
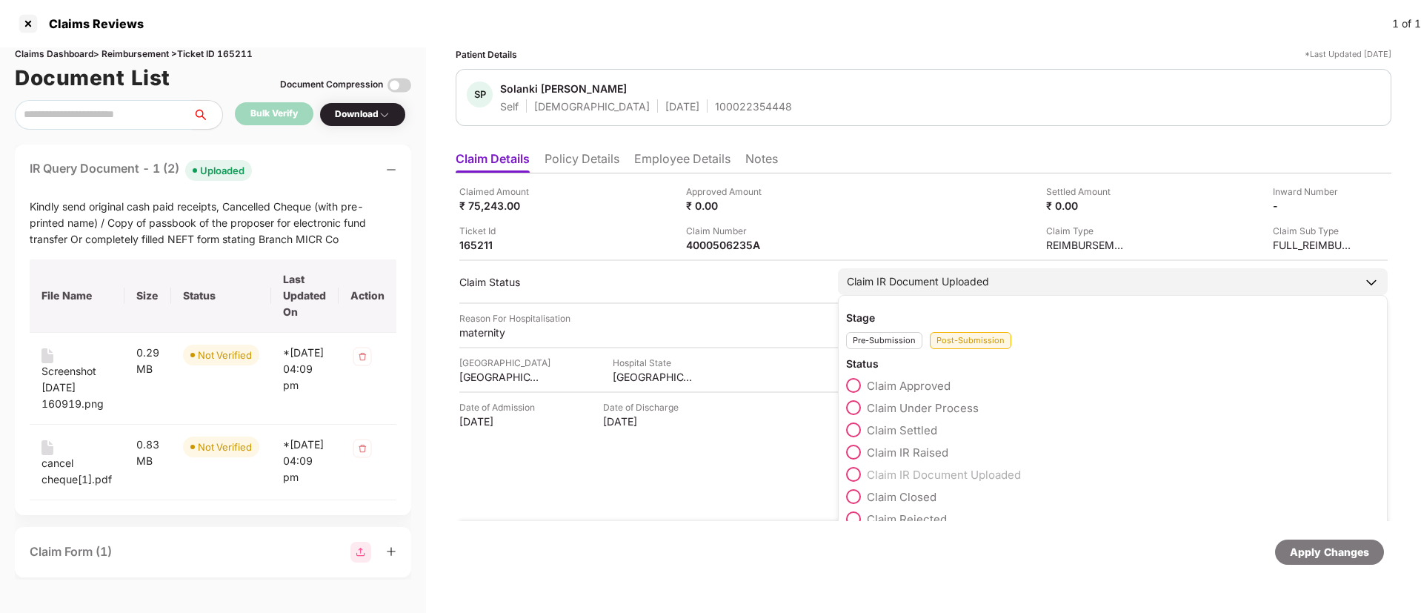
click at [853, 400] on span at bounding box center [853, 407] width 15 height 15
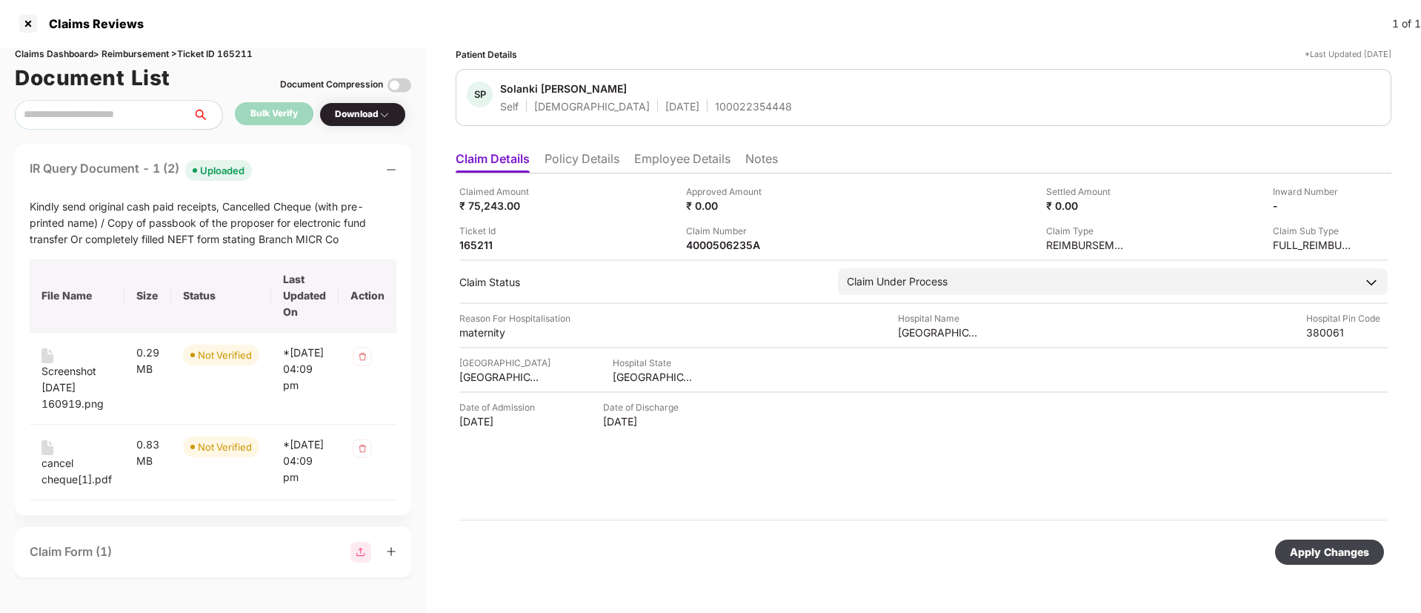
click at [1321, 553] on div "Apply Changes" at bounding box center [1328, 552] width 79 height 16
click at [1382, 541] on icon "close" at bounding box center [1382, 540] width 8 height 8
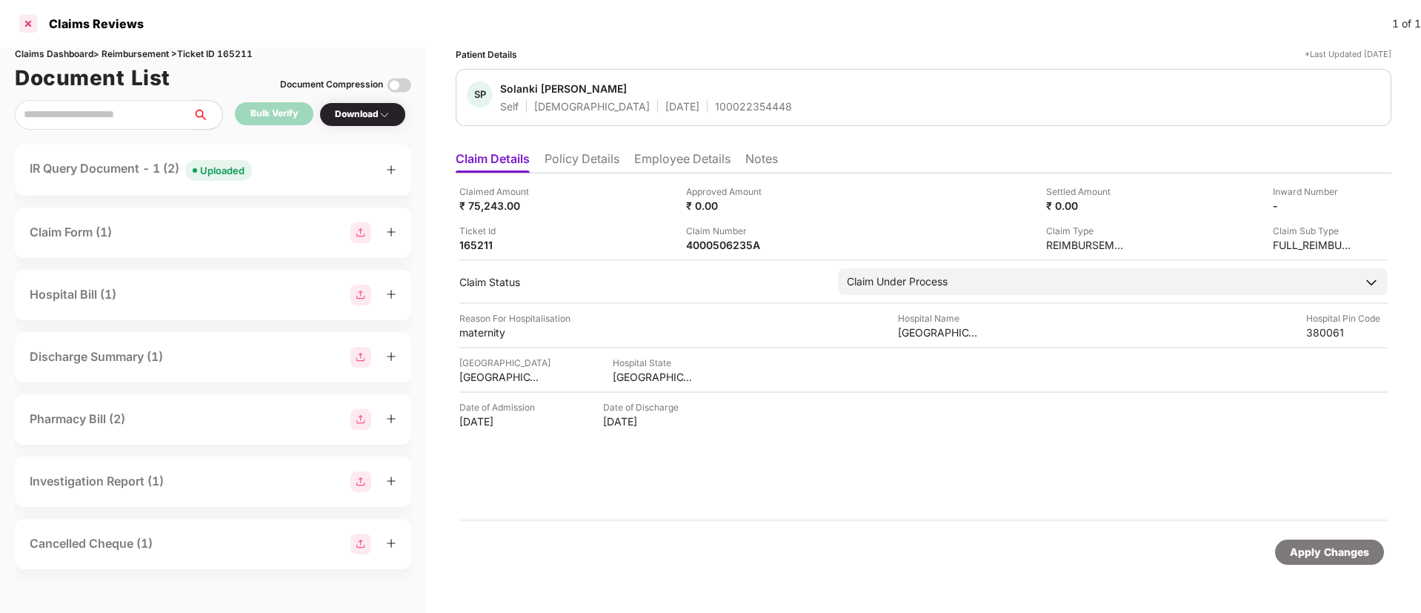
click at [27, 31] on div at bounding box center [28, 24] width 24 height 24
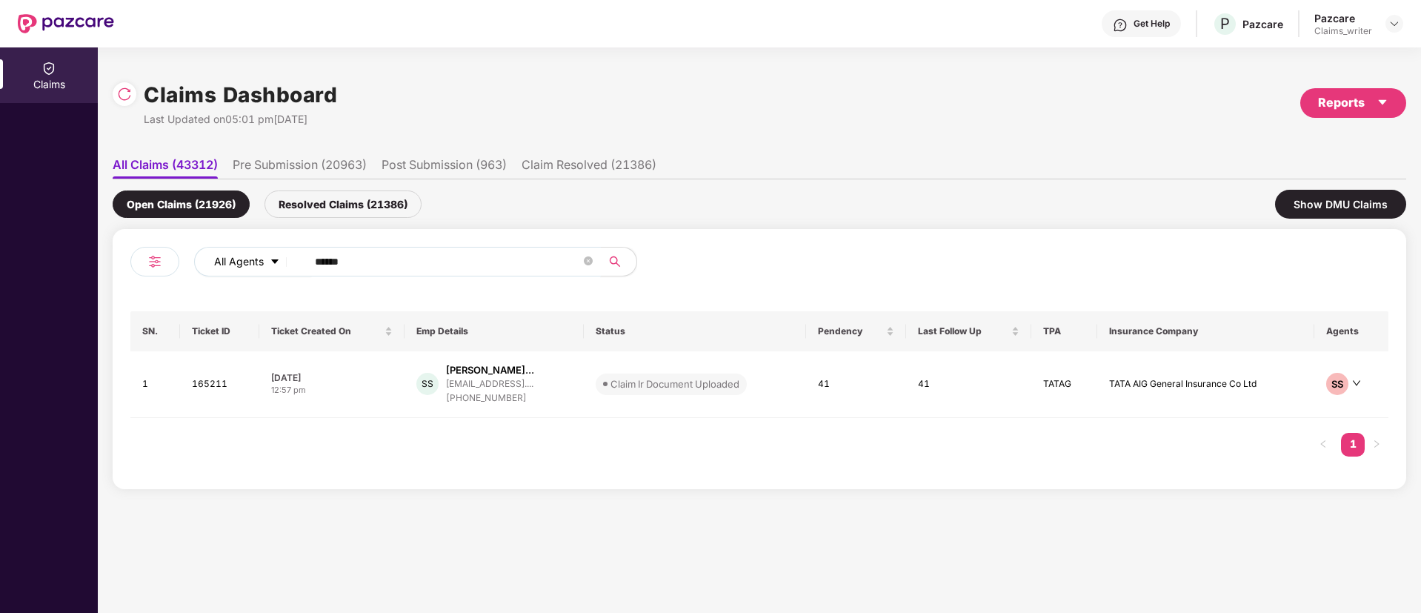
drag, startPoint x: 376, startPoint y: 266, endPoint x: 280, endPoint y: 267, distance: 95.6
click at [280, 267] on div "All Agents ******" at bounding box center [571, 262] width 755 height 30
paste input "text"
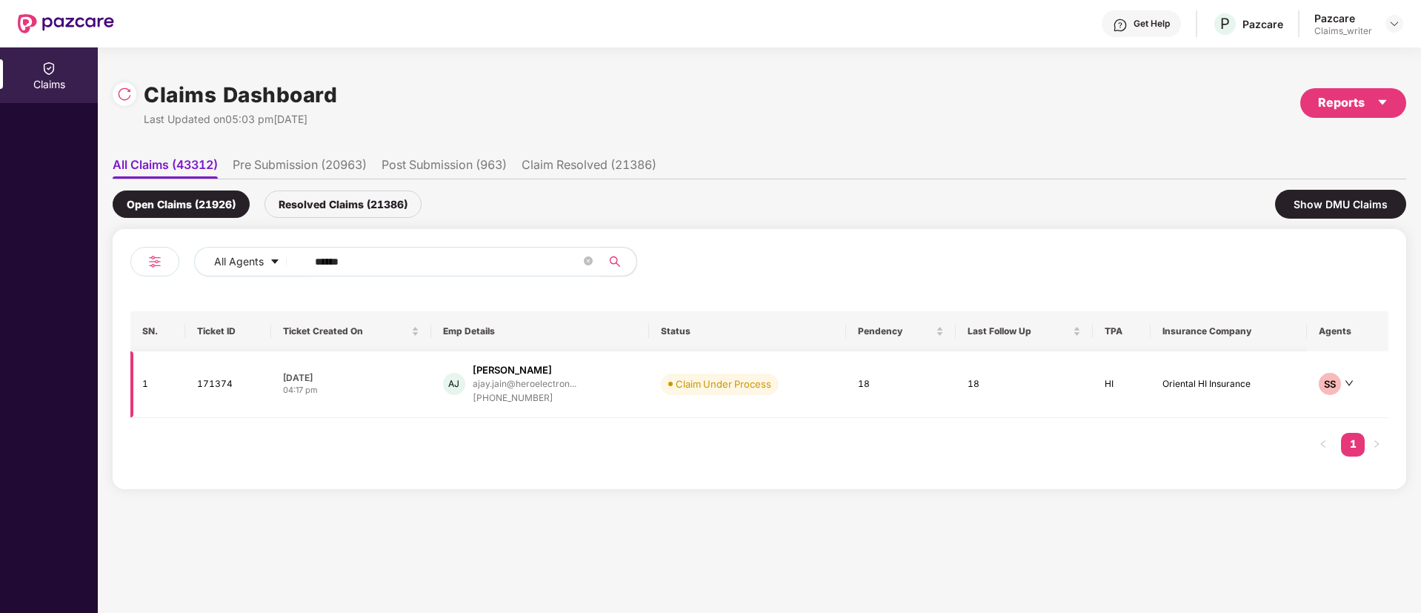
type input "******"
click at [224, 388] on td "171374" at bounding box center [228, 384] width 87 height 67
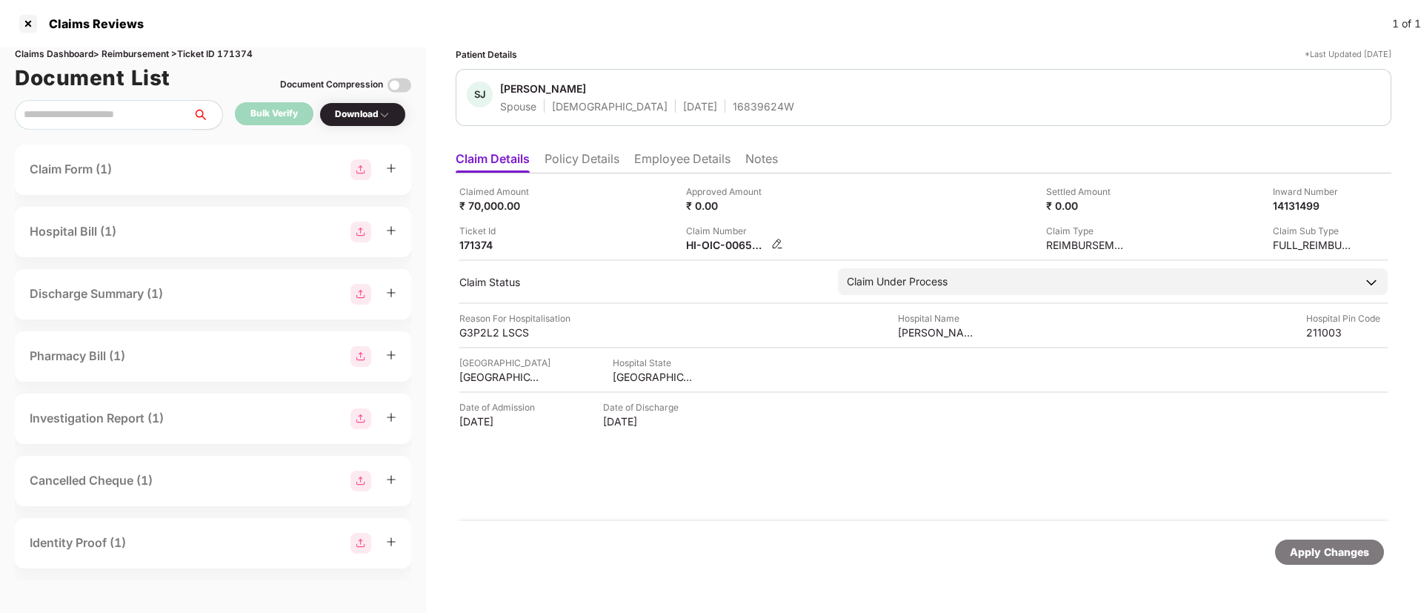
click at [777, 241] on img at bounding box center [777, 244] width 12 height 12
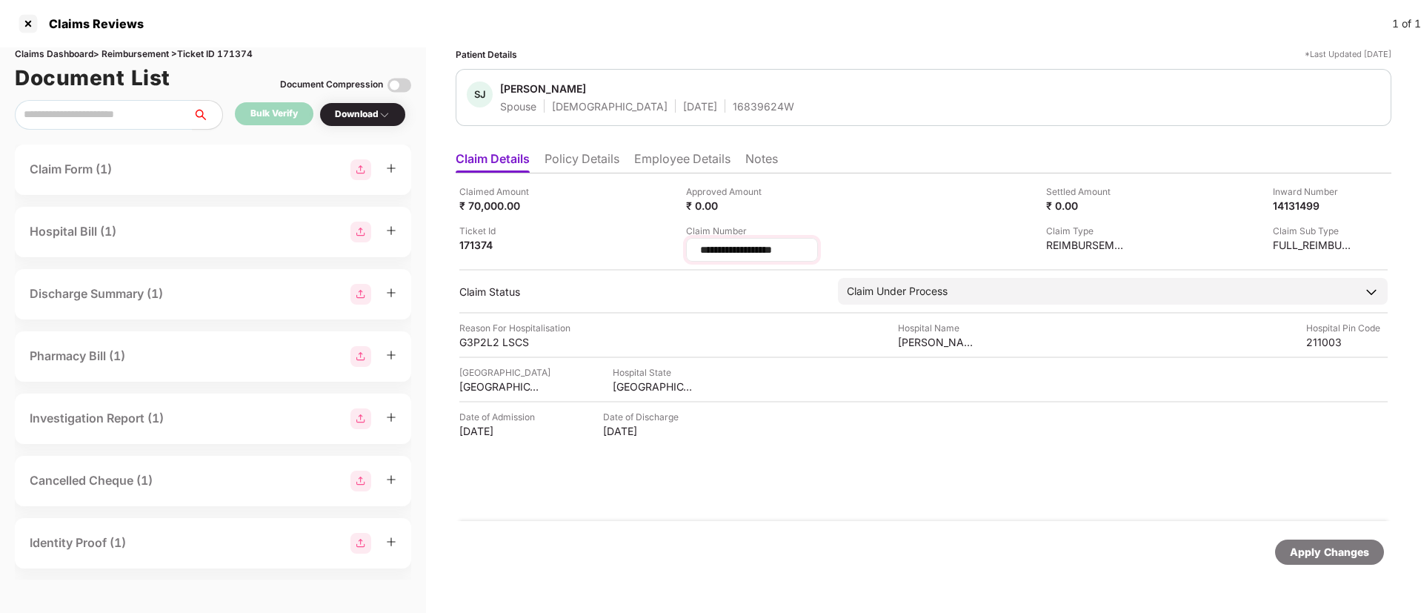
drag, startPoint x: 793, startPoint y: 247, endPoint x: 752, endPoint y: 248, distance: 41.5
click at [684, 258] on div "**********" at bounding box center [923, 222] width 928 height 77
drag, startPoint x: 795, startPoint y: 248, endPoint x: 672, endPoint y: 253, distance: 123.0
click at [672, 253] on div "**********" at bounding box center [923, 222] width 928 height 77
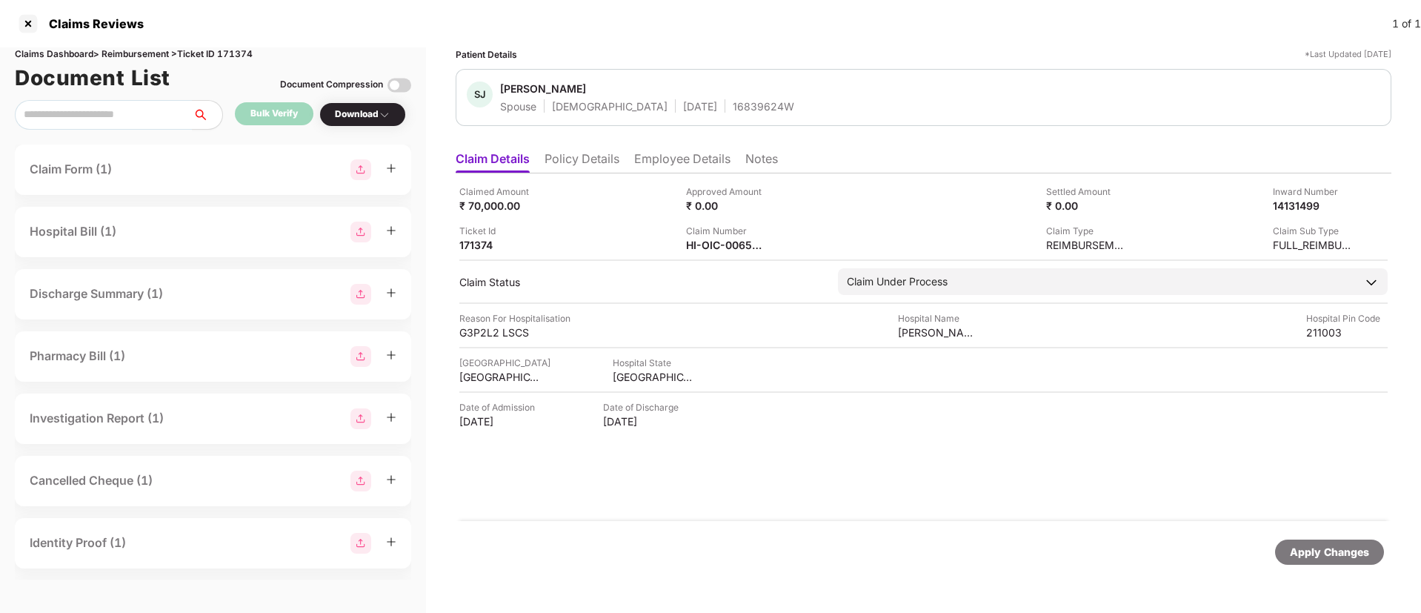
click at [778, 236] on div "Claim Number HI-OIC-006599653(0)" at bounding box center [794, 238] width 216 height 28
click at [770, 244] on div "HI-OIC-006599653(0)" at bounding box center [734, 245] width 97 height 14
click at [777, 243] on img at bounding box center [777, 244] width 12 height 12
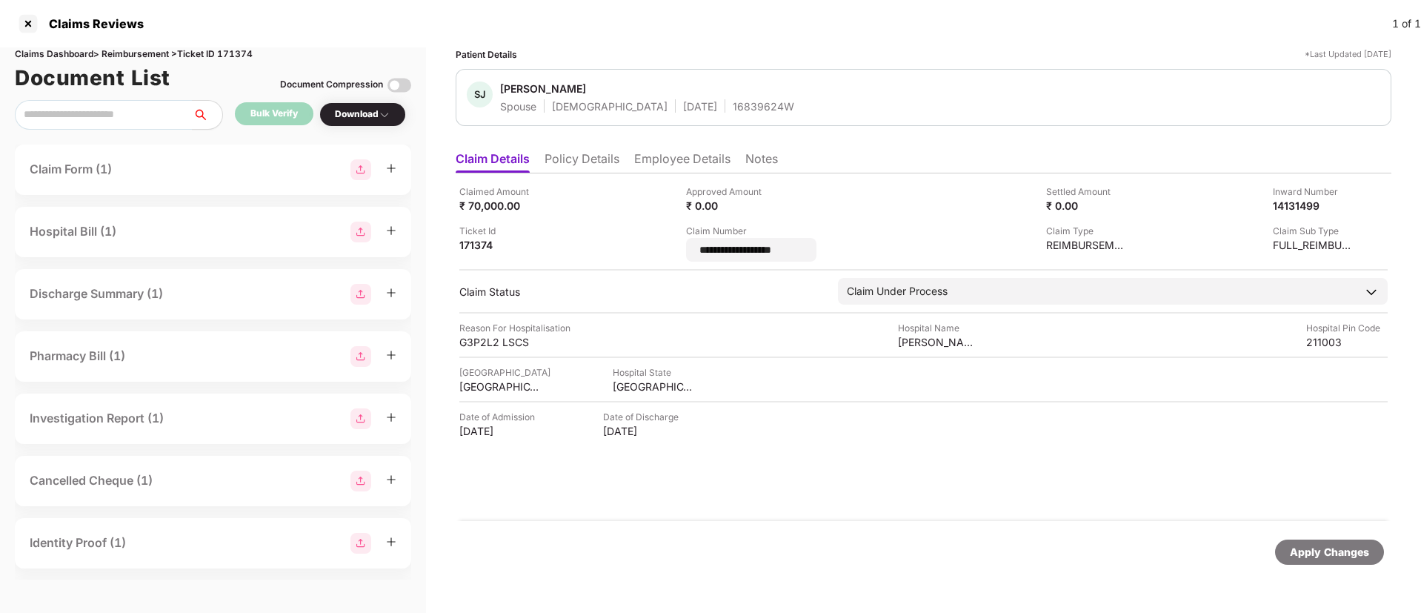
drag, startPoint x: 812, startPoint y: 245, endPoint x: 672, endPoint y: 258, distance: 141.4
click at [672, 258] on div "**********" at bounding box center [923, 222] width 928 height 77
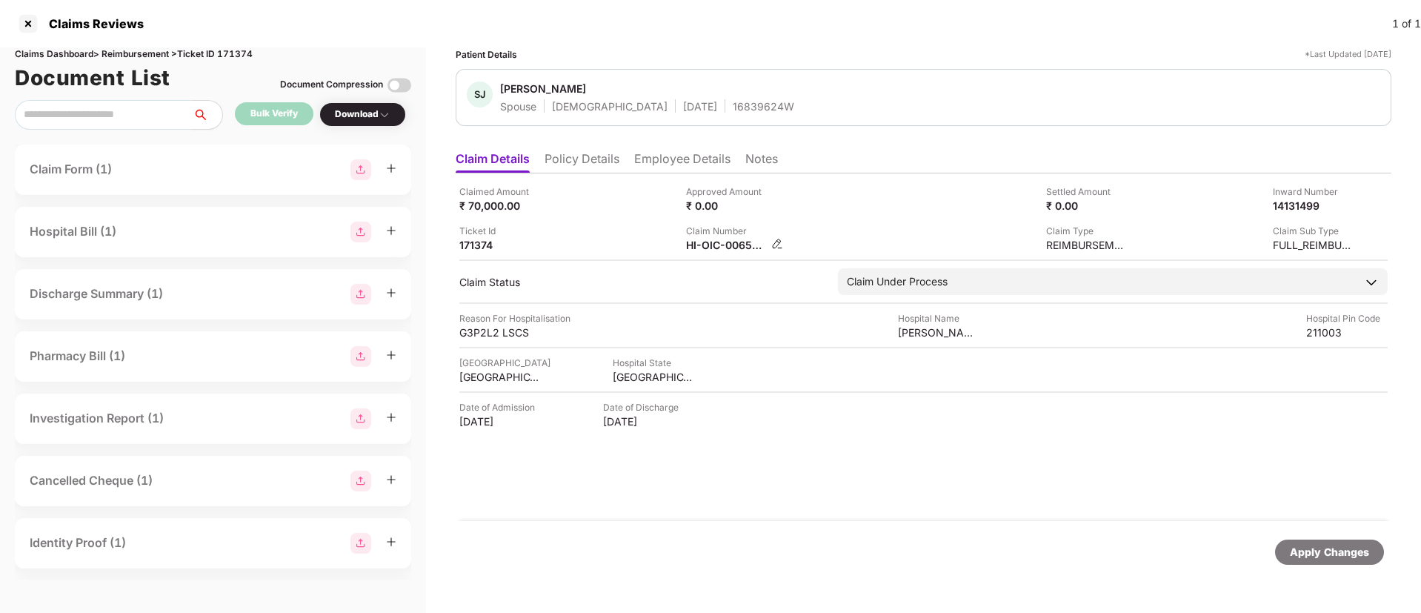
click at [777, 239] on img at bounding box center [777, 244] width 12 height 12
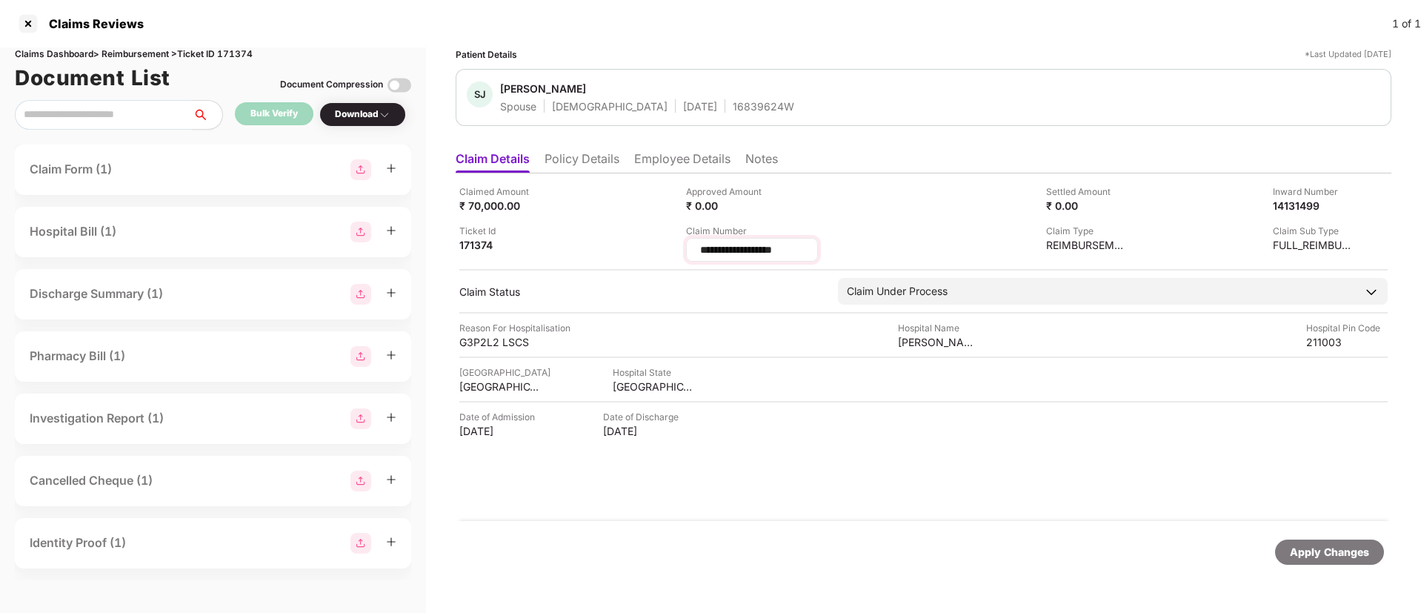
drag, startPoint x: 794, startPoint y: 256, endPoint x: 697, endPoint y: 255, distance: 97.0
click at [697, 255] on div "**********" at bounding box center [752, 250] width 132 height 24
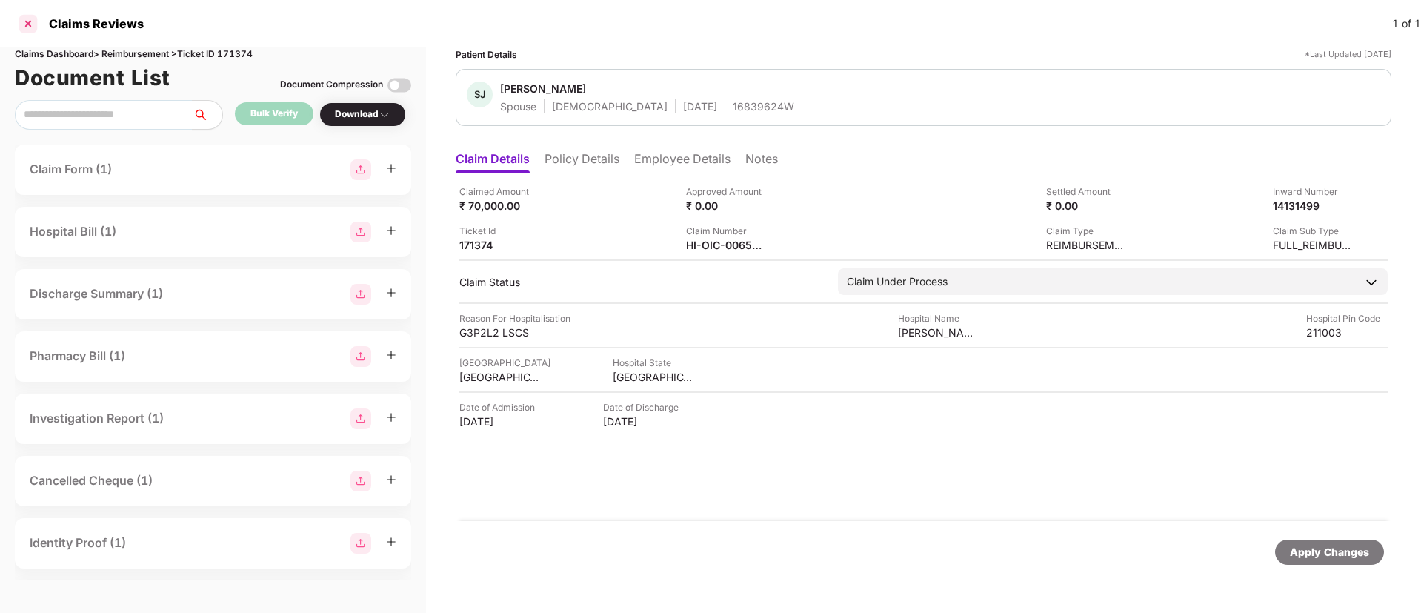
click at [30, 22] on div at bounding box center [28, 24] width 24 height 24
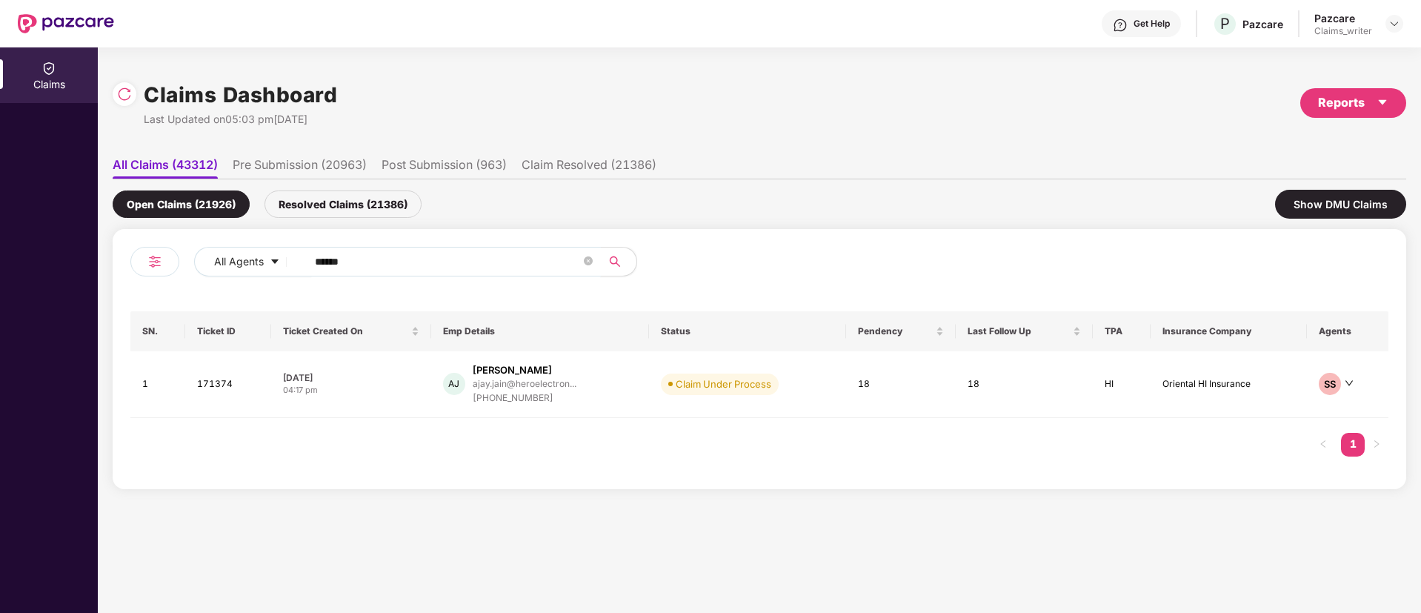
drag, startPoint x: 379, startPoint y: 269, endPoint x: 298, endPoint y: 265, distance: 80.8
click at [298, 265] on span "******" at bounding box center [449, 262] width 304 height 30
paste input "text"
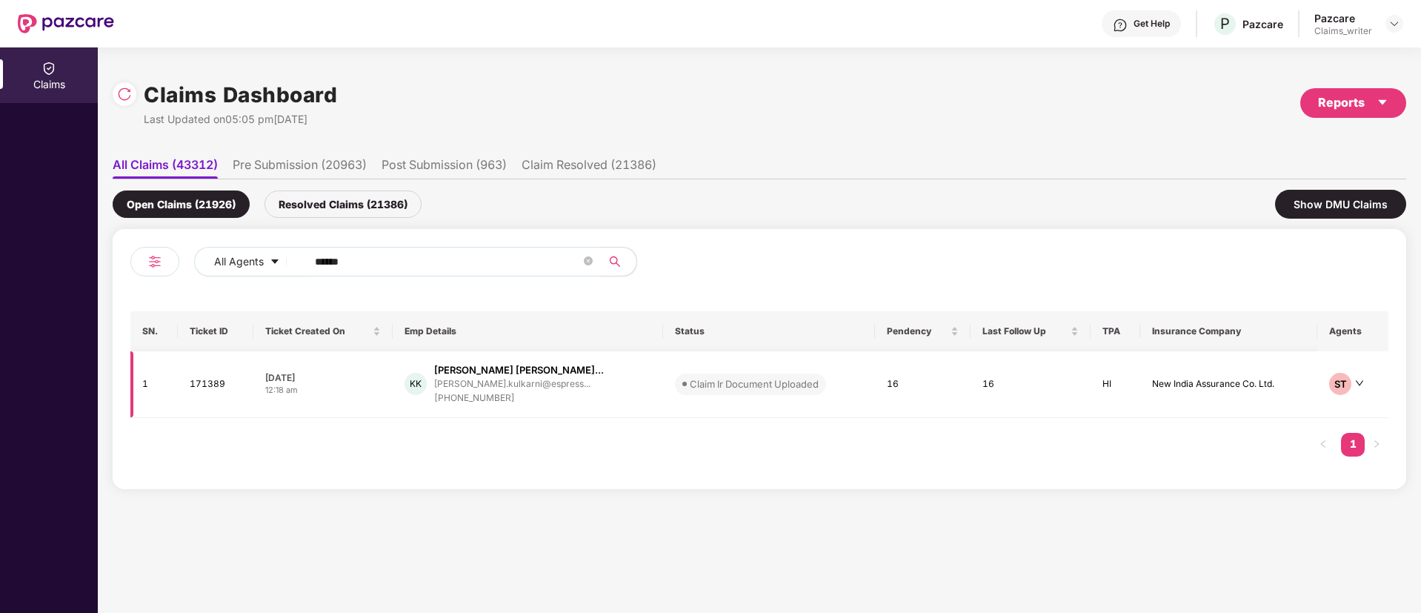
type input "******"
click at [196, 390] on td "171389" at bounding box center [216, 384] width 76 height 67
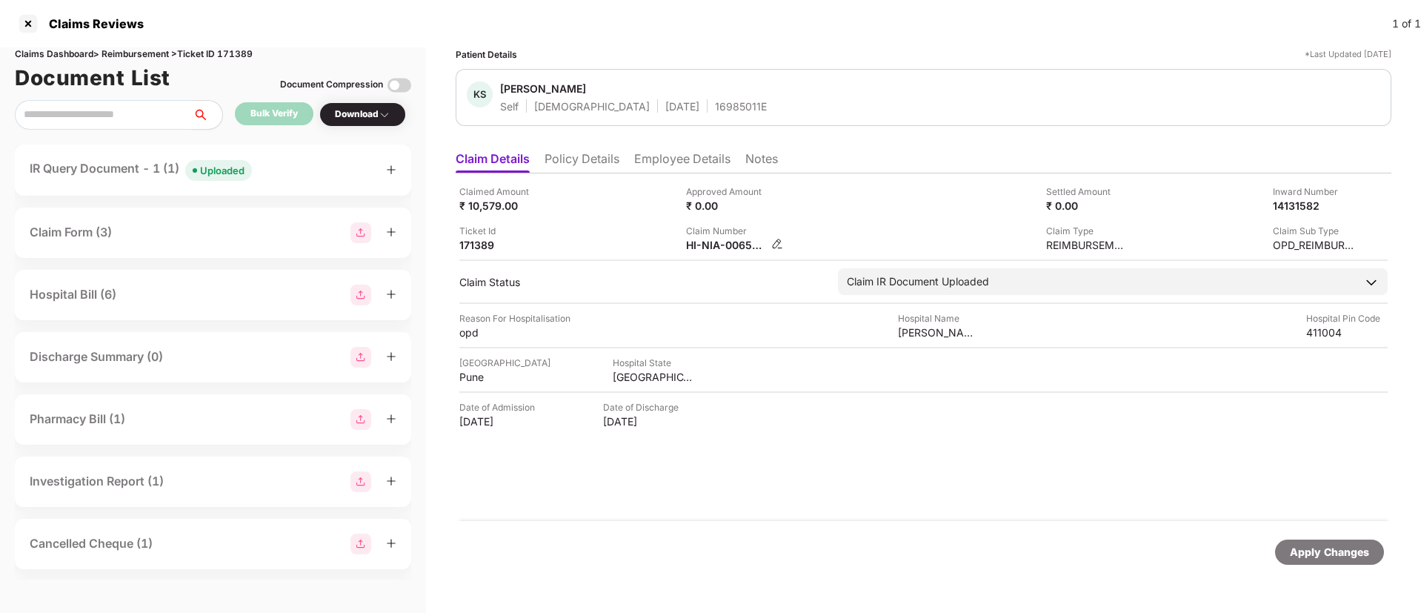
click at [774, 244] on img at bounding box center [777, 244] width 12 height 12
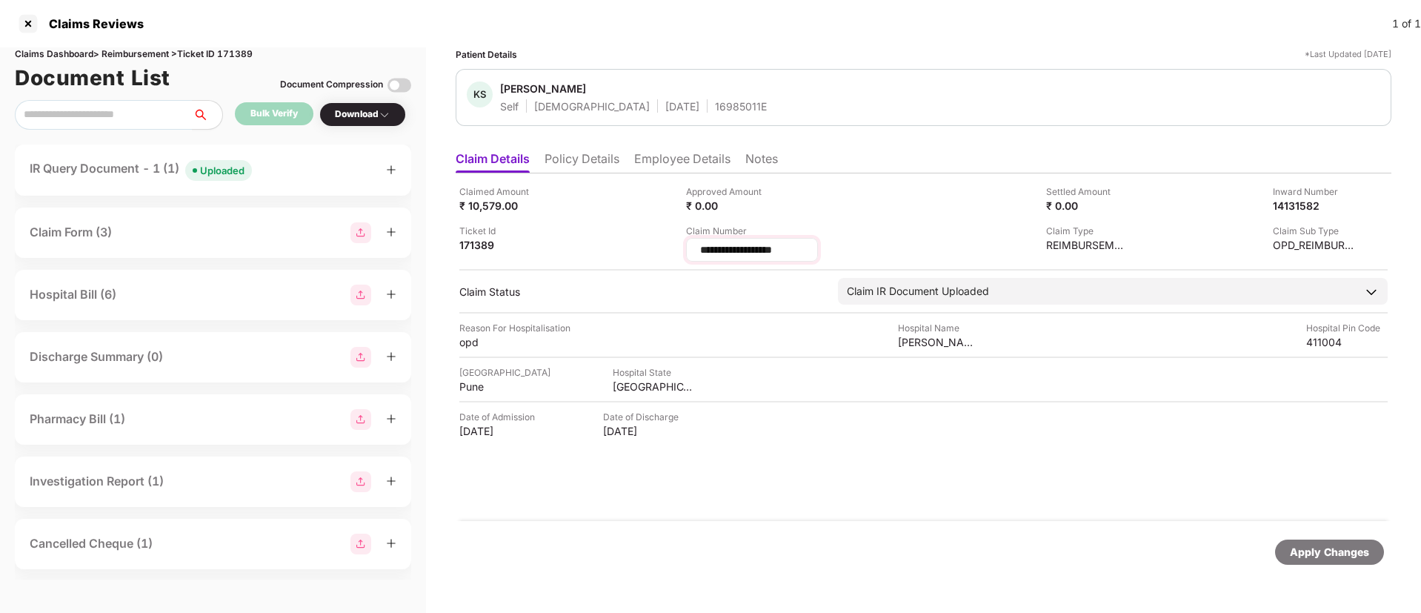
drag, startPoint x: 793, startPoint y: 248, endPoint x: 700, endPoint y: 246, distance: 93.3
click at [700, 246] on input "**********" at bounding box center [751, 250] width 107 height 16
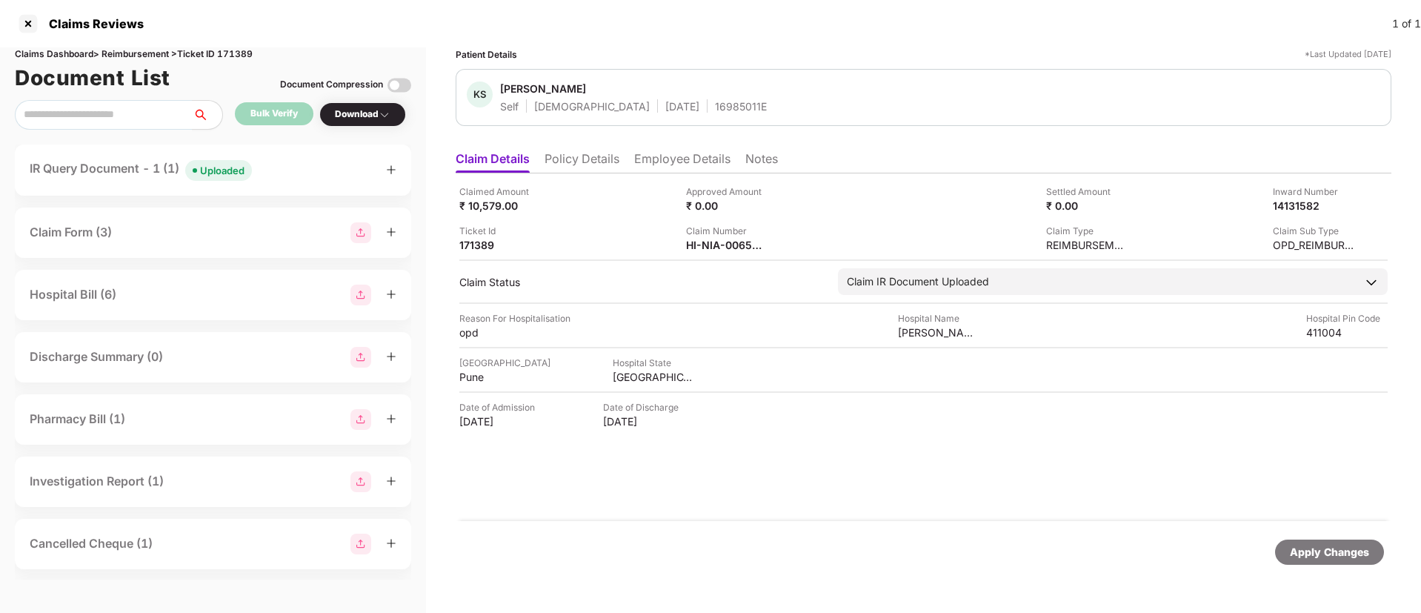
click at [221, 177] on div "Uploaded" at bounding box center [222, 170] width 44 height 15
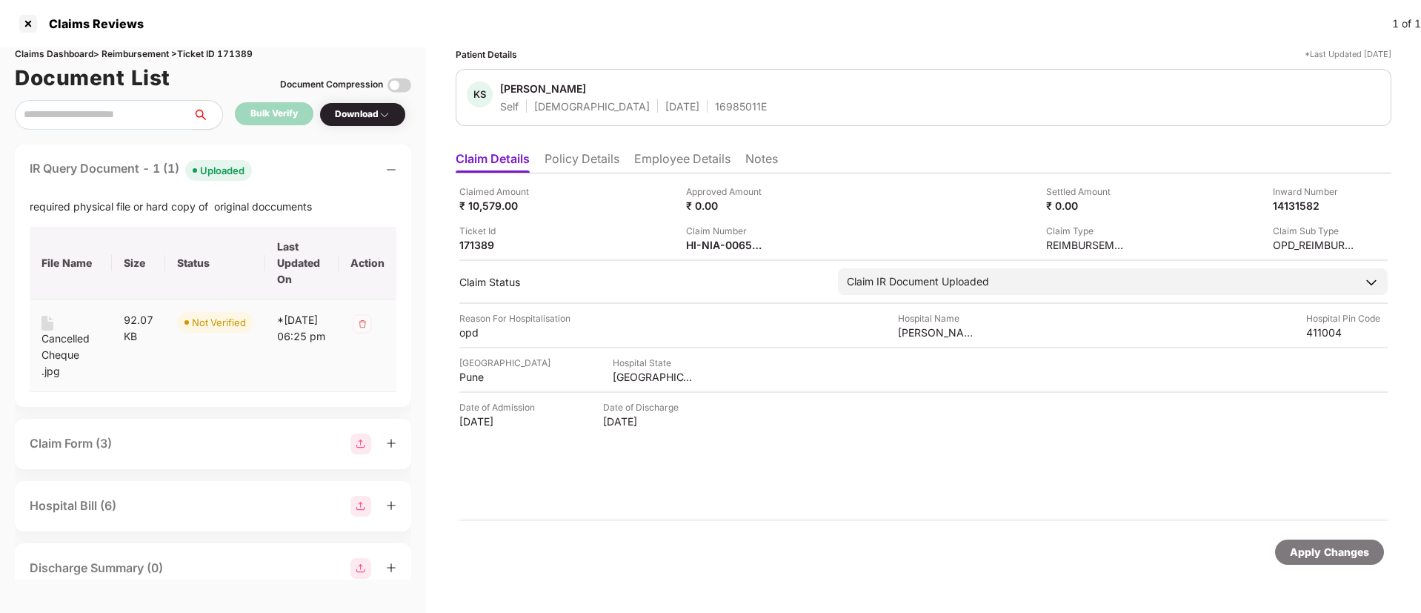
click at [64, 351] on div "Cancelled Cheque .jpg" at bounding box center [70, 354] width 59 height 49
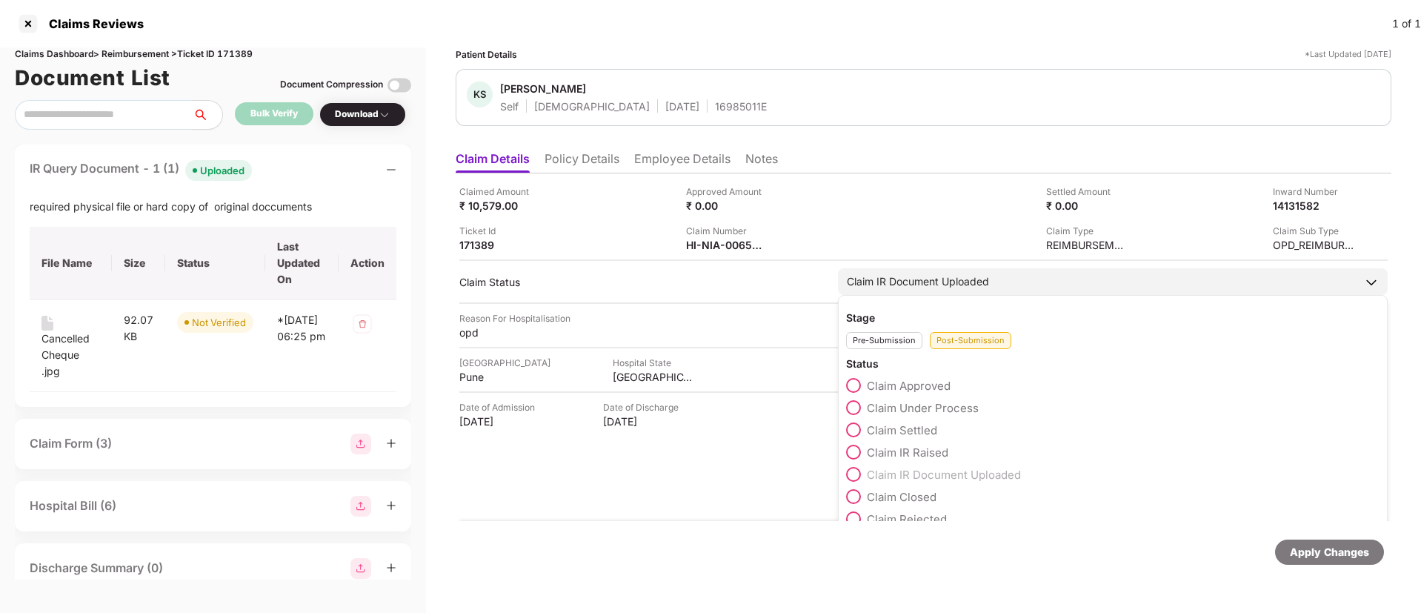
click at [852, 404] on span at bounding box center [853, 407] width 15 height 15
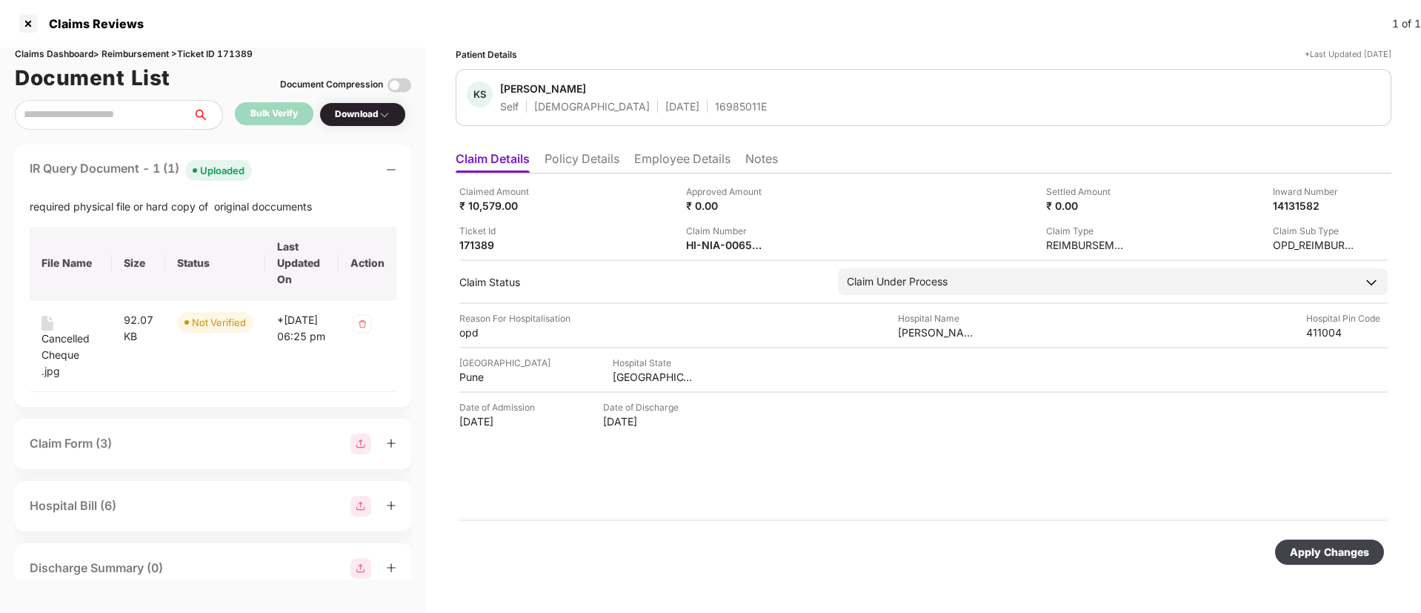
click at [1341, 564] on div "Apply Changes" at bounding box center [1329, 551] width 109 height 25
click at [56, 344] on div "Cancelled Cheque .jpg" at bounding box center [70, 354] width 59 height 49
click at [777, 246] on img at bounding box center [777, 244] width 12 height 12
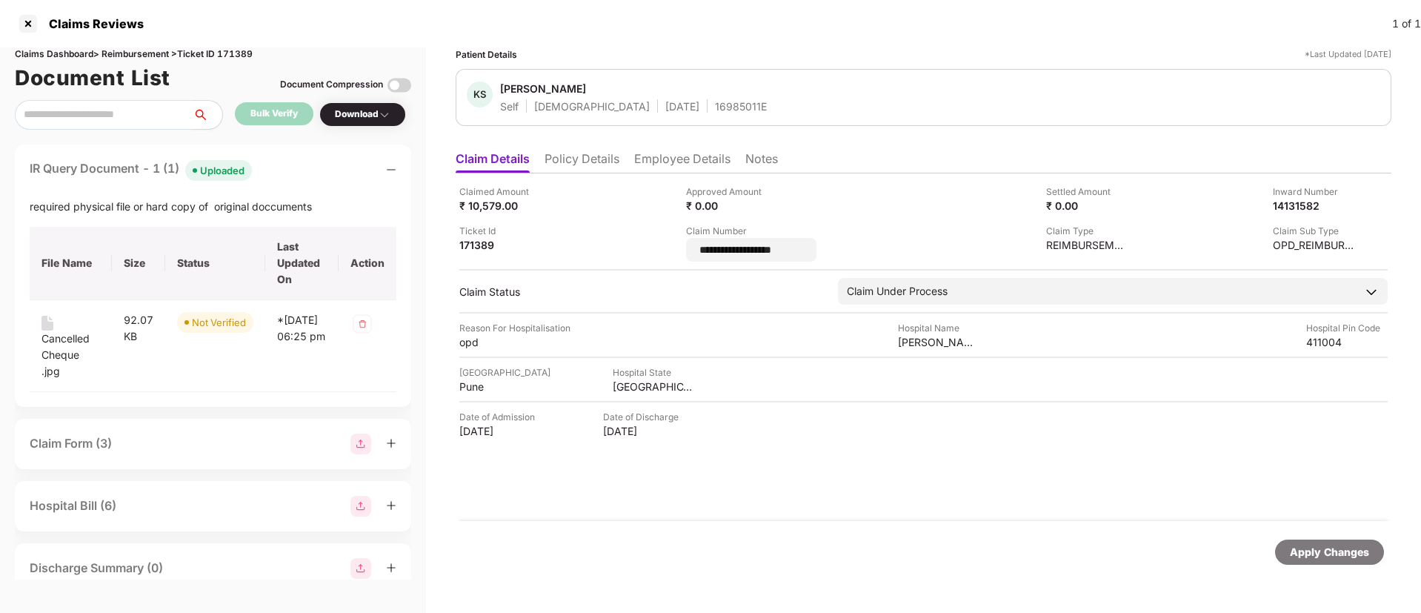
drag, startPoint x: 819, startPoint y: 250, endPoint x: 661, endPoint y: 249, distance: 158.5
click at [661, 249] on div "**********" at bounding box center [923, 222] width 928 height 77
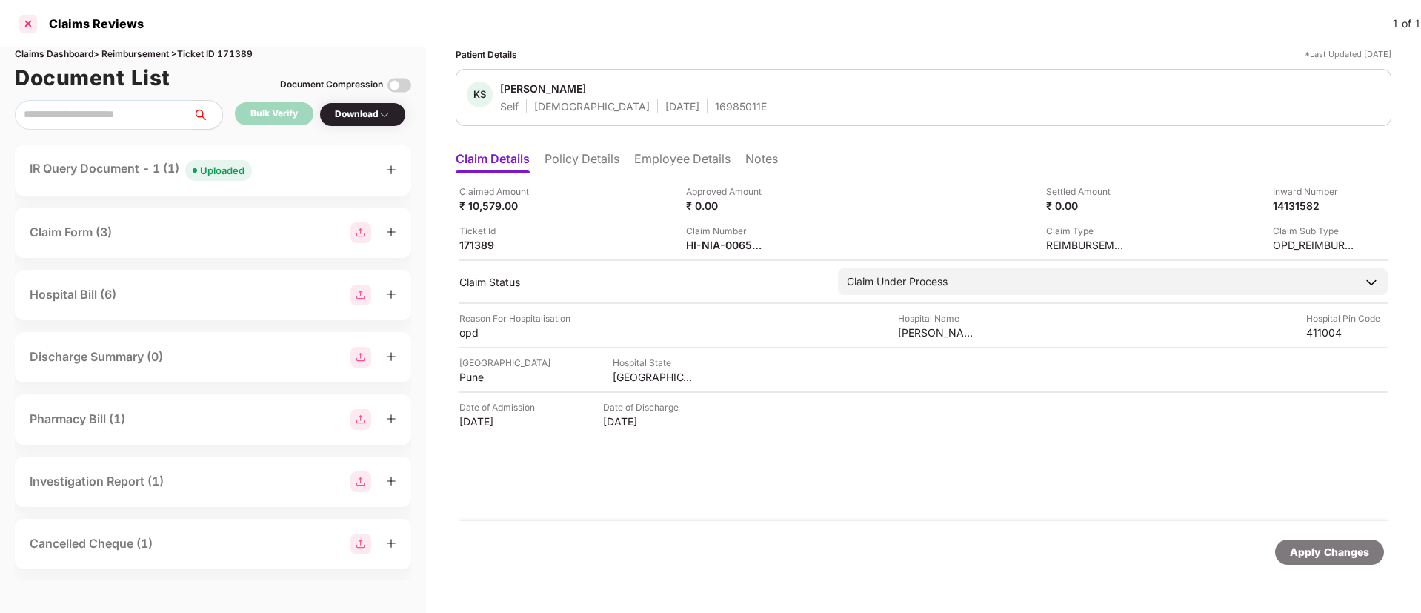
click at [30, 31] on div at bounding box center [28, 24] width 24 height 24
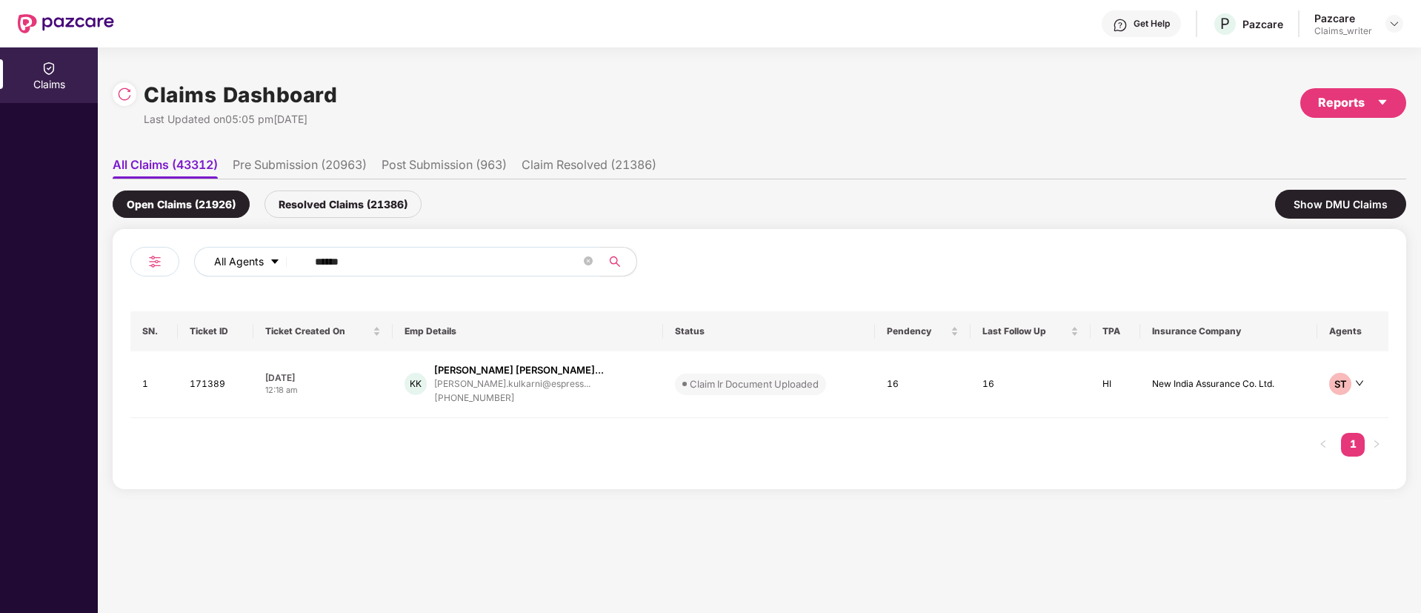
drag, startPoint x: 380, startPoint y: 265, endPoint x: 256, endPoint y: 264, distance: 123.7
click at [259, 261] on div "All Agents ******" at bounding box center [571, 262] width 755 height 30
drag, startPoint x: 360, startPoint y: 267, endPoint x: 278, endPoint y: 259, distance: 81.9
click at [278, 259] on div "All Agents ******" at bounding box center [571, 262] width 755 height 30
paste input "text"
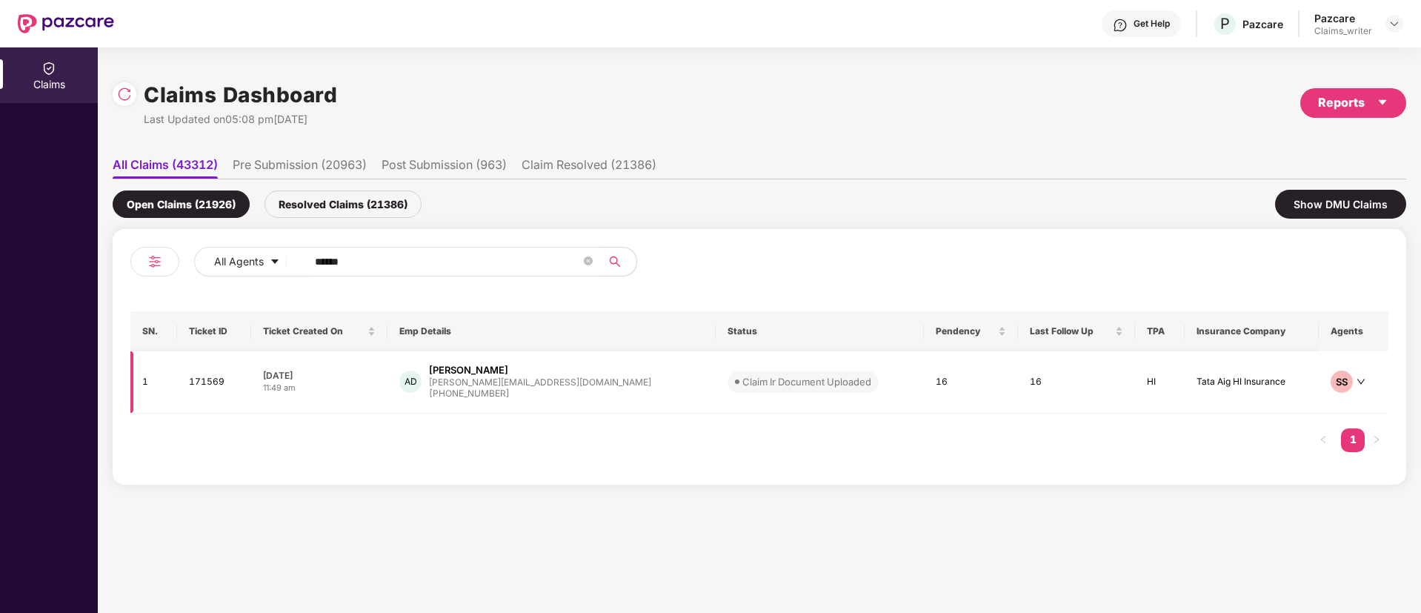
type input "******"
click at [218, 391] on td "171569" at bounding box center [214, 382] width 74 height 62
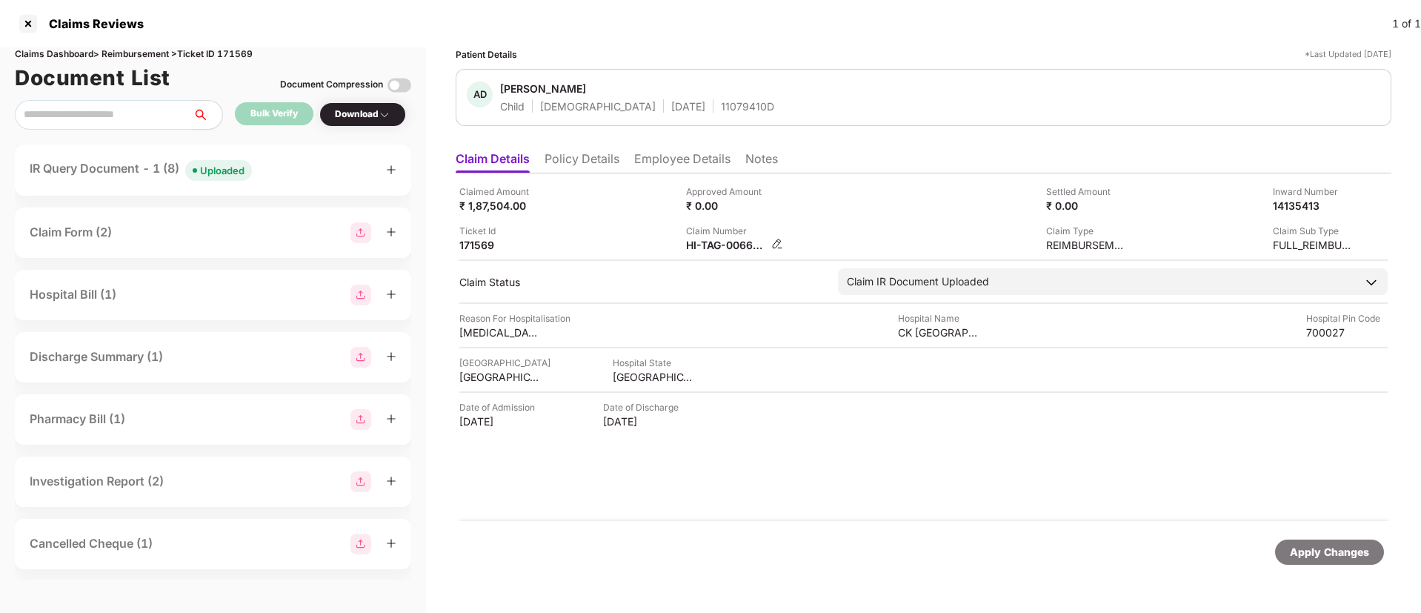
click at [779, 244] on img at bounding box center [777, 244] width 12 height 12
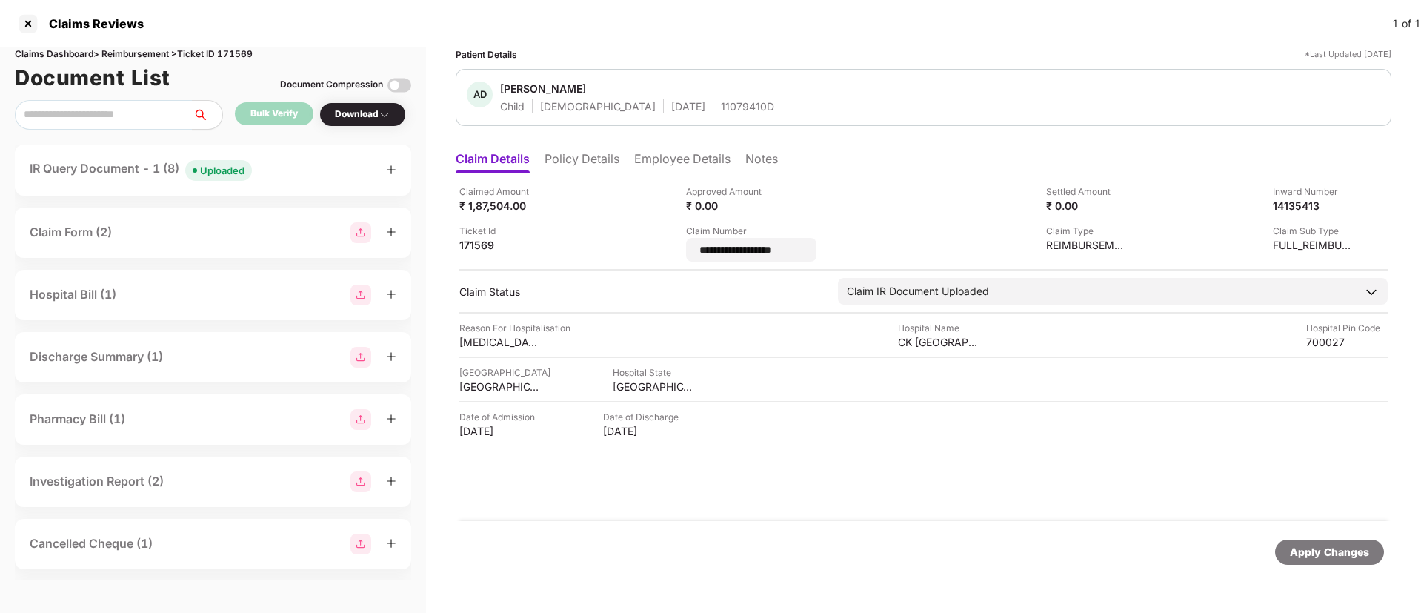
drag, startPoint x: 792, startPoint y: 250, endPoint x: 666, endPoint y: 243, distance: 126.9
click at [666, 243] on div "**********" at bounding box center [923, 222] width 928 height 77
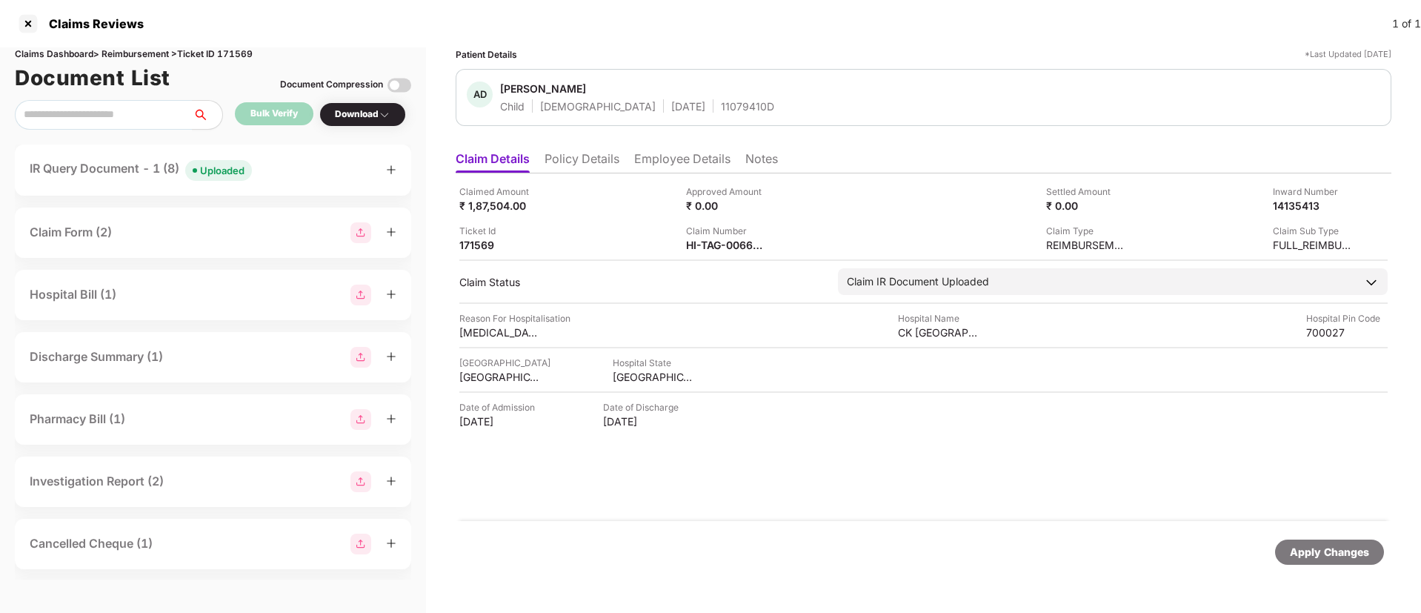
click at [197, 176] on span "Uploaded" at bounding box center [218, 170] width 67 height 21
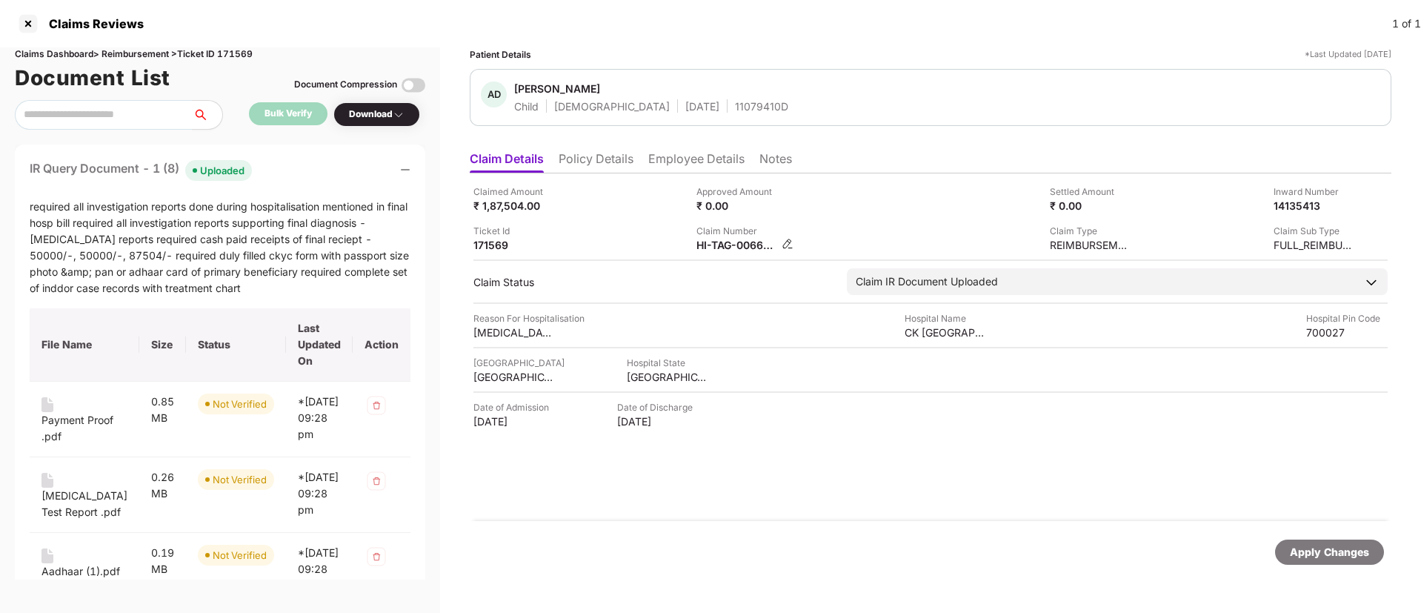
click at [781, 243] on img at bounding box center [787, 244] width 12 height 12
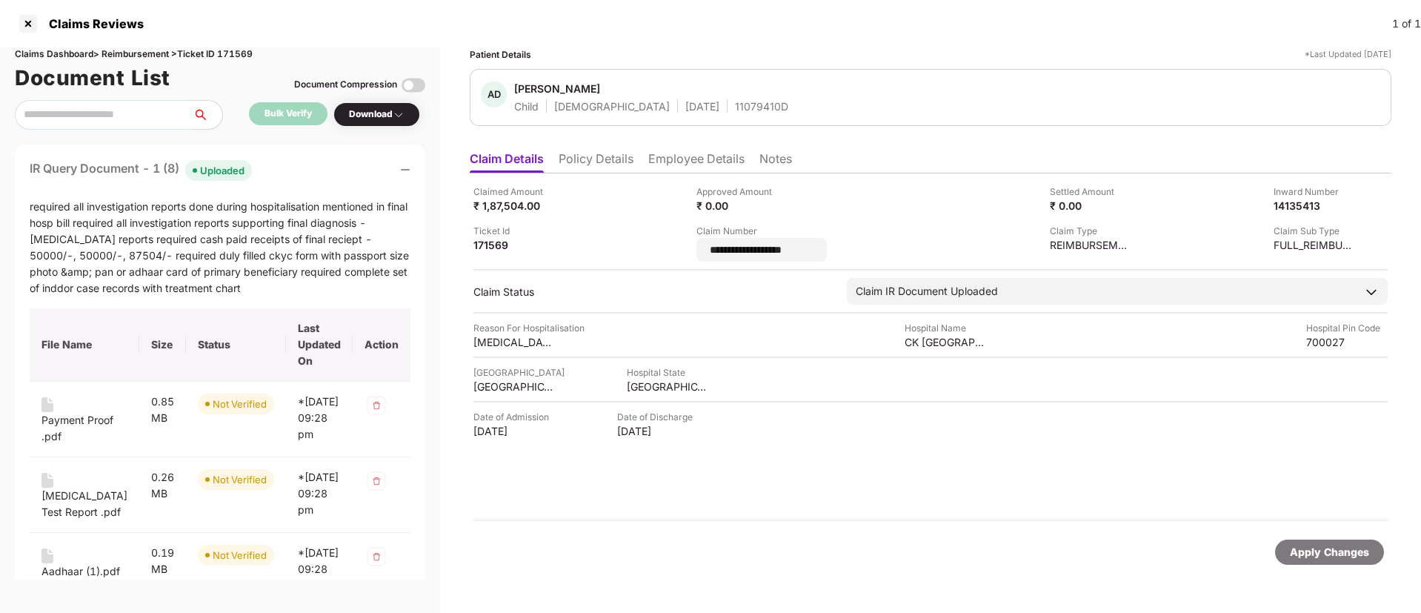
drag, startPoint x: 811, startPoint y: 255, endPoint x: 676, endPoint y: 253, distance: 134.8
click at [678, 253] on div "**********" at bounding box center [930, 222] width 914 height 77
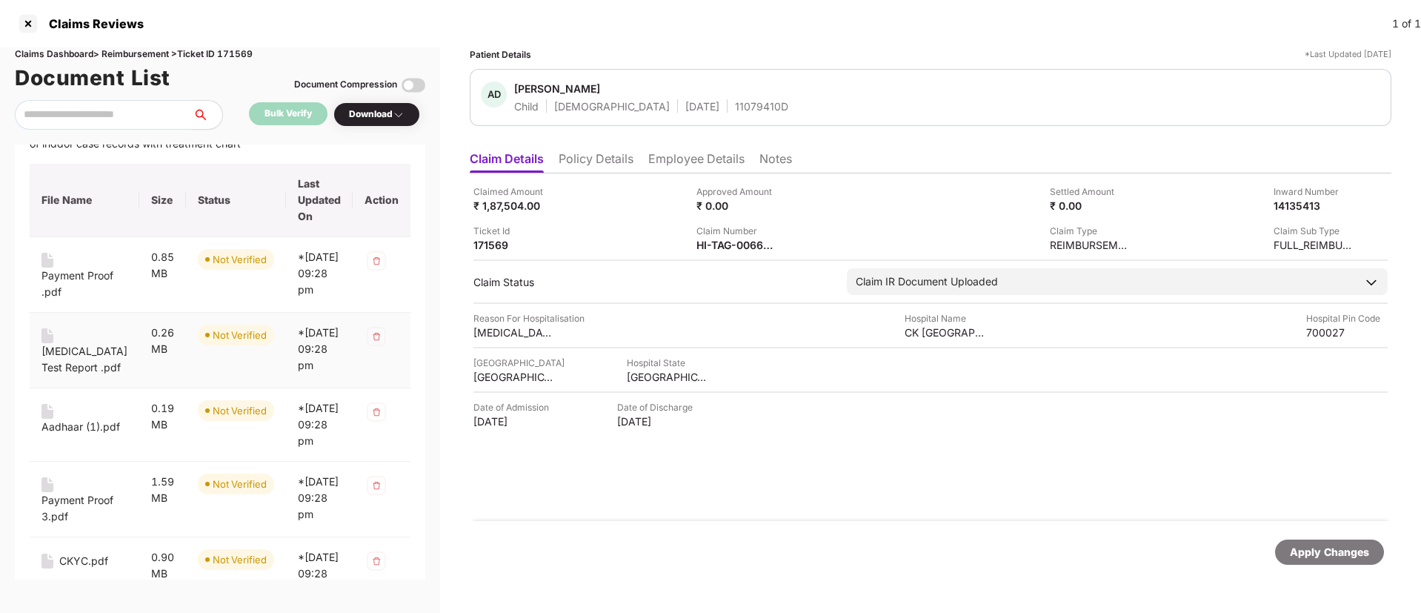
scroll to position [111, 0]
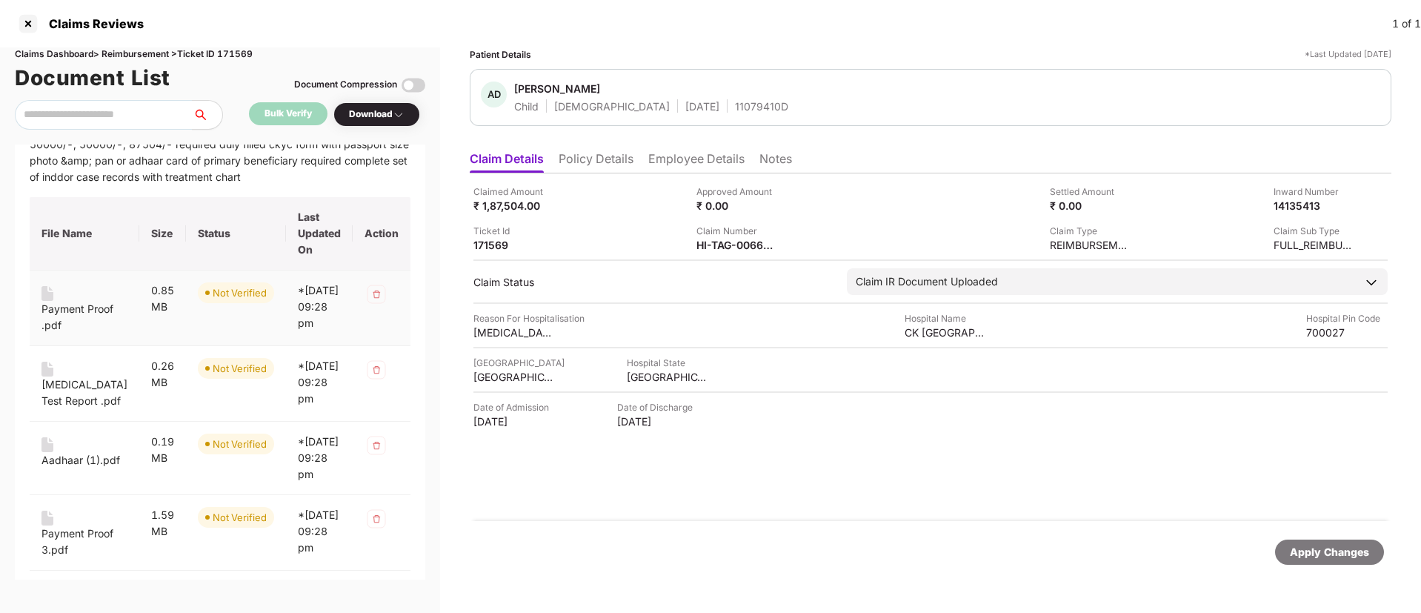
click at [51, 304] on div "Payment Proof .pdf" at bounding box center [84, 317] width 86 height 33
click at [51, 378] on div "Dengue Test Report .pdf" at bounding box center [84, 392] width 86 height 33
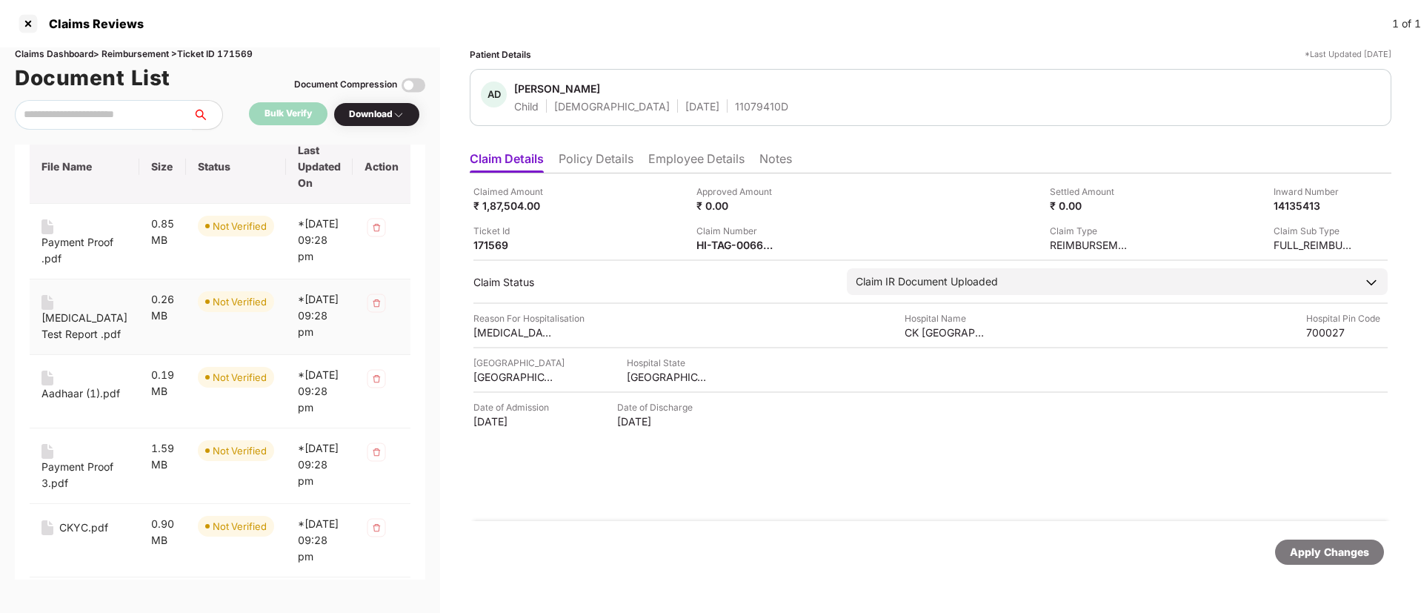
scroll to position [222, 0]
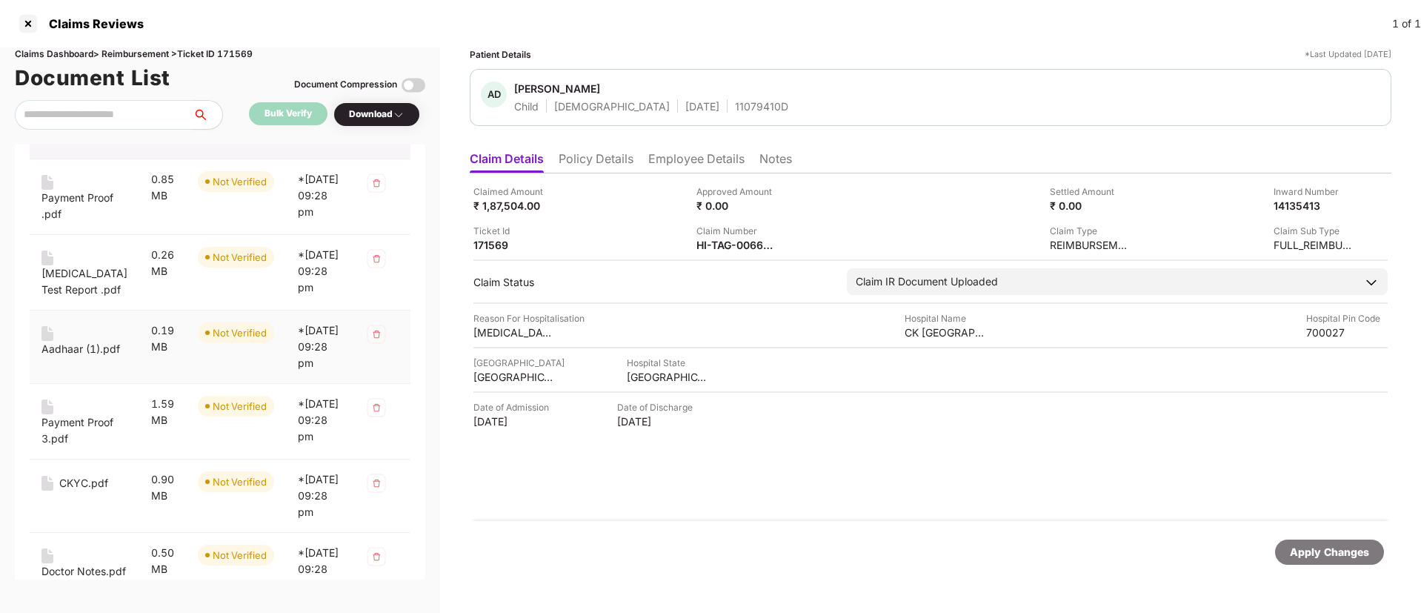
click at [56, 349] on div "Aadhaar (1).pdf" at bounding box center [80, 349] width 79 height 16
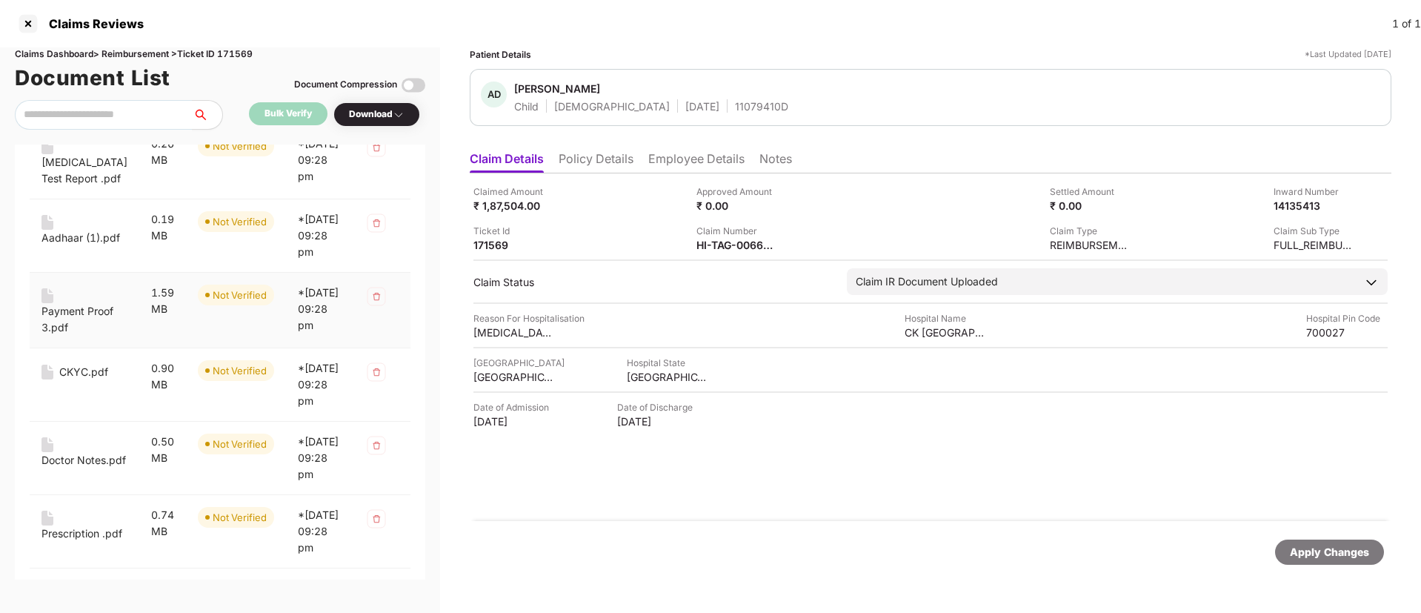
click at [54, 315] on div "Payment Proof 3.pdf" at bounding box center [84, 319] width 86 height 33
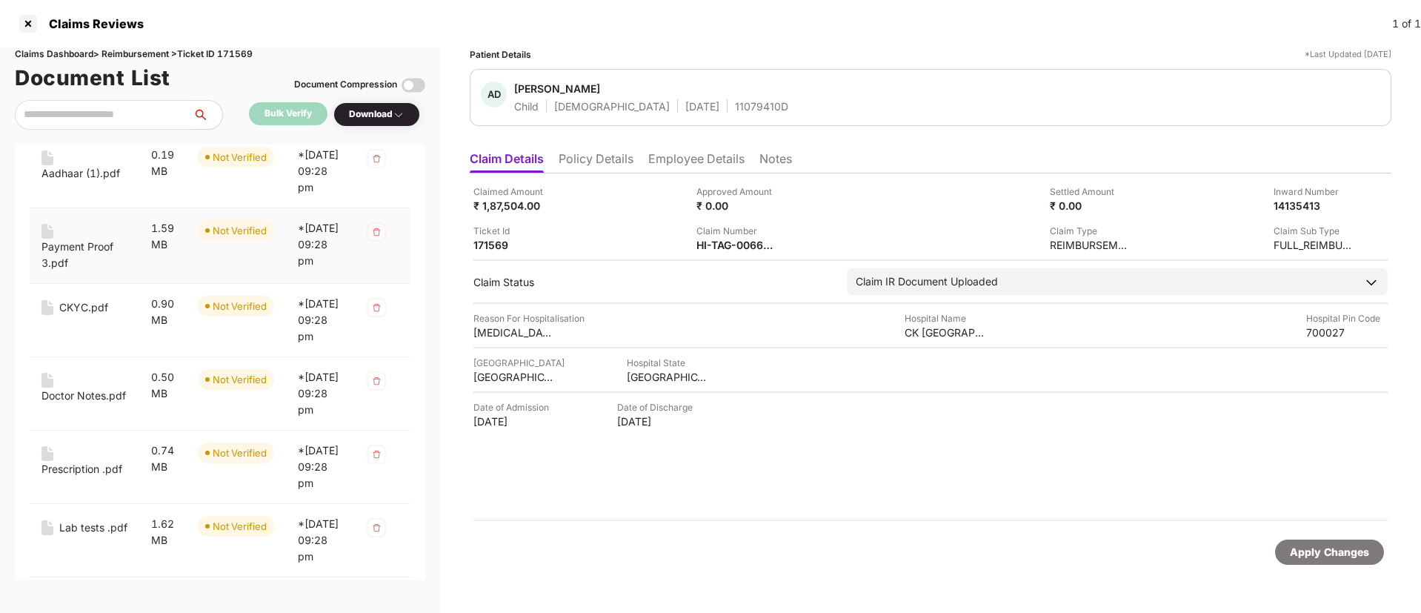
scroll to position [444, 0]
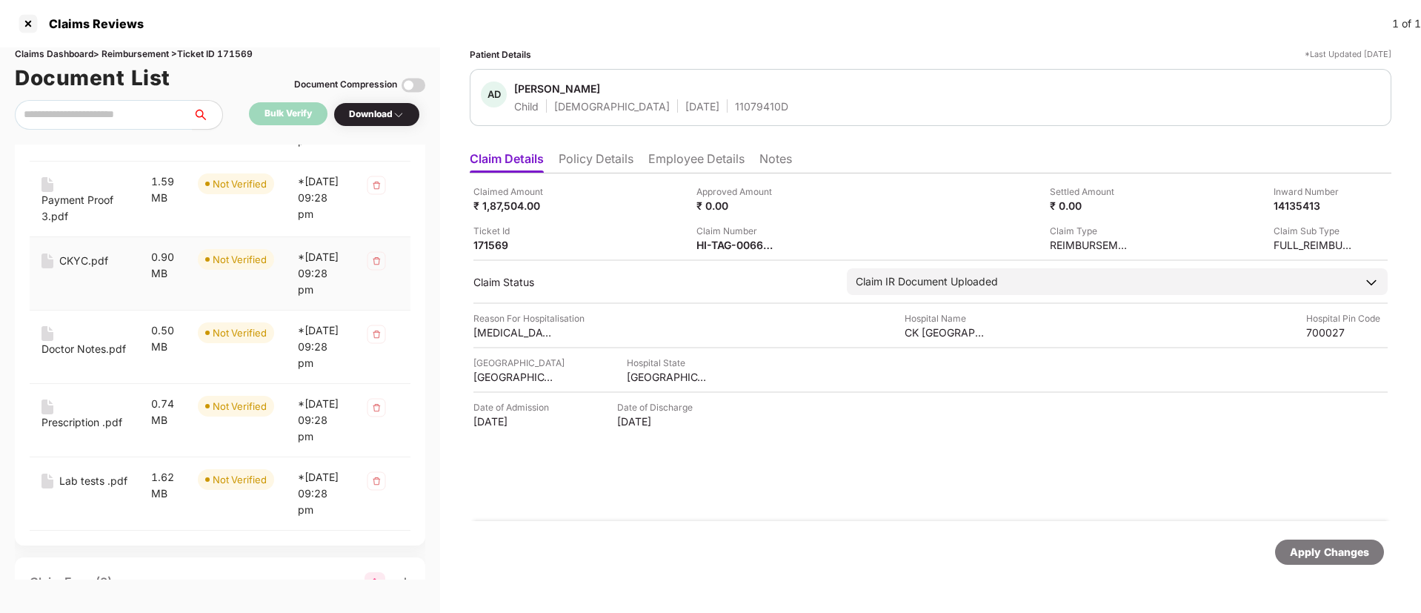
click at [59, 269] on div "CKYC.pdf" at bounding box center [83, 261] width 49 height 16
click at [57, 345] on div "Doctor Notes.pdf" at bounding box center [83, 349] width 84 height 16
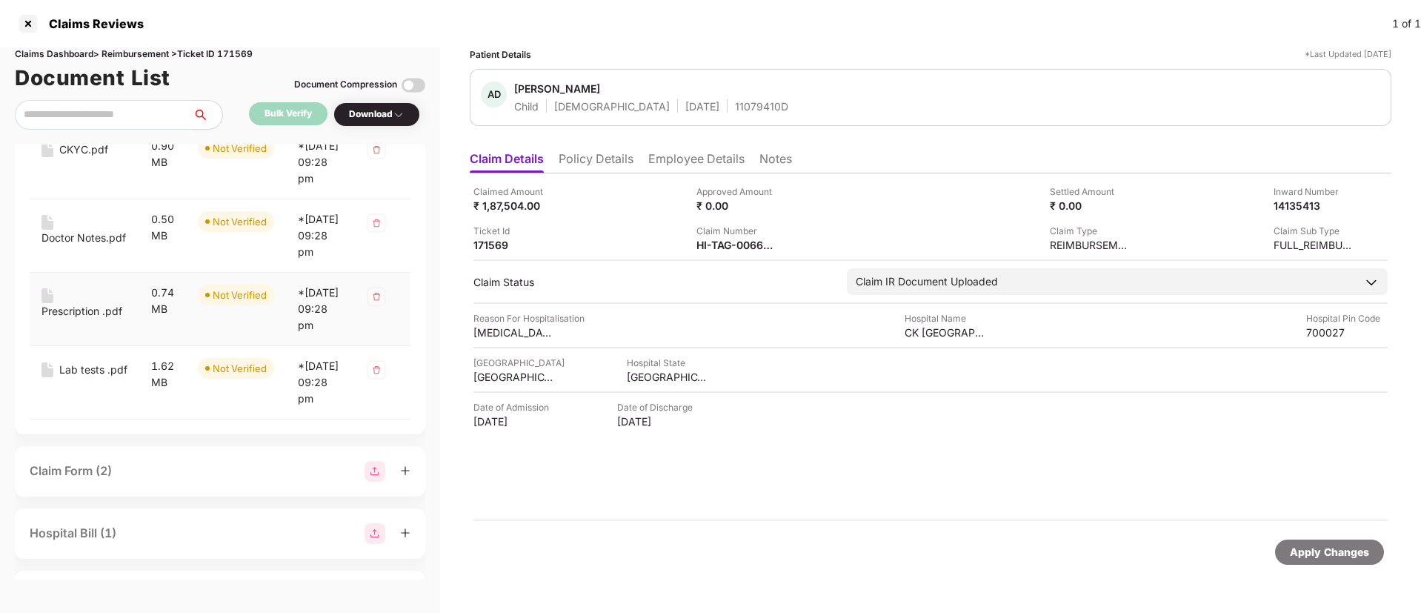
click at [50, 311] on div "Prescription .pdf" at bounding box center [81, 311] width 81 height 16
click at [59, 378] on div "Lab tests .pdf" at bounding box center [93, 369] width 68 height 16
click at [32, 26] on div at bounding box center [28, 24] width 24 height 24
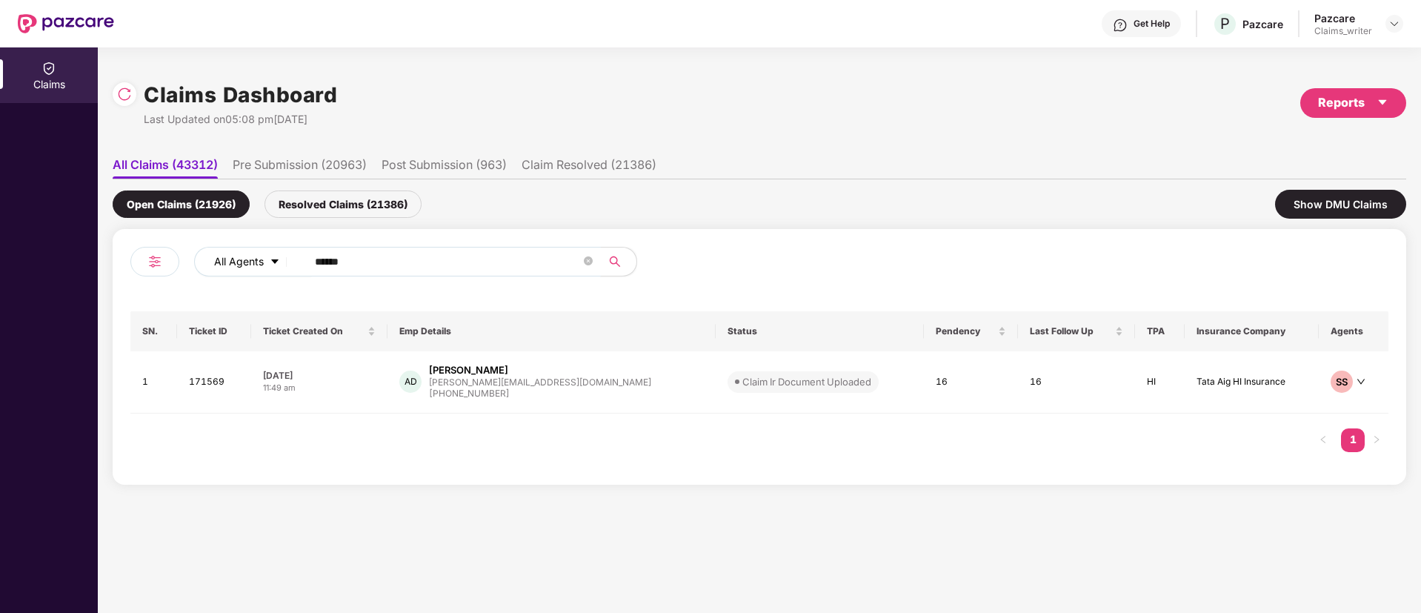
drag, startPoint x: 390, startPoint y: 250, endPoint x: 287, endPoint y: 250, distance: 102.2
click at [287, 250] on div "All Agents ******" at bounding box center [571, 262] width 755 height 30
paste input "text"
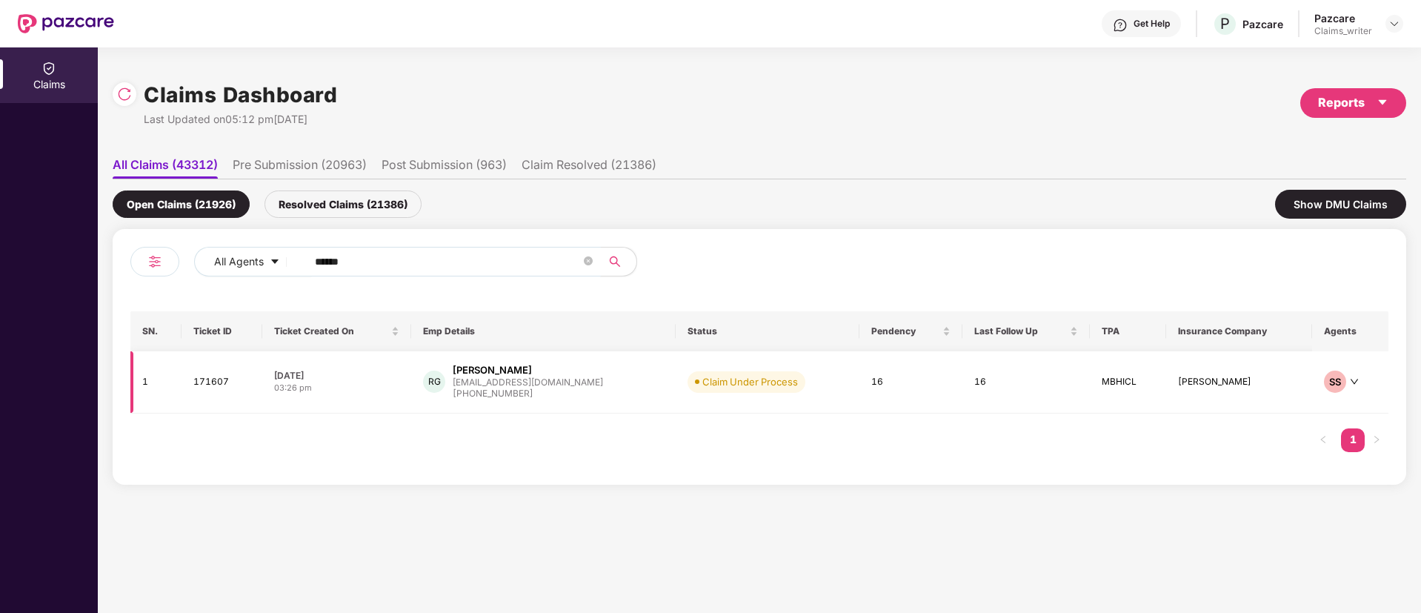
type input "******"
click at [224, 387] on td "171607" at bounding box center [221, 382] width 81 height 62
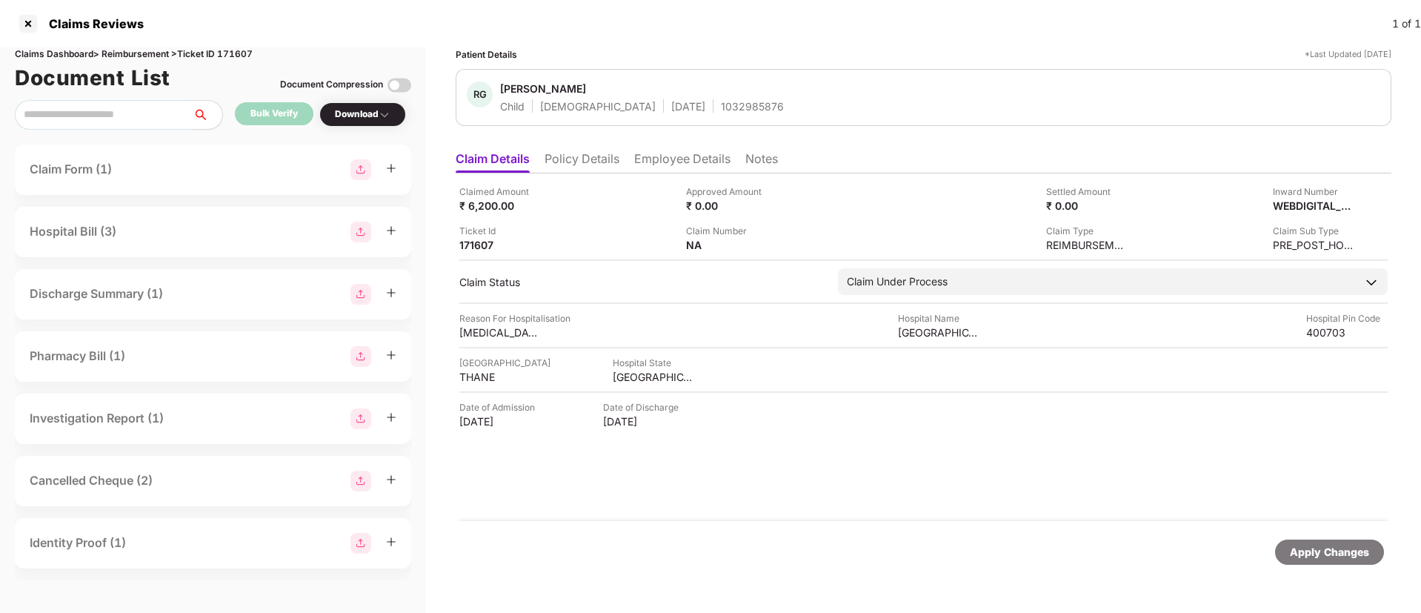
click at [721, 111] on div "1032985876" at bounding box center [752, 106] width 63 height 14
copy div "1032985876"
click at [781, 240] on img at bounding box center [777, 244] width 12 height 12
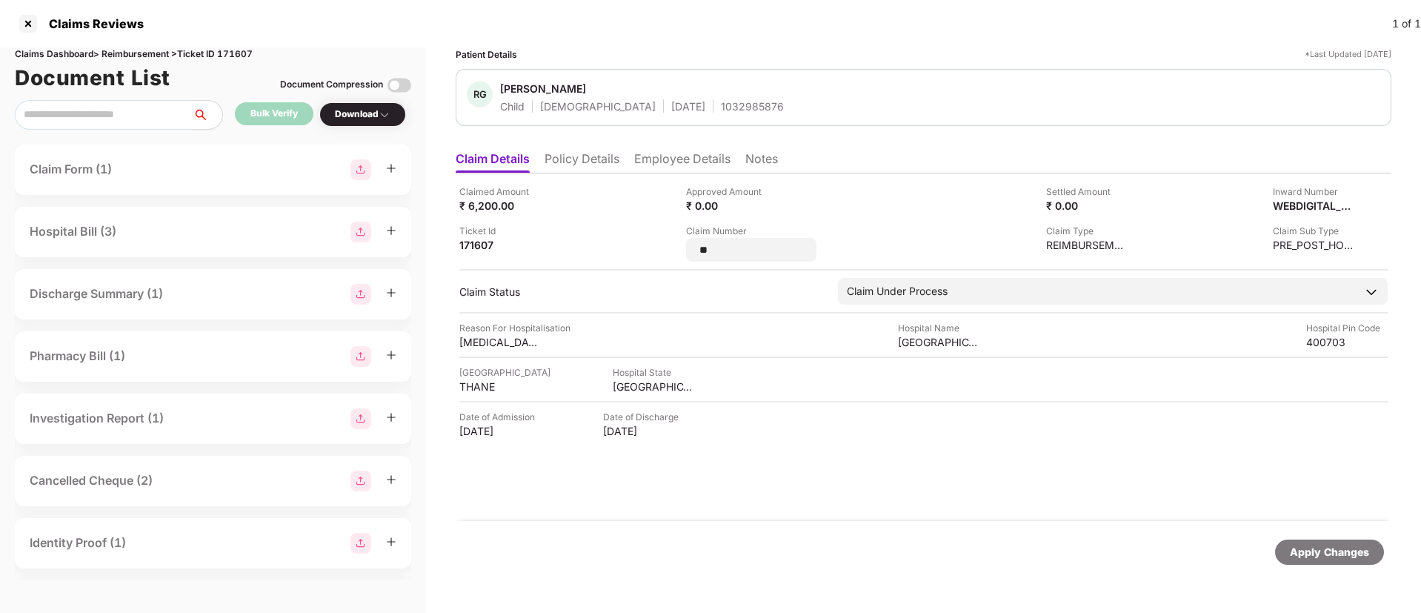
drag, startPoint x: 732, startPoint y: 250, endPoint x: 675, endPoint y: 249, distance: 57.8
click at [675, 249] on div "Claimed Amount ₹ 6,200.00 Approved Amount ₹ 0.00 Settled Amount ₹ 0.00 Inward N…" at bounding box center [923, 222] width 928 height 77
type input "**********"
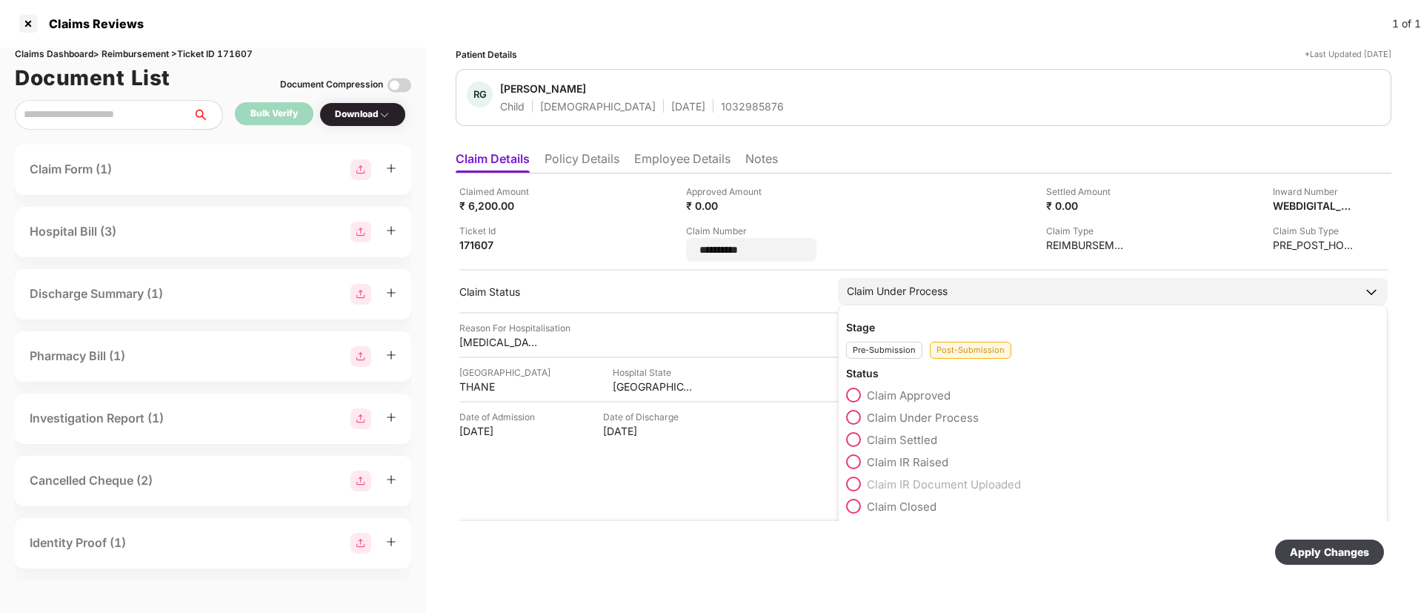
click at [850, 395] on div "Claim Approved" at bounding box center [1112, 398] width 533 height 22
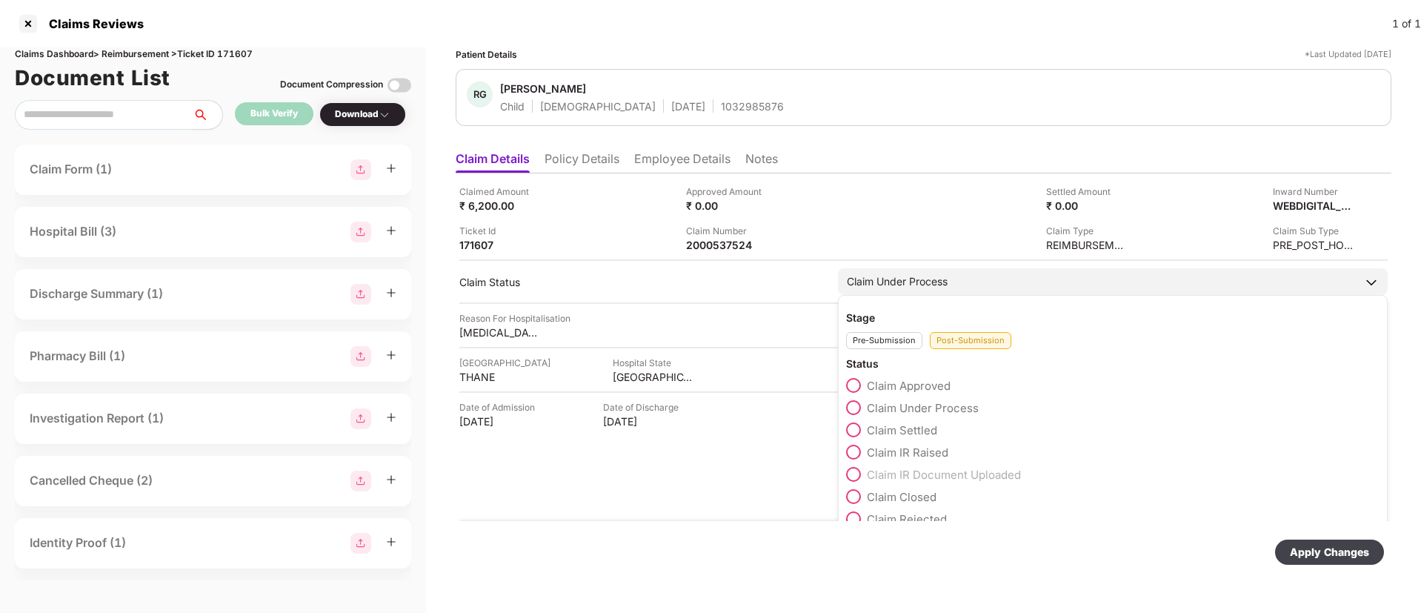
click at [861, 383] on label "Claim Approved" at bounding box center [898, 385] width 104 height 15
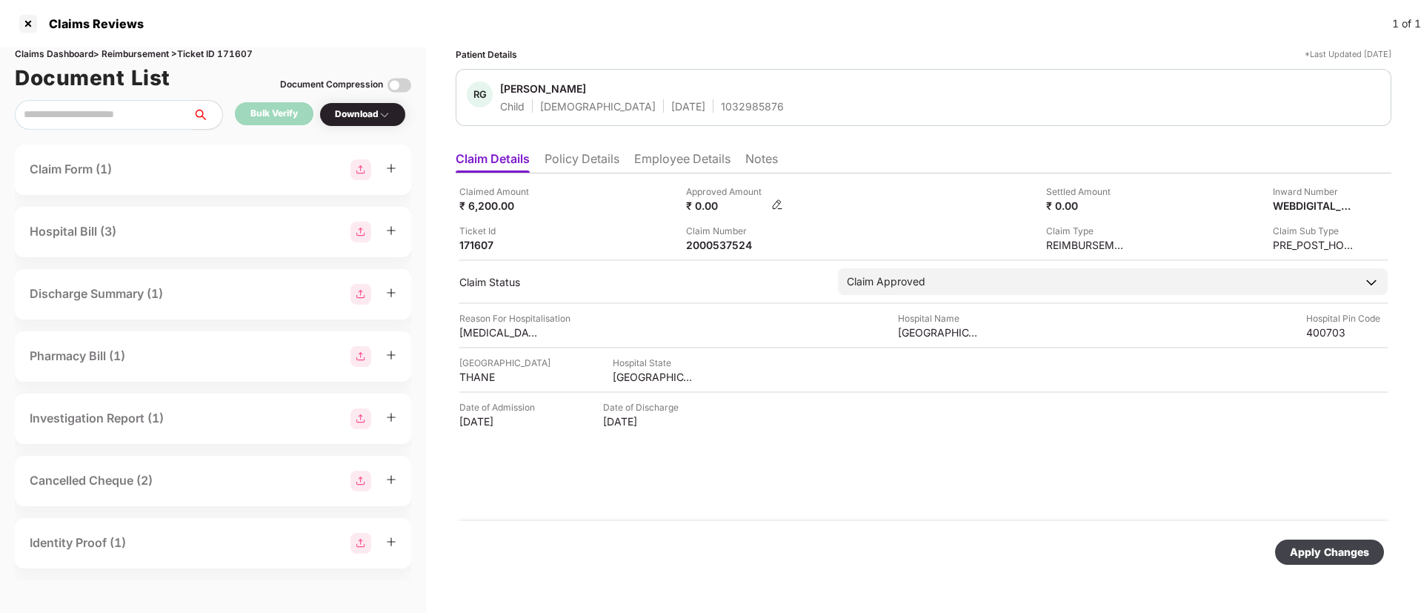
click at [773, 205] on img at bounding box center [777, 204] width 12 height 12
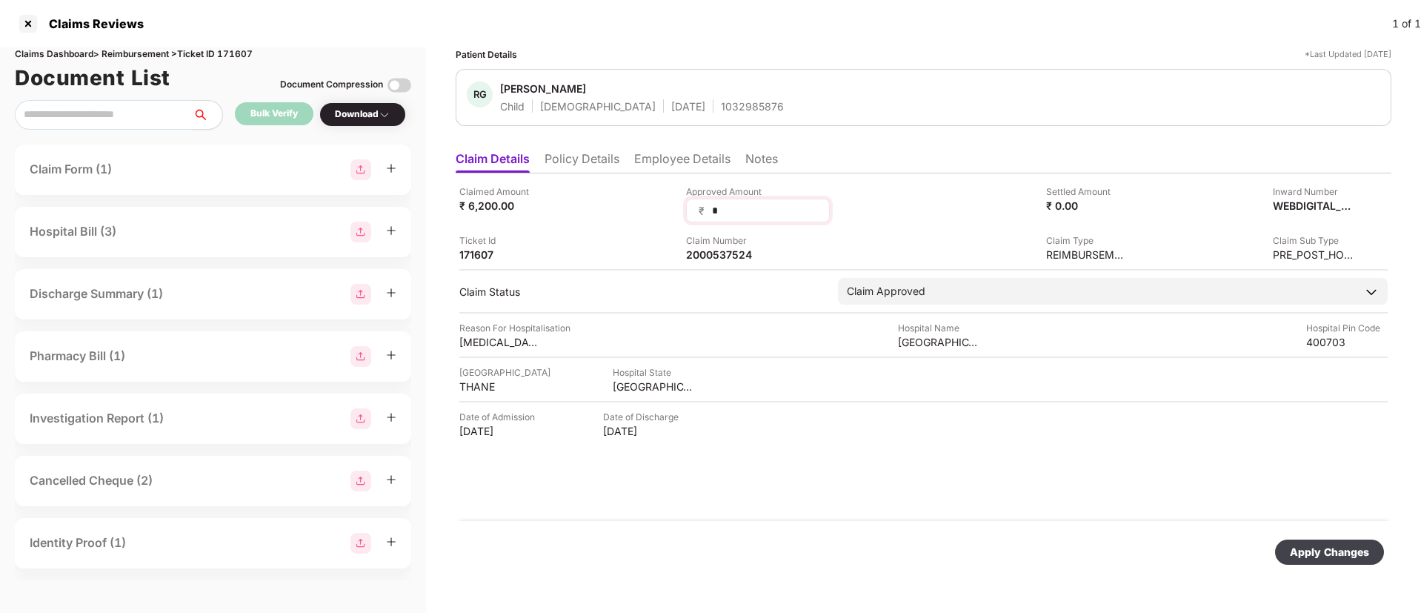
drag, startPoint x: 730, startPoint y: 210, endPoint x: 686, endPoint y: 206, distance: 43.9
click at [686, 206] on div "₹ *" at bounding box center [758, 210] width 144 height 24
type input "****"
click at [1295, 547] on div "Apply Changes" at bounding box center [1328, 552] width 79 height 16
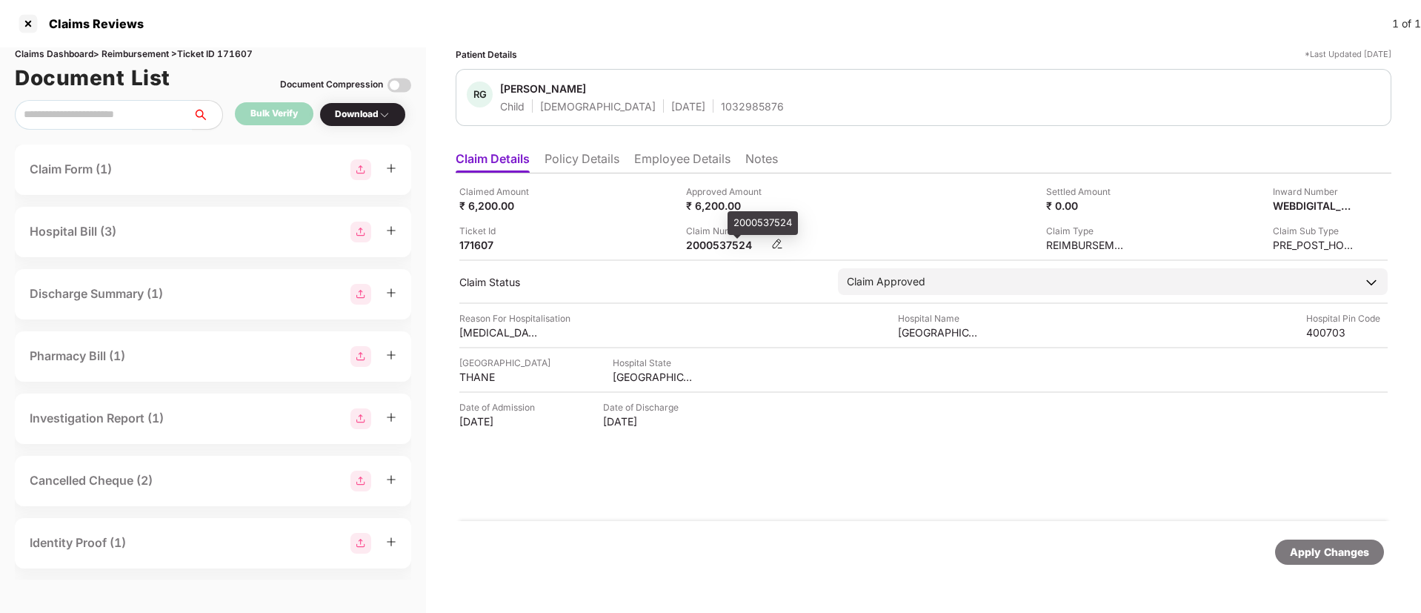
click at [717, 241] on div "2000537524" at bounding box center [726, 245] width 81 height 14
copy div "2000537524"
click at [32, 26] on div at bounding box center [28, 24] width 24 height 24
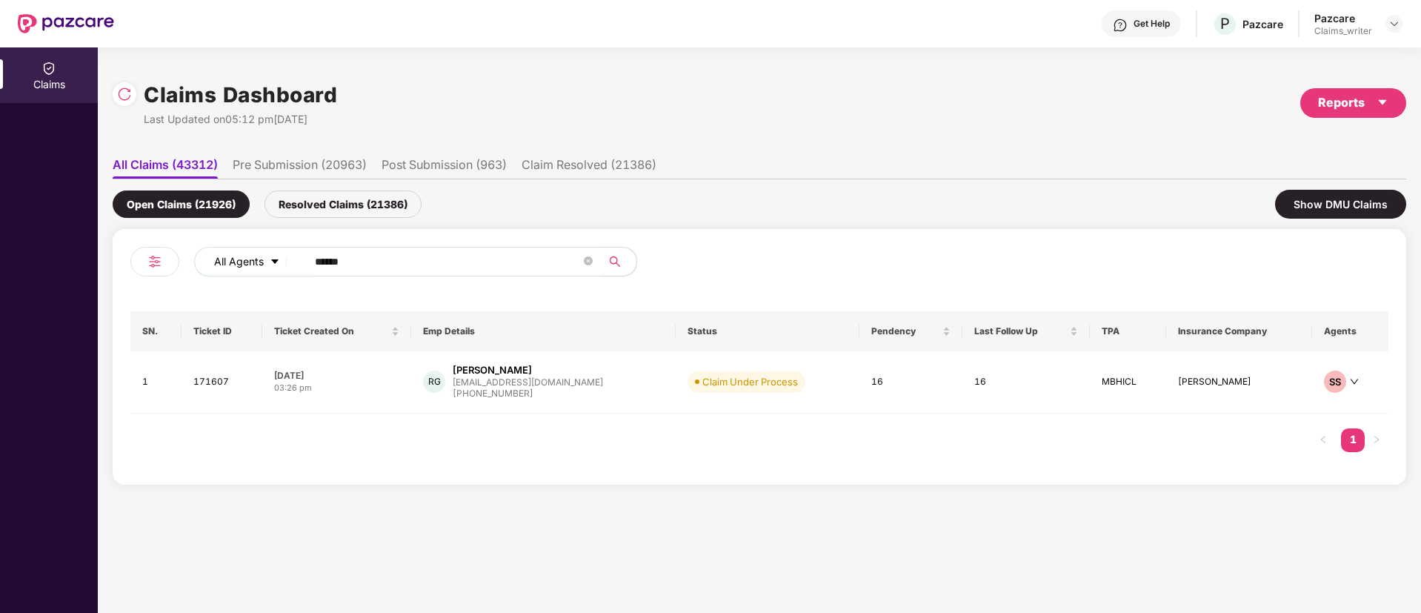
drag, startPoint x: 388, startPoint y: 258, endPoint x: 265, endPoint y: 251, distance: 123.1
click at [265, 251] on div "All Agents ******" at bounding box center [571, 262] width 755 height 30
paste input "text"
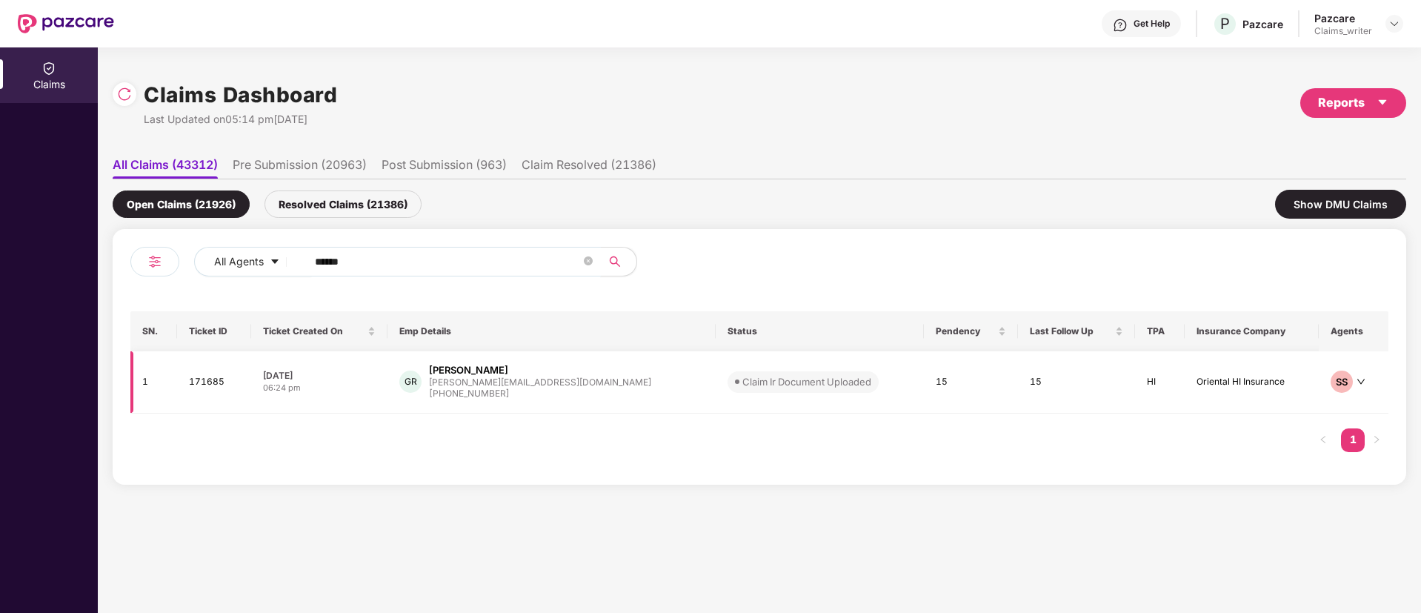
type input "******"
click at [191, 381] on td "171685" at bounding box center [214, 382] width 74 height 62
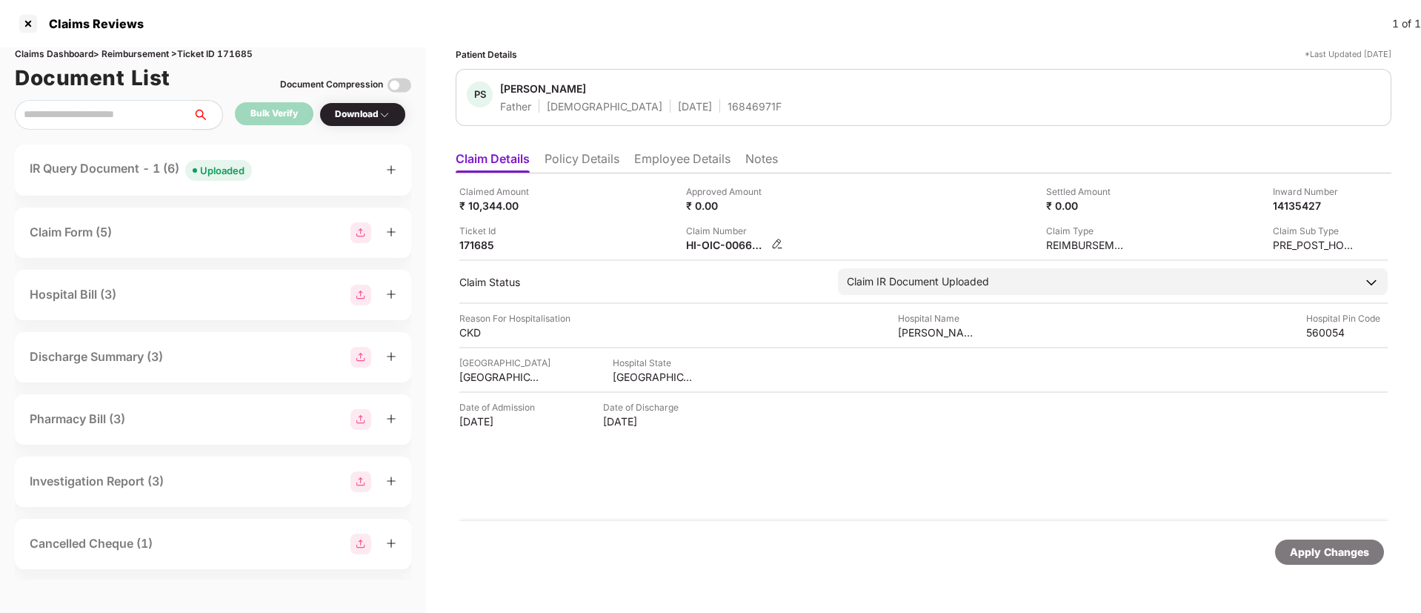
click at [771, 238] on img at bounding box center [777, 244] width 12 height 12
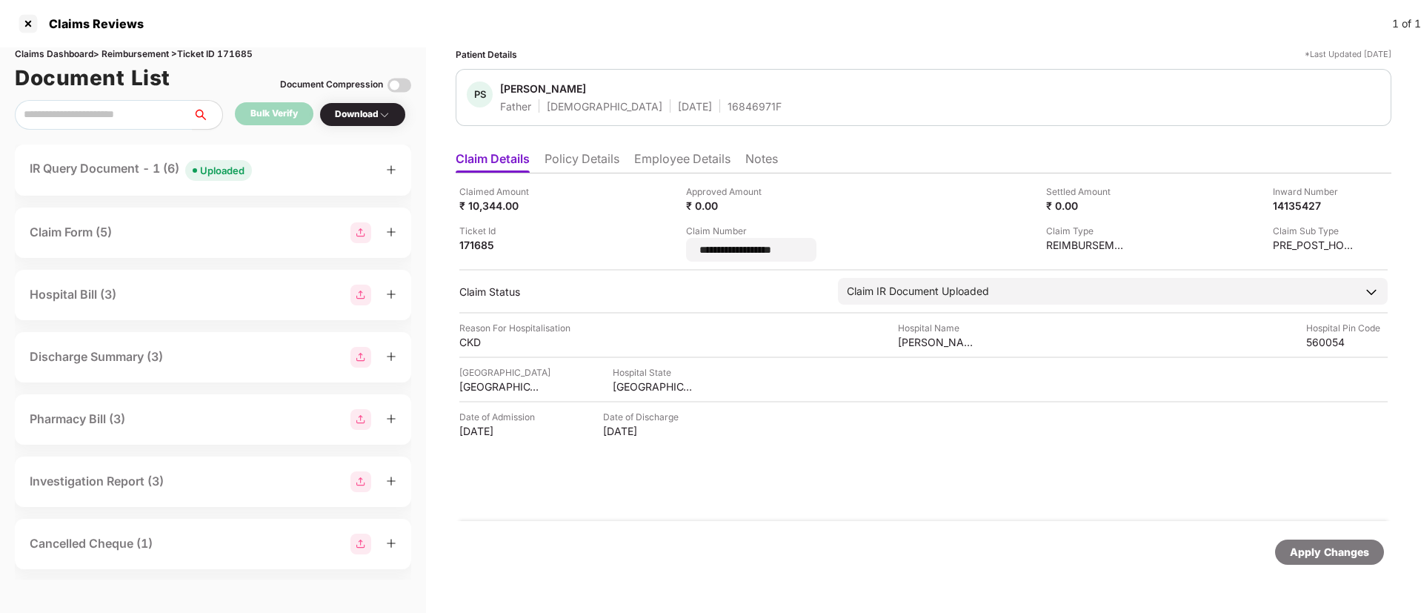
drag, startPoint x: 794, startPoint y: 249, endPoint x: 683, endPoint y: 246, distance: 111.1
click at [683, 246] on div "**********" at bounding box center [923, 222] width 928 height 77
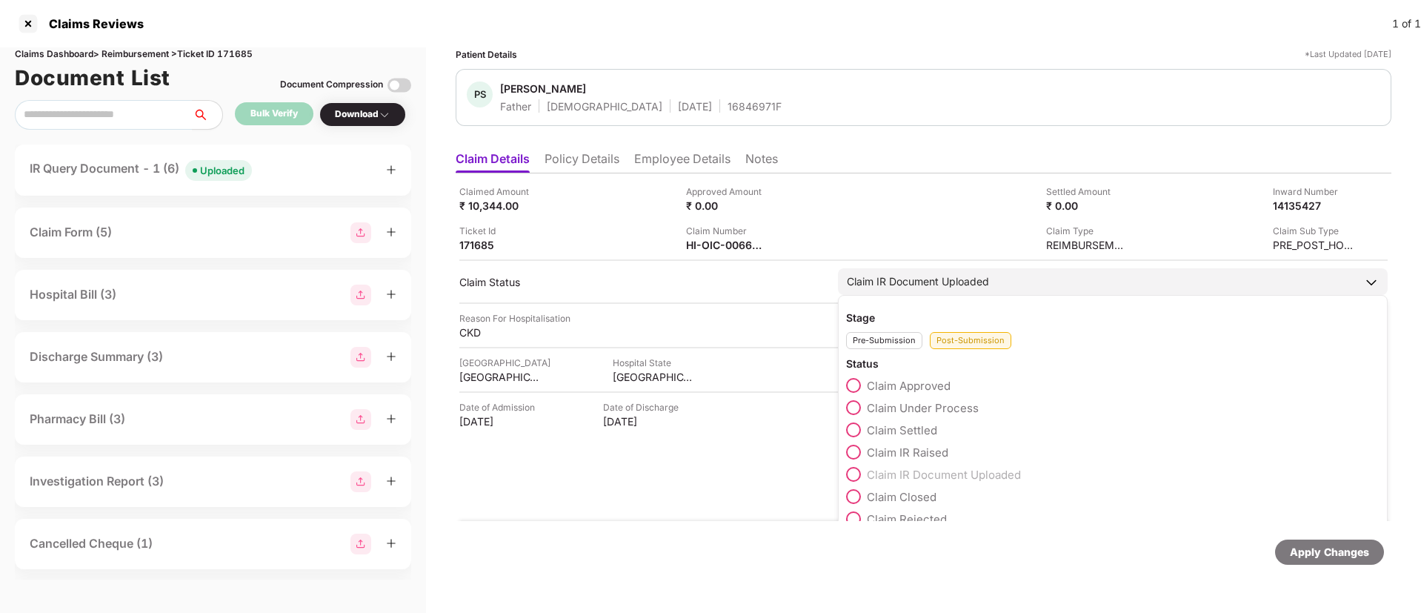
click at [854, 407] on span at bounding box center [853, 407] width 15 height 15
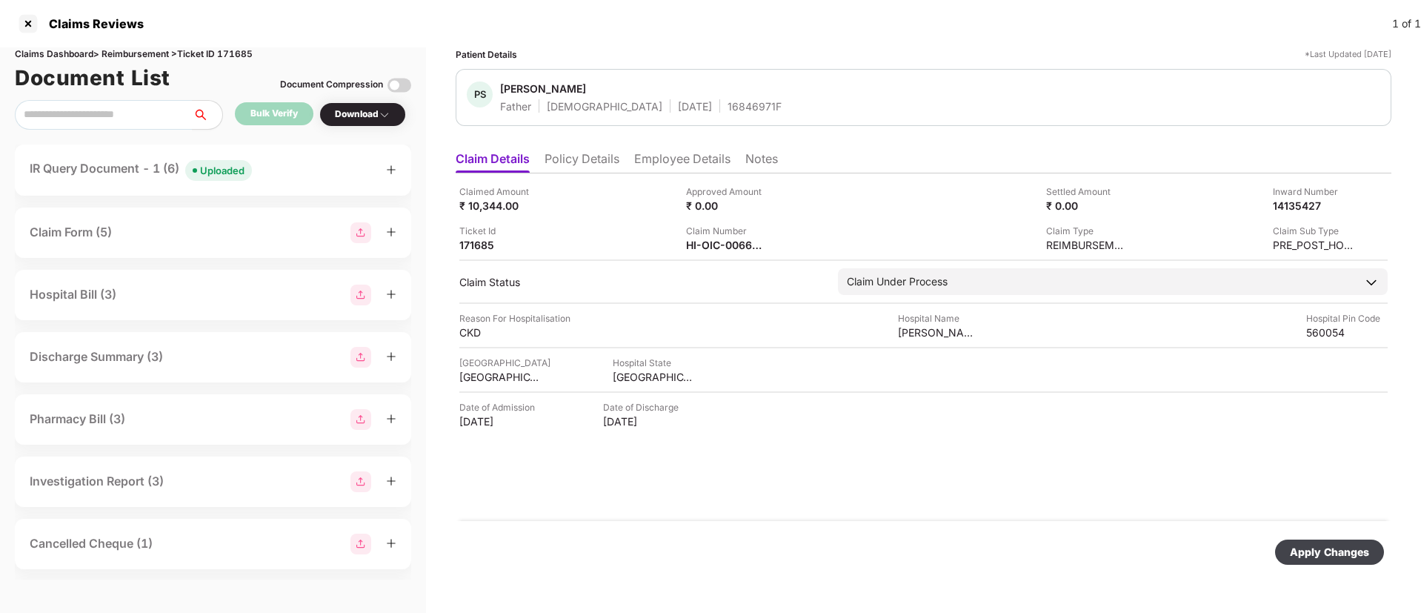
click at [1312, 553] on div "Apply Changes" at bounding box center [1328, 552] width 79 height 16
click at [213, 168] on div "Uploaded" at bounding box center [222, 170] width 44 height 15
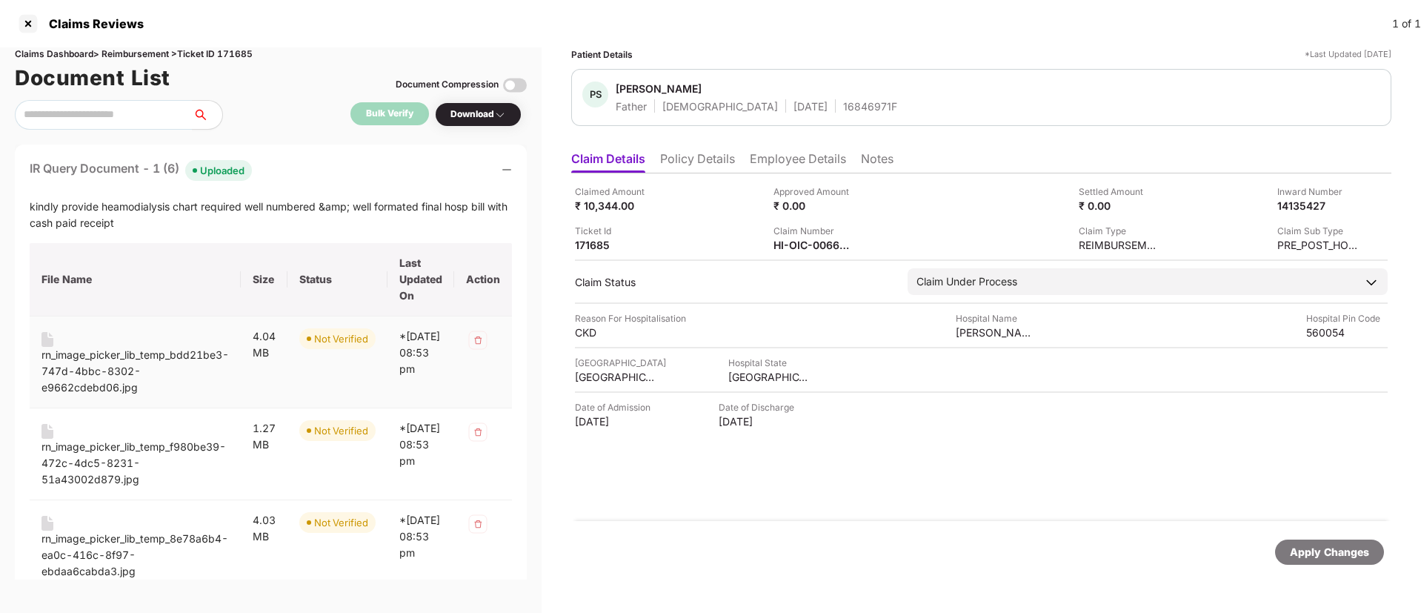
click at [88, 373] on div "rn_image_picker_lib_temp_bdd21be3-747d-4bbc-8302-e9662cdebd06.jpg" at bounding box center [134, 371] width 187 height 49
click at [868, 244] on img at bounding box center [864, 244] width 12 height 12
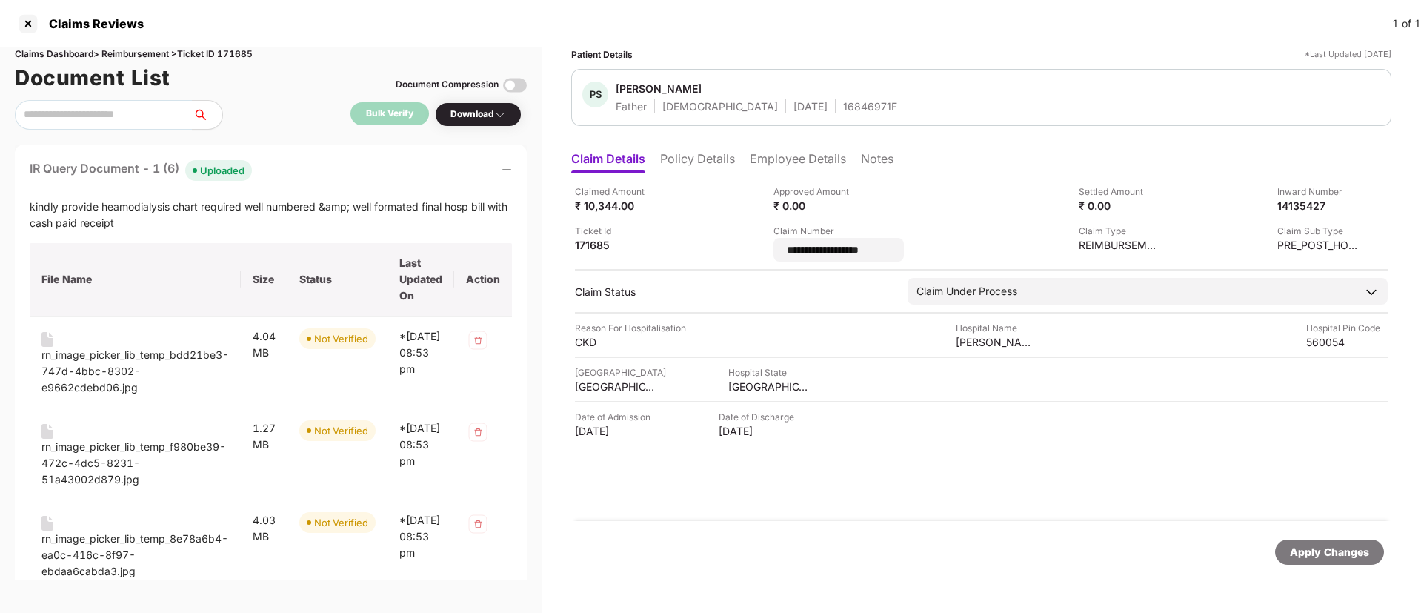
drag, startPoint x: 907, startPoint y: 254, endPoint x: 775, endPoint y: 249, distance: 131.9
click at [775, 249] on div "**********" at bounding box center [981, 222] width 812 height 77
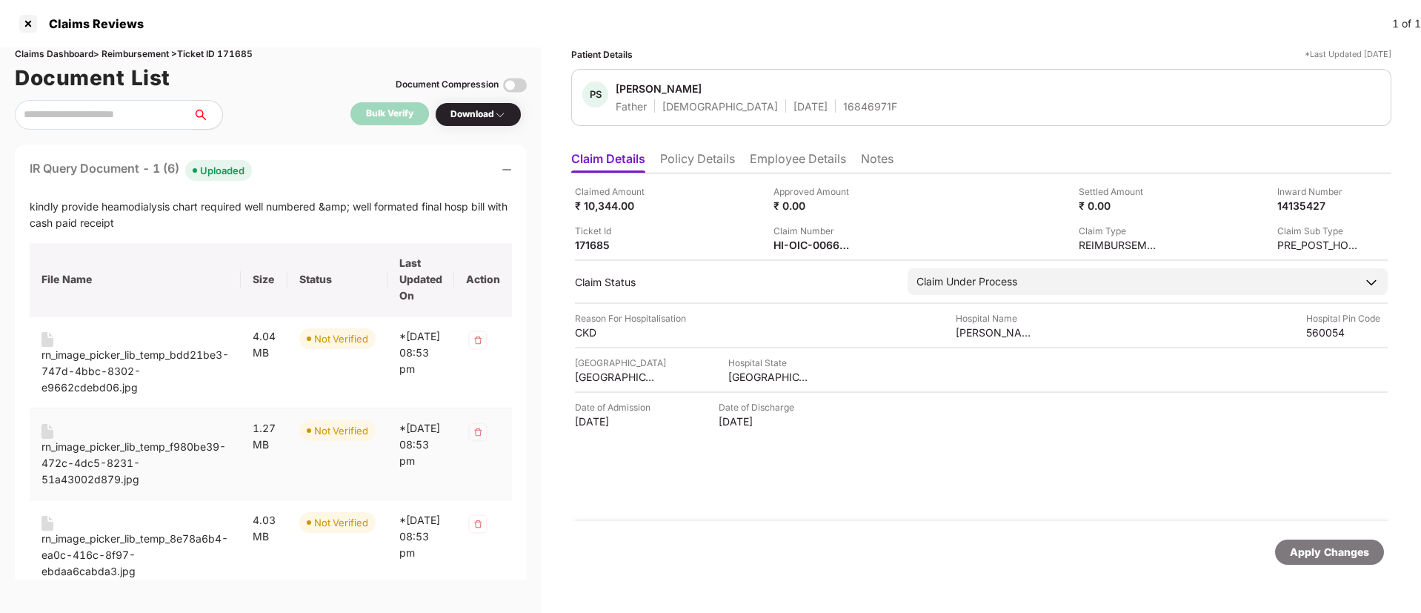
click at [48, 451] on div "rn_image_picker_lib_temp_f980be39-472c-4dc5-8231-51a43002d879.jpg" at bounding box center [134, 462] width 187 height 49
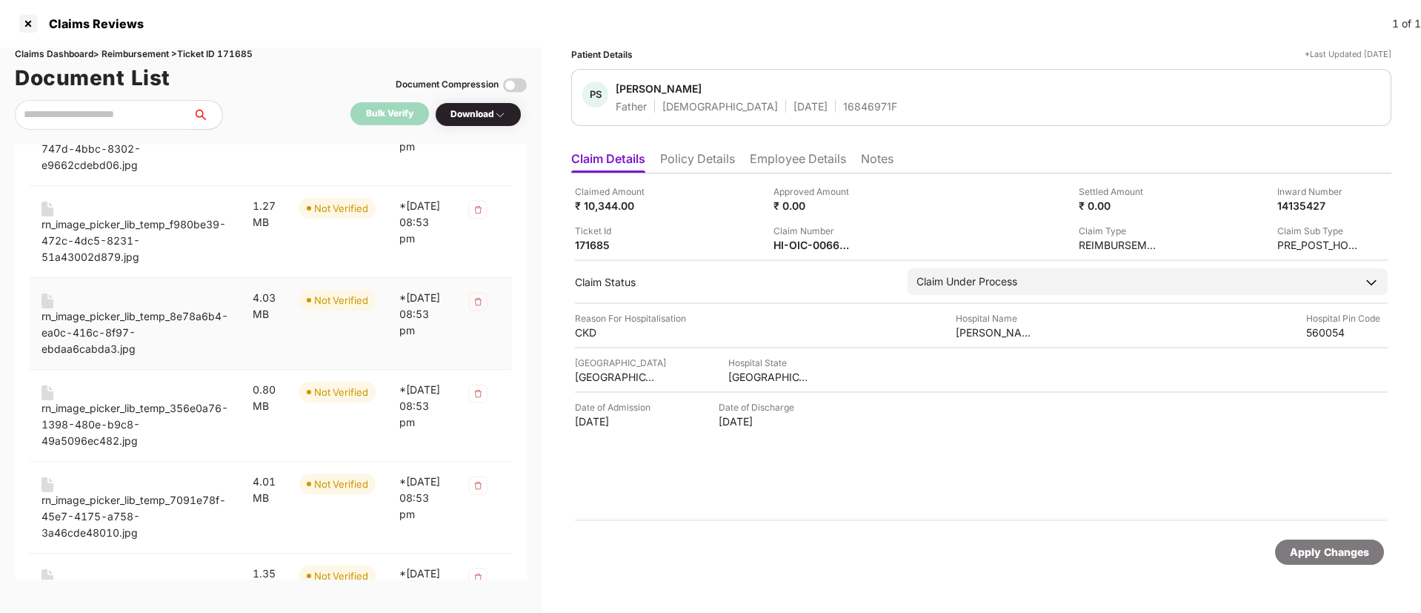
scroll to position [333, 0]
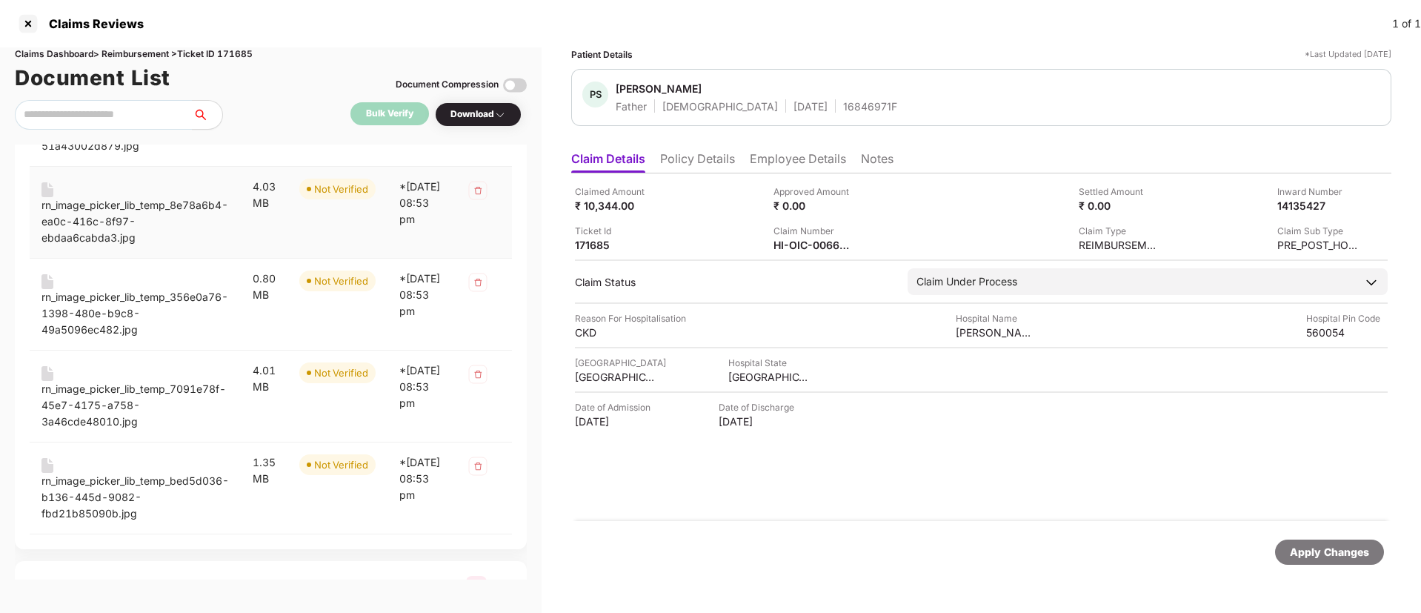
click at [54, 195] on div "rn_image_picker_lib_temp_8e78a6b4-ea0c-416c-8f97-ebdaa6cabda3.jpg" at bounding box center [134, 214] width 187 height 64
click at [90, 209] on div "rn_image_picker_lib_temp_8e78a6b4-ea0c-416c-8f97-ebdaa6cabda3.jpg" at bounding box center [134, 221] width 187 height 49
click at [79, 296] on div "rn_image_picker_lib_temp_356e0a76-1398-480e-b9c8-49a5096ec482.jpg" at bounding box center [134, 313] width 187 height 49
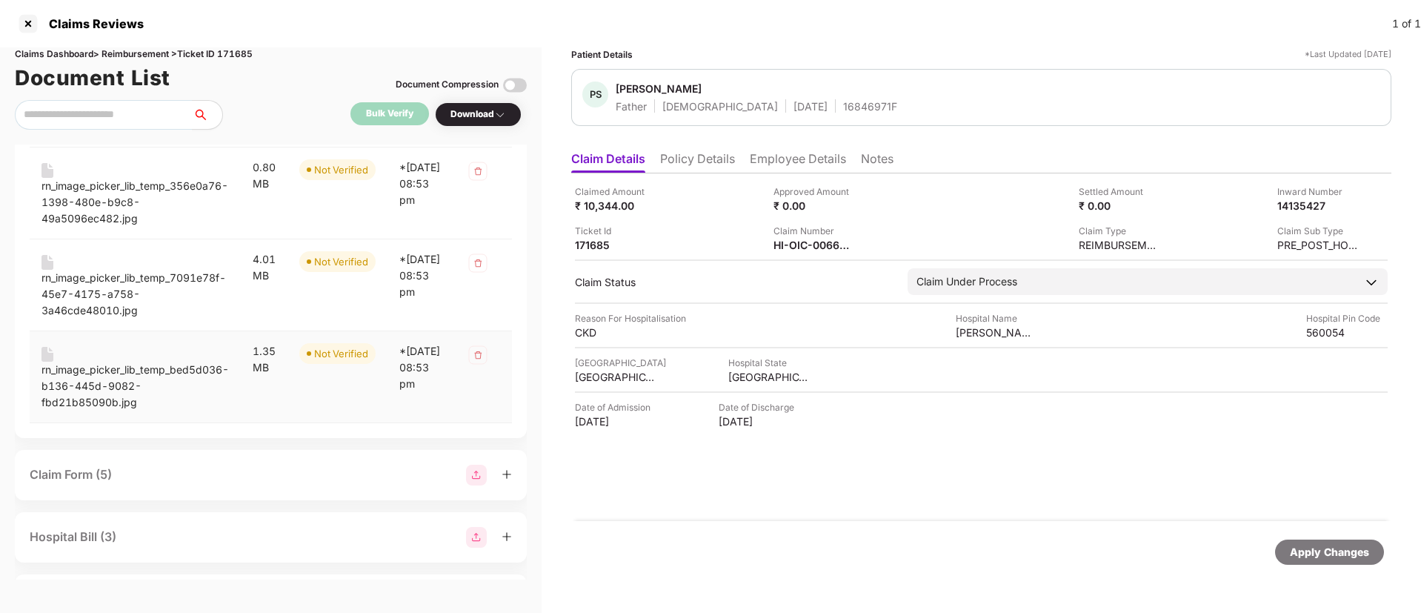
click at [81, 364] on div "rn_image_picker_lib_temp_bed5d036-b136-445d-9082-fbd21b85090b.jpg" at bounding box center [134, 385] width 187 height 49
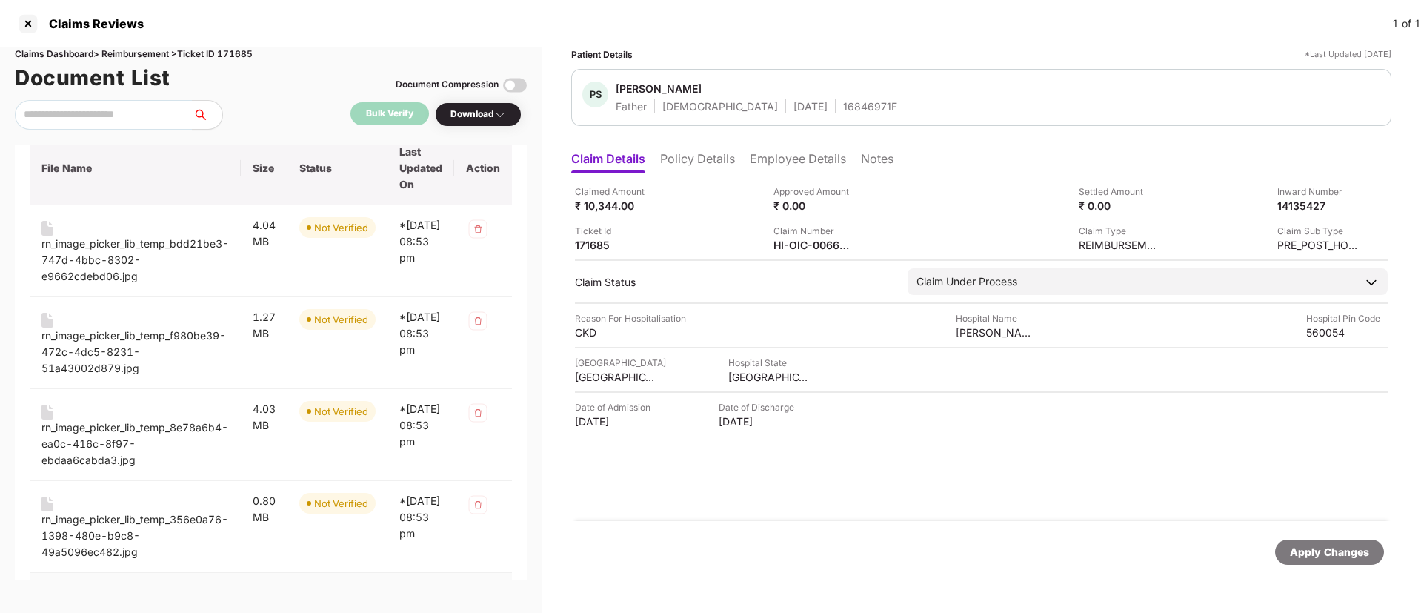
scroll to position [0, 0]
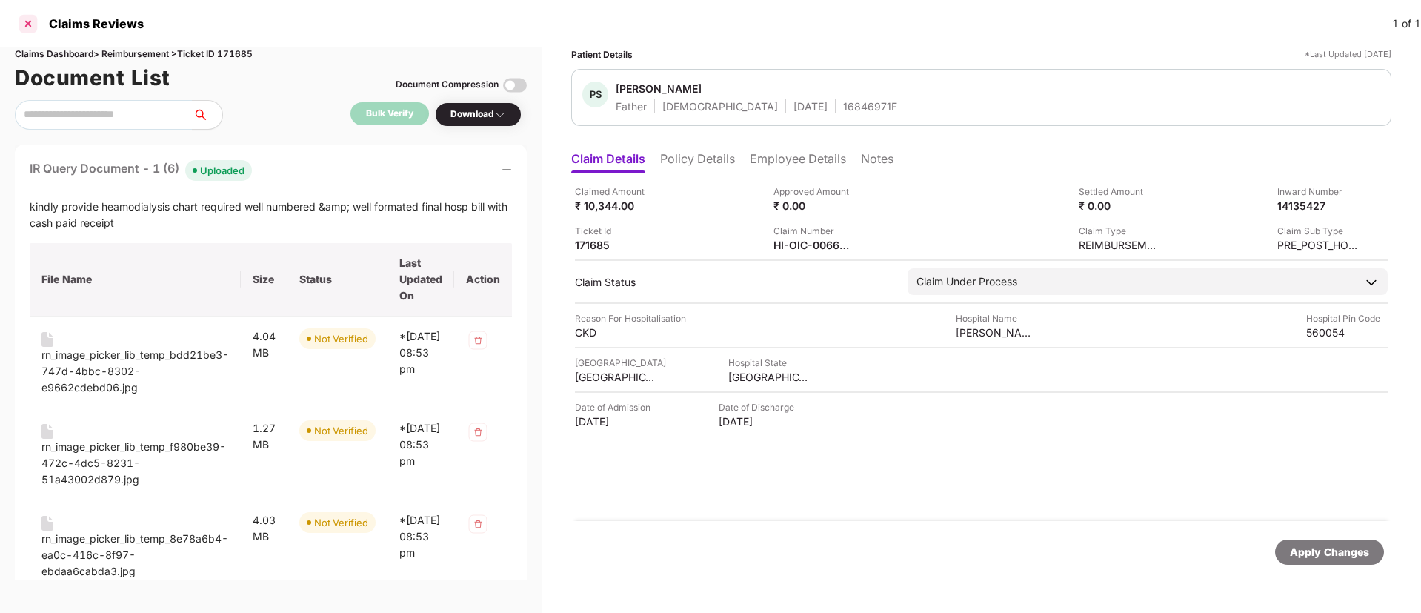
click at [28, 21] on div at bounding box center [28, 24] width 24 height 24
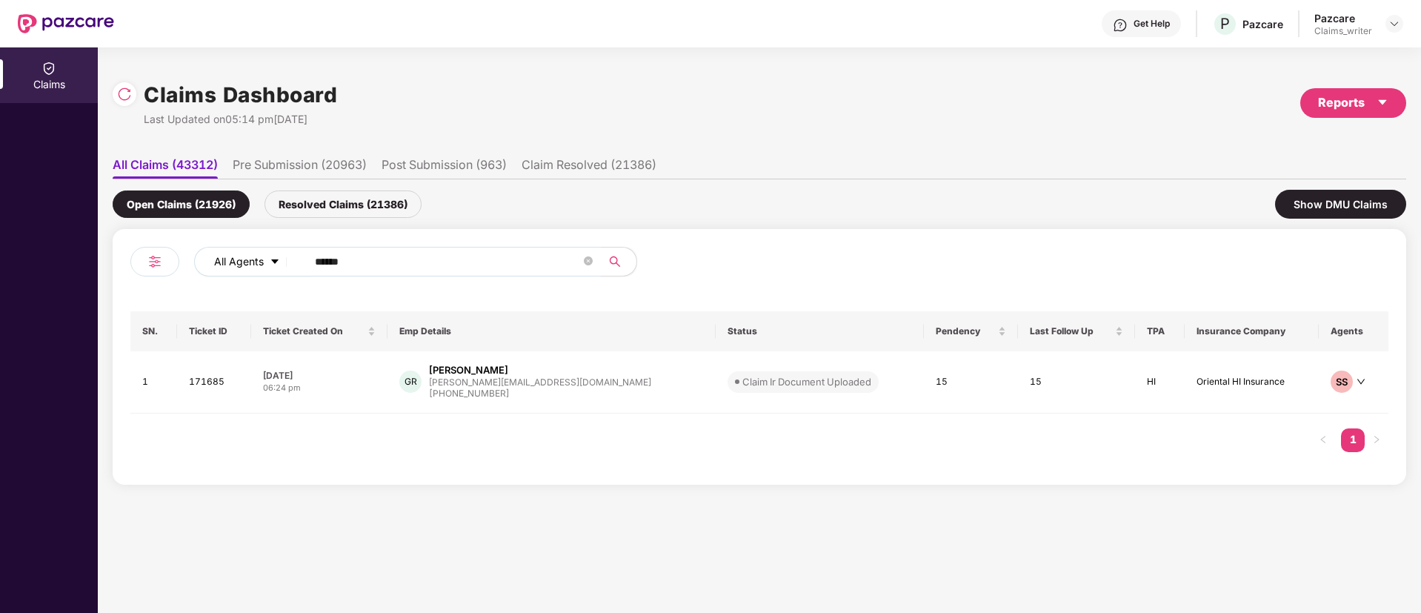
drag, startPoint x: 393, startPoint y: 269, endPoint x: 264, endPoint y: 253, distance: 129.9
click at [264, 253] on div "All Agents ******" at bounding box center [571, 262] width 755 height 30
paste input "text"
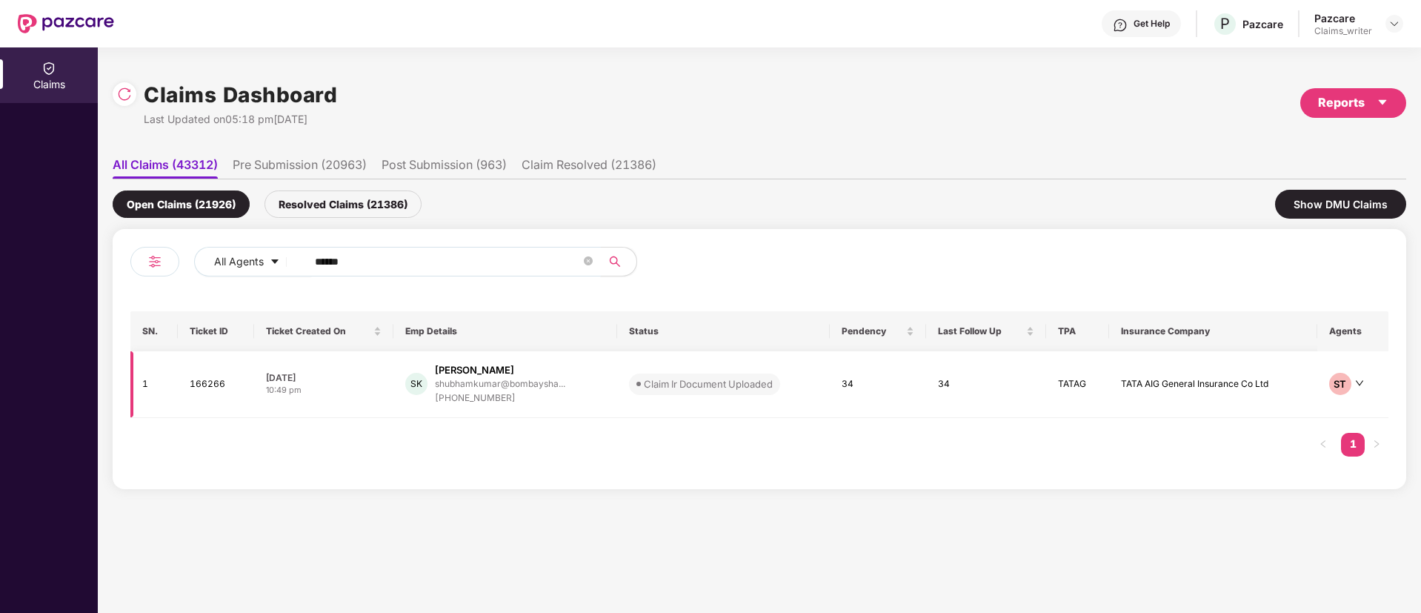
type input "******"
click at [203, 385] on td "166266" at bounding box center [216, 384] width 76 height 67
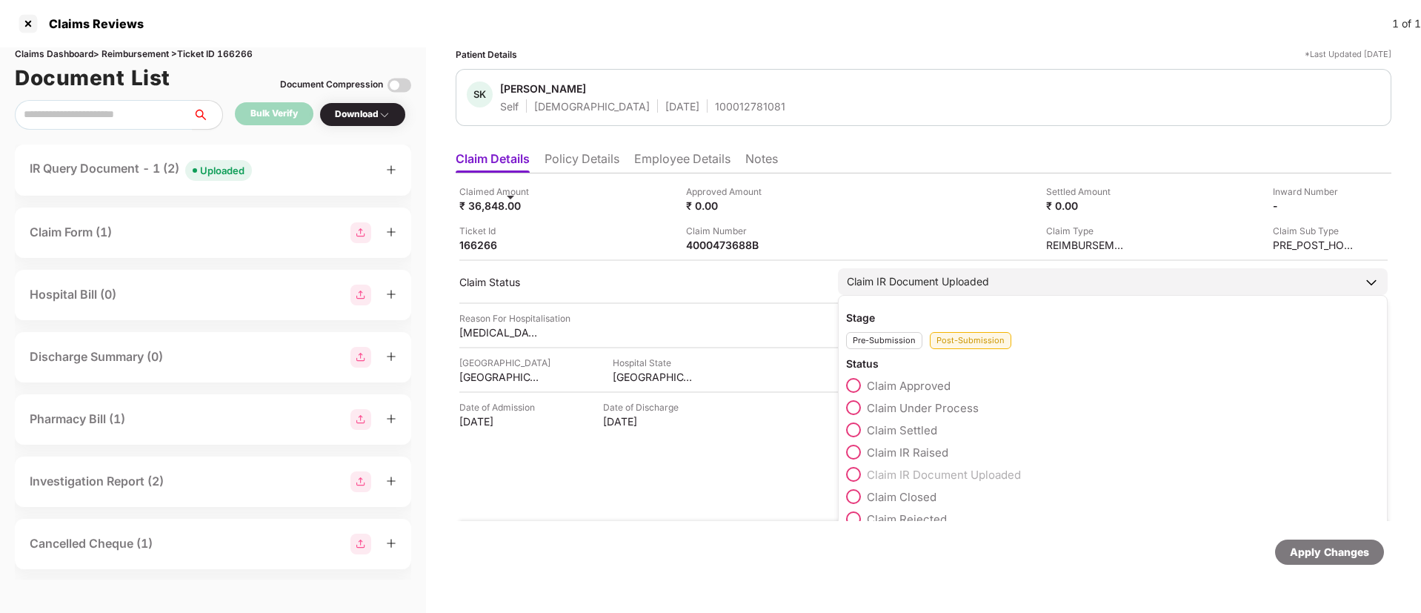
click at [855, 410] on span at bounding box center [853, 407] width 15 height 15
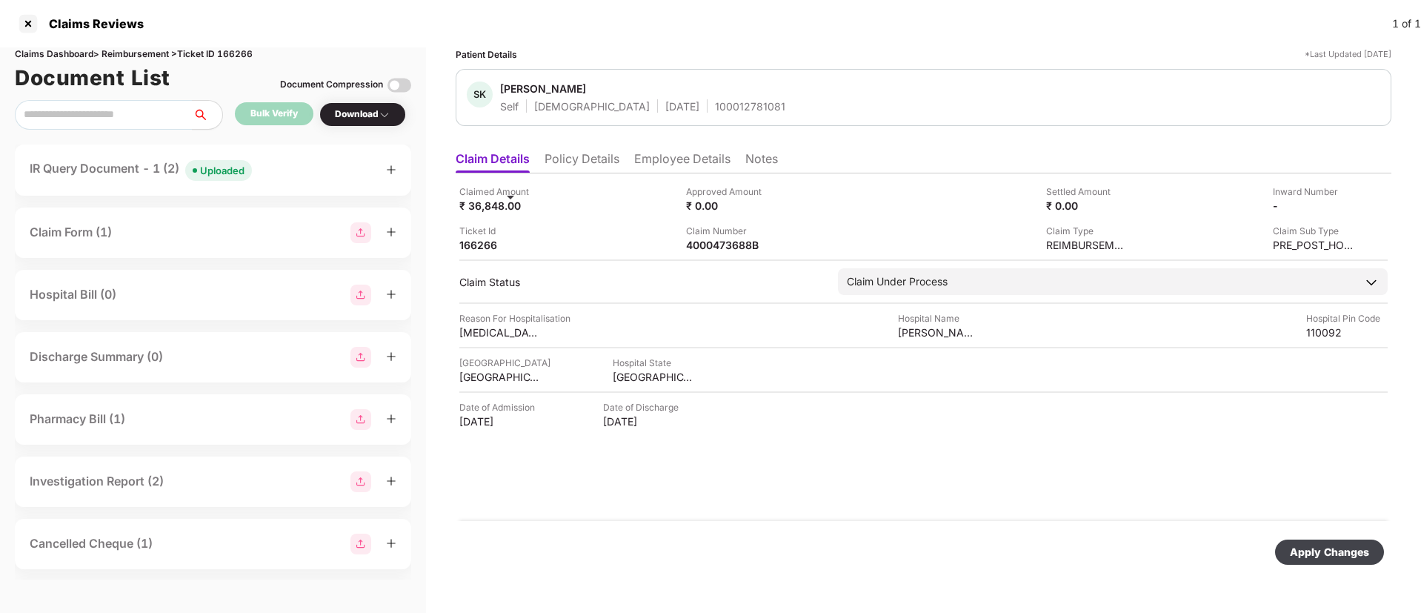
click at [1361, 555] on div "Apply Changes" at bounding box center [1328, 552] width 79 height 16
click at [577, 164] on li "Policy Details" at bounding box center [581, 161] width 75 height 21
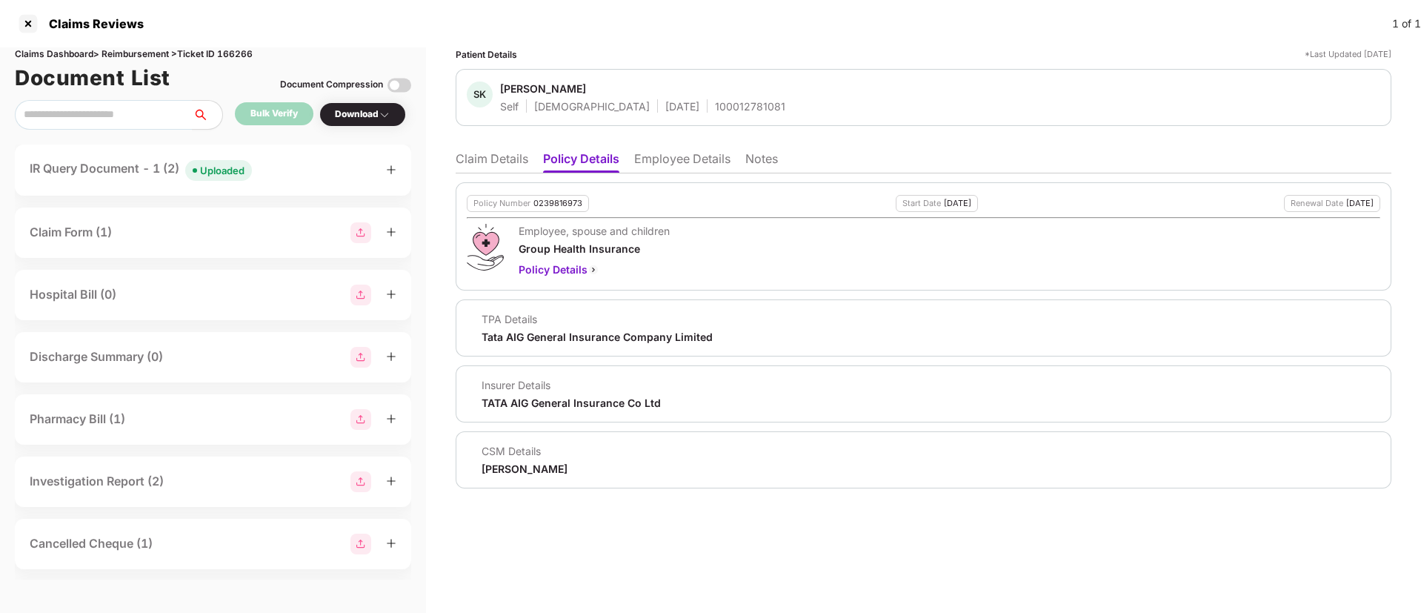
click at [506, 150] on ul "Claim Details Policy Details Employee Details Notes" at bounding box center [922, 159] width 935 height 30
click at [495, 158] on li "Claim Details" at bounding box center [491, 161] width 73 height 21
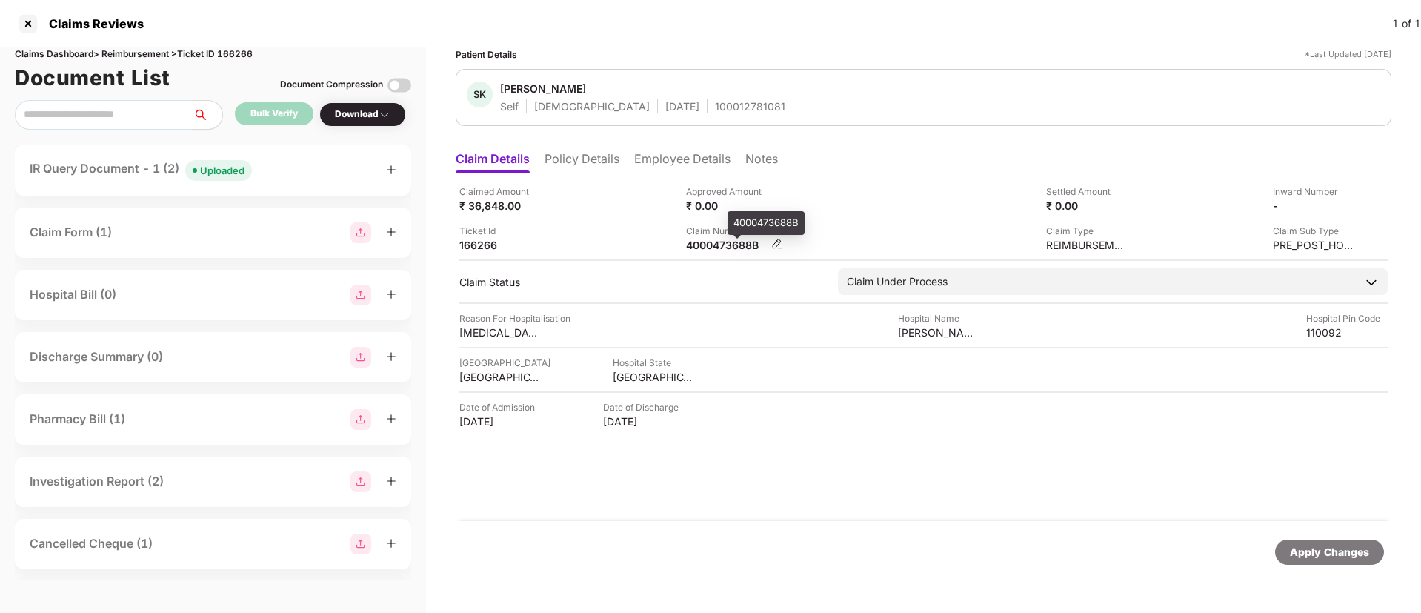
click at [730, 241] on div "4000473688B" at bounding box center [726, 245] width 81 height 14
copy div "4000473688B"
click at [27, 26] on div at bounding box center [28, 24] width 24 height 24
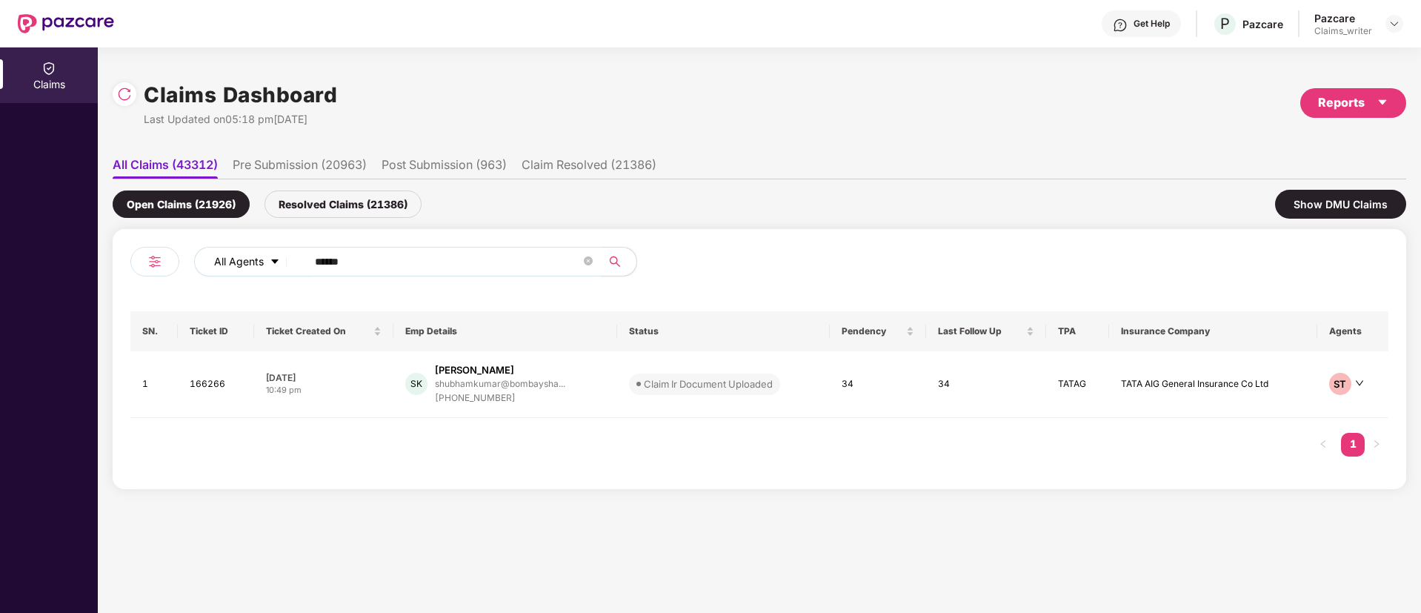
drag, startPoint x: 366, startPoint y: 252, endPoint x: 252, endPoint y: 258, distance: 114.2
click at [253, 258] on div "All Agents ******" at bounding box center [571, 262] width 755 height 30
paste input "text"
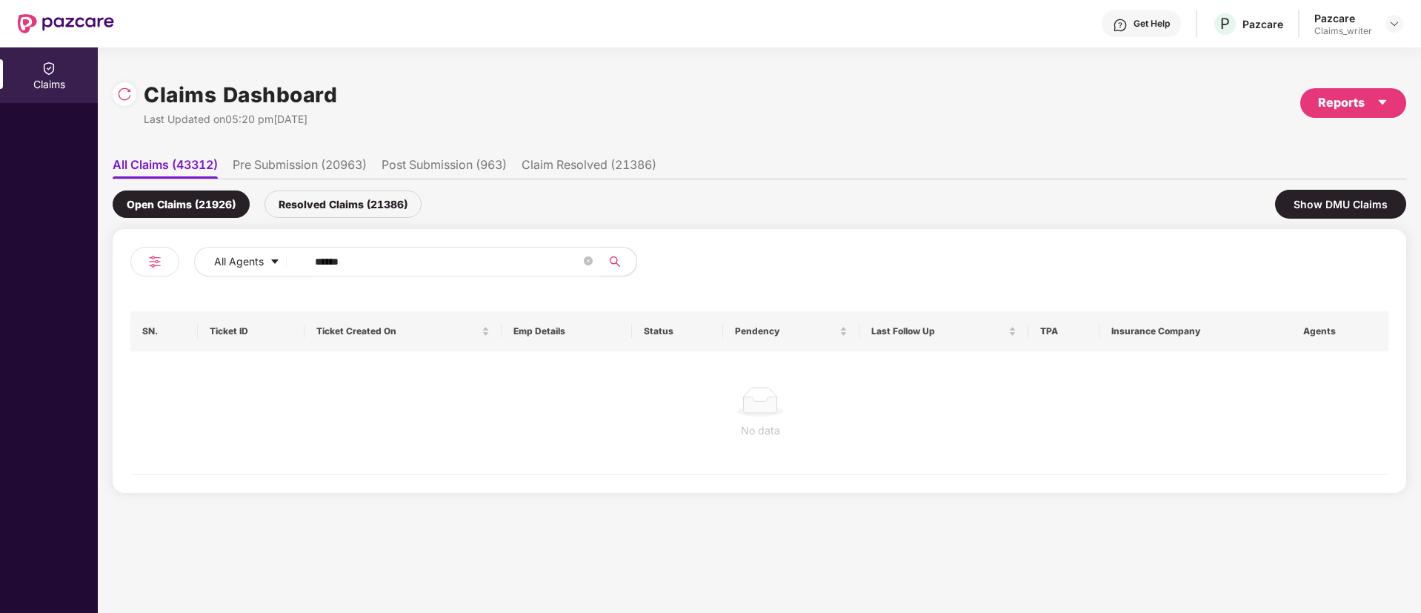
click at [336, 207] on div "Resolved Claims (21386)" at bounding box center [342, 203] width 157 height 27
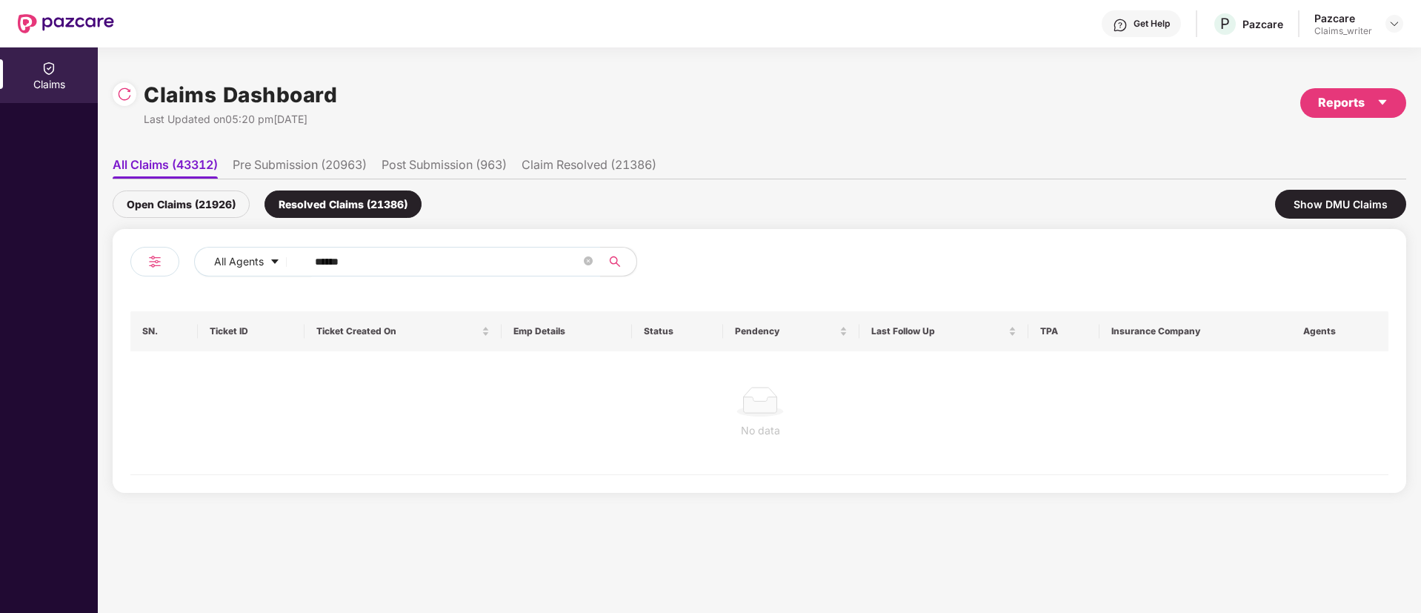
click at [193, 197] on div "Open Claims (21926)" at bounding box center [181, 203] width 137 height 27
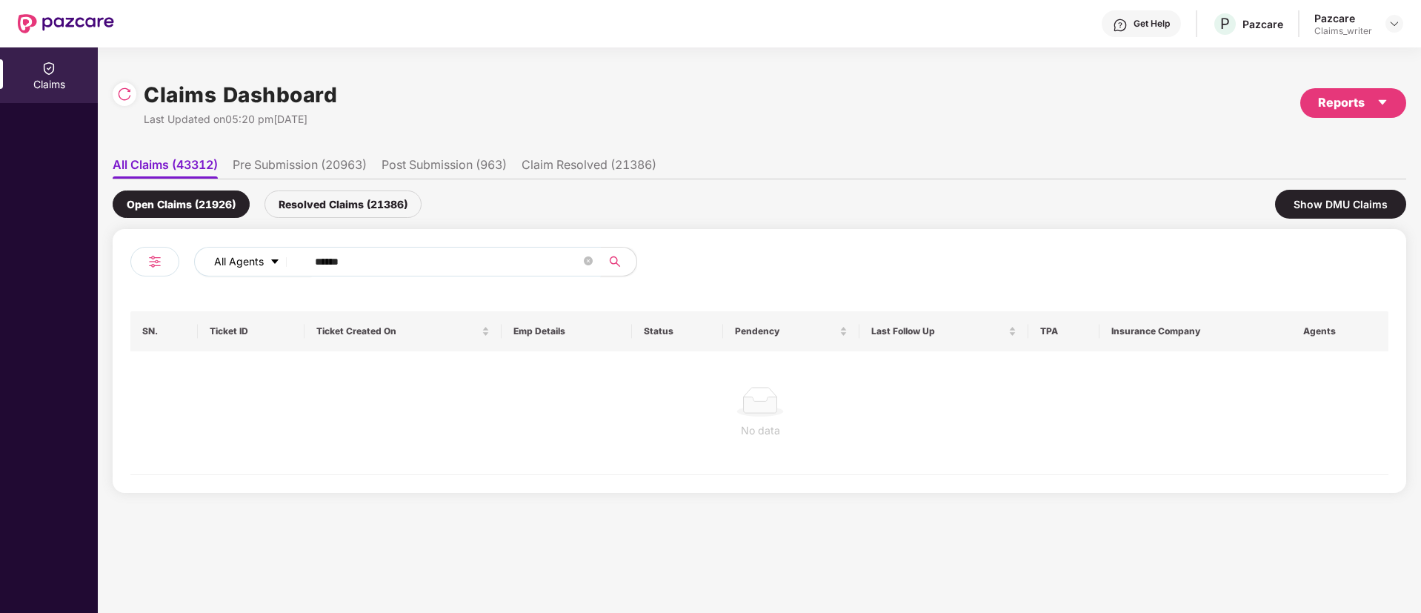
drag, startPoint x: 365, startPoint y: 264, endPoint x: 283, endPoint y: 258, distance: 82.5
click at [284, 256] on div "All Agents ******" at bounding box center [571, 262] width 755 height 30
click at [126, 100] on img at bounding box center [124, 94] width 15 height 15
drag, startPoint x: 315, startPoint y: 266, endPoint x: 242, endPoint y: 261, distance: 72.8
click at [242, 261] on div "All Agents ******" at bounding box center [571, 262] width 755 height 30
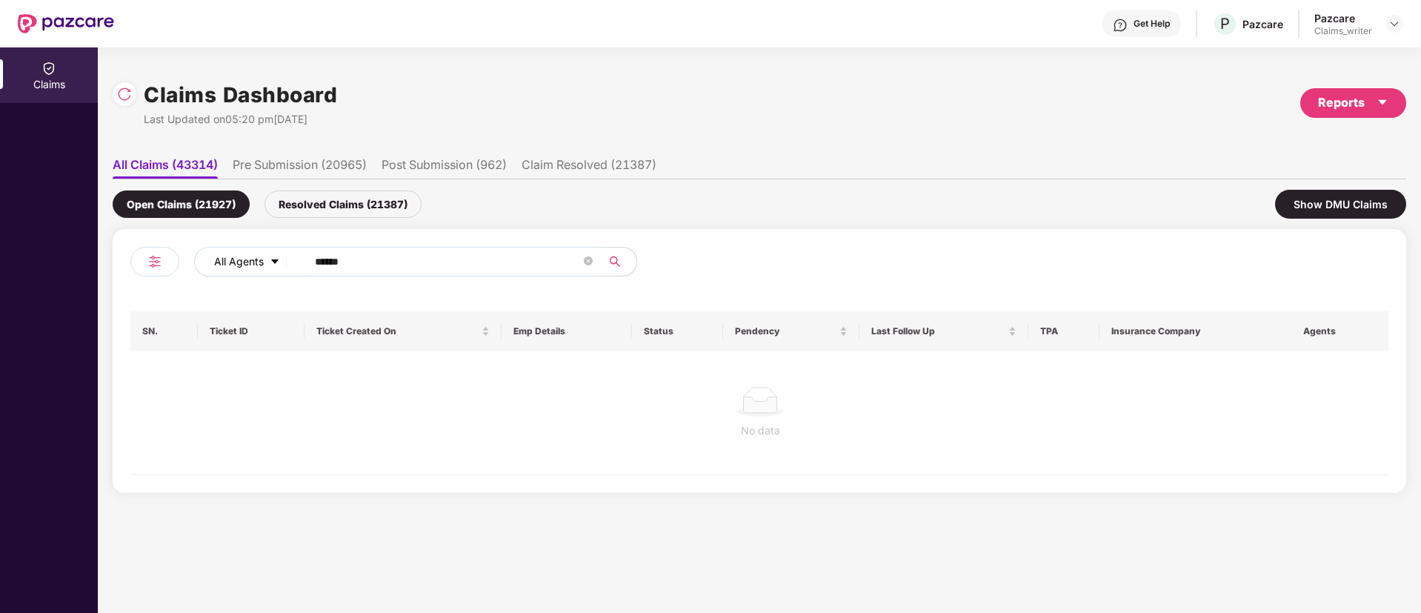
paste input "text"
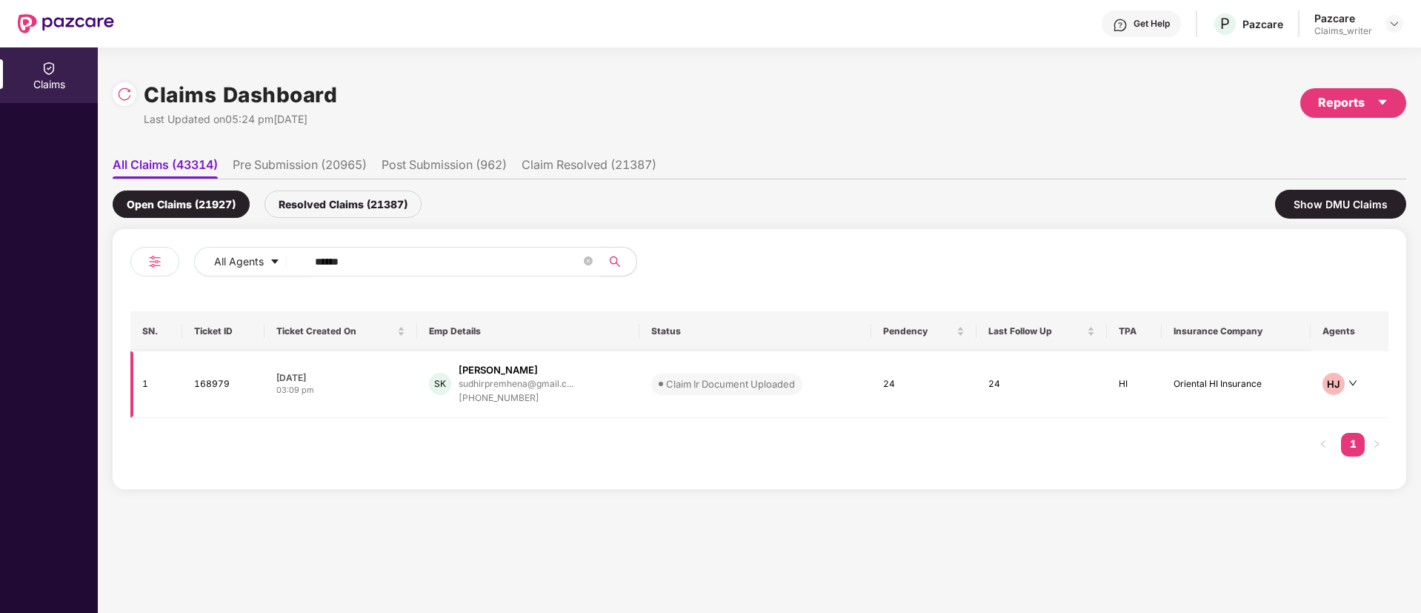
type input "******"
click at [193, 389] on td "168979" at bounding box center [223, 384] width 82 height 67
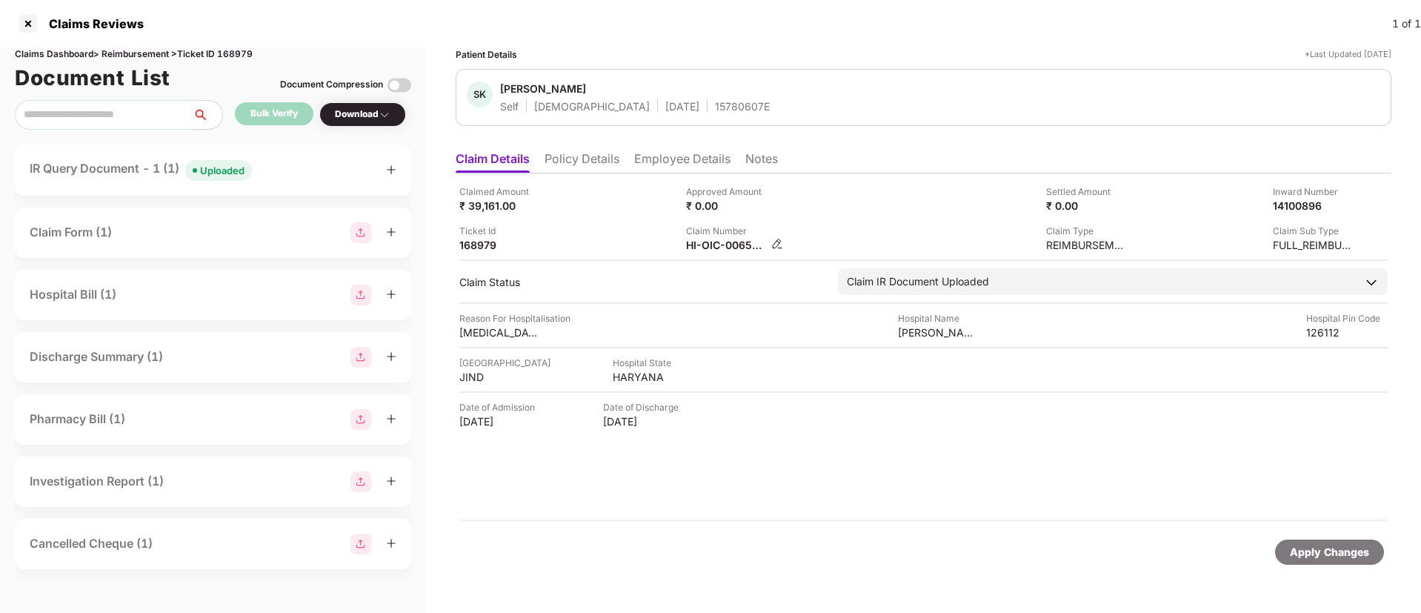
click at [780, 244] on img at bounding box center [777, 244] width 12 height 12
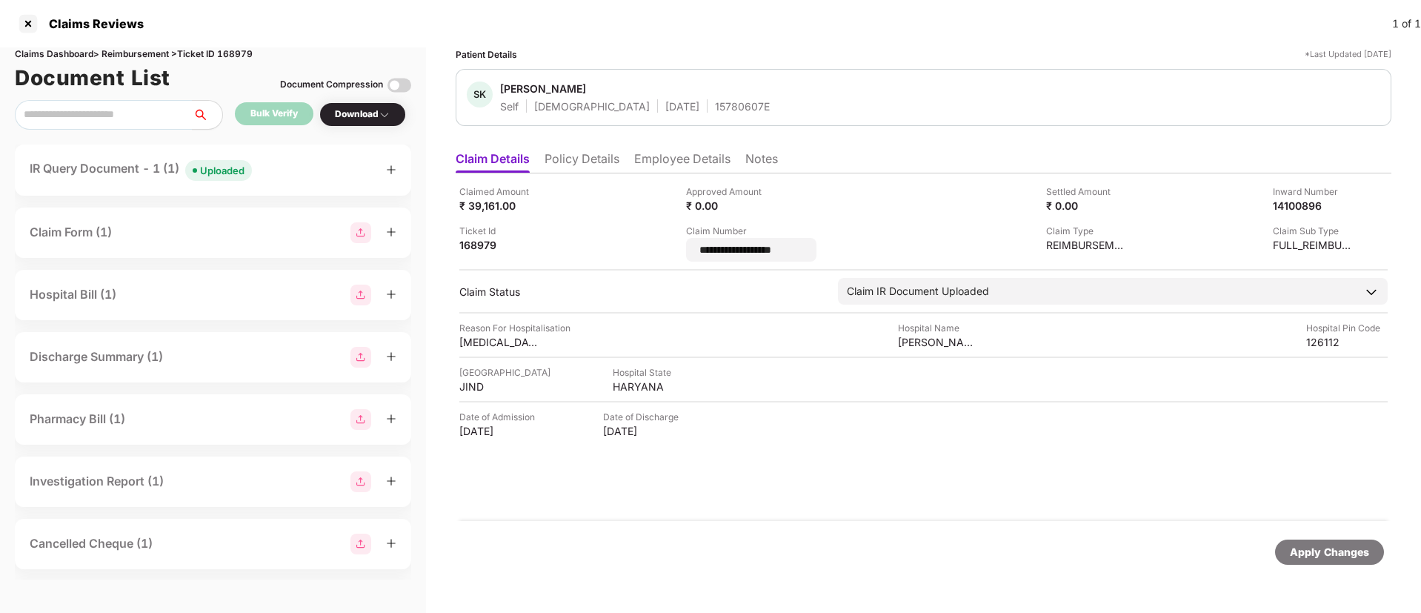
drag, startPoint x: 796, startPoint y: 248, endPoint x: 665, endPoint y: 251, distance: 131.1
click at [665, 251] on div "**********" at bounding box center [923, 222] width 928 height 77
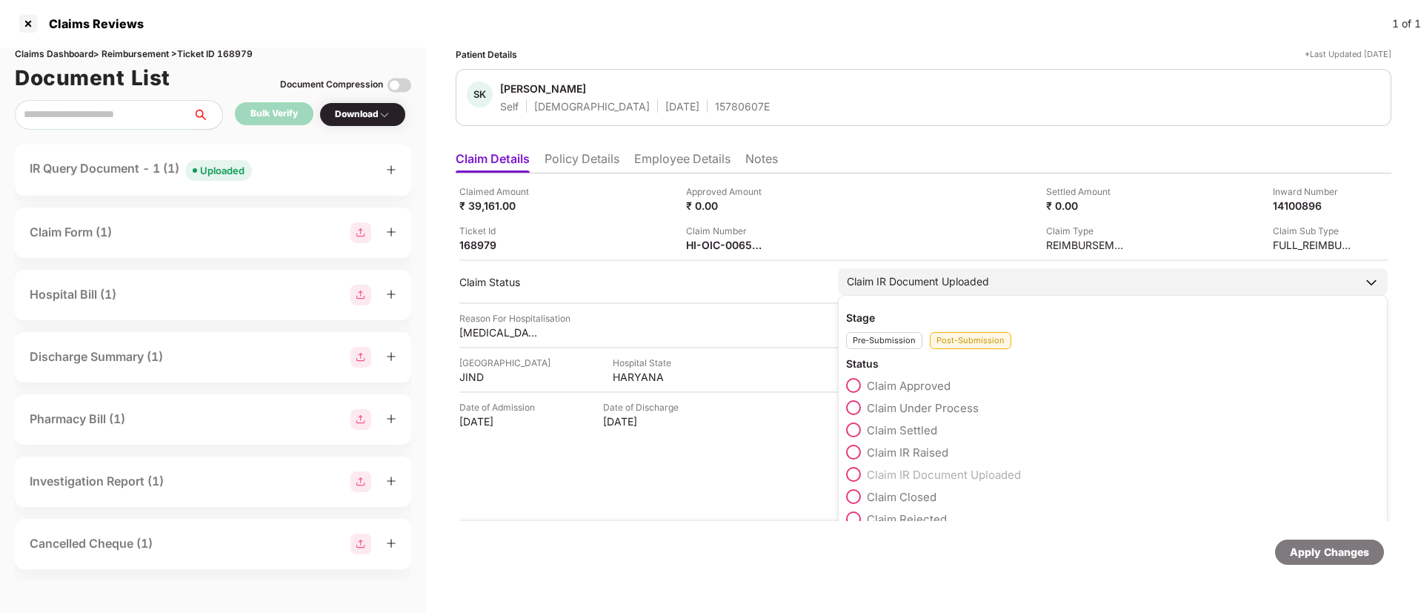
click at [858, 406] on span at bounding box center [853, 407] width 15 height 15
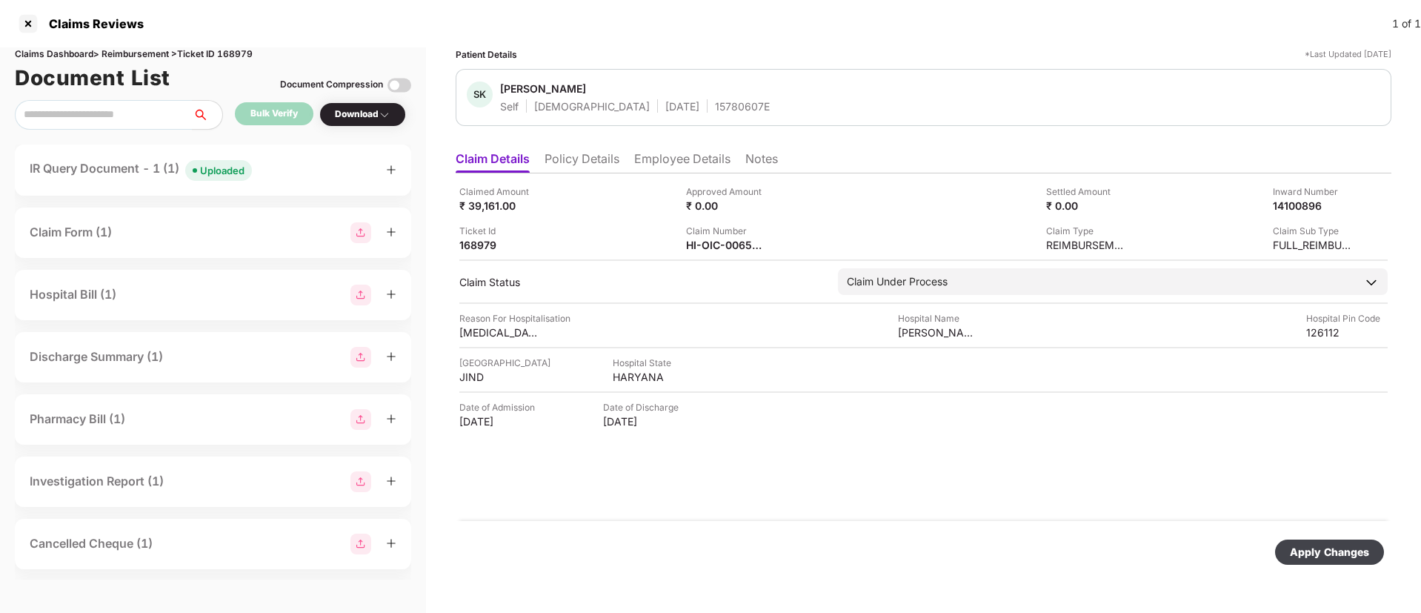
click at [1293, 546] on div "Apply Changes" at bounding box center [1328, 552] width 79 height 16
click at [773, 244] on img at bounding box center [777, 244] width 12 height 12
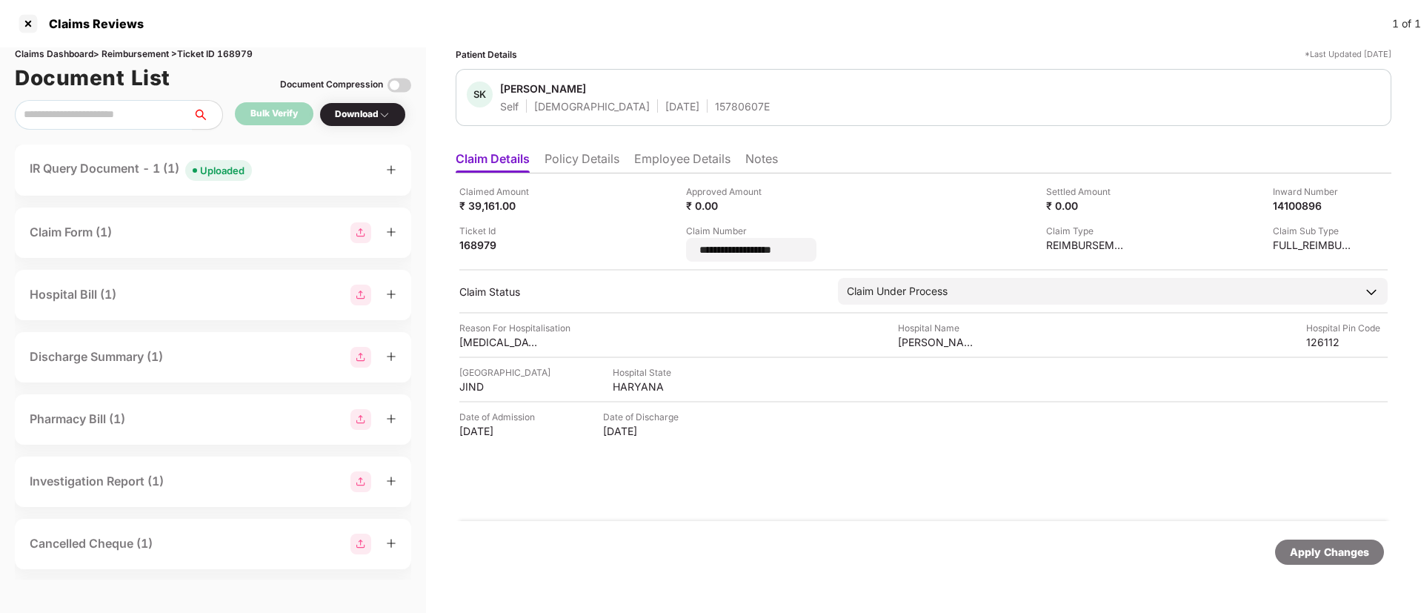
drag, startPoint x: 822, startPoint y: 251, endPoint x: 653, endPoint y: 260, distance: 169.1
click at [653, 260] on div "**********" at bounding box center [923, 222] width 928 height 77
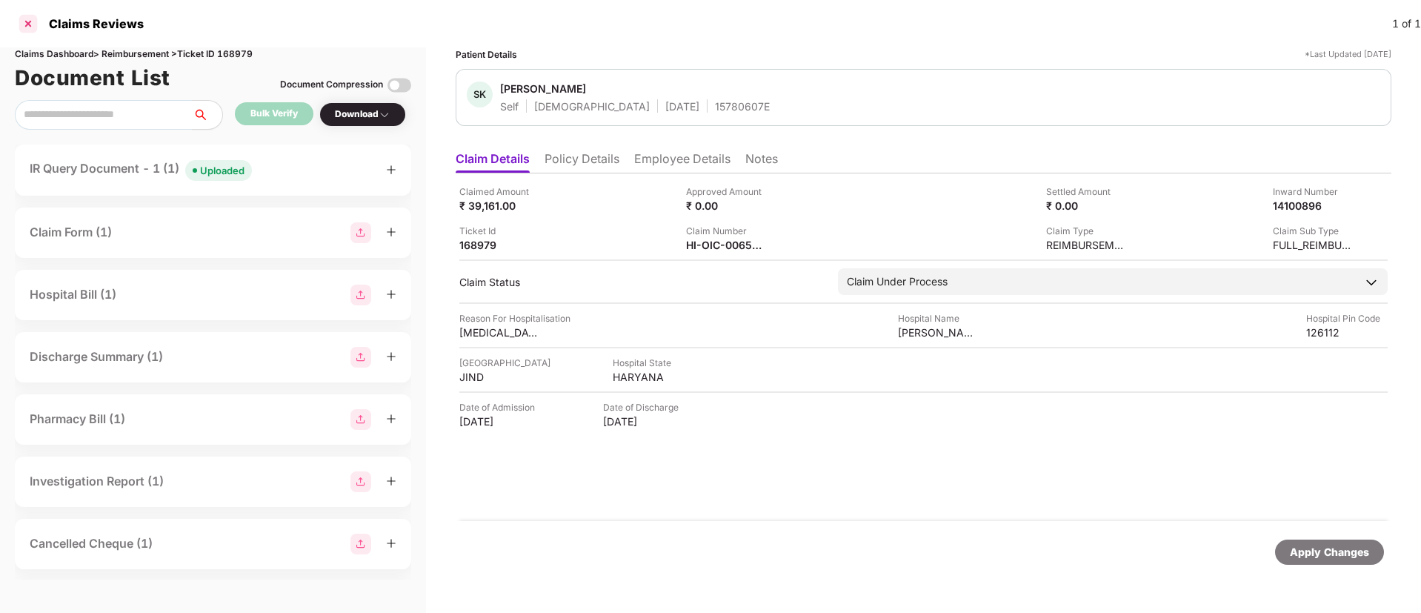
click at [30, 24] on div at bounding box center [28, 24] width 24 height 24
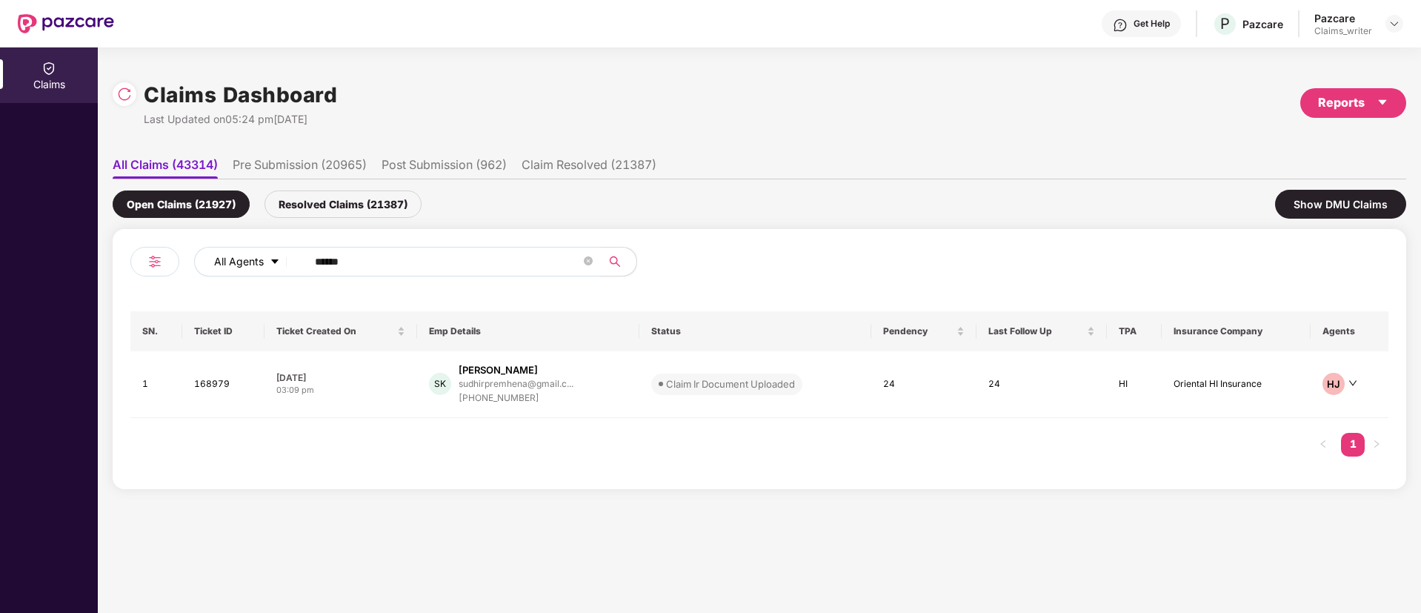
drag, startPoint x: 394, startPoint y: 251, endPoint x: 256, endPoint y: 258, distance: 137.9
click at [258, 258] on div "All Agents ******" at bounding box center [571, 262] width 755 height 30
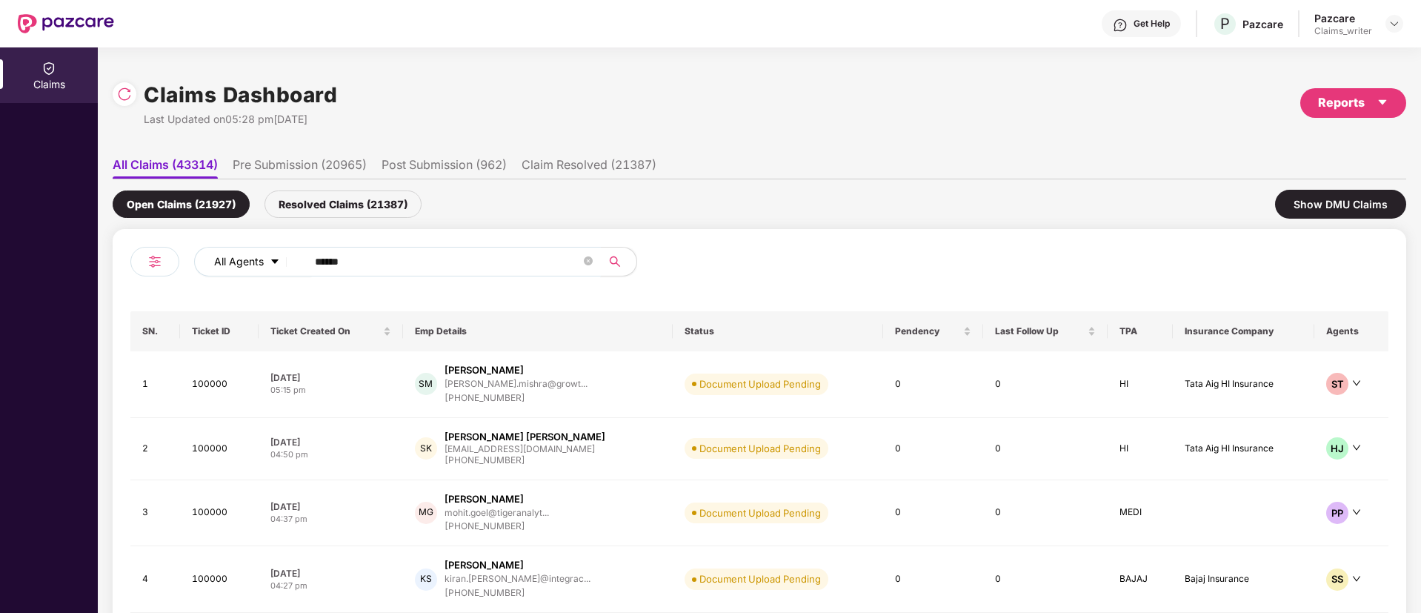
paste input "text"
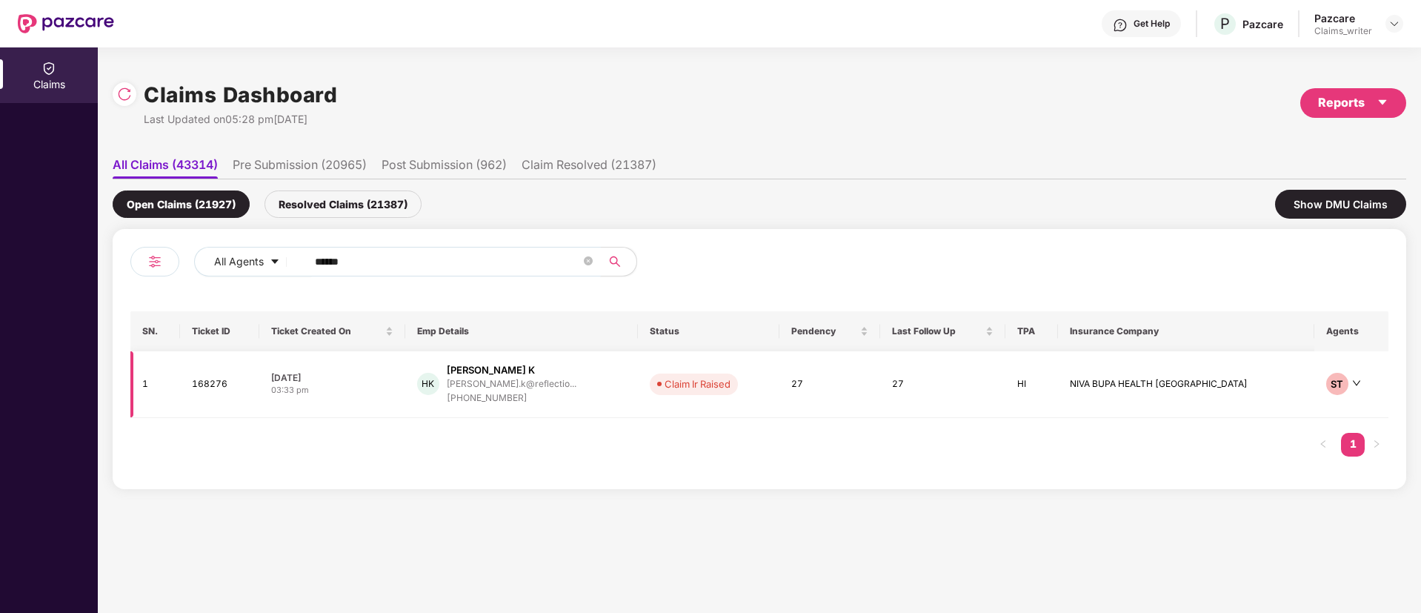
type input "******"
click at [222, 389] on td "168276" at bounding box center [219, 384] width 79 height 67
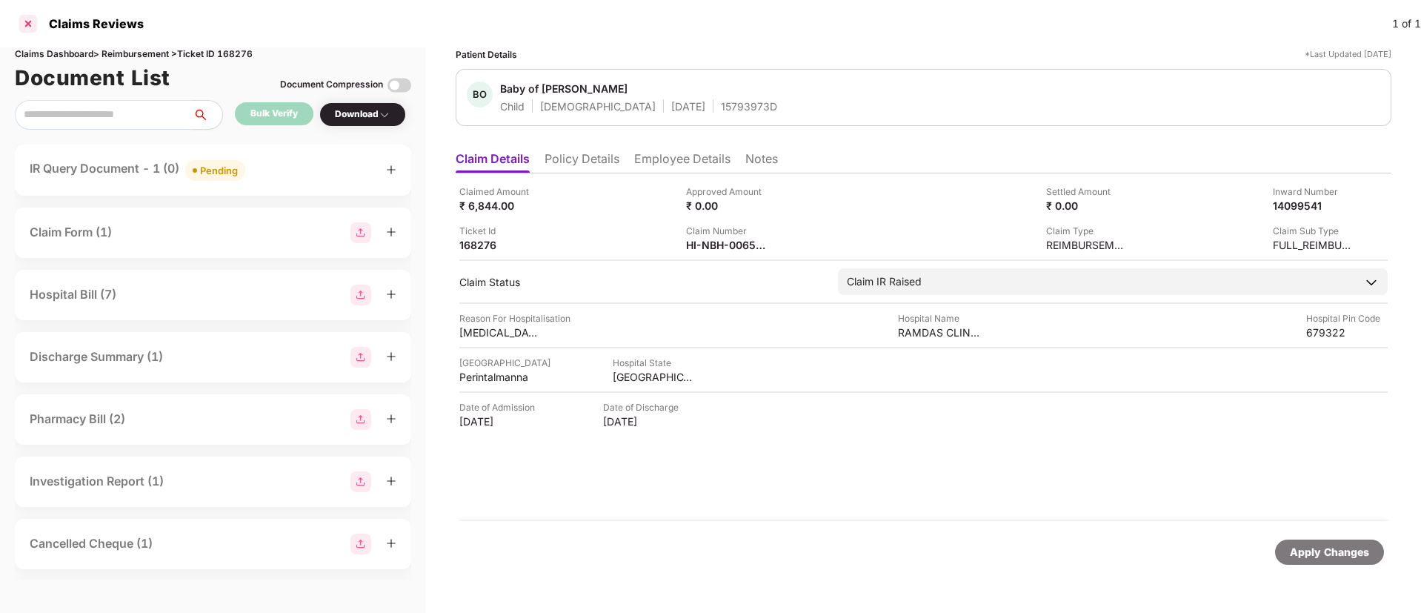
click at [34, 29] on div at bounding box center [28, 24] width 24 height 24
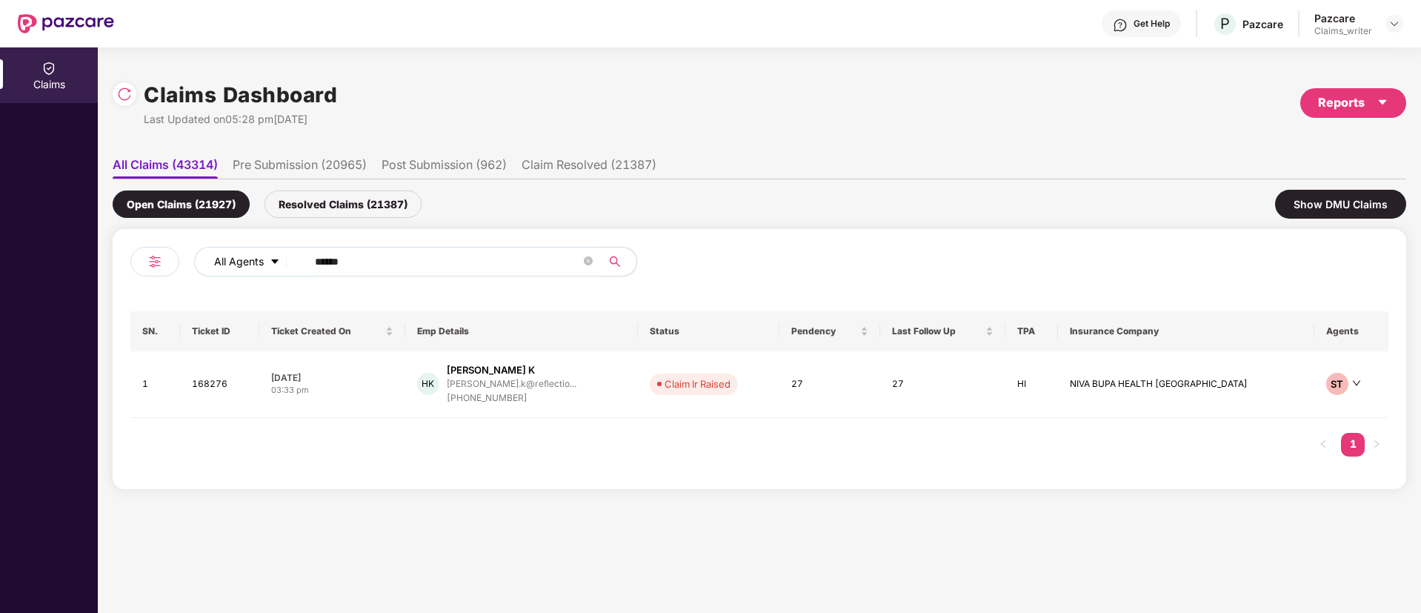
drag, startPoint x: 399, startPoint y: 261, endPoint x: 258, endPoint y: 256, distance: 141.6
click at [258, 256] on div "All Agents ******" at bounding box center [571, 262] width 755 height 30
paste input "text"
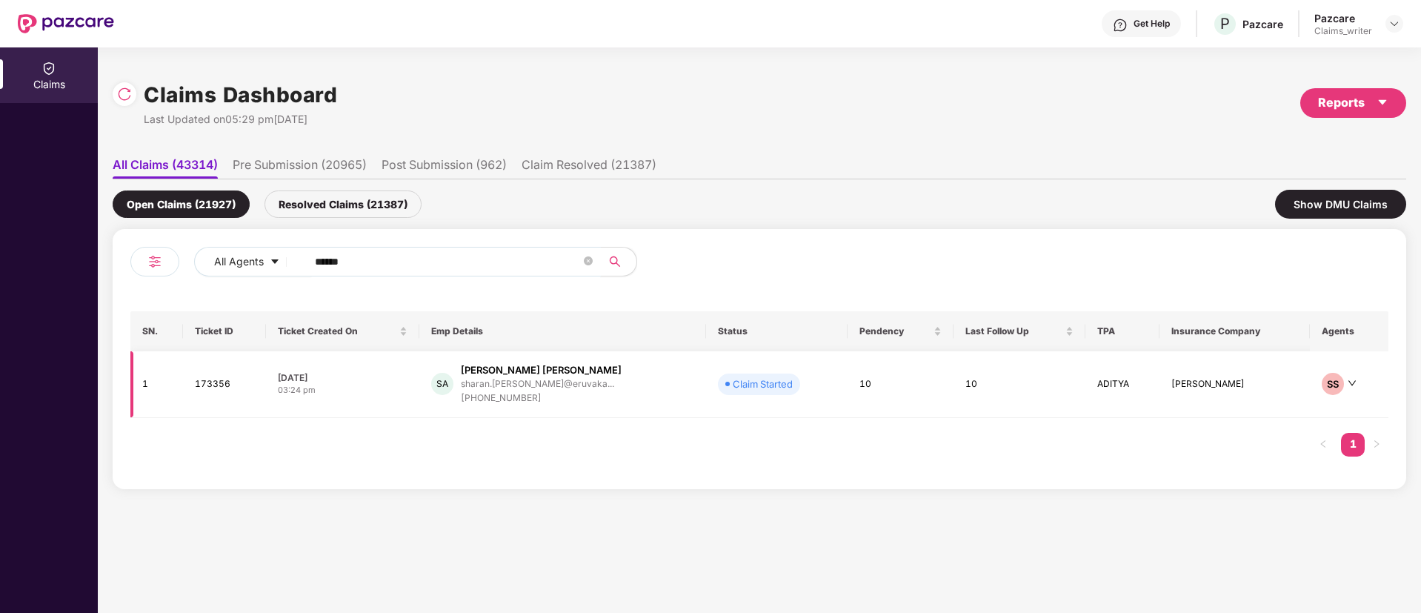
type input "******"
click at [212, 384] on td "173356" at bounding box center [224, 384] width 83 height 67
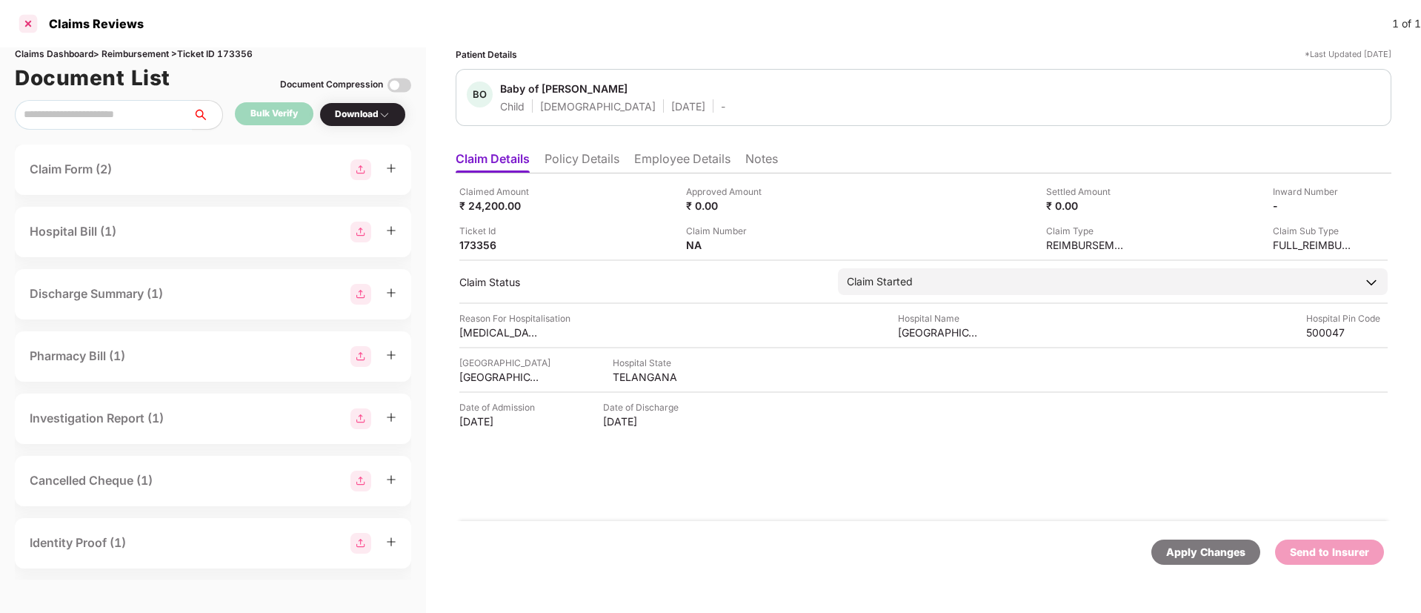
click at [33, 24] on div at bounding box center [28, 24] width 24 height 24
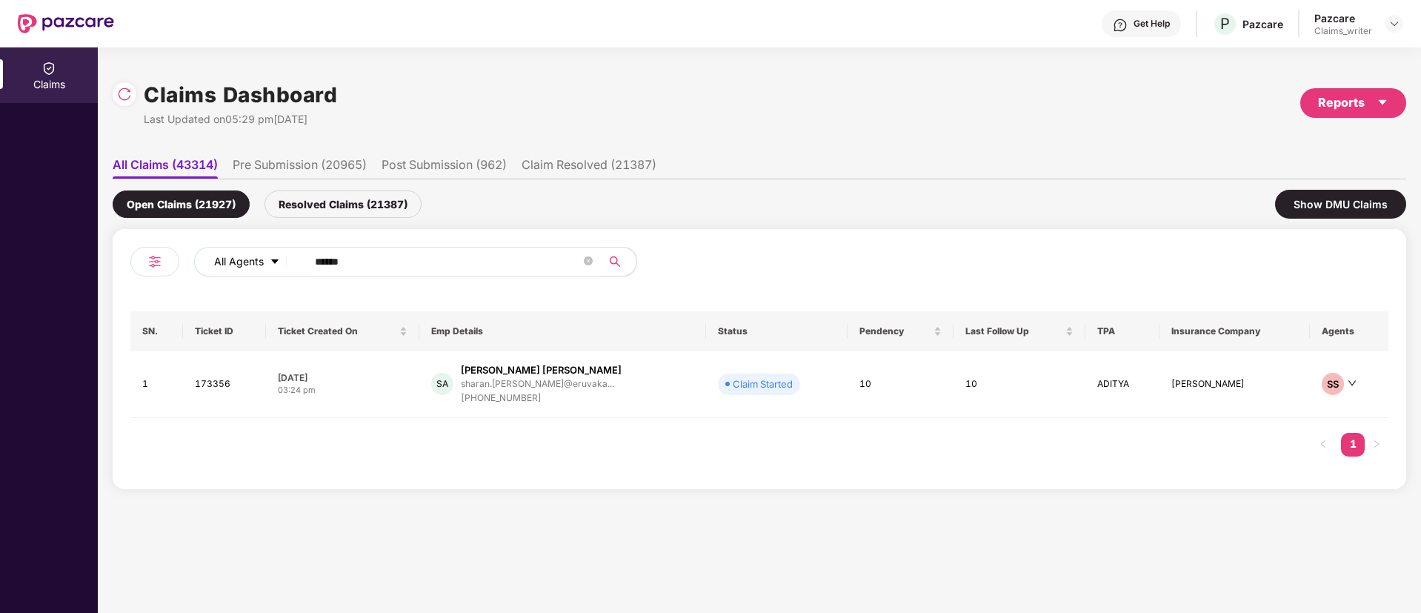
drag, startPoint x: 382, startPoint y: 270, endPoint x: 290, endPoint y: 267, distance: 91.9
click at [290, 267] on div "All Agents ******" at bounding box center [571, 262] width 755 height 30
paste input "text"
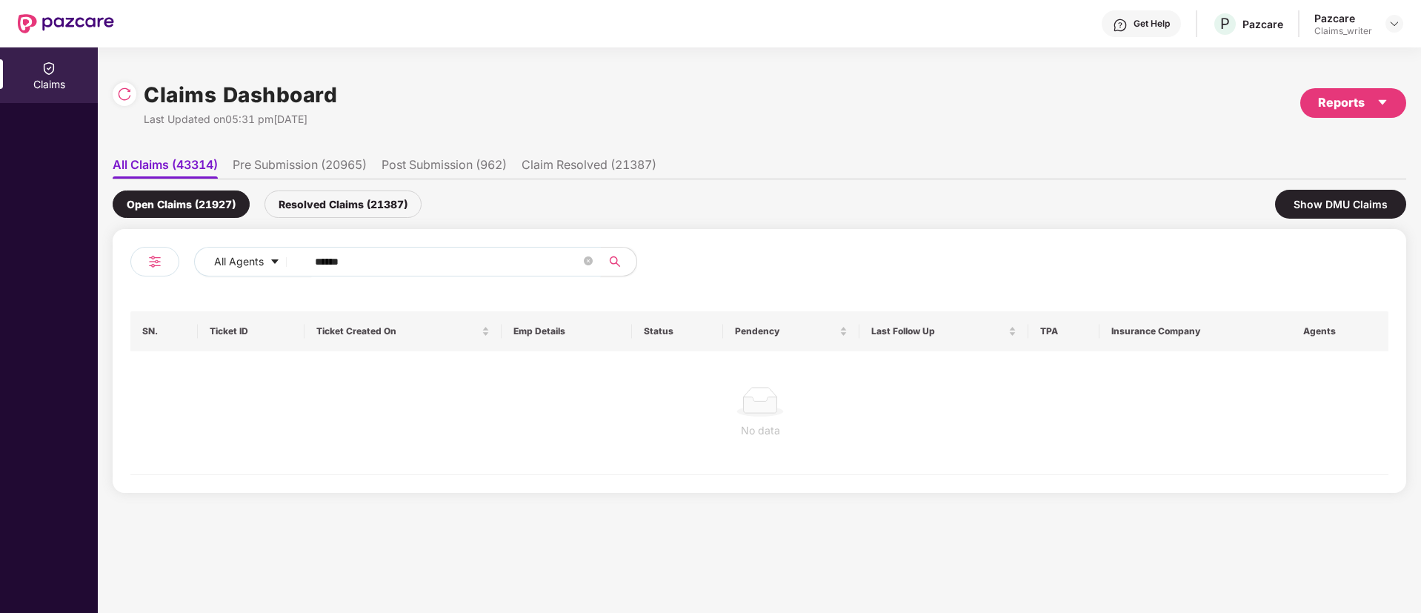
type input "******"
click at [330, 212] on div "Resolved Claims (21387)" at bounding box center [342, 203] width 157 height 27
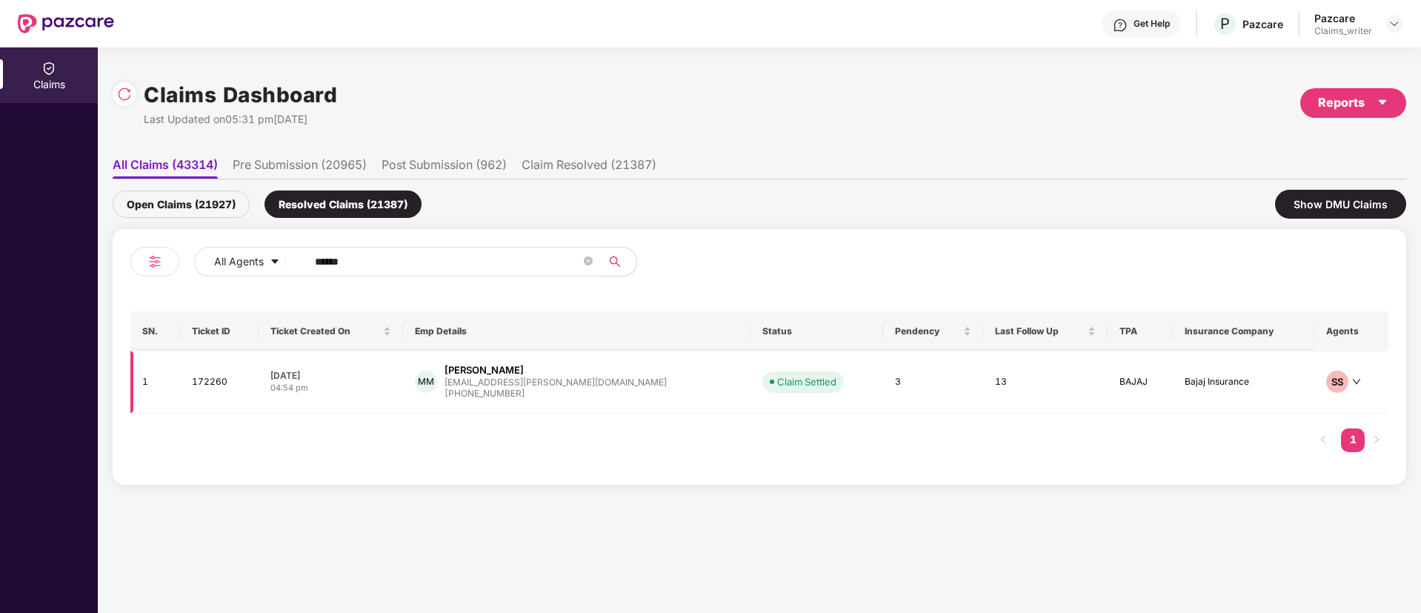
click at [214, 384] on td "172260" at bounding box center [219, 382] width 79 height 62
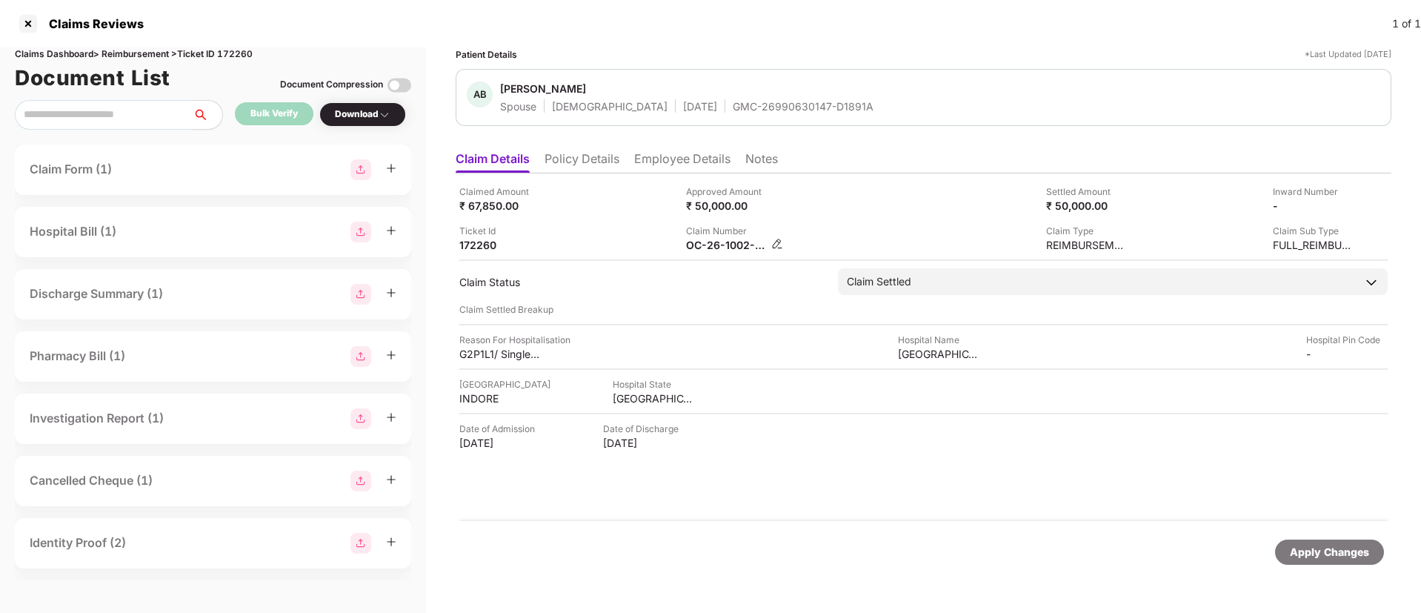
click at [778, 246] on img at bounding box center [777, 244] width 12 height 12
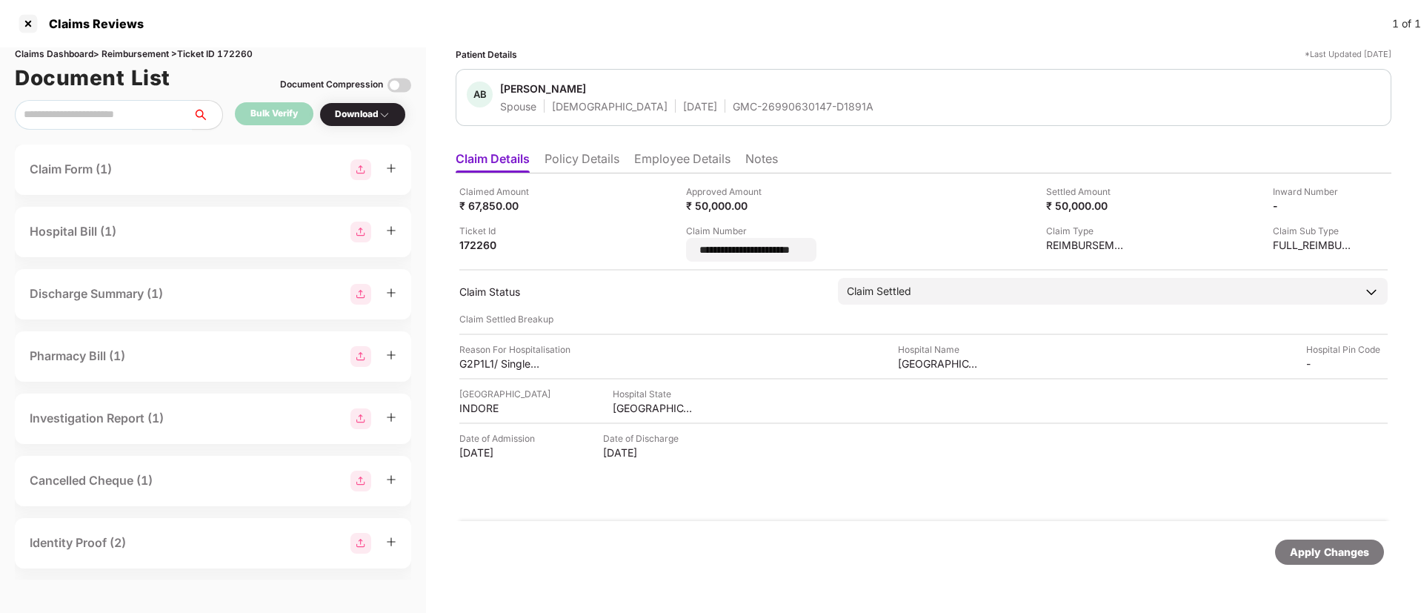
scroll to position [0, 4]
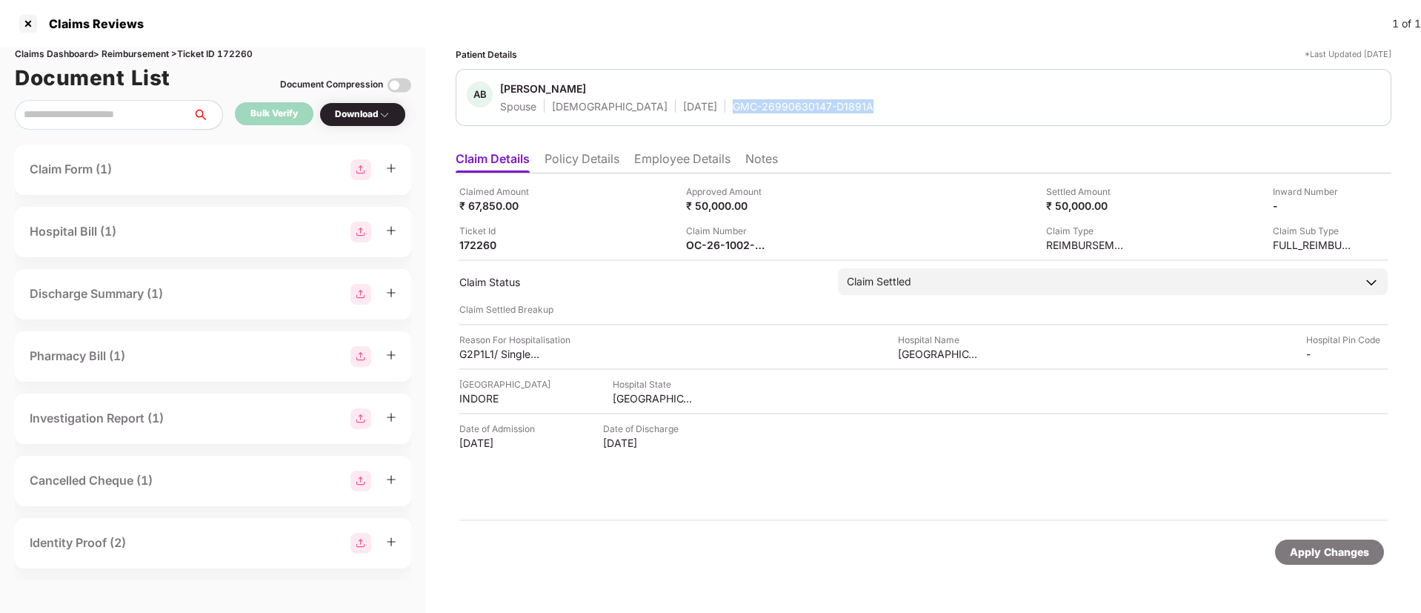
drag, startPoint x: 696, startPoint y: 102, endPoint x: 830, endPoint y: 110, distance: 134.3
click at [830, 110] on div "AB [PERSON_NAME] Spouse [DEMOGRAPHIC_DATA] [DATE] GMC-26990630147-D1891A" at bounding box center [923, 97] width 913 height 32
copy div "GMC-26990630147-D1891A"
click at [653, 158] on li "Employee Details" at bounding box center [682, 161] width 96 height 21
